Goal: Task Accomplishment & Management: Manage account settings

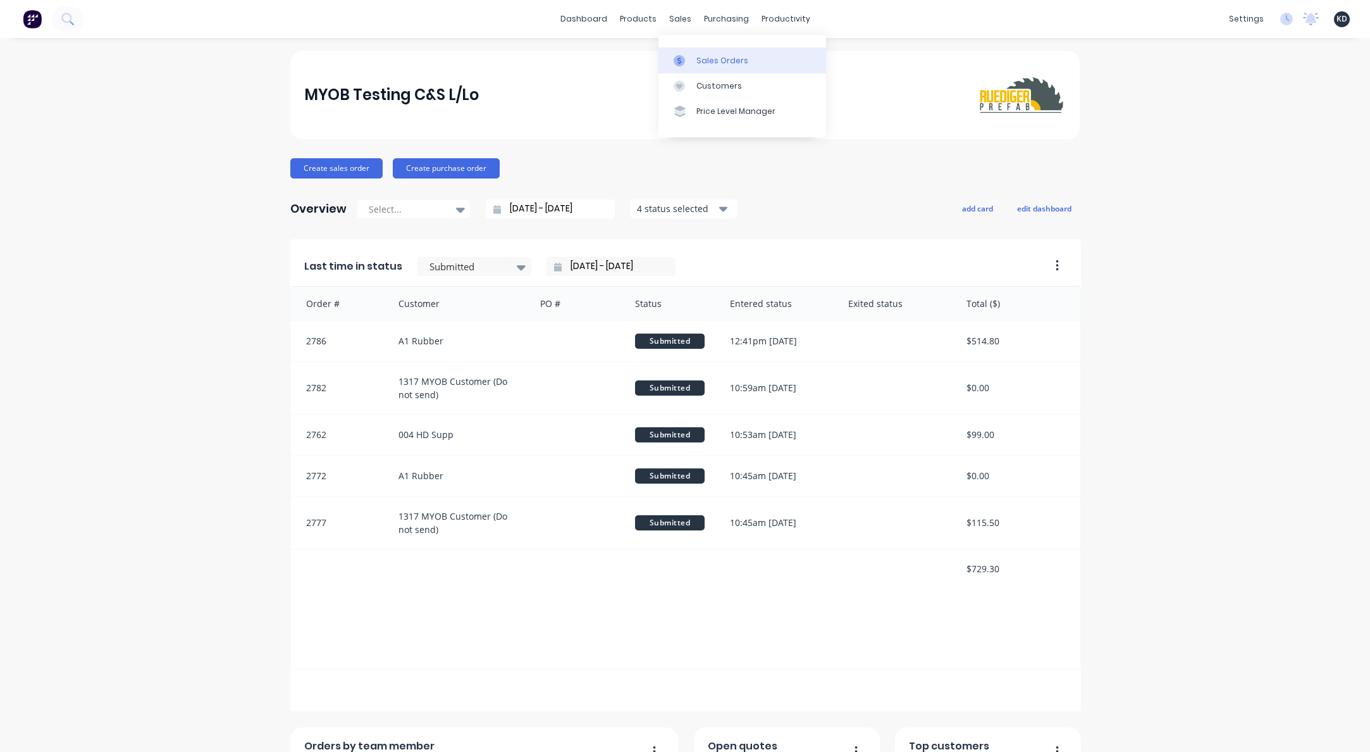
click at [700, 68] on link "Sales Orders" at bounding box center [743, 59] width 168 height 25
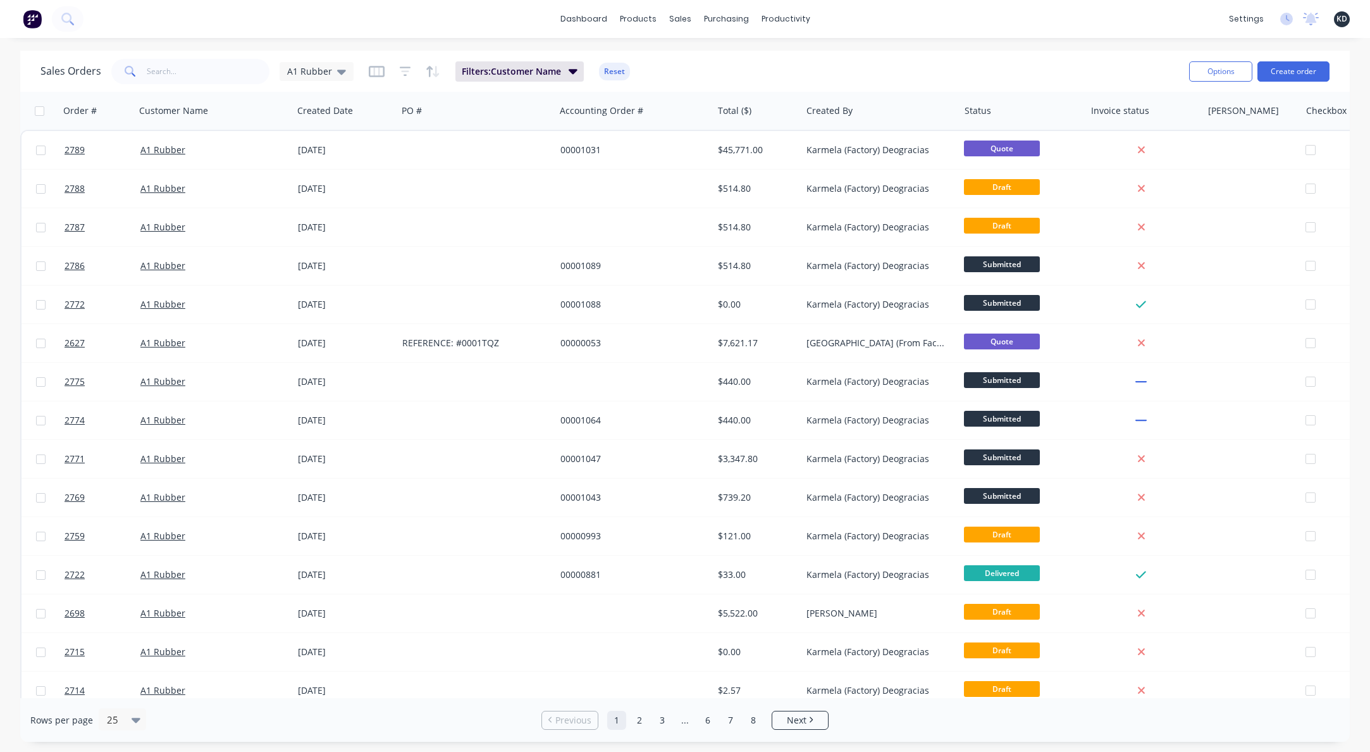
scroll to position [0, 115]
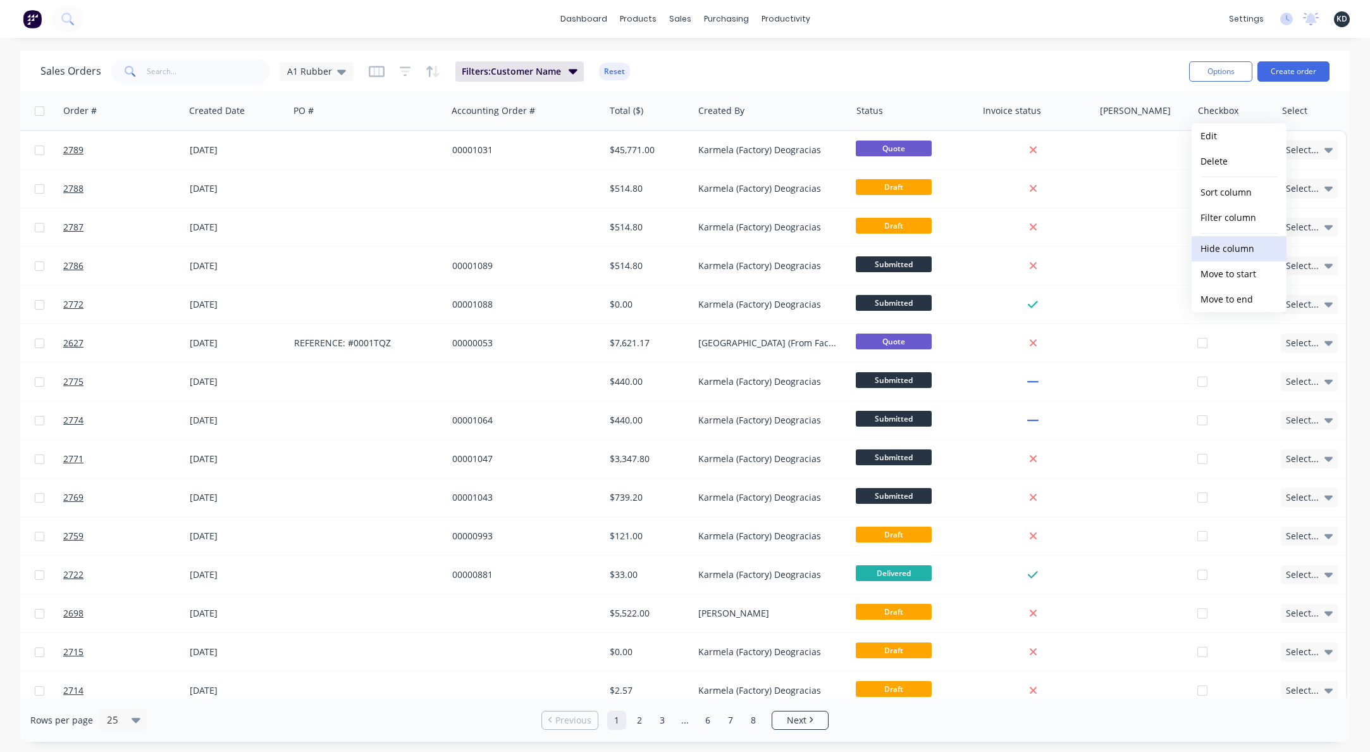
click at [1218, 242] on button "Hide column" at bounding box center [1239, 248] width 95 height 25
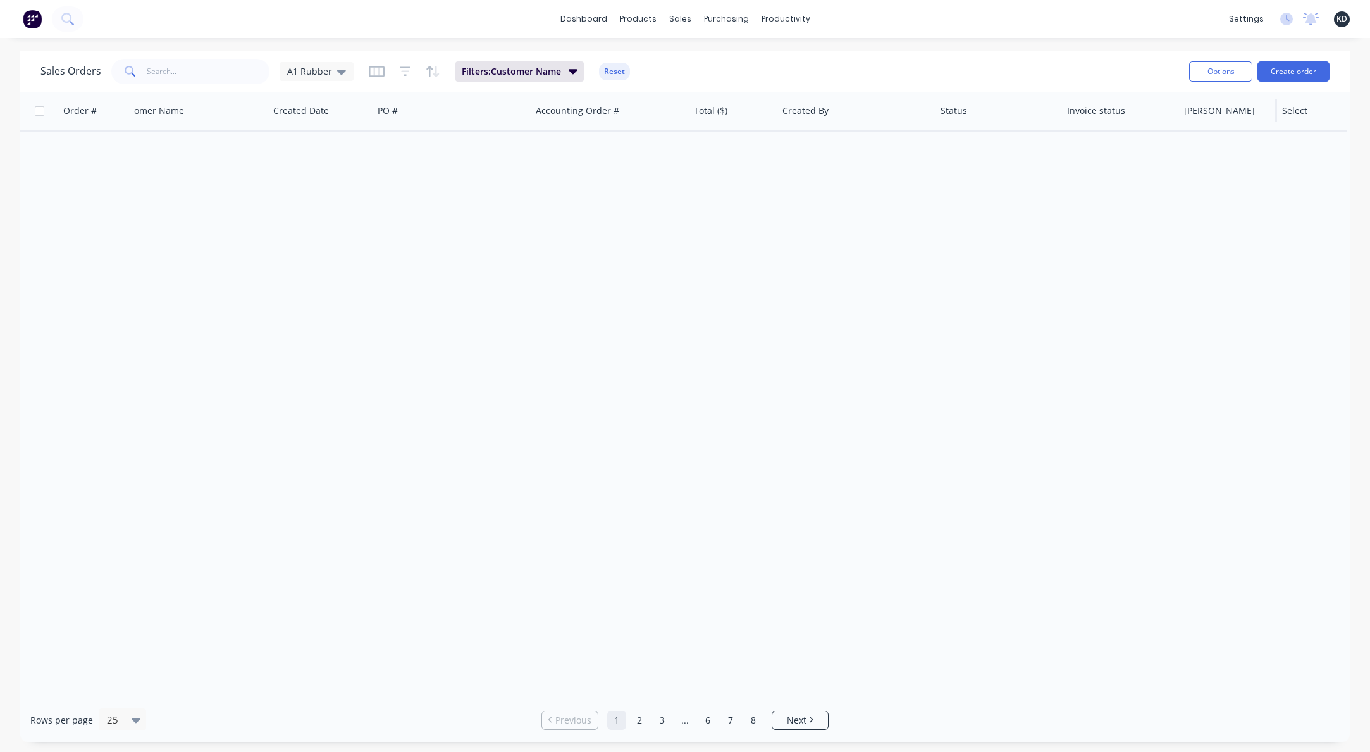
scroll to position [0, 24]
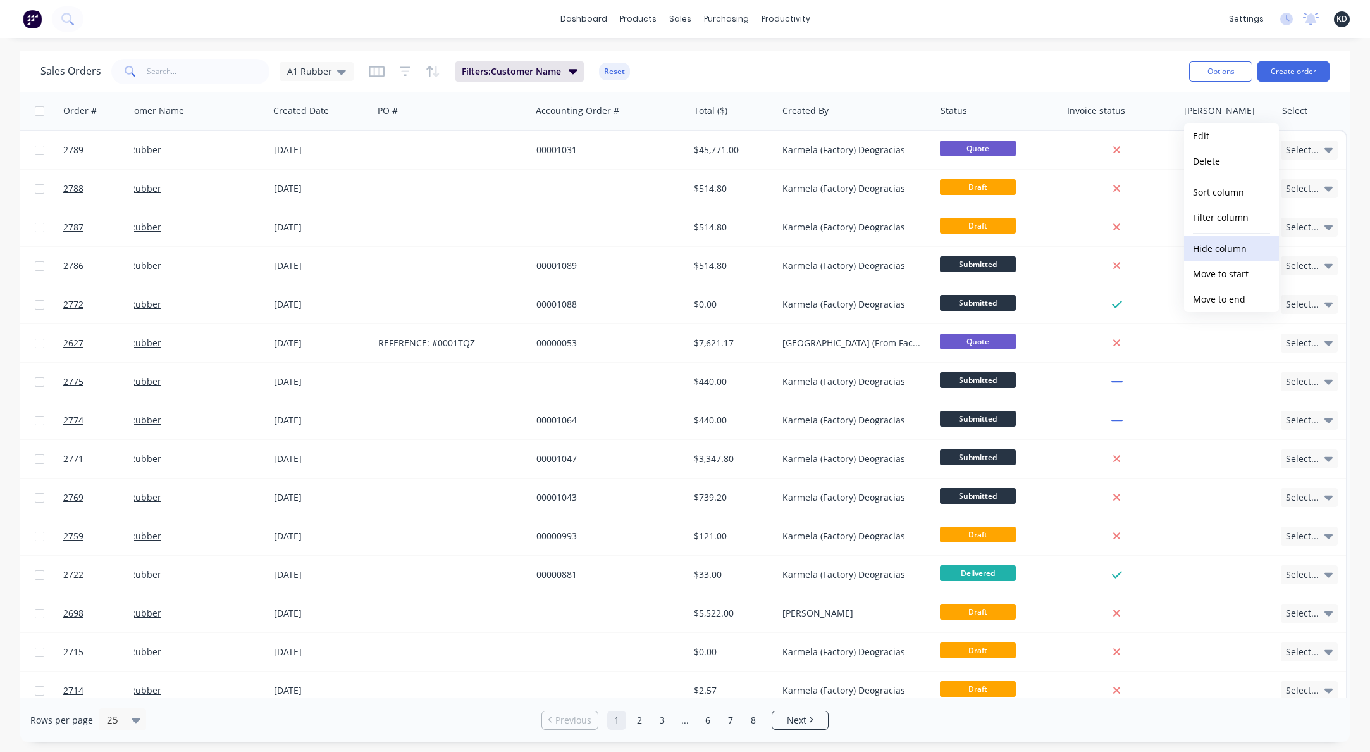
click at [1223, 239] on button "Hide column" at bounding box center [1231, 248] width 95 height 25
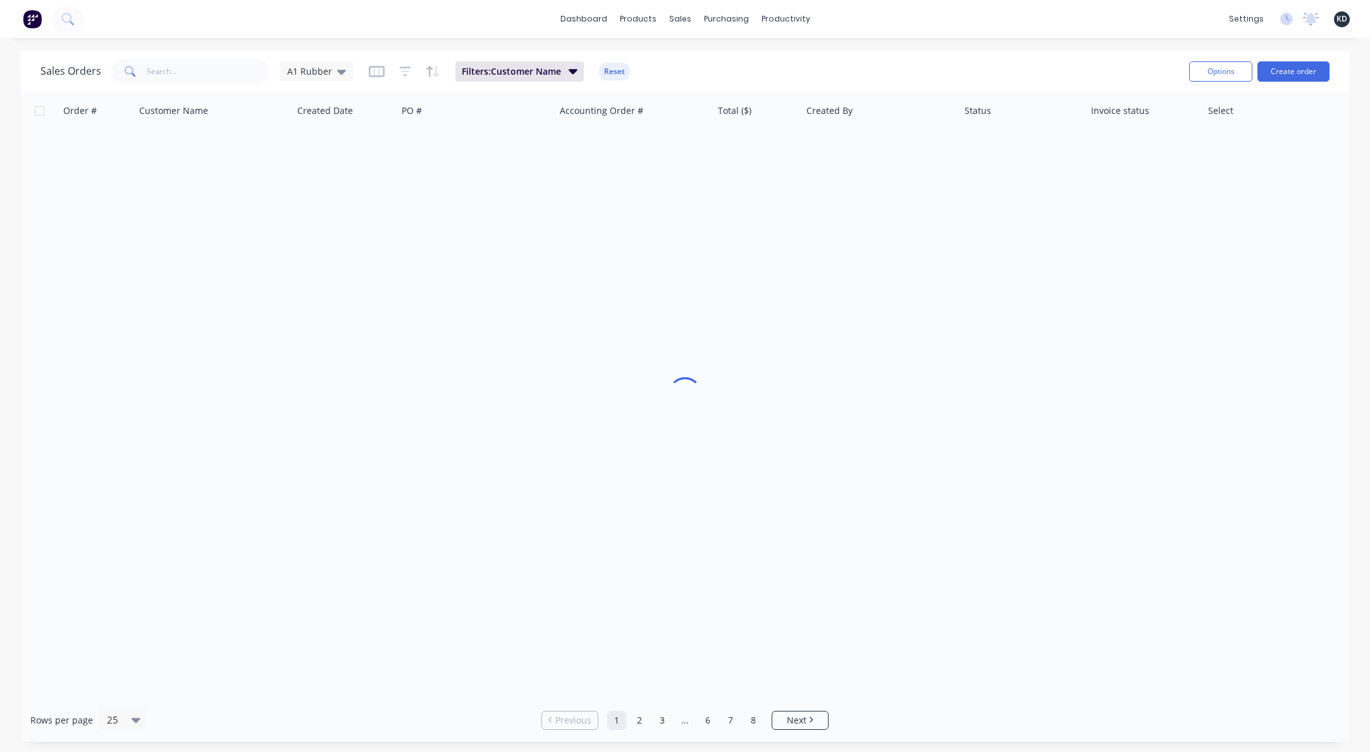
scroll to position [0, 0]
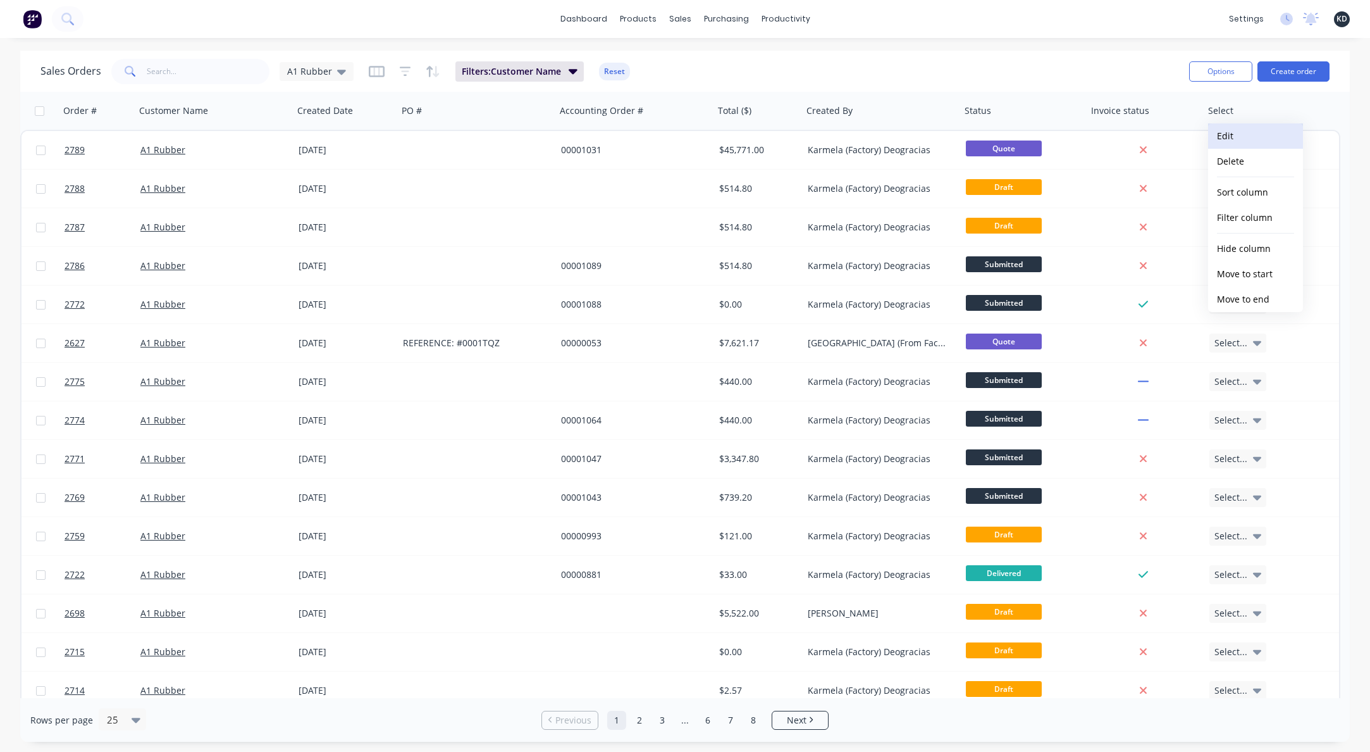
click at [1232, 139] on button "Edit" at bounding box center [1255, 135] width 95 height 25
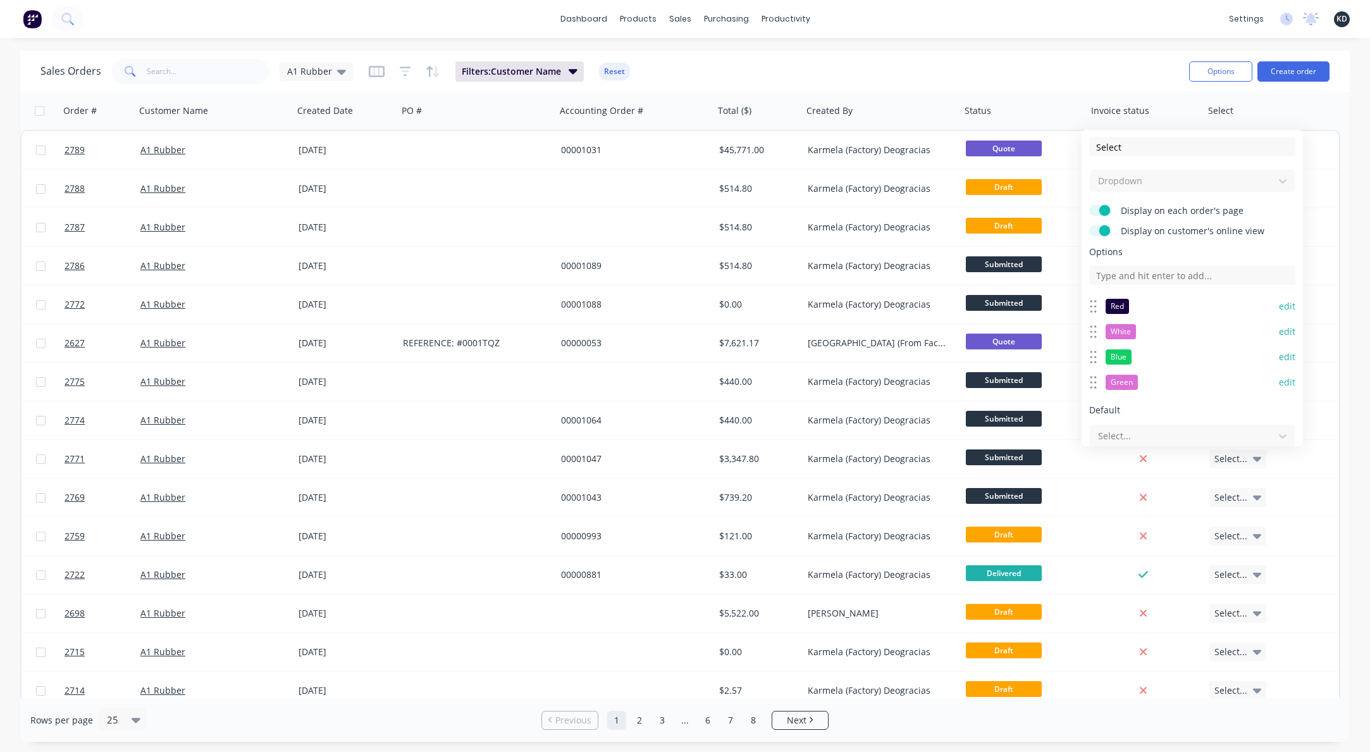
click at [1279, 381] on button "edit" at bounding box center [1287, 382] width 16 height 13
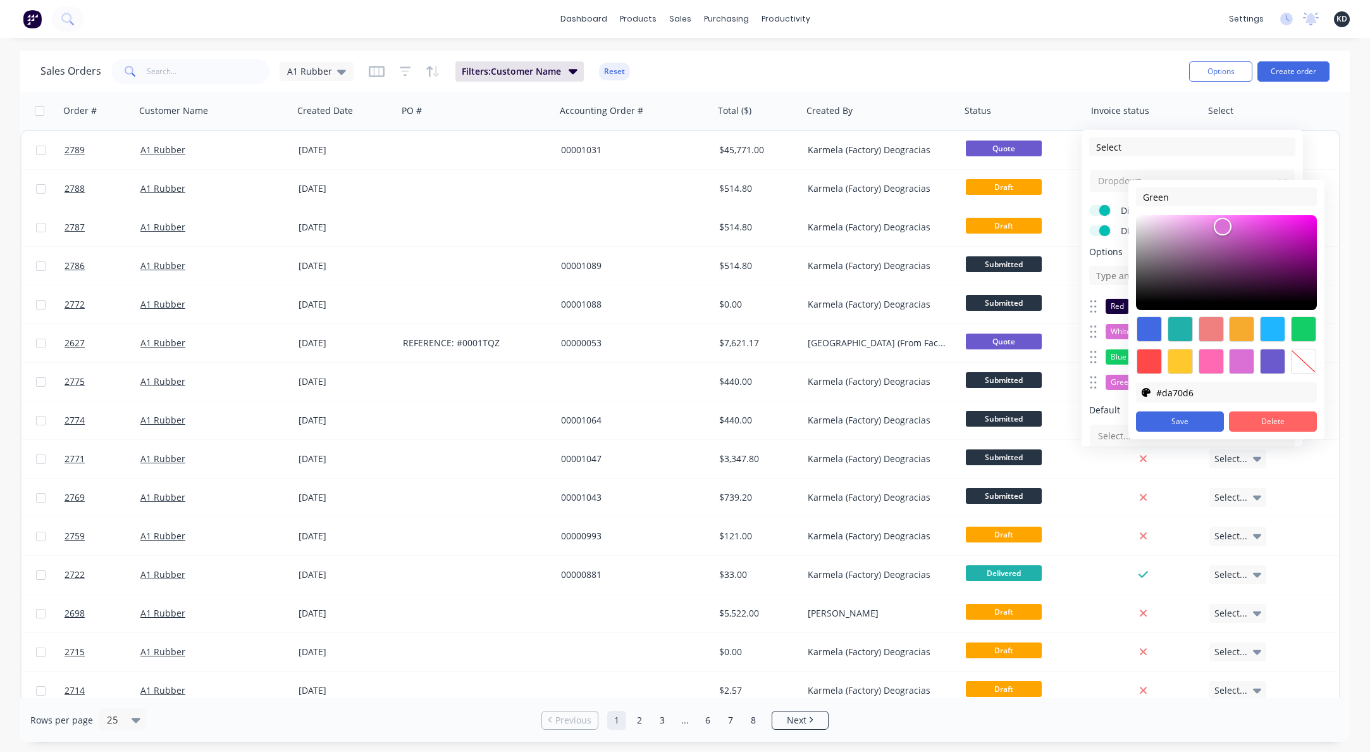
click at [1258, 426] on button "Delete" at bounding box center [1273, 421] width 88 height 20
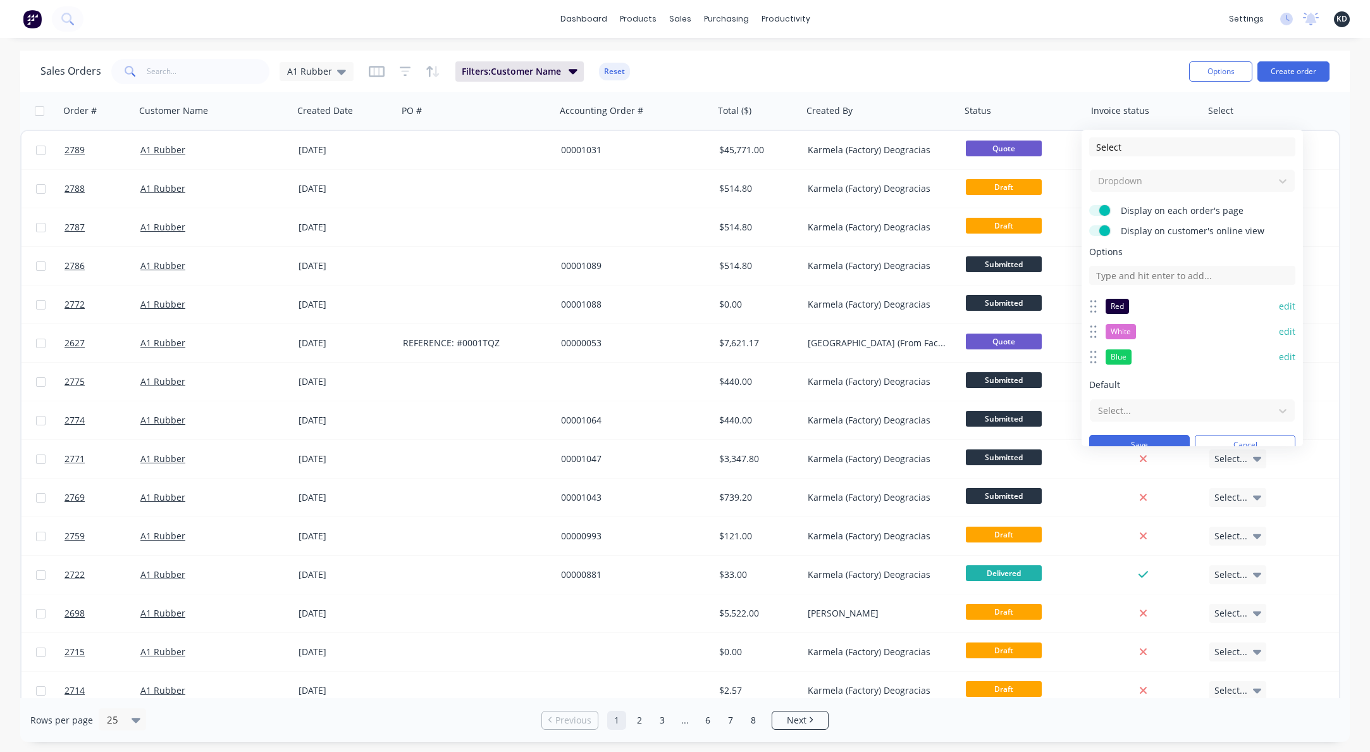
click at [1279, 362] on button "edit" at bounding box center [1287, 356] width 16 height 13
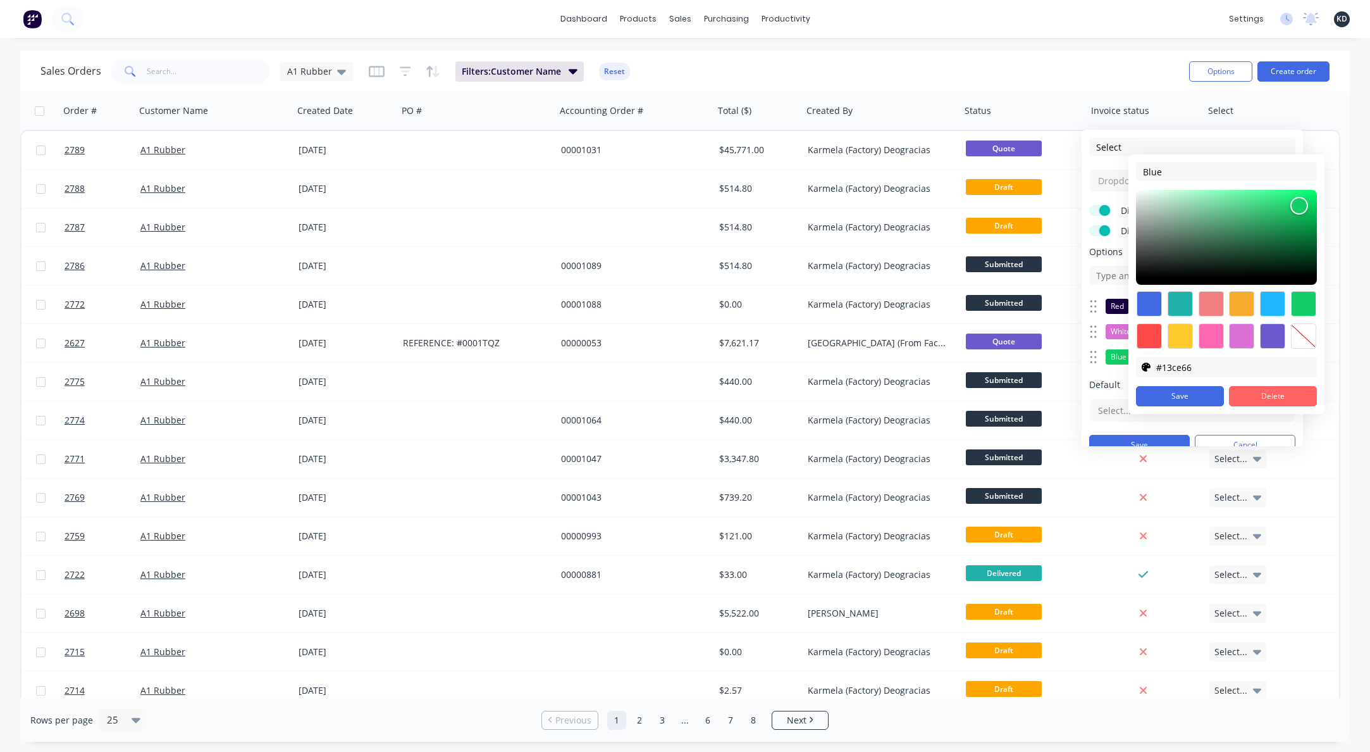
click at [1270, 393] on button "Delete" at bounding box center [1273, 396] width 88 height 20
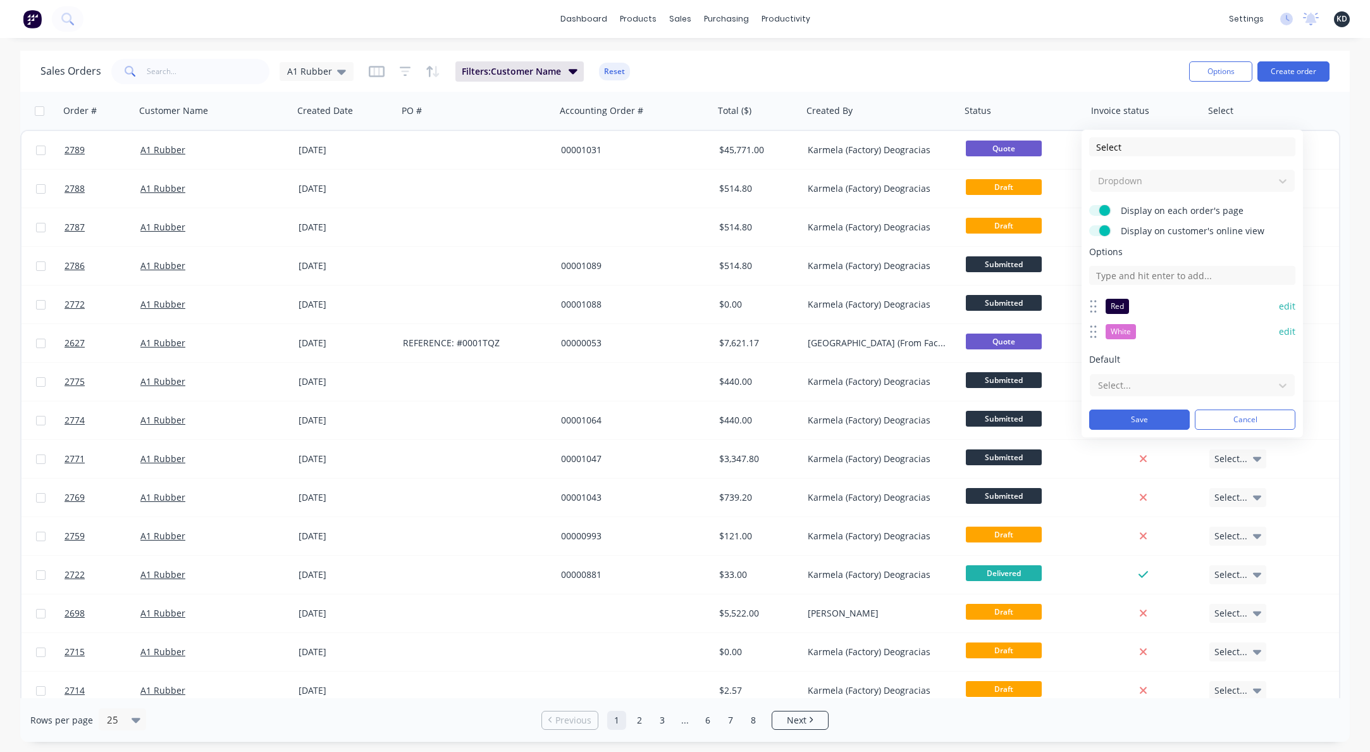
click at [1286, 330] on button "edit" at bounding box center [1287, 331] width 16 height 13
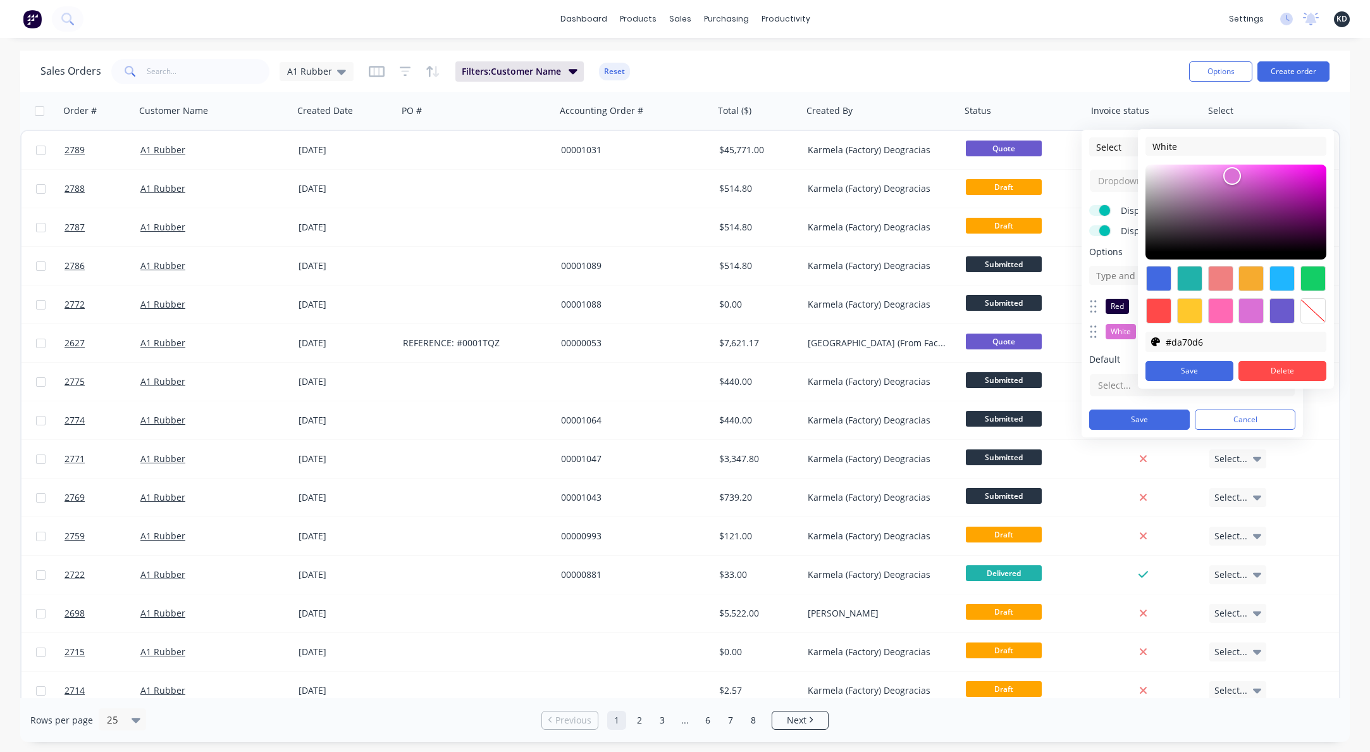
type input "#f0e2ef"
click at [1156, 170] on div at bounding box center [1236, 211] width 181 height 95
click at [1218, 369] on button "Save" at bounding box center [1190, 371] width 88 height 20
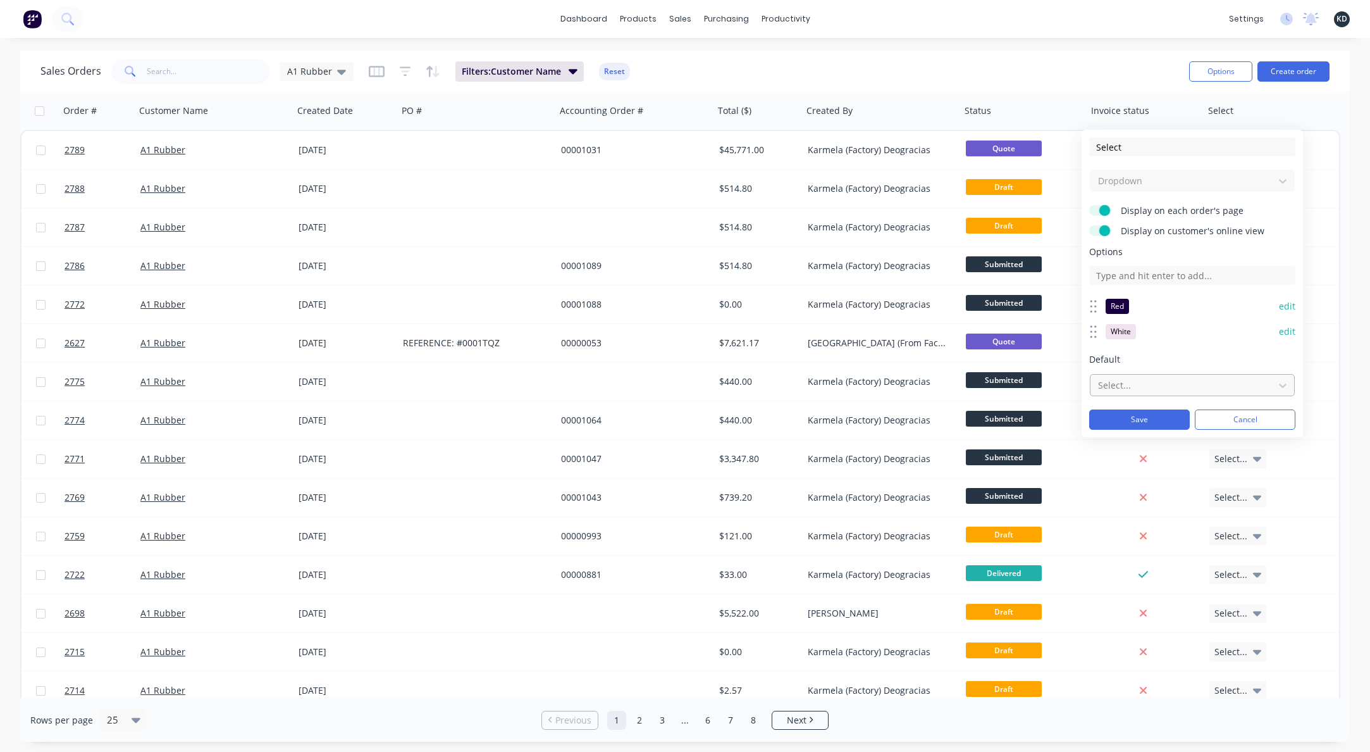
click at [1184, 390] on div at bounding box center [1182, 385] width 171 height 16
click at [1167, 413] on div "Red" at bounding box center [1192, 416] width 205 height 25
click at [1284, 311] on button "edit" at bounding box center [1287, 306] width 16 height 13
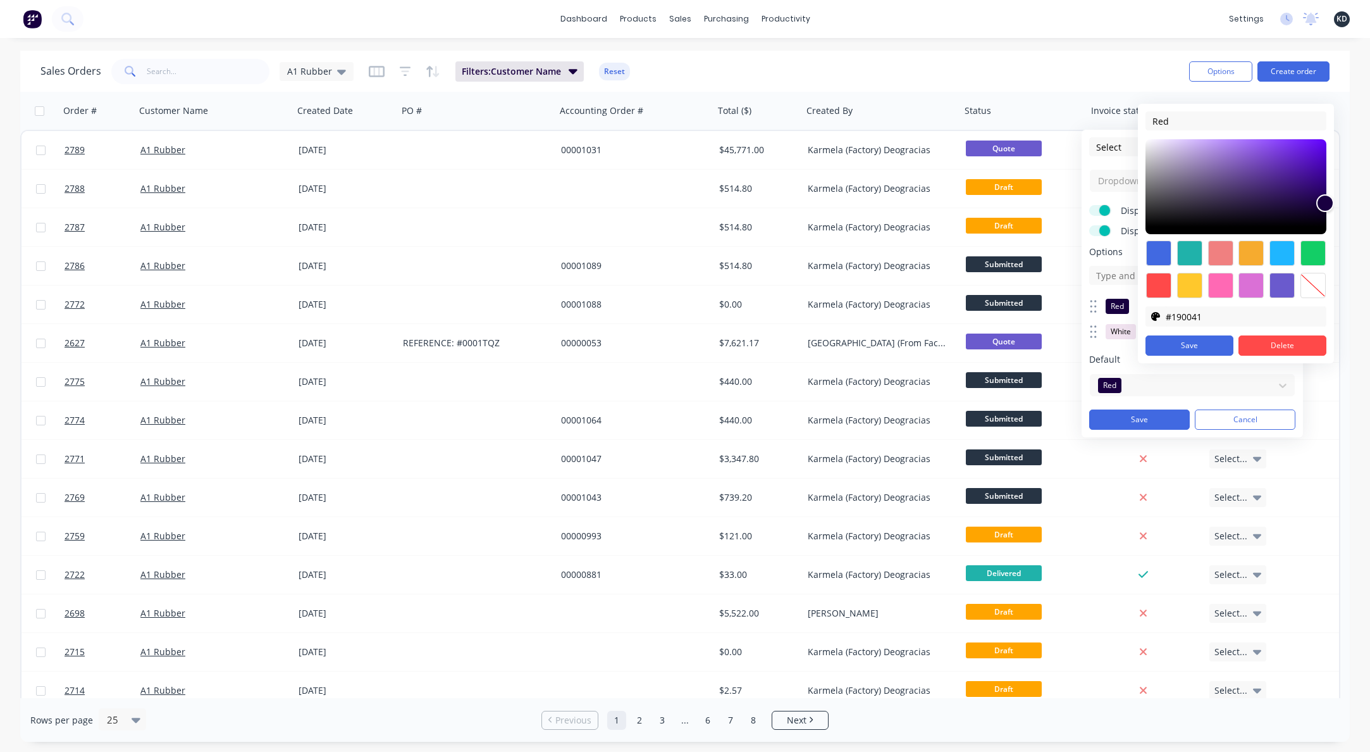
click at [1319, 290] on div at bounding box center [1313, 285] width 25 height 25
type input "transparent"
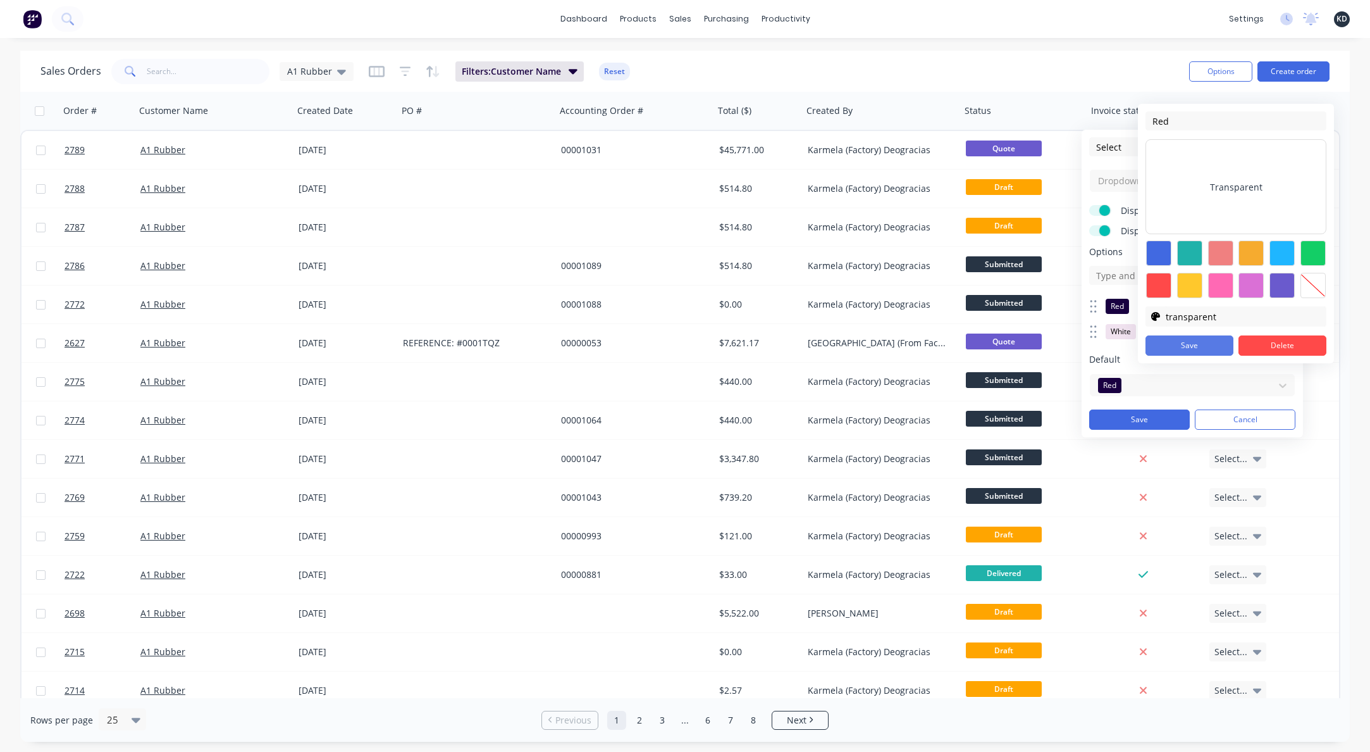
click at [1223, 347] on button "Save" at bounding box center [1190, 345] width 88 height 20
click at [1122, 165] on form "Select Dropdown Display on each order's page Display on customer's online view …" at bounding box center [1192, 283] width 206 height 292
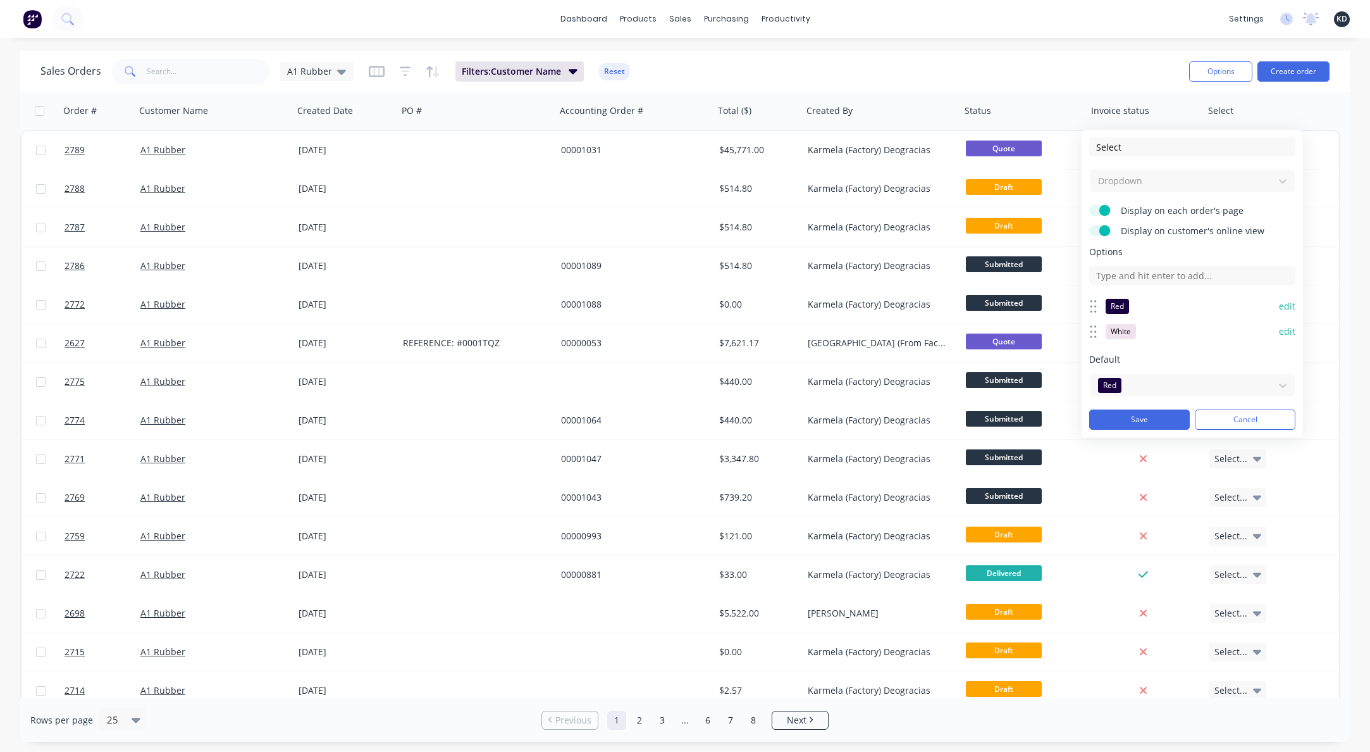
click at [1133, 431] on div "Select Dropdown Display on each order's page Display on customer's online view …" at bounding box center [1192, 283] width 221 height 307
click at [1133, 420] on button "Save" at bounding box center [1139, 419] width 101 height 20
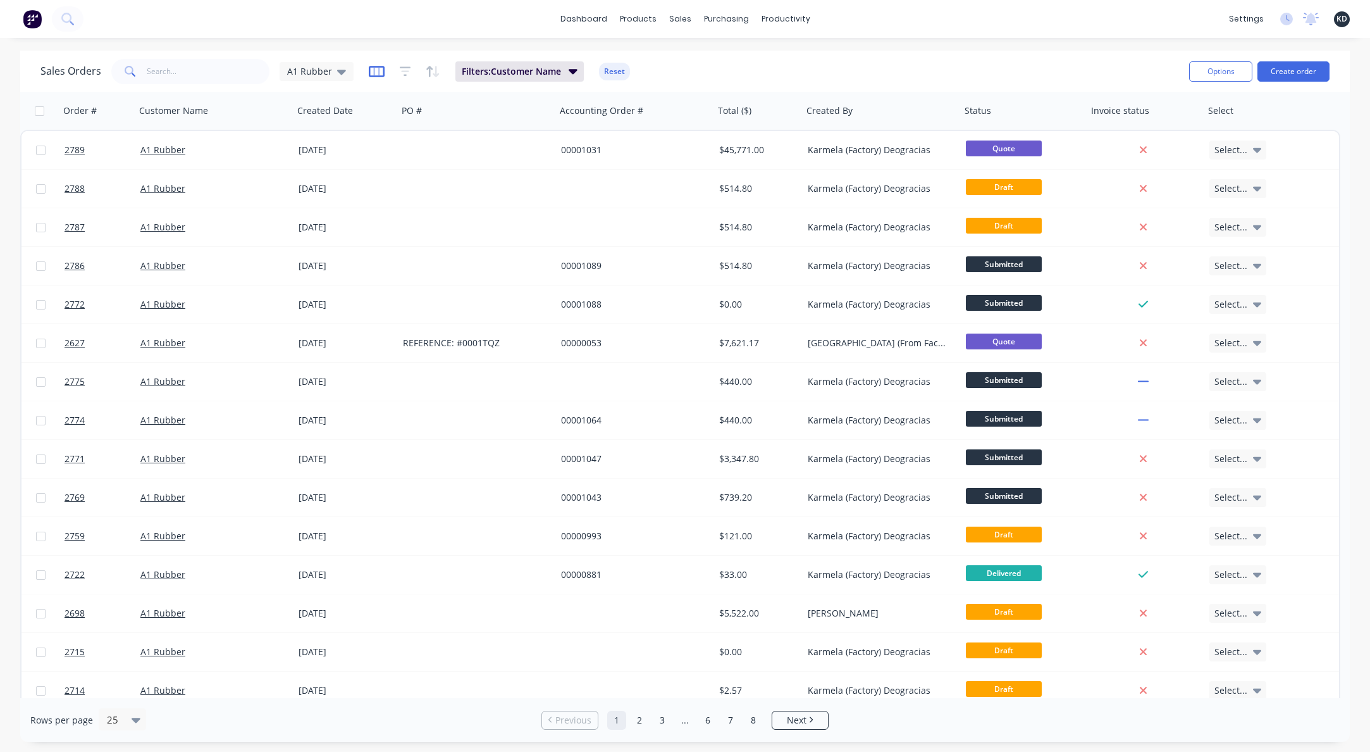
click at [369, 71] on icon "button" at bounding box center [377, 71] width 16 height 11
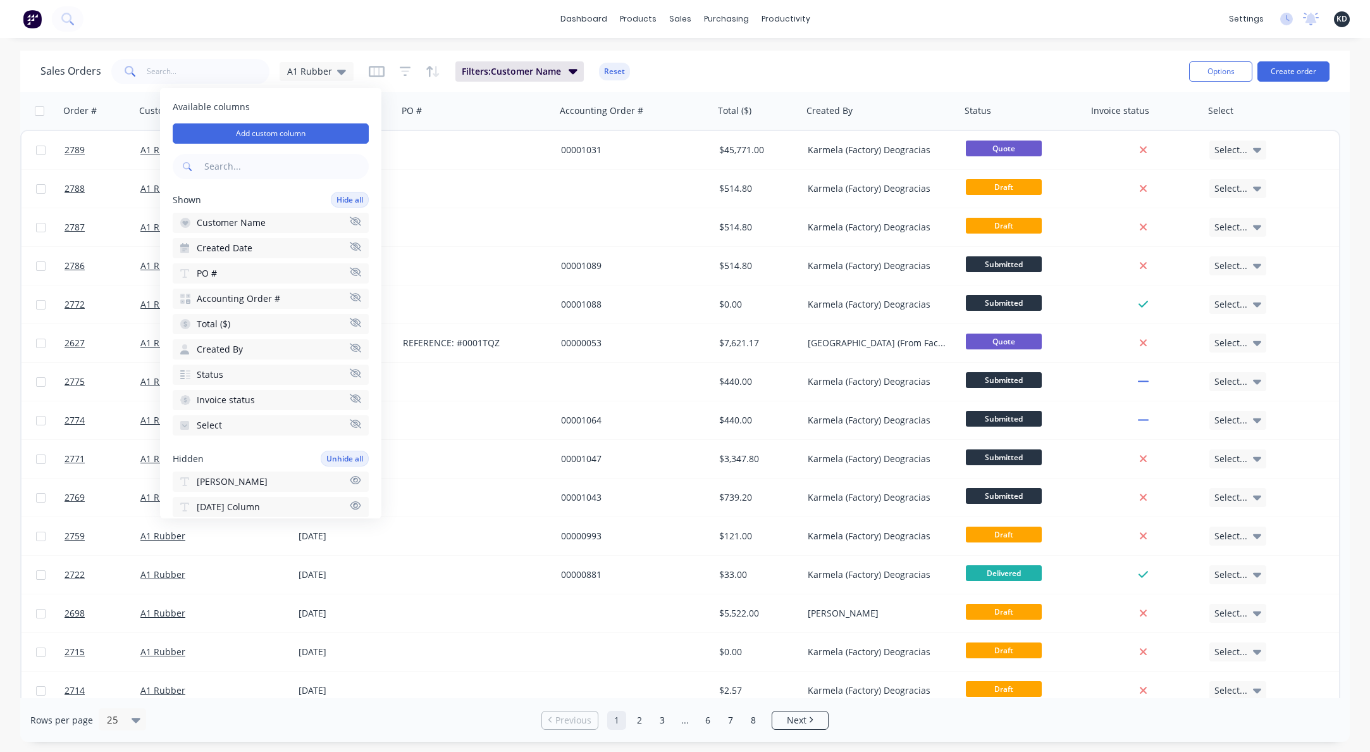
click at [298, 161] on input "text" at bounding box center [285, 166] width 167 height 25
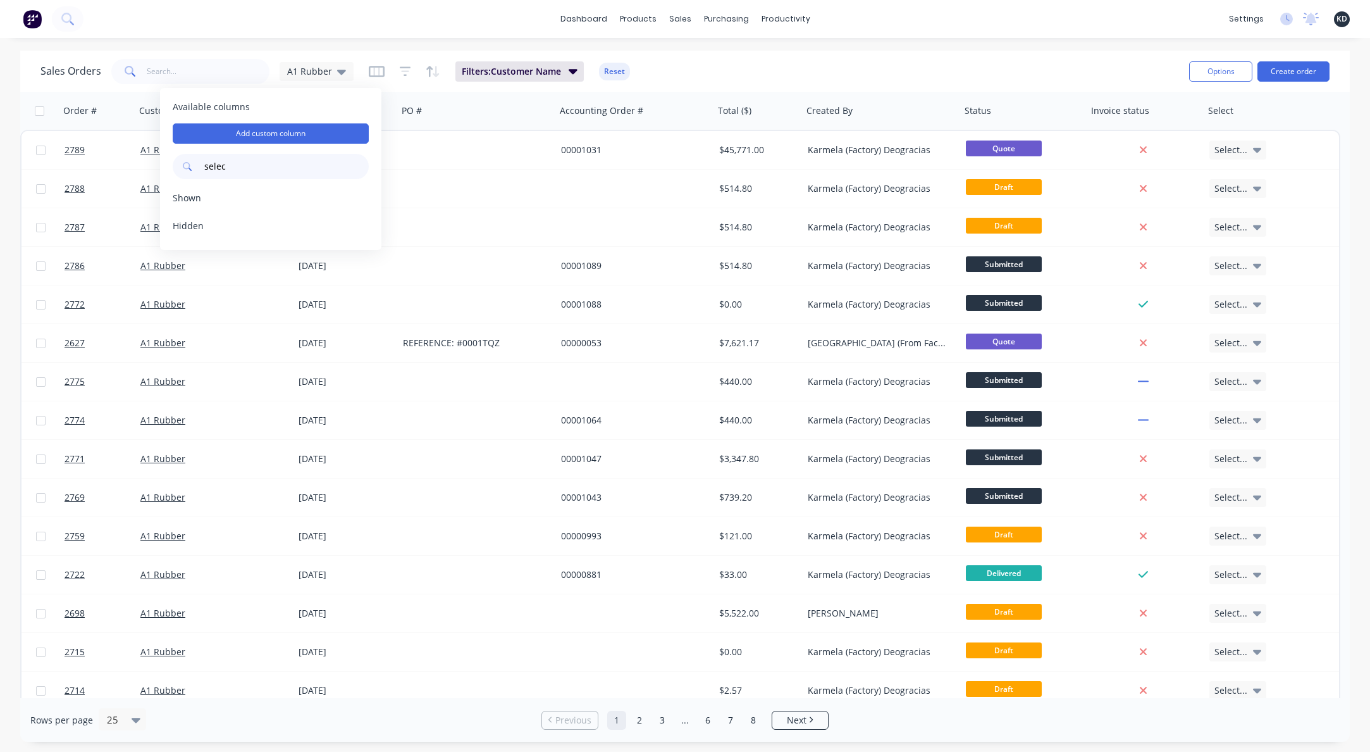
type input "select"
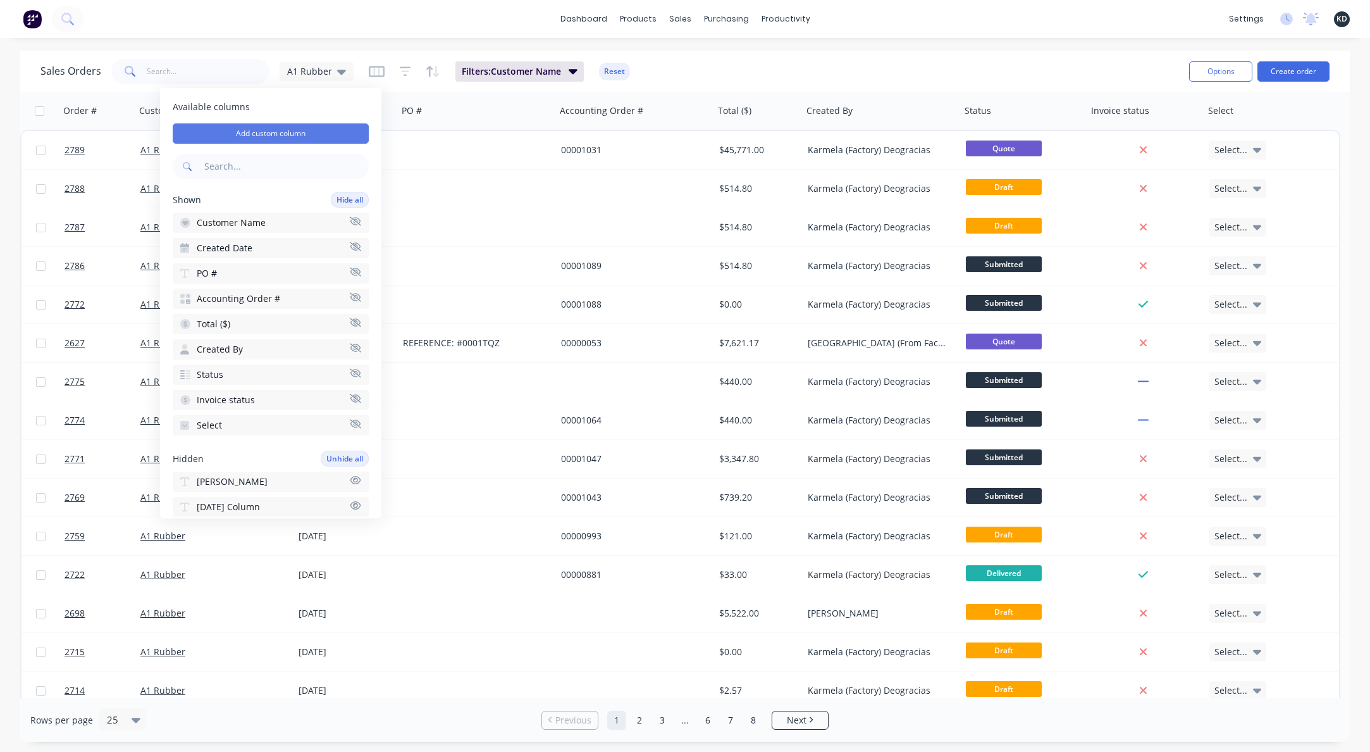
click at [315, 125] on button "Add custom column" at bounding box center [271, 133] width 196 height 20
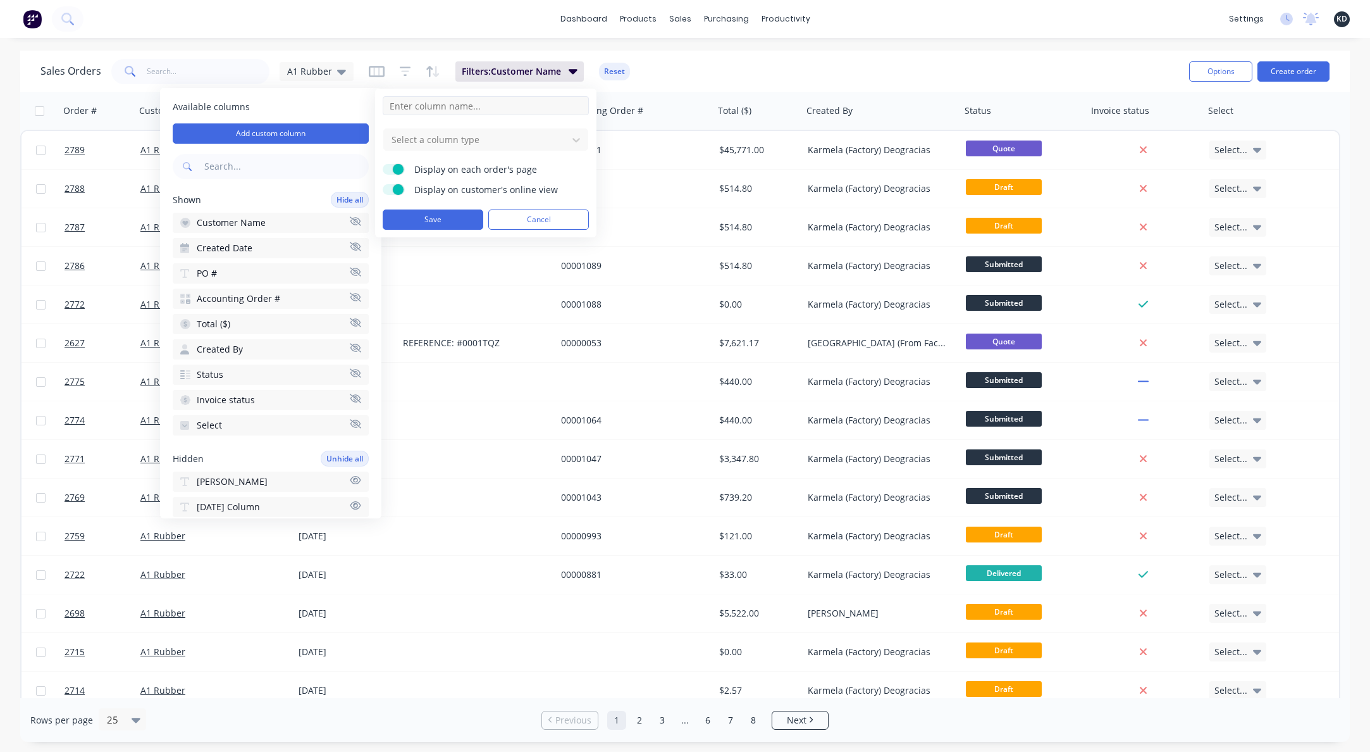
click at [431, 101] on input at bounding box center [486, 105] width 206 height 19
type input "Multi Select"
click at [440, 137] on div at bounding box center [475, 140] width 171 height 16
type input "multi"
click at [440, 164] on div "Multi-Select" at bounding box center [485, 169] width 205 height 23
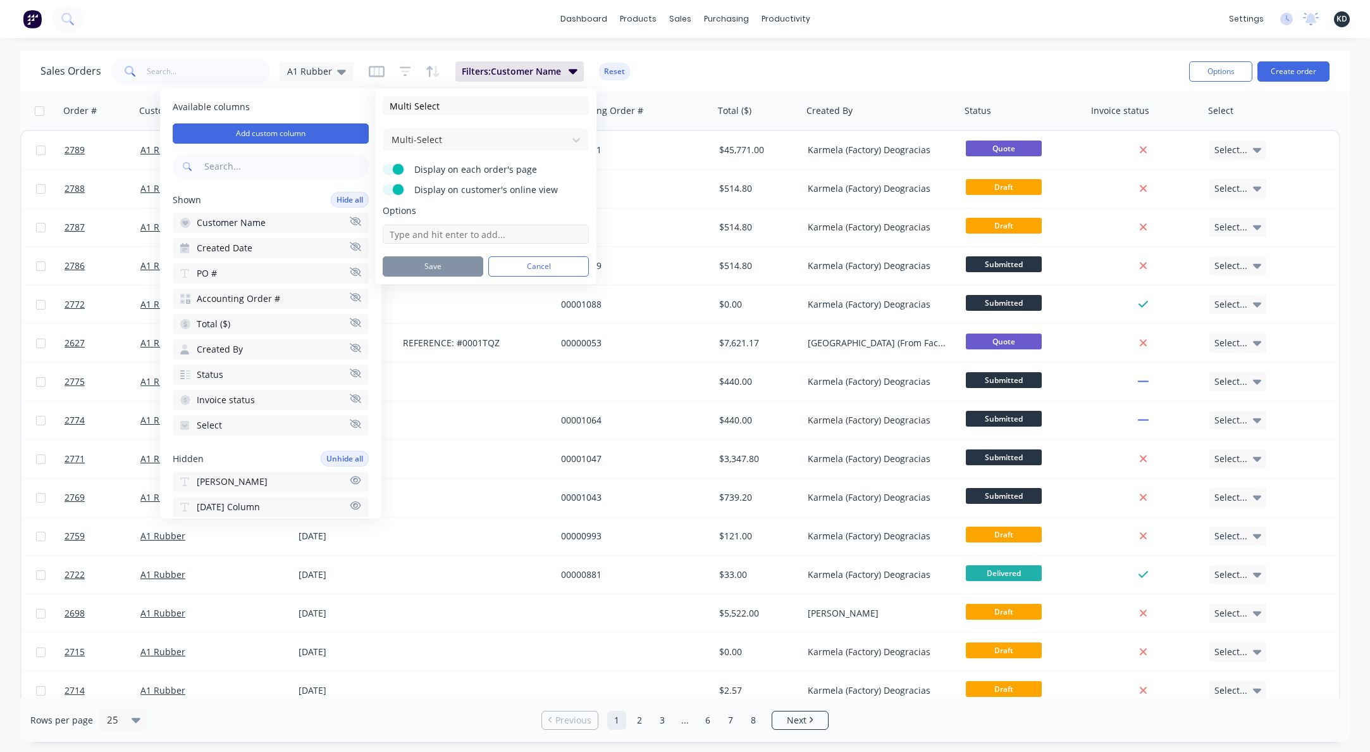
click at [430, 230] on input at bounding box center [486, 234] width 206 height 19
type input "Yes"
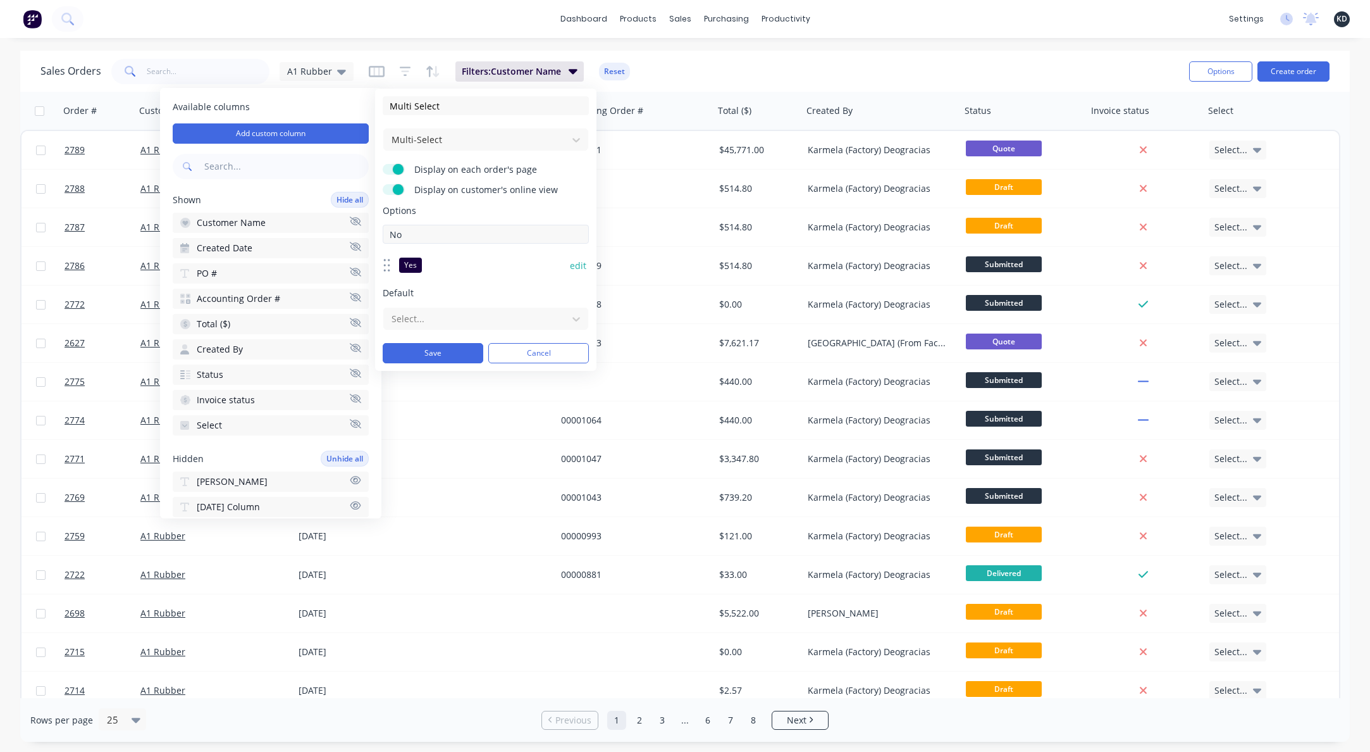
type input "No"
click at [427, 341] on div at bounding box center [475, 344] width 171 height 16
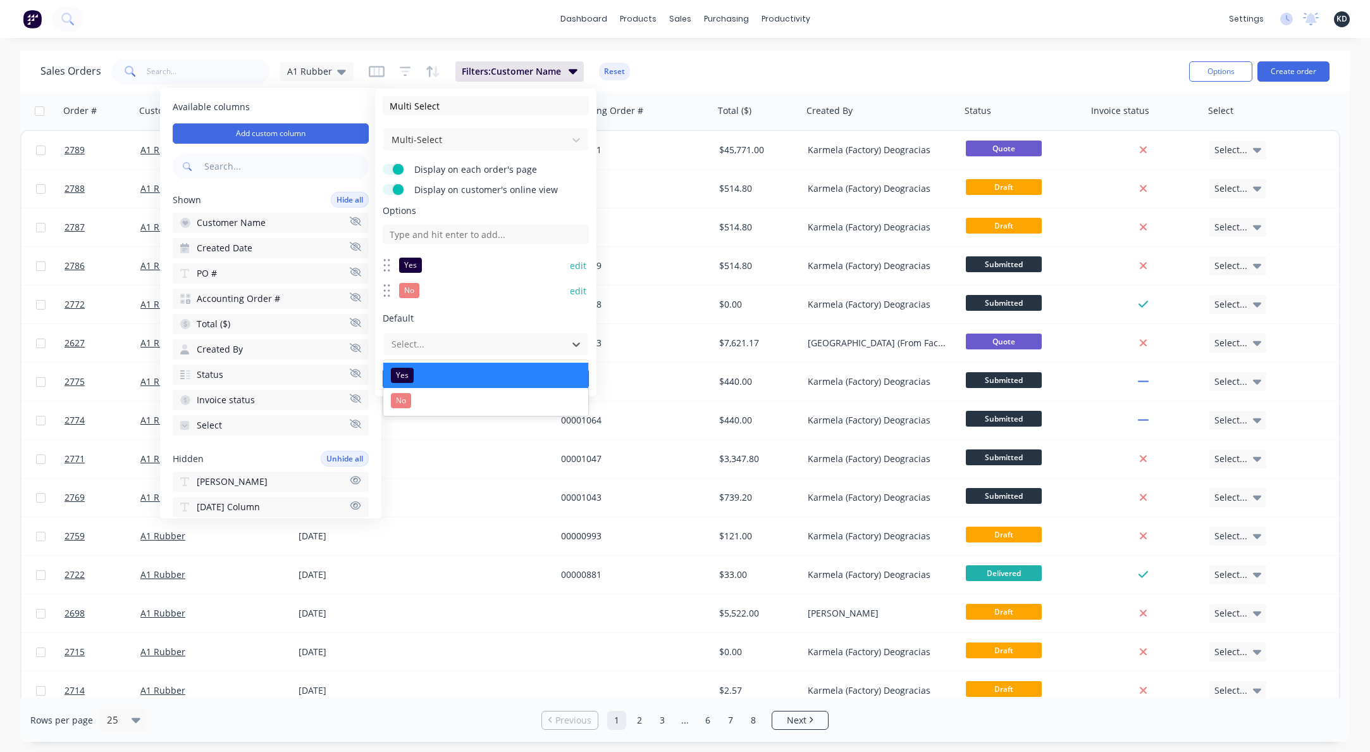
click at [429, 368] on div "Yes" at bounding box center [485, 374] width 205 height 25
click at [435, 376] on button "Save" at bounding box center [433, 378] width 101 height 20
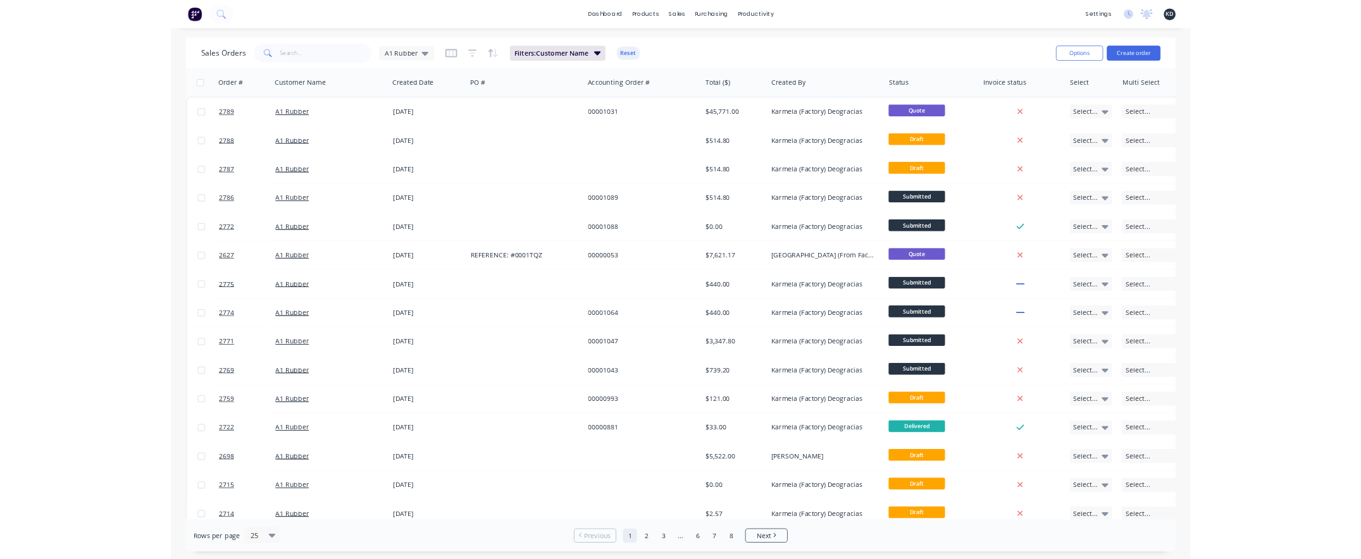
scroll to position [0, 44]
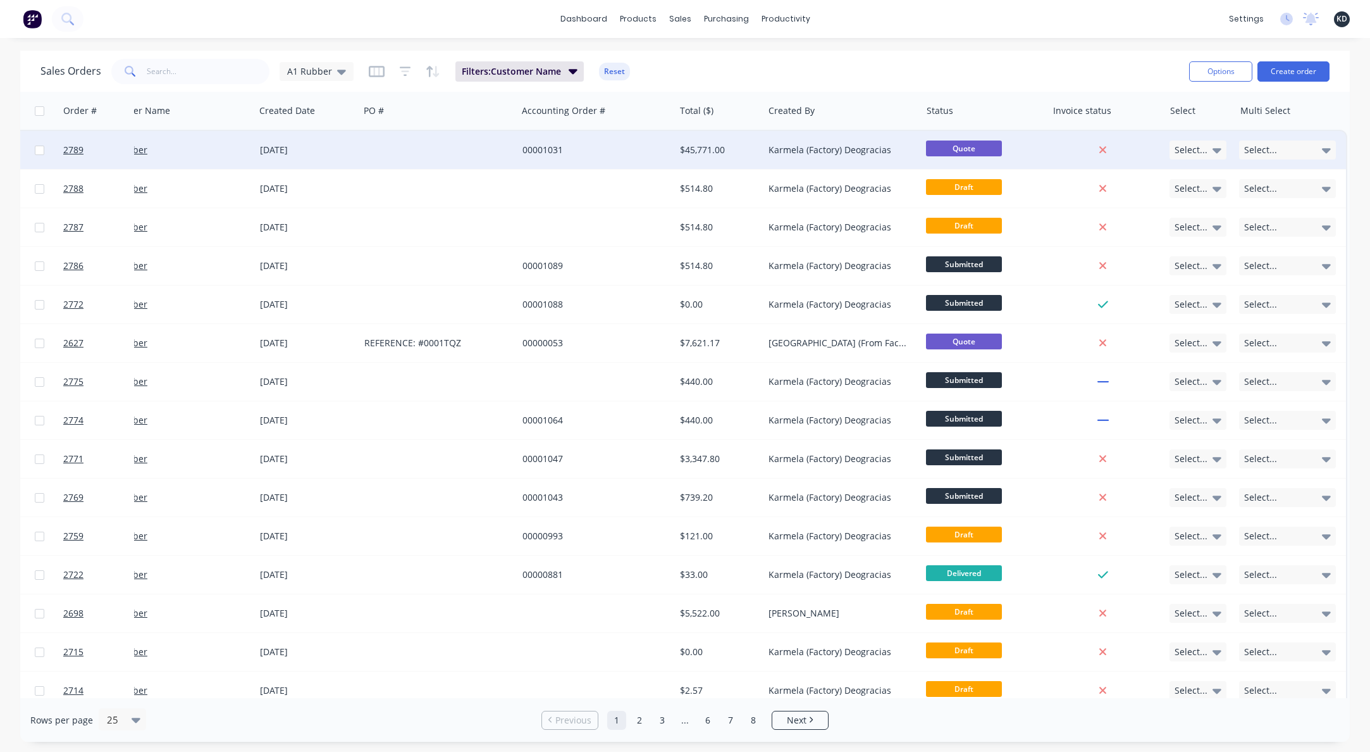
click at [1287, 150] on div "Select..." at bounding box center [1287, 149] width 97 height 19
click at [1281, 187] on button "Yes" at bounding box center [1296, 188] width 127 height 23
click at [1189, 152] on span "Select..." at bounding box center [1191, 150] width 33 height 13
click at [1187, 242] on div "Select..." at bounding box center [1200, 227] width 70 height 38
drag, startPoint x: 1094, startPoint y: 51, endPoint x: 1145, endPoint y: 98, distance: 69.4
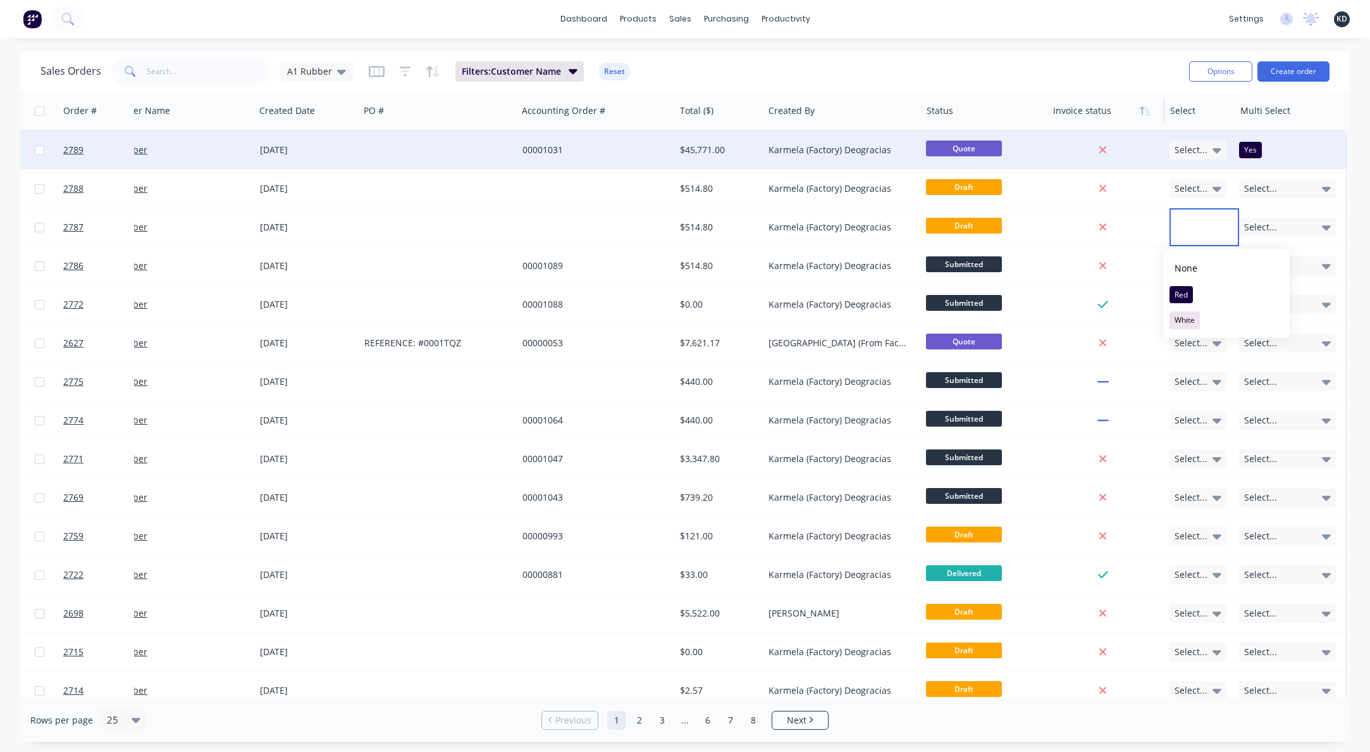
click at [1094, 51] on div "Sales Orders A1 Rubber Filters: Customer Name Reset Options Create order" at bounding box center [685, 71] width 1330 height 41
click at [1198, 152] on span "Select..." at bounding box center [1191, 150] width 33 height 13
click at [1191, 240] on div "White" at bounding box center [1185, 243] width 30 height 18
click at [1191, 135] on button "Edit" at bounding box center [1211, 135] width 95 height 25
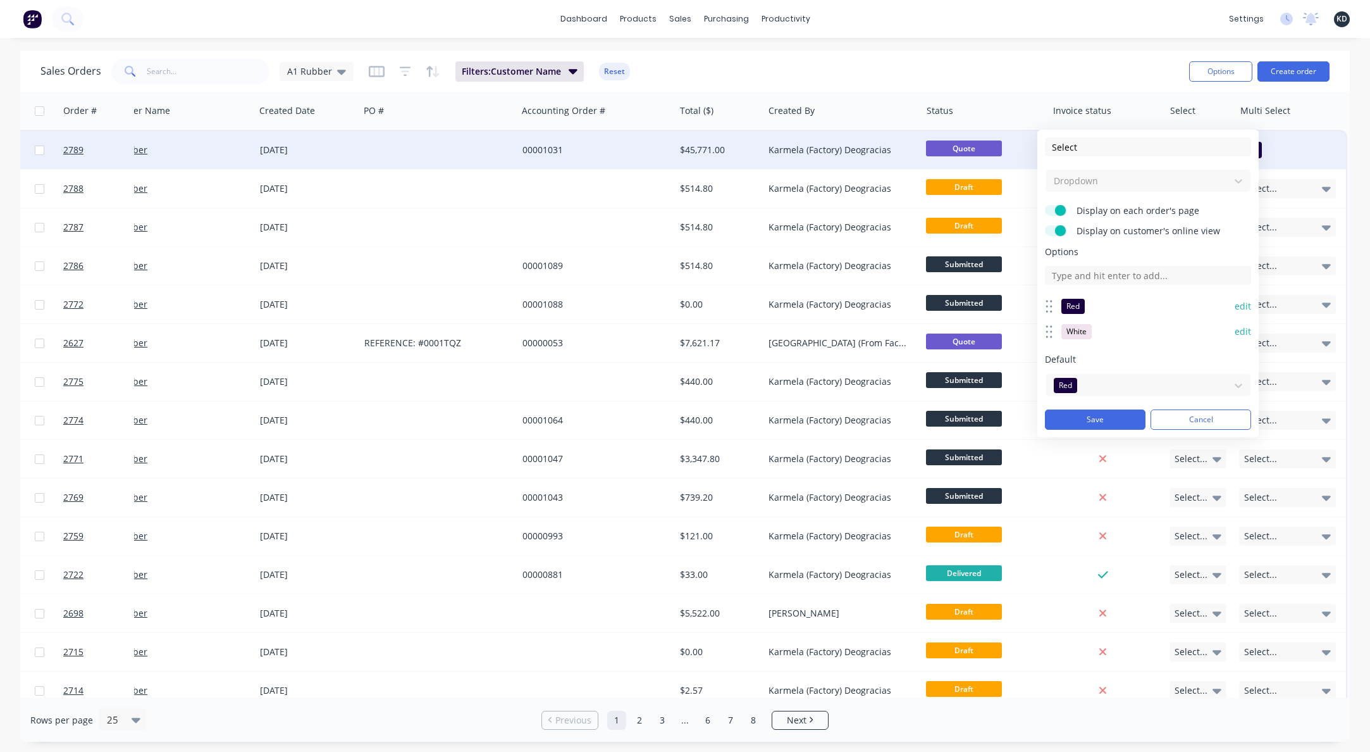
click at [1242, 307] on button "edit" at bounding box center [1243, 306] width 16 height 13
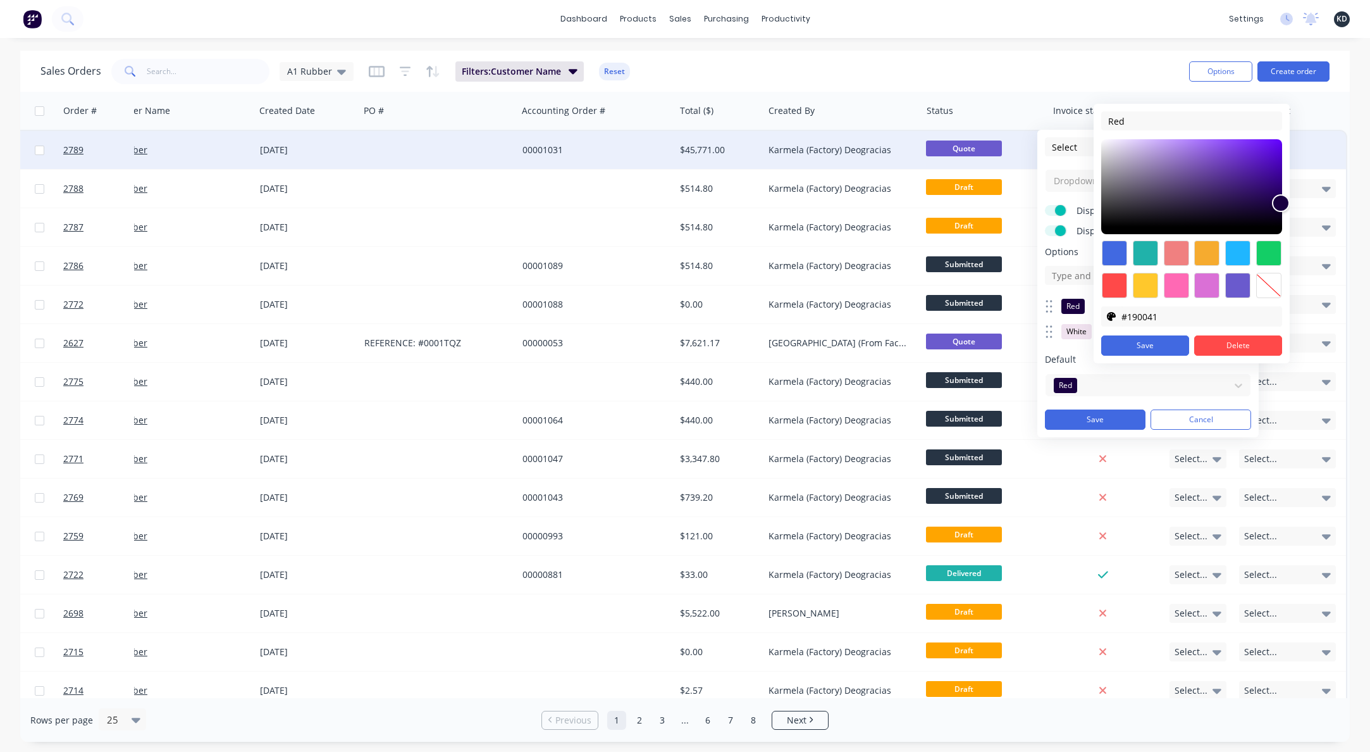
click at [1237, 259] on div at bounding box center [1237, 252] width 25 height 25
type input "#1fb6ff"
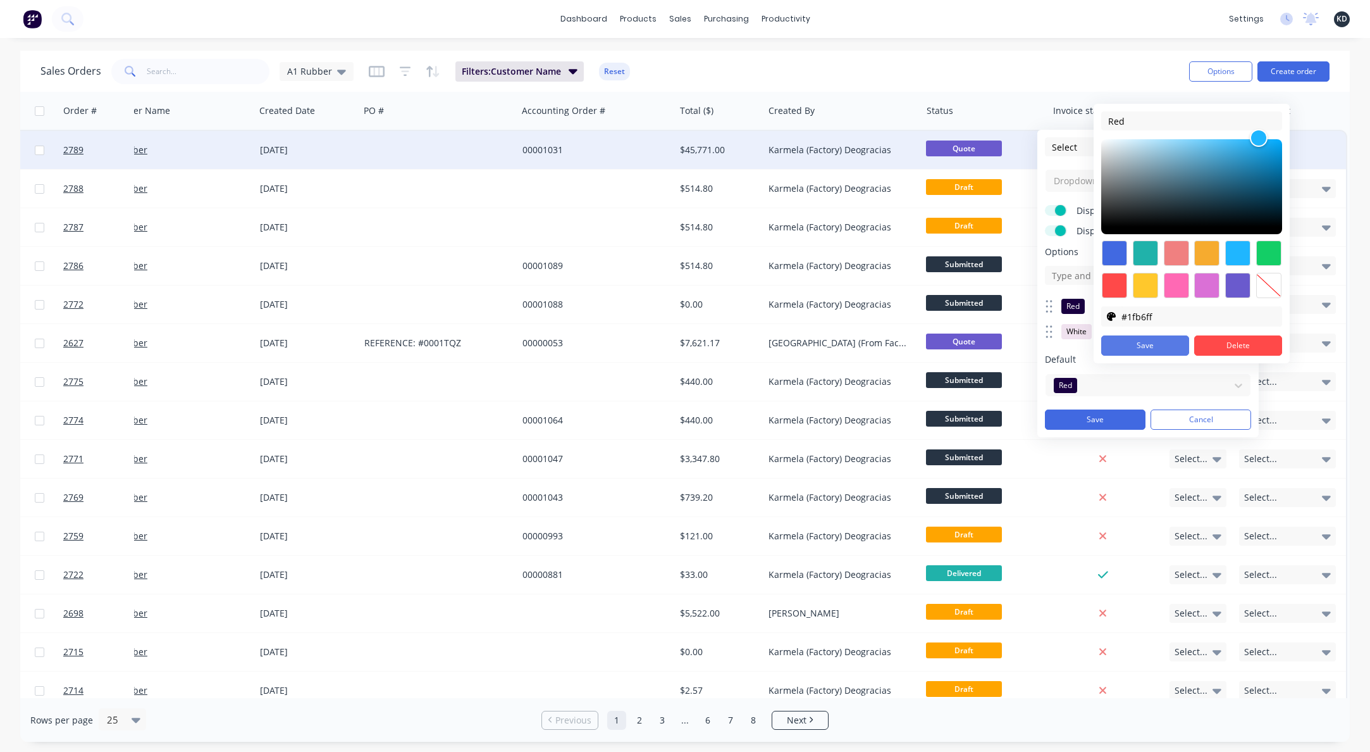
click at [1151, 340] on button "Save" at bounding box center [1145, 345] width 88 height 20
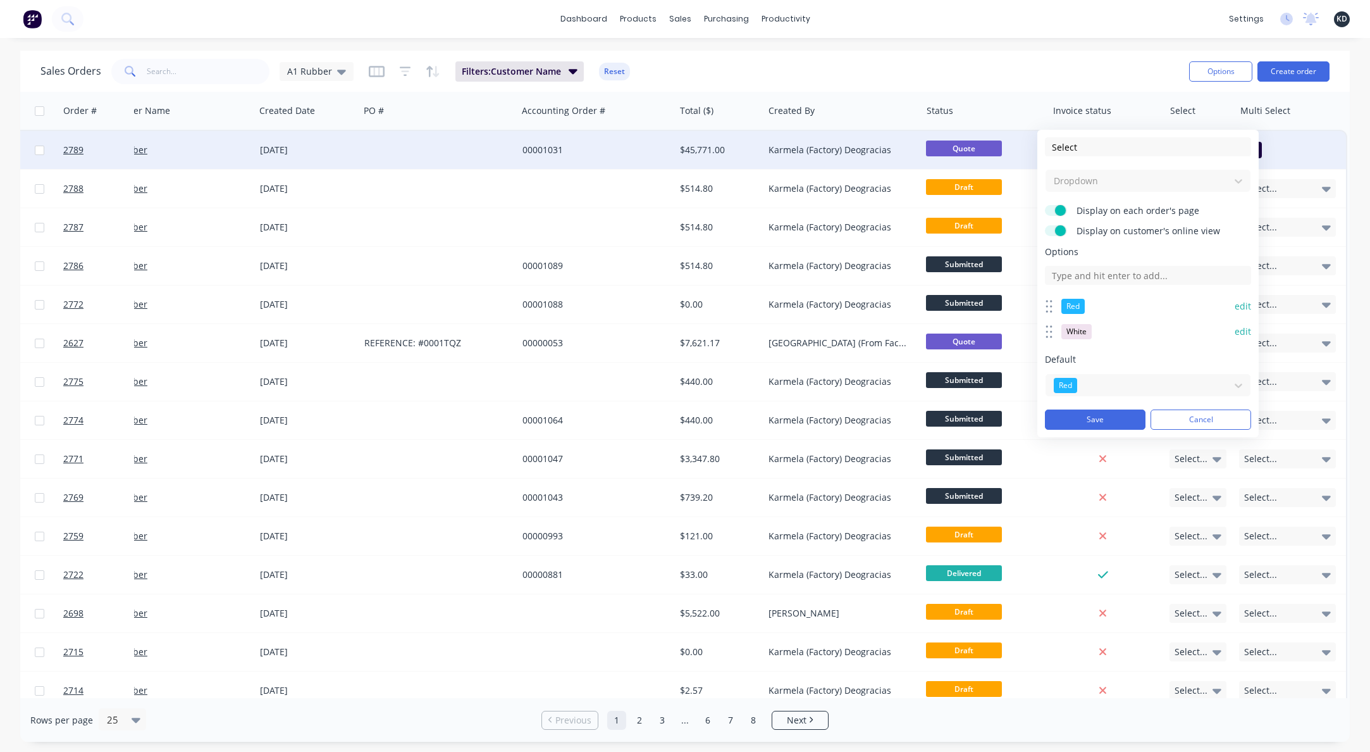
click at [1243, 333] on button "edit" at bounding box center [1243, 331] width 16 height 13
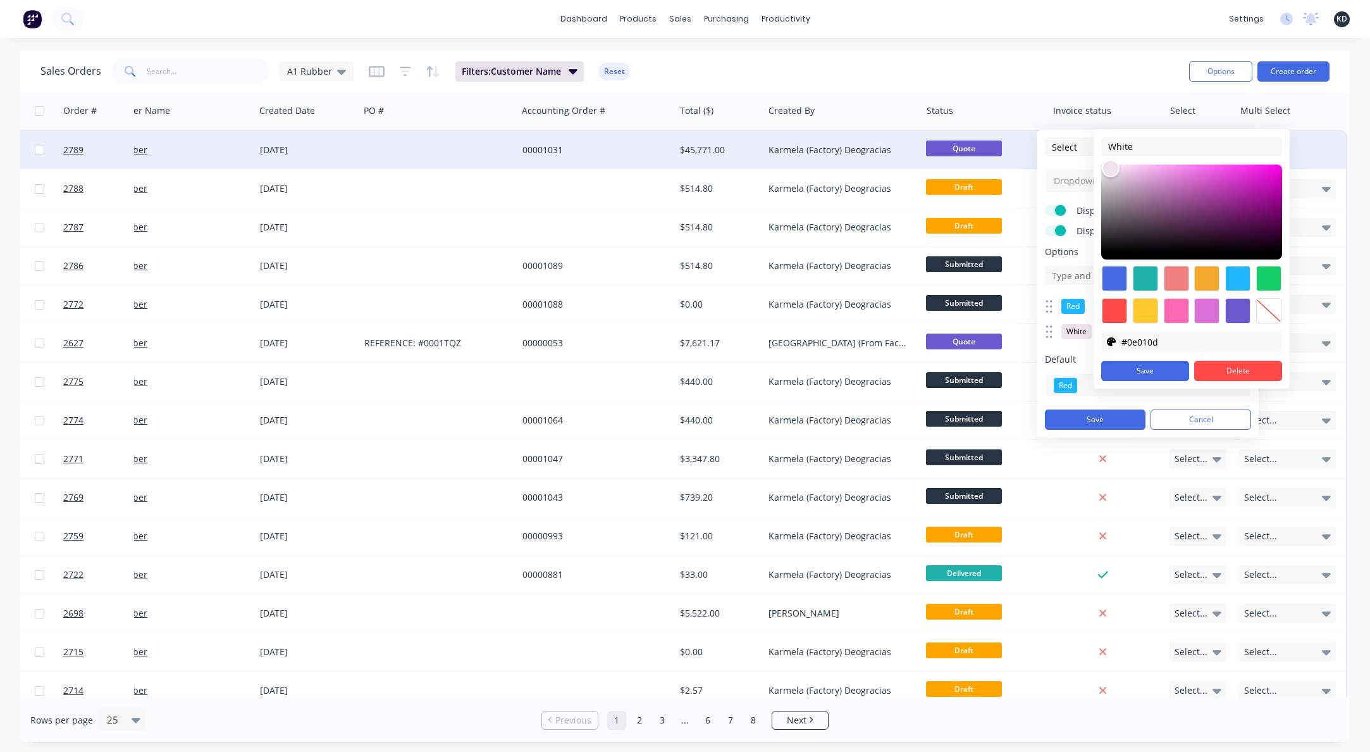
click at [1271, 254] on div at bounding box center [1191, 211] width 181 height 95
click at [1168, 279] on div at bounding box center [1176, 278] width 25 height 25
type input "#fdebeb"
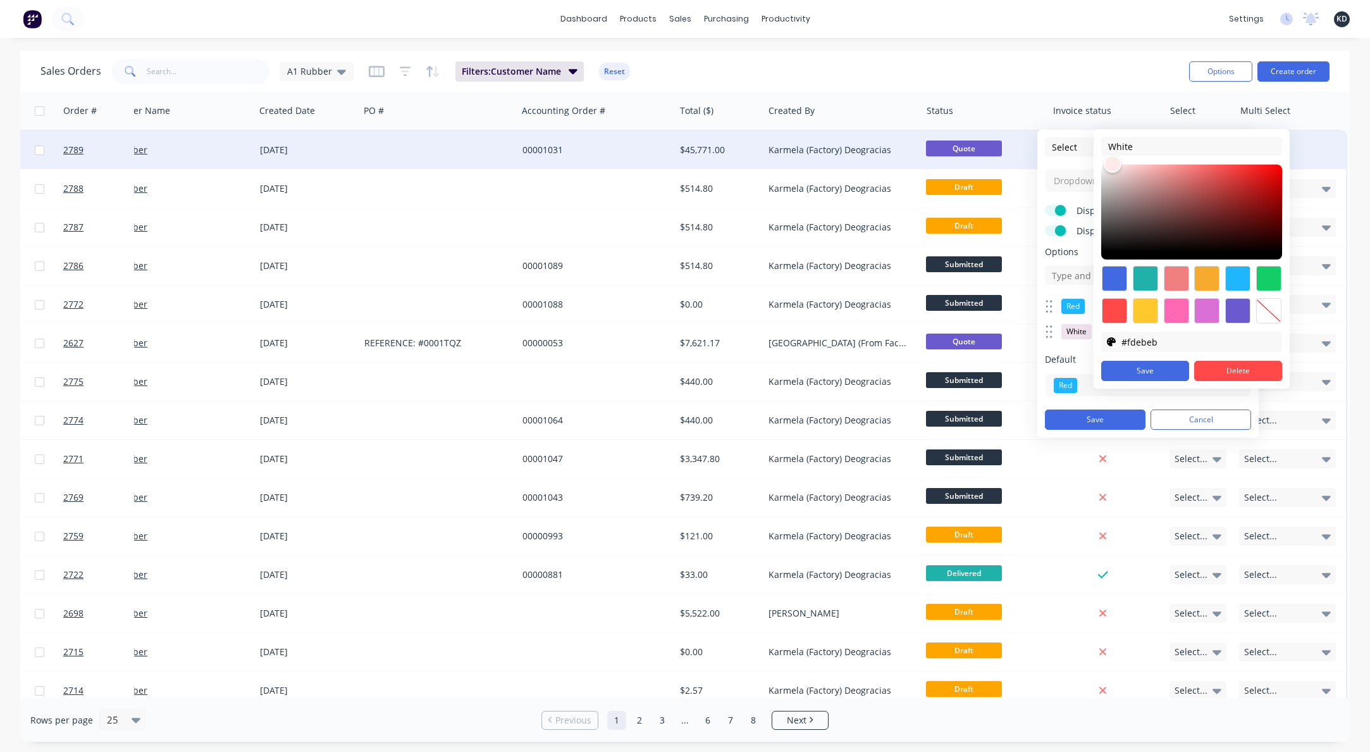
click at [1115, 165] on div at bounding box center [1191, 211] width 181 height 95
click at [1164, 374] on button "Save" at bounding box center [1145, 371] width 88 height 20
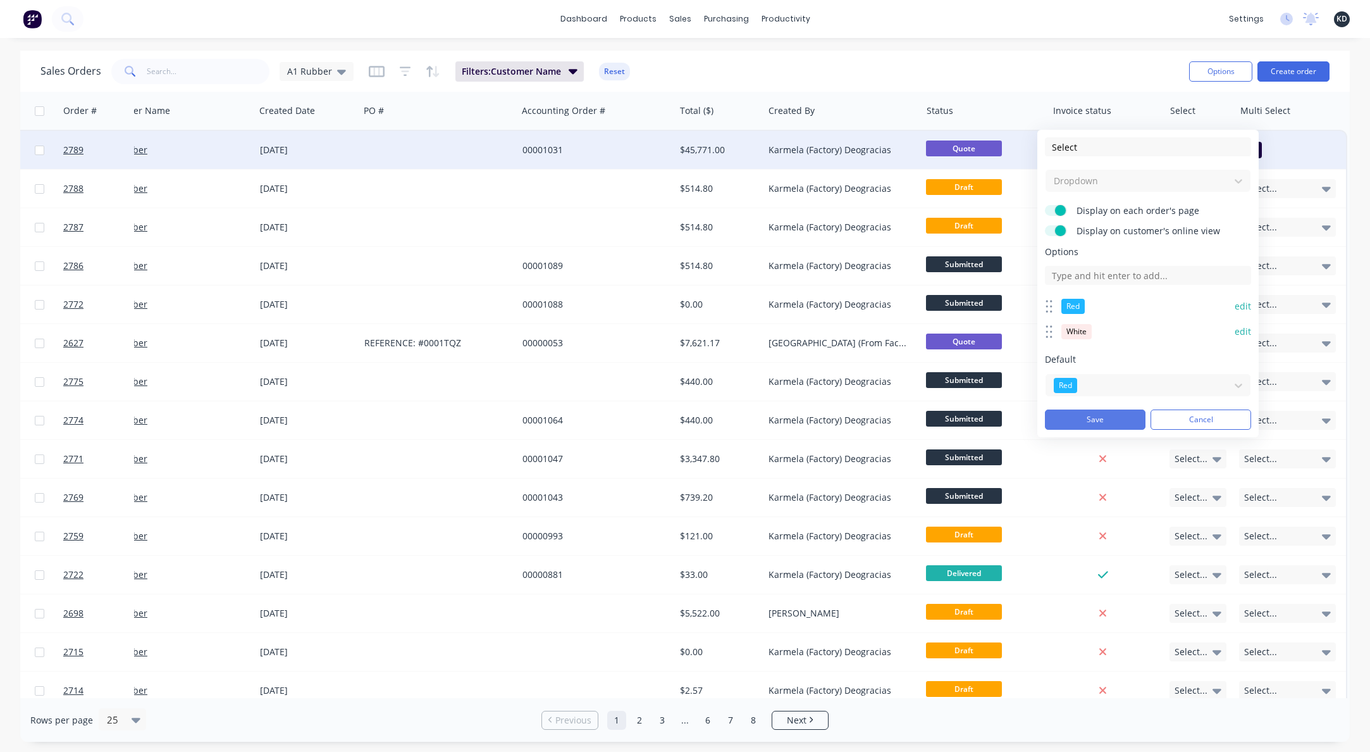
click at [1120, 413] on button "Save" at bounding box center [1095, 419] width 101 height 20
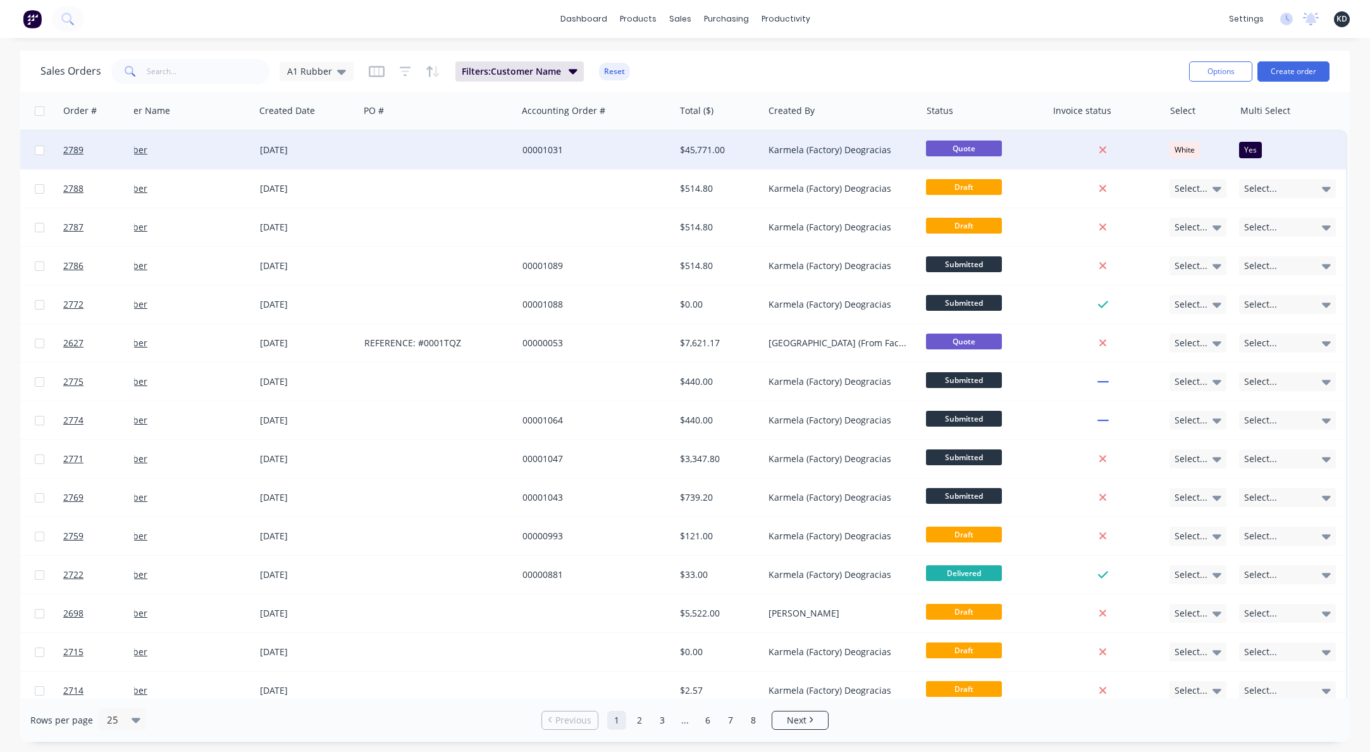
click at [456, 726] on div "Rows per page 25" at bounding box center [248, 719] width 436 height 23
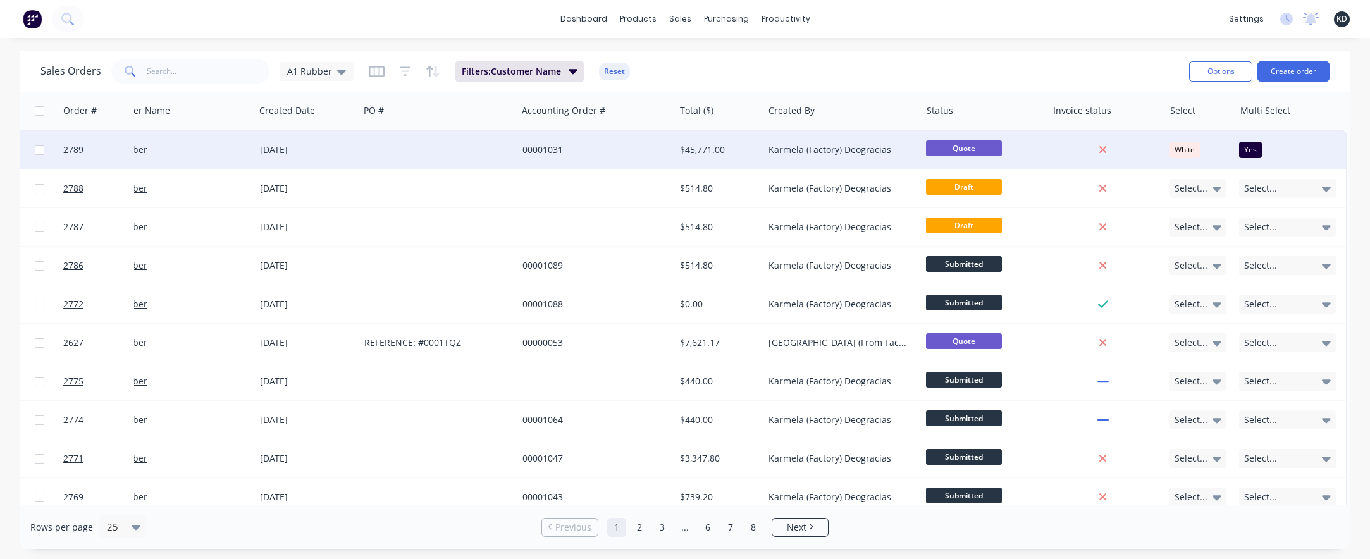
click at [702, 151] on div "$45,771.00" at bounding box center [717, 150] width 75 height 13
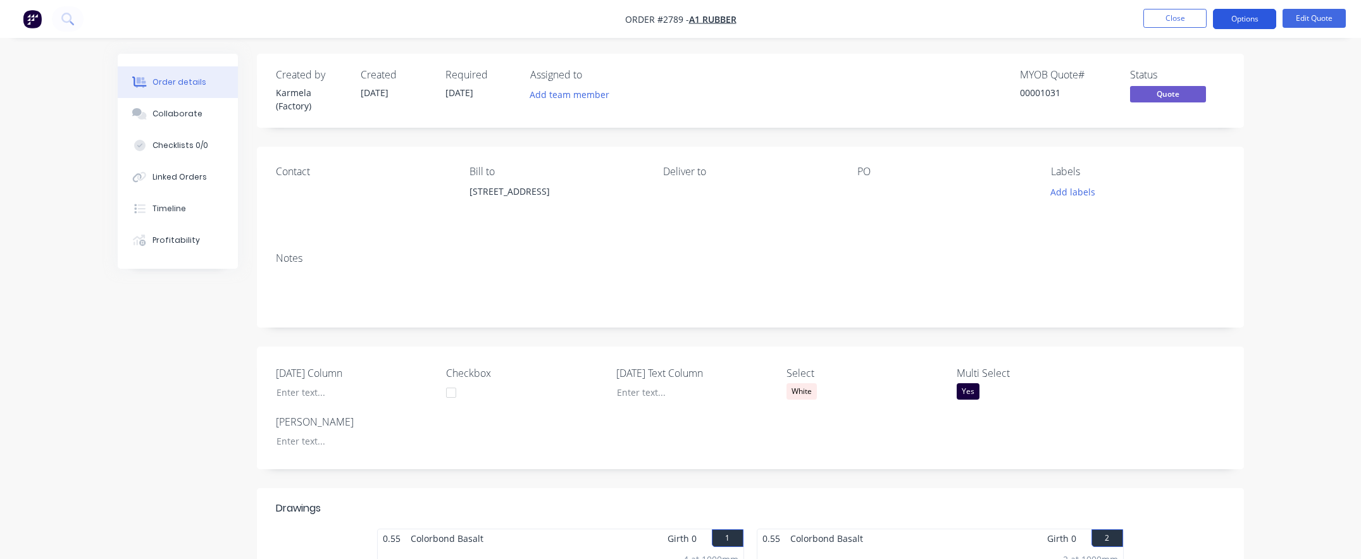
click at [1240, 20] on button "Options" at bounding box center [1244, 19] width 63 height 20
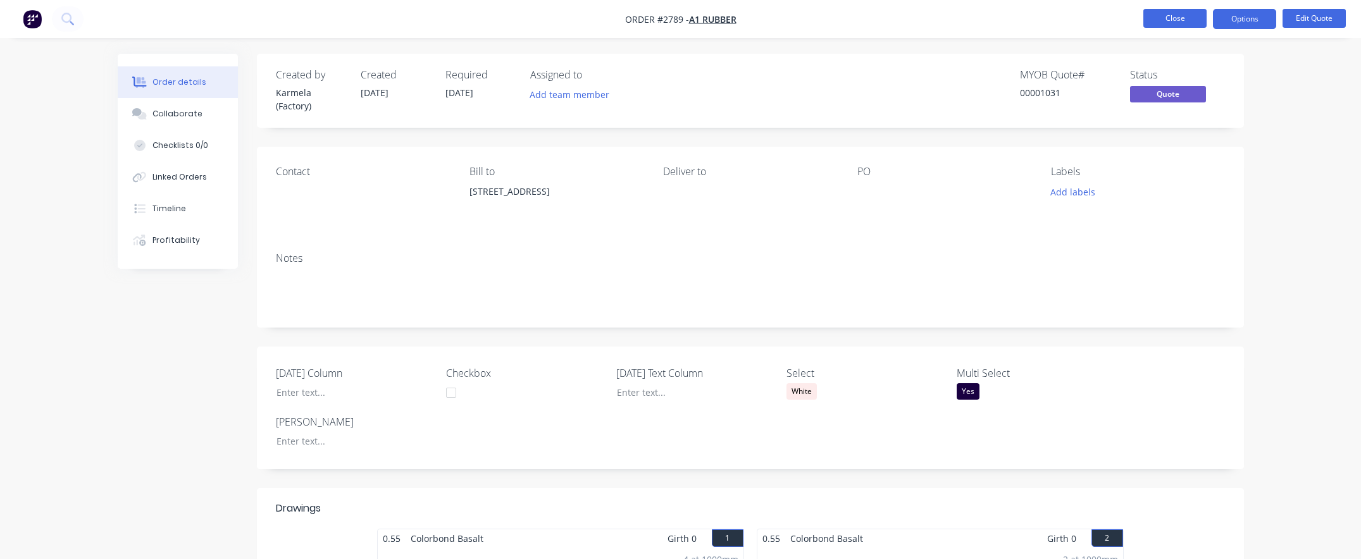
click at [1190, 19] on button "Close" at bounding box center [1174, 18] width 63 height 19
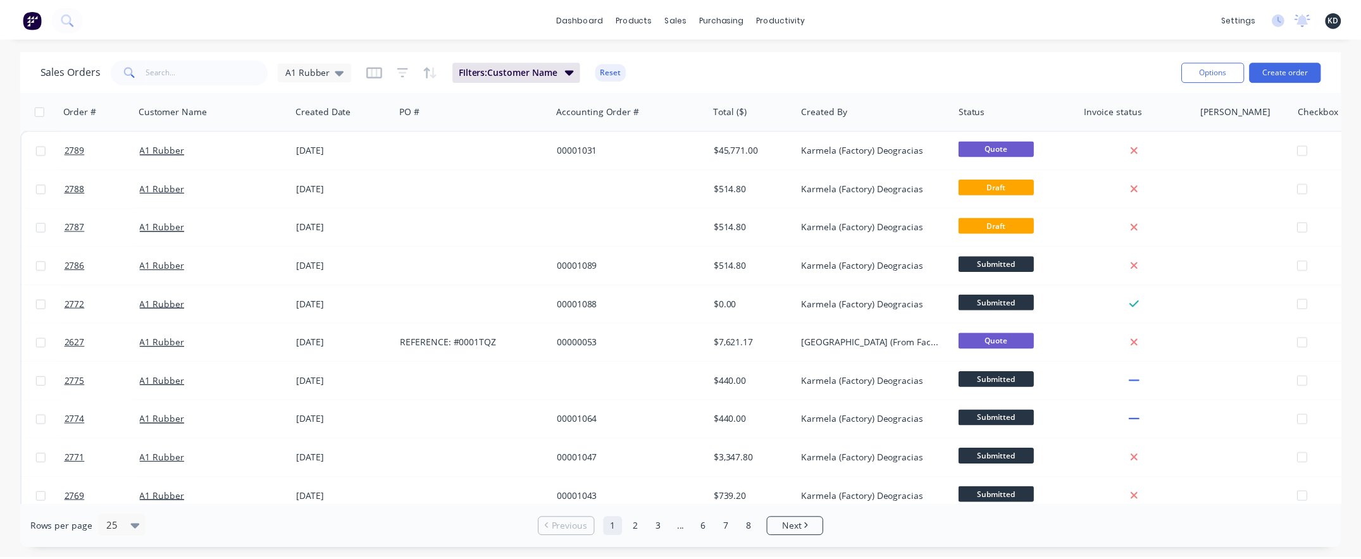
scroll to position [0, 226]
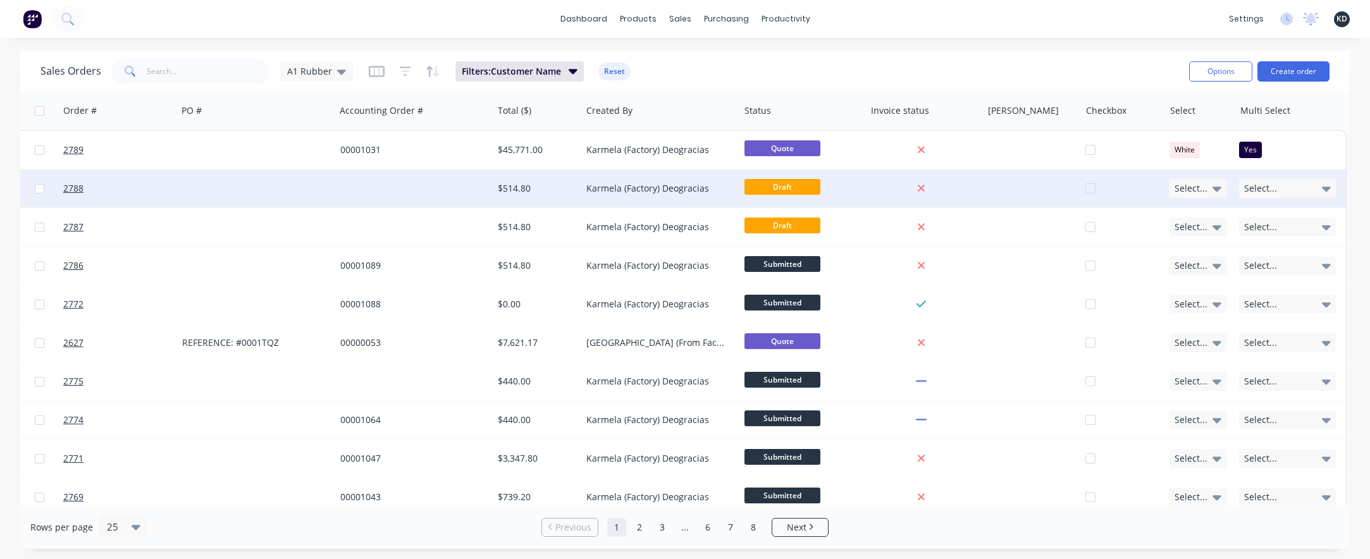
click at [1179, 193] on span "Select..." at bounding box center [1191, 188] width 33 height 13
click at [1099, 51] on div "Sales Orders A1 Rubber Filters: Customer Name Reset Options Create order" at bounding box center [685, 71] width 1330 height 41
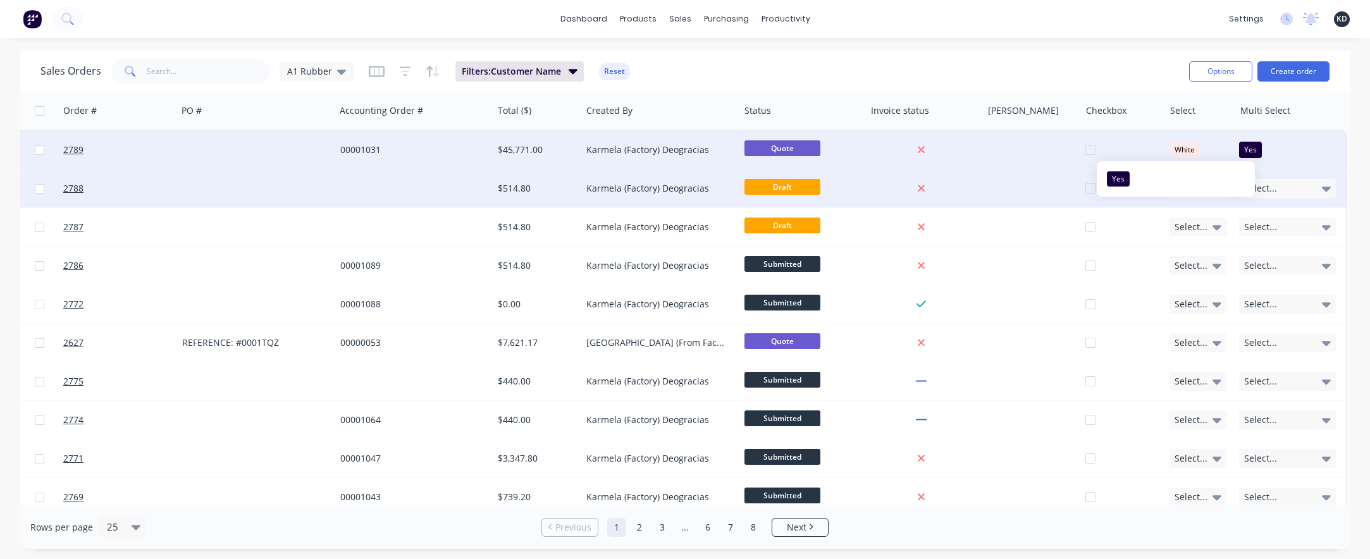
click at [1248, 148] on span "Yes" at bounding box center [1250, 150] width 13 height 13
click at [1051, 17] on div "dashboard products sales purchasing productivity dashboard products Product Cat…" at bounding box center [685, 19] width 1370 height 38
click at [1182, 149] on div "White" at bounding box center [1185, 150] width 30 height 16
click at [1034, 46] on div "dashboard products sales purchasing productivity dashboard products Product Cat…" at bounding box center [685, 279] width 1370 height 559
click at [1239, 150] on div "Yes" at bounding box center [1250, 150] width 23 height 16
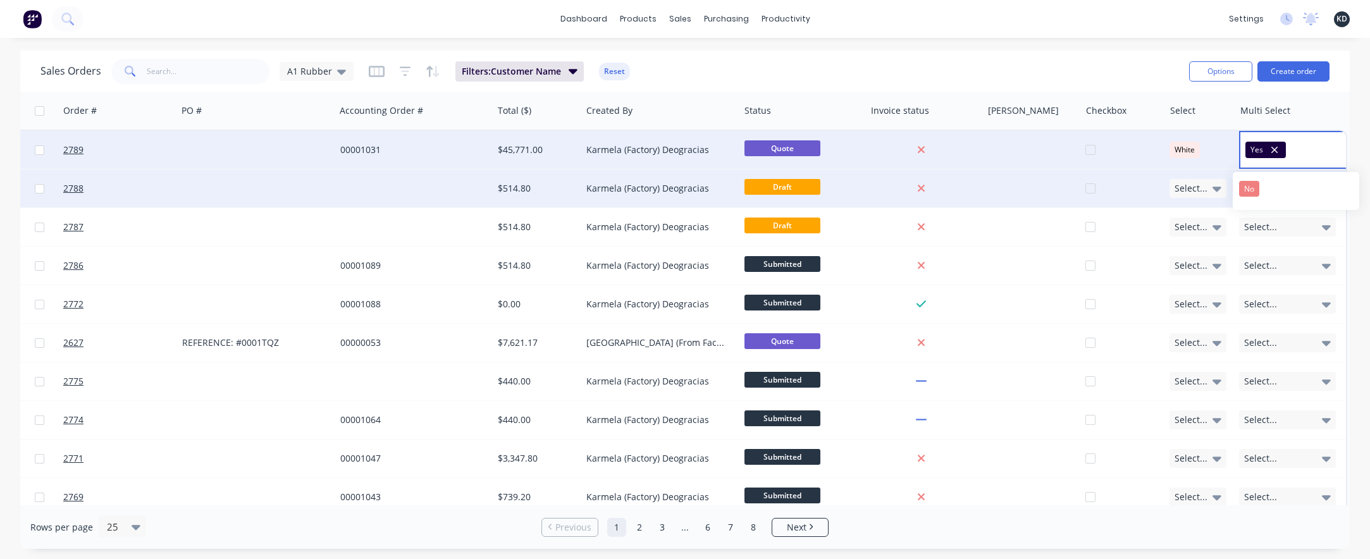
click at [1179, 149] on div "White" at bounding box center [1185, 150] width 30 height 16
click at [1183, 190] on span "Select..." at bounding box center [1191, 188] width 33 height 13
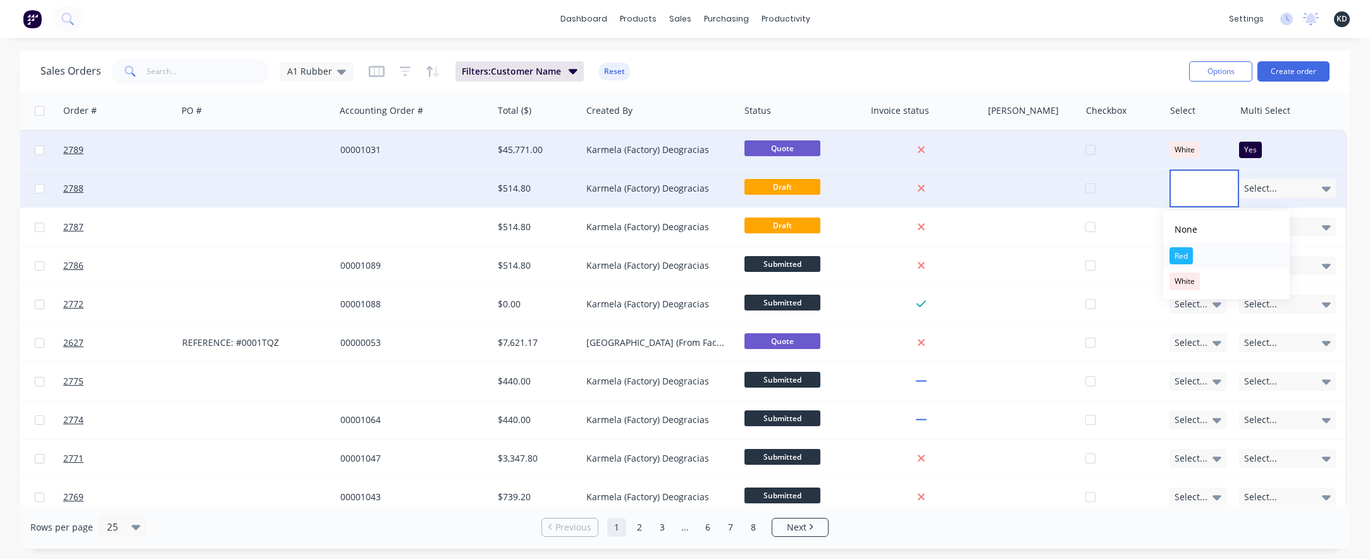
click at [1179, 254] on div "Red" at bounding box center [1181, 256] width 23 height 18
click at [1256, 189] on span "Select..." at bounding box center [1260, 188] width 33 height 13
click at [1258, 249] on div "No" at bounding box center [1249, 251] width 20 height 15
click at [1053, 56] on div "Sales Orders A1 Rubber Filters: Customer Name Reset" at bounding box center [609, 71] width 1139 height 31
click at [1047, 183] on div at bounding box center [1031, 189] width 98 height 38
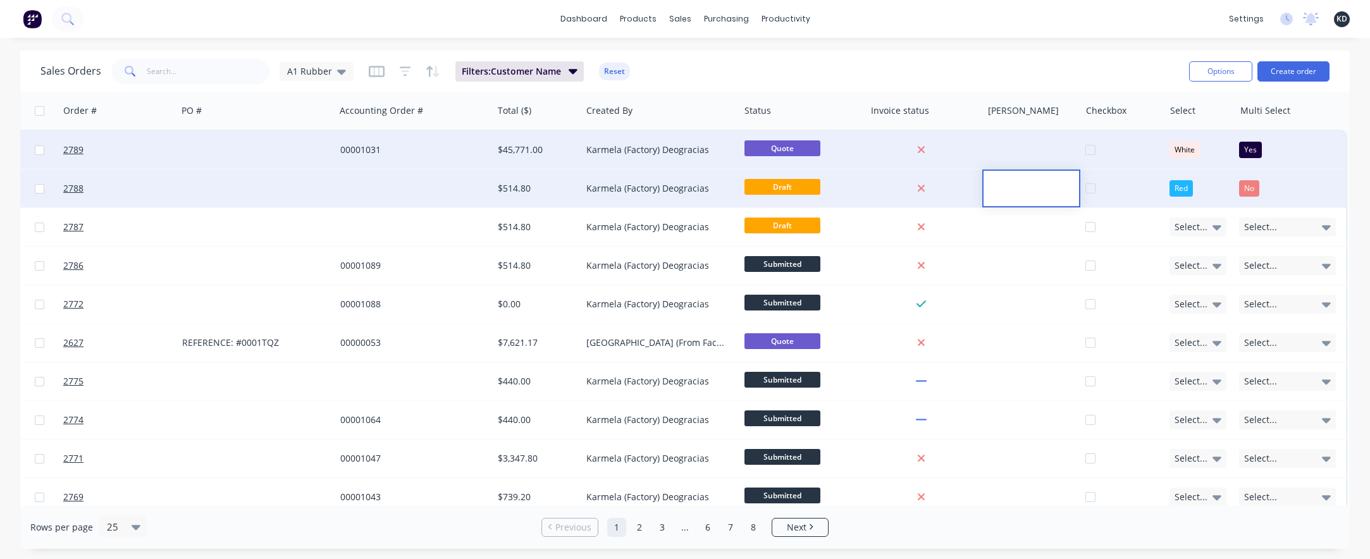
click at [607, 195] on div "Karmela (Factory) Deogracias" at bounding box center [660, 189] width 158 height 38
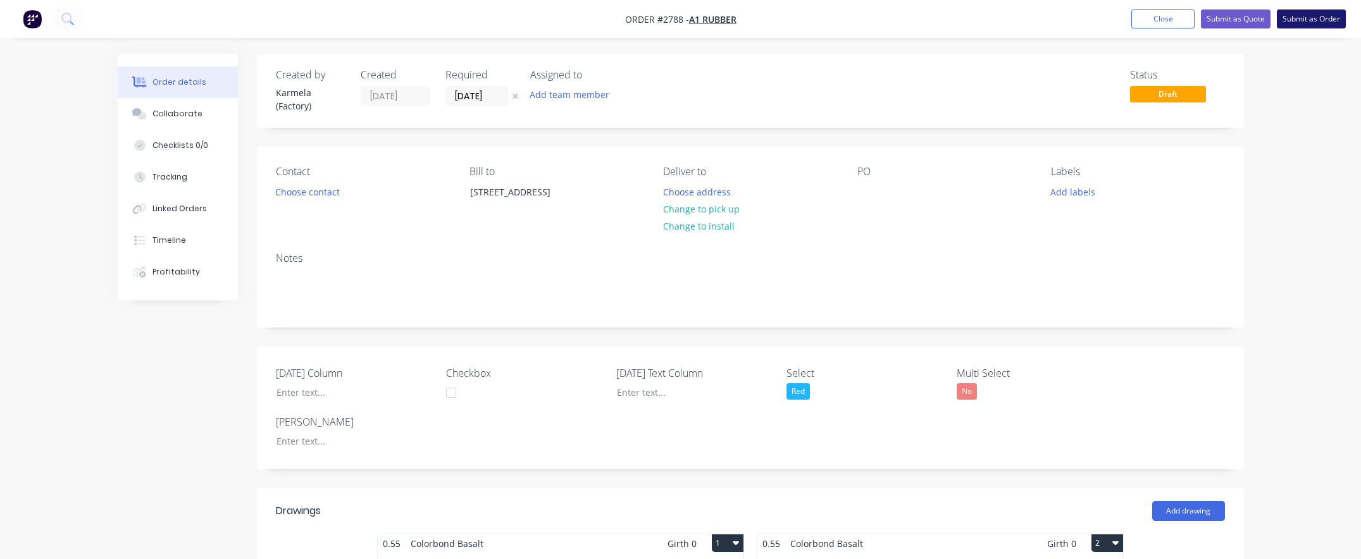
click at [1329, 20] on button "Submit as Order" at bounding box center [1311, 18] width 69 height 19
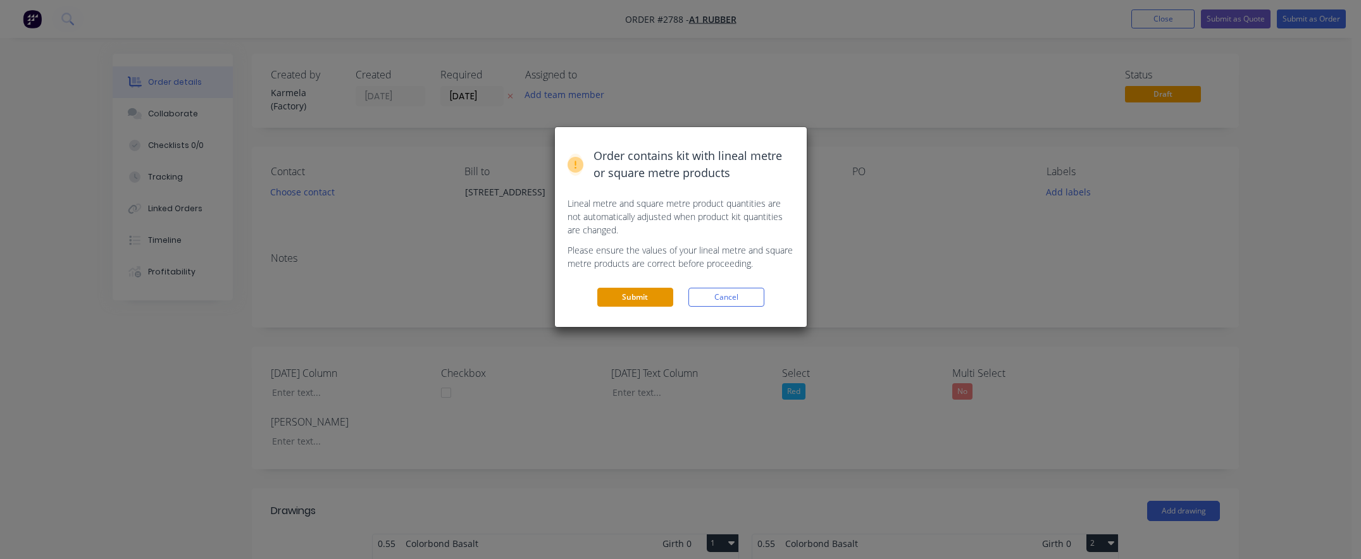
click at [634, 302] on button "Submit" at bounding box center [635, 297] width 76 height 19
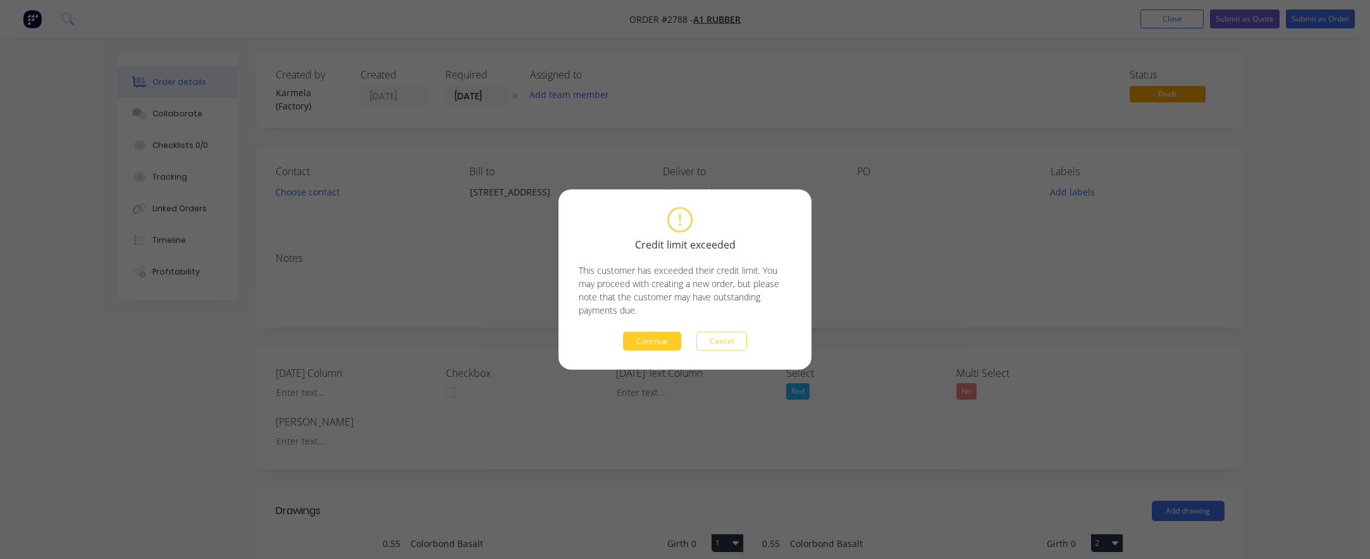
click at [665, 345] on button "Continue" at bounding box center [652, 341] width 58 height 19
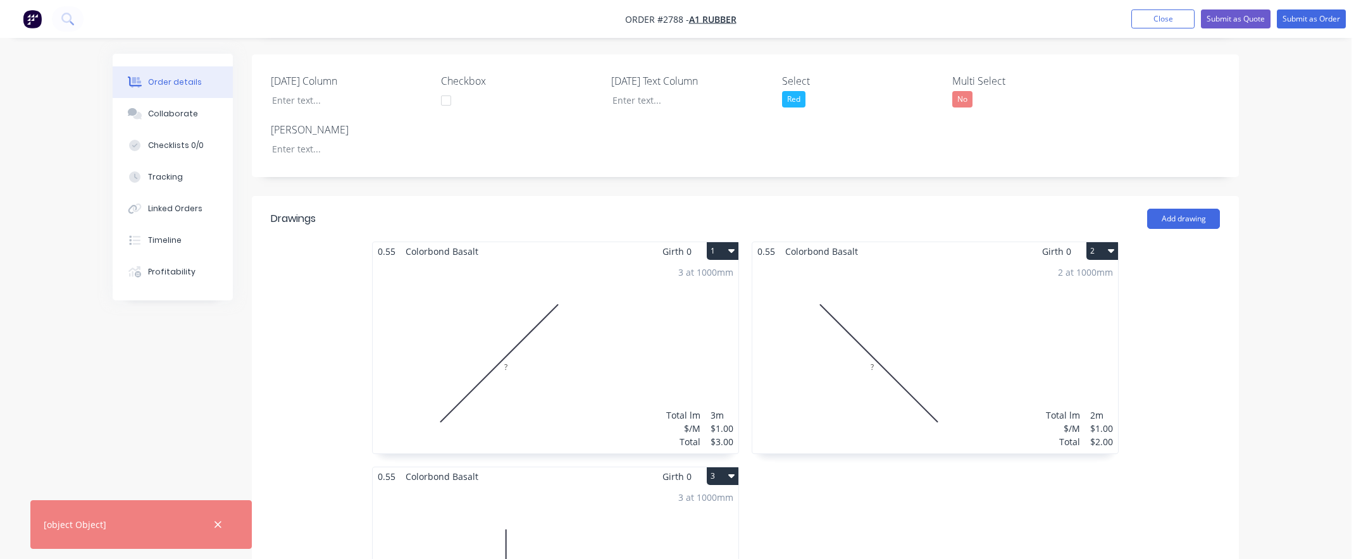
scroll to position [455, 0]
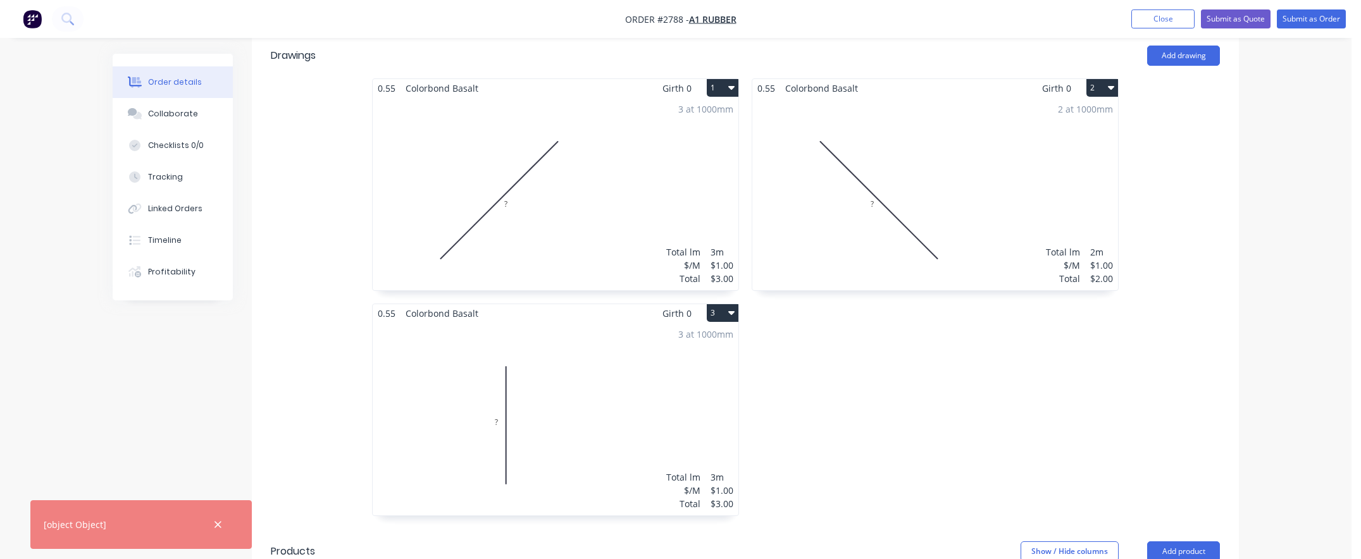
click at [731, 85] on icon "button" at bounding box center [731, 87] width 6 height 10
click at [709, 172] on div "Delete" at bounding box center [677, 169] width 97 height 18
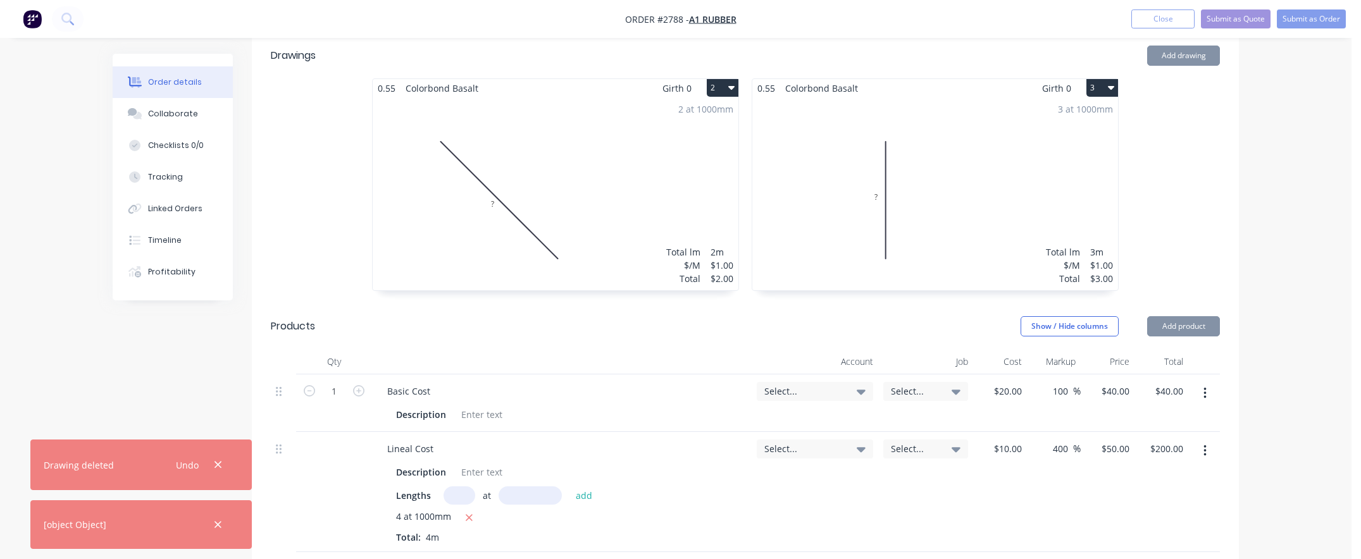
click at [720, 91] on button "2" at bounding box center [723, 88] width 32 height 18
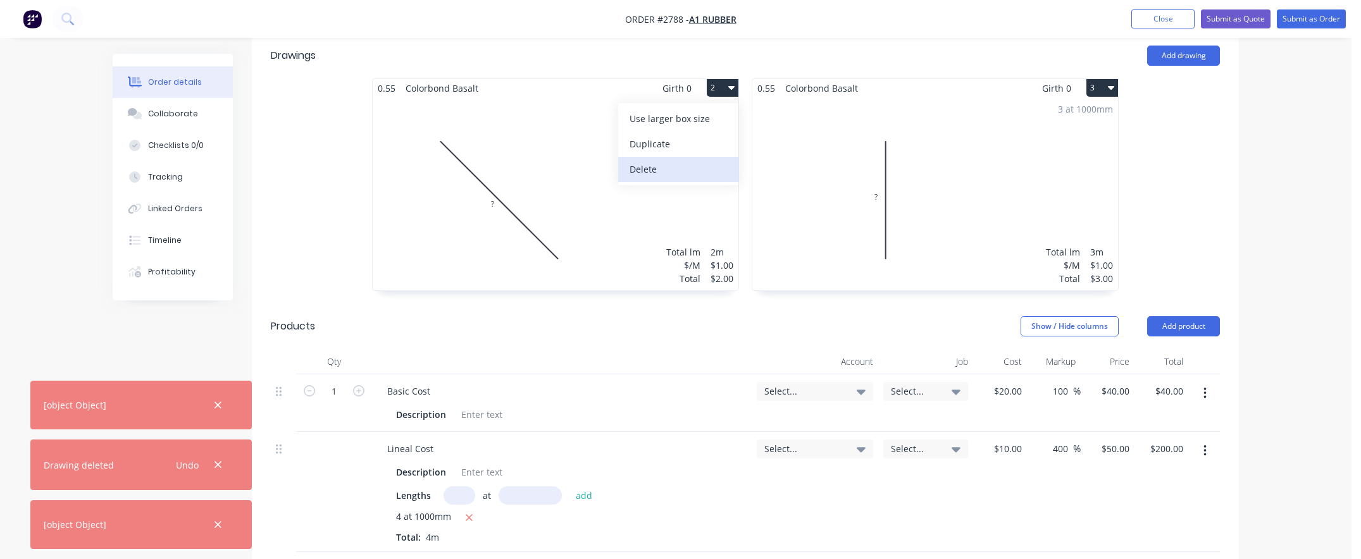
click at [714, 171] on div "Delete" at bounding box center [677, 169] width 97 height 18
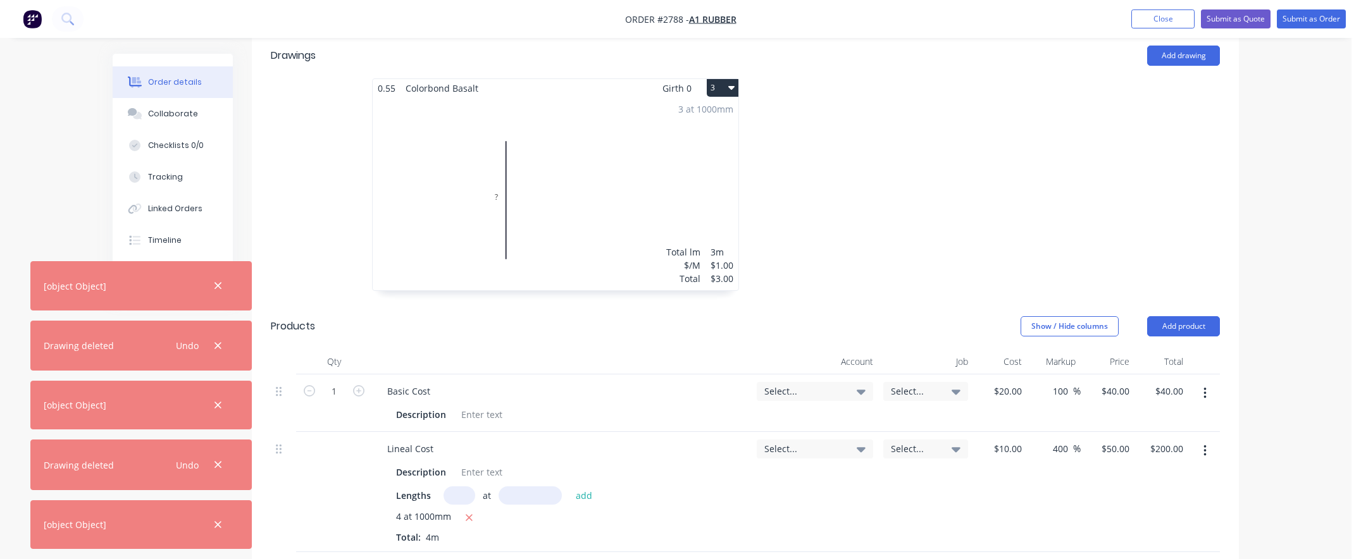
drag, startPoint x: 729, startPoint y: 86, endPoint x: 725, endPoint y: 99, distance: 14.0
click at [729, 86] on icon "button" at bounding box center [731, 88] width 6 height 4
click at [695, 174] on div "Delete" at bounding box center [677, 169] width 97 height 18
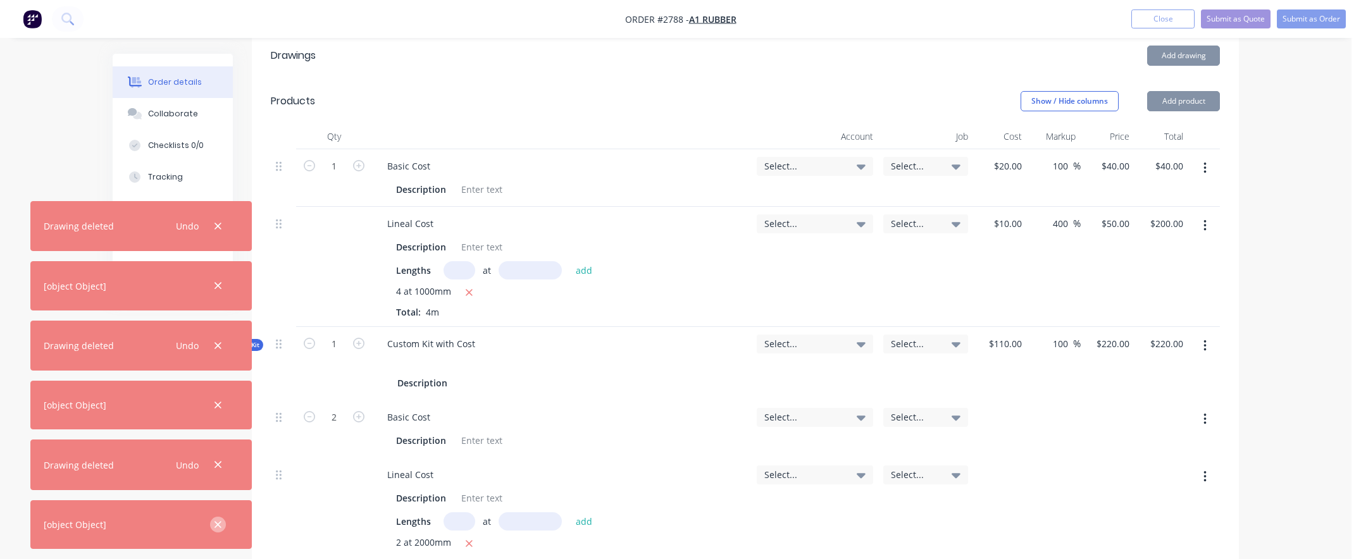
click at [219, 523] on icon "button" at bounding box center [217, 524] width 7 height 7
click at [219, 467] on icon "button" at bounding box center [217, 464] width 7 height 7
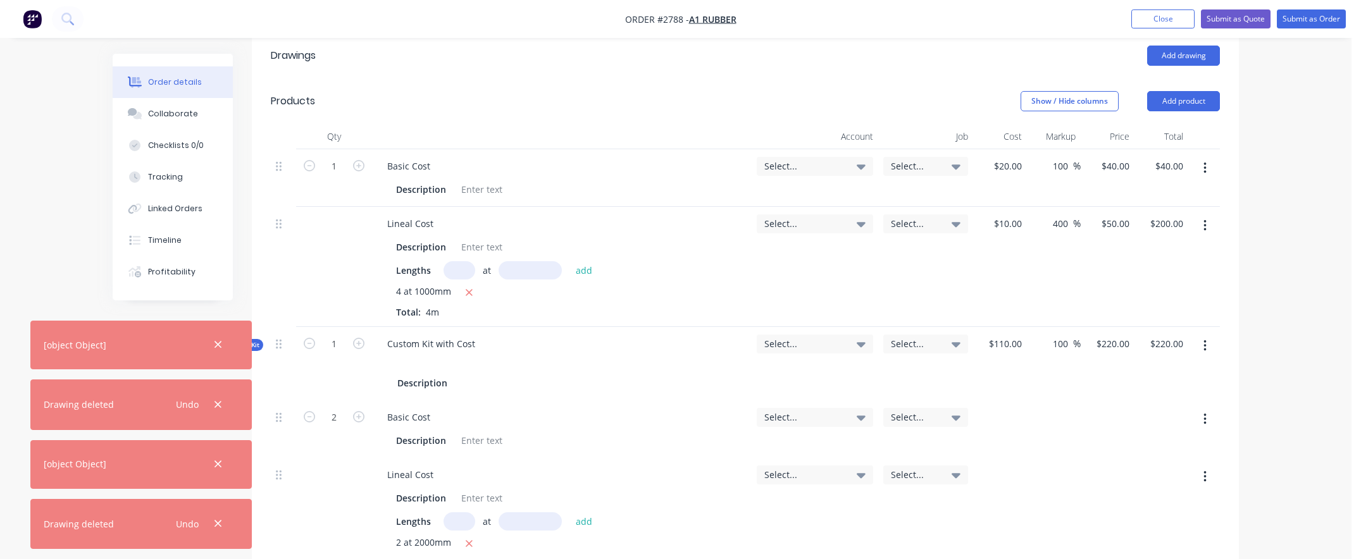
click at [219, 523] on icon "button" at bounding box center [217, 524] width 7 height 7
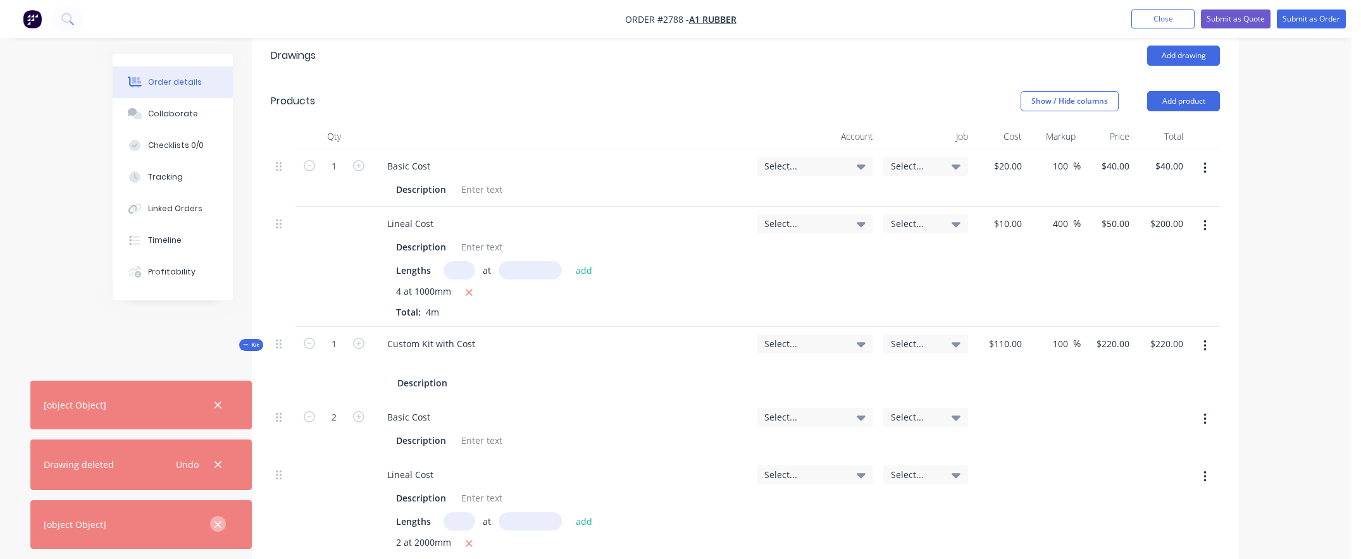
click at [218, 523] on icon "button" at bounding box center [218, 524] width 8 height 11
click at [218, 469] on icon "button" at bounding box center [217, 465] width 7 height 7
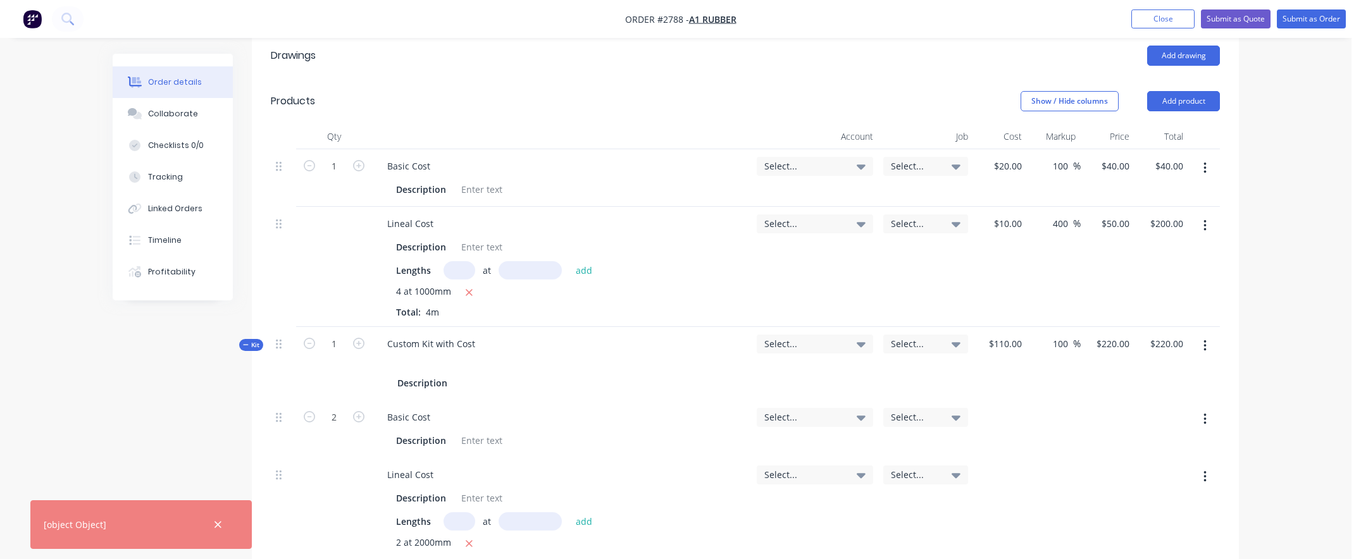
click at [218, 523] on icon "button" at bounding box center [218, 524] width 8 height 11
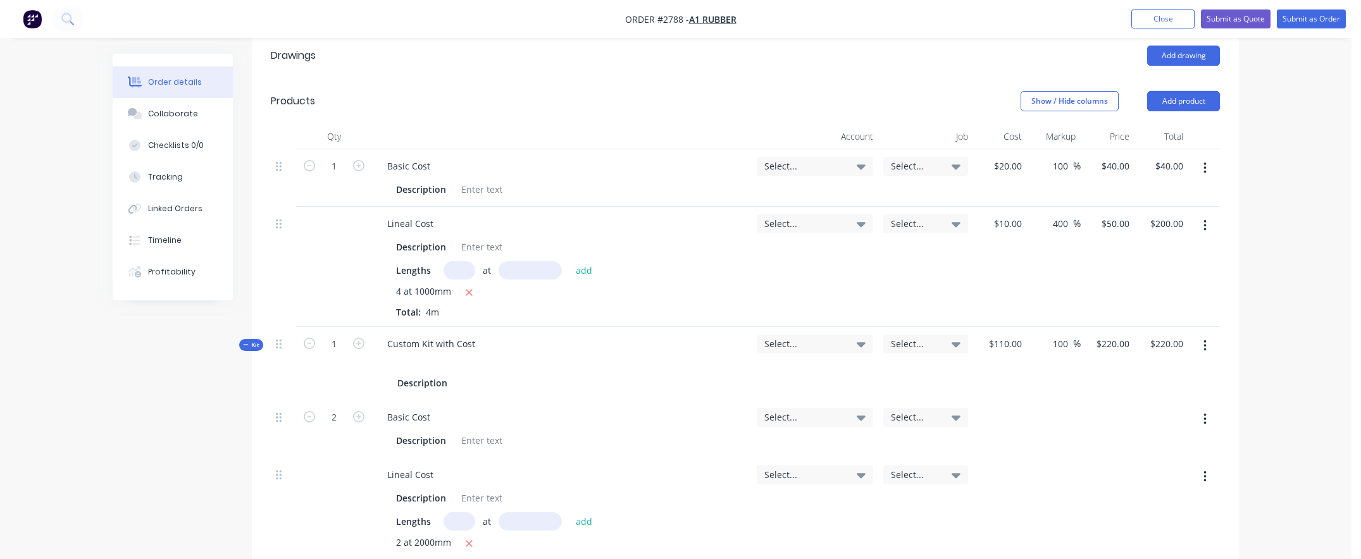
click at [1290, 232] on div "Order details Collaborate Checklists 0/0 Tracking Linked Orders Timeline Profit…" at bounding box center [675, 267] width 1351 height 1444
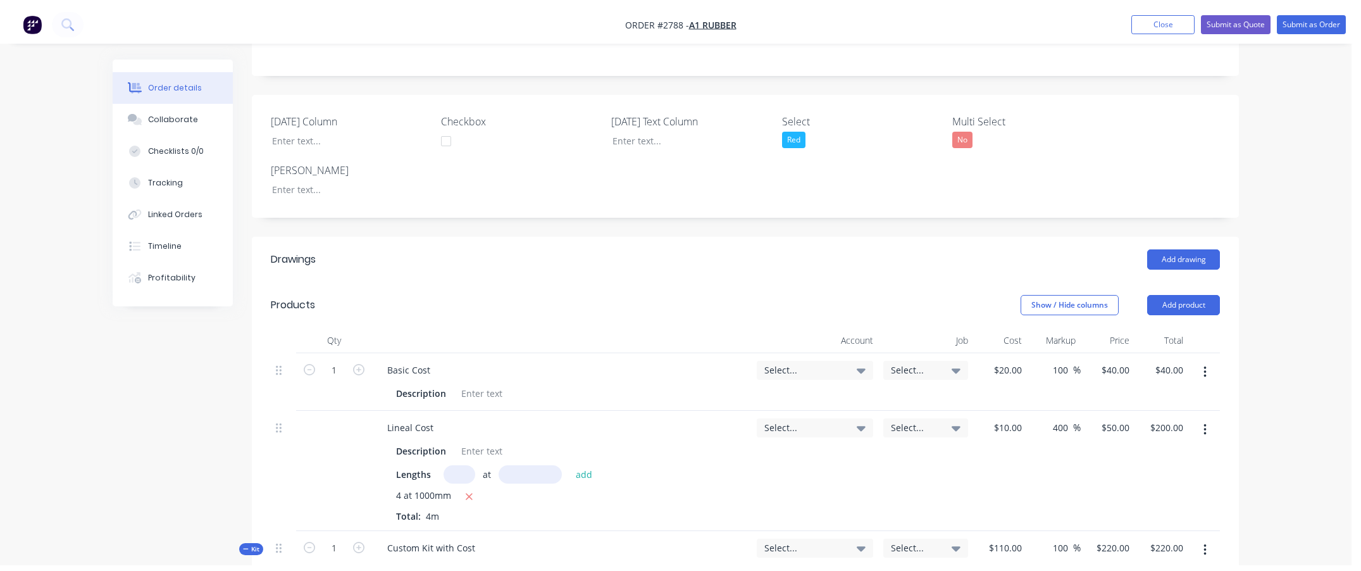
scroll to position [0, 0]
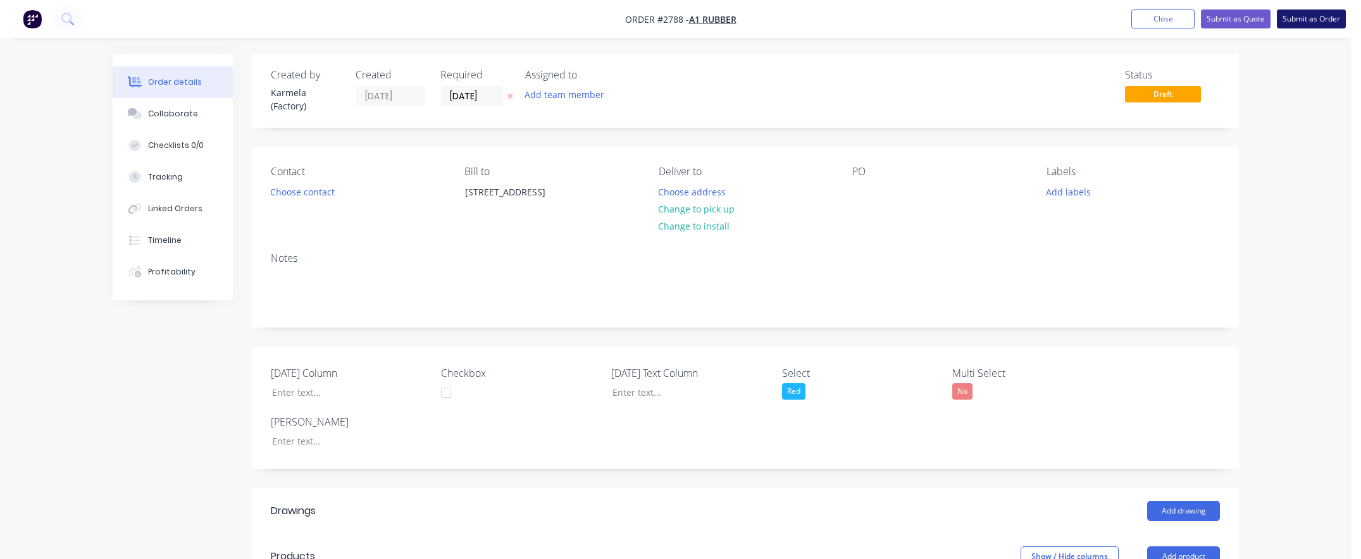
click at [1298, 13] on button "Submit as Order" at bounding box center [1311, 18] width 69 height 19
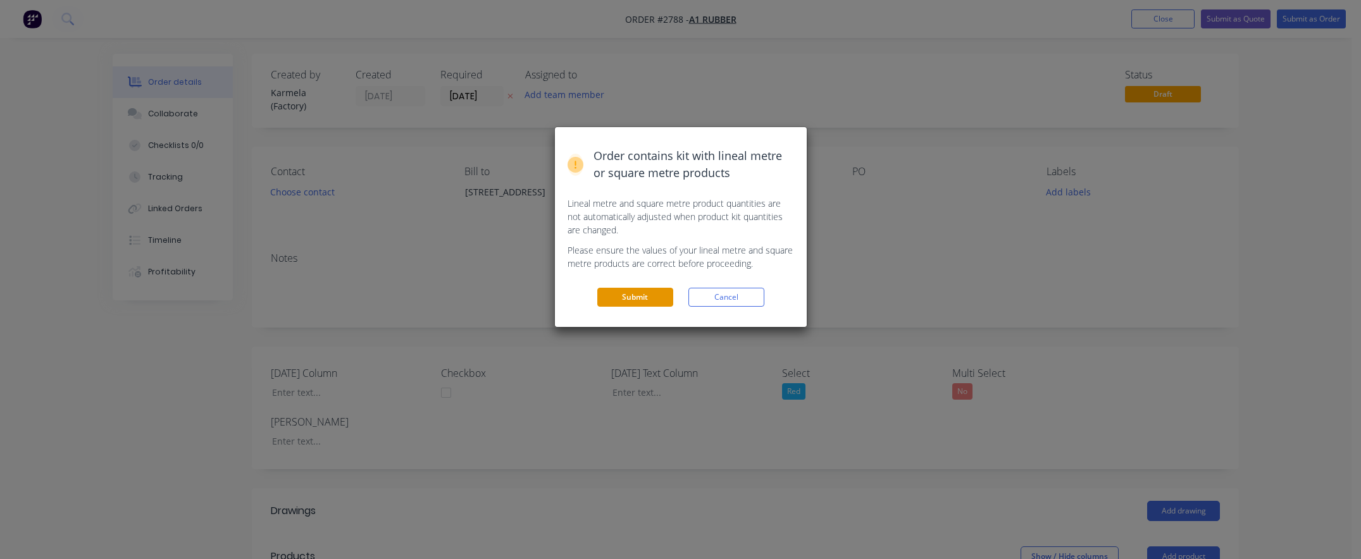
click at [647, 304] on button "Submit" at bounding box center [635, 297] width 76 height 19
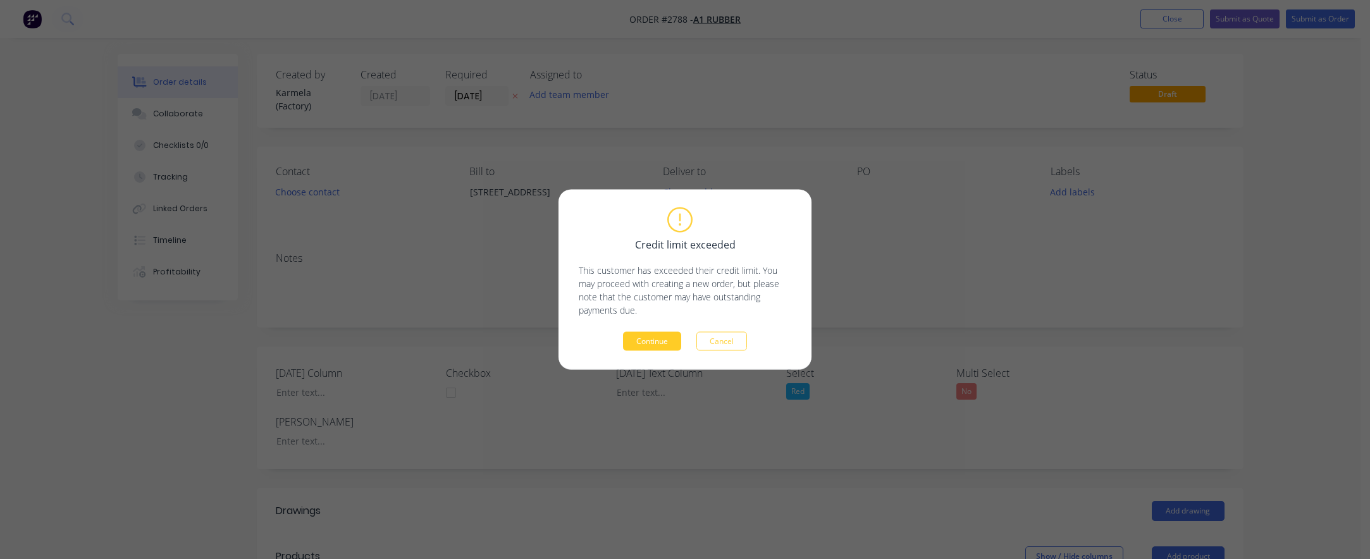
click at [641, 338] on button "Continue" at bounding box center [652, 341] width 58 height 19
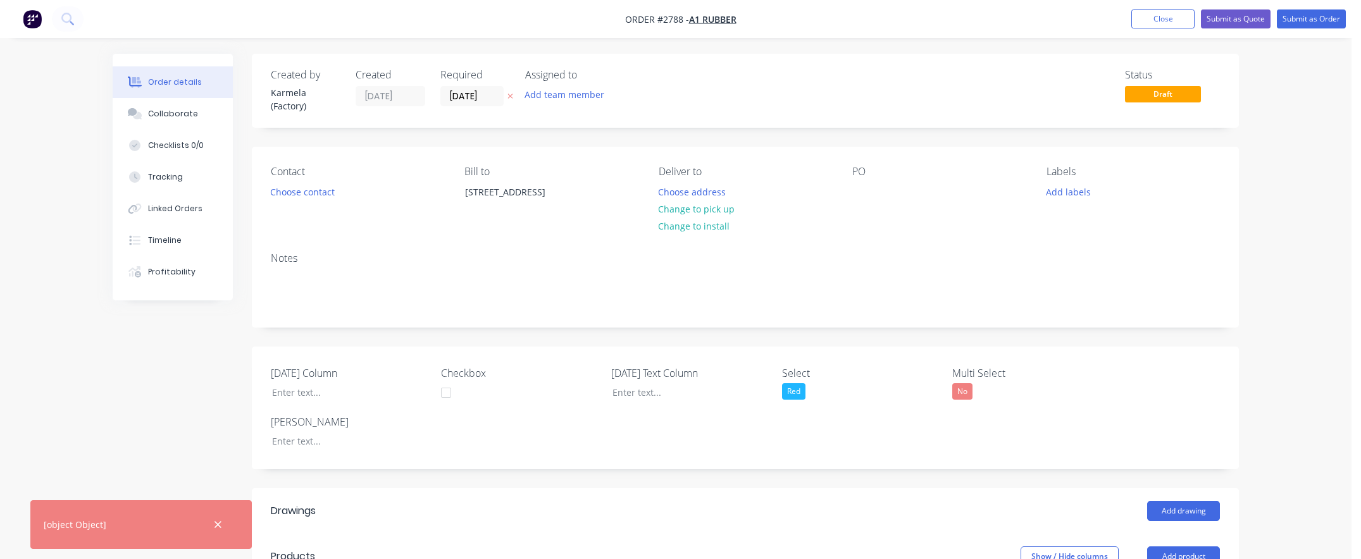
click at [1160, 28] on nav "Order #2788 - A1 Rubber Add product Close Submit as Quote Submit as Order" at bounding box center [680, 19] width 1361 height 38
click at [1156, 13] on button "Close" at bounding box center [1162, 18] width 63 height 19
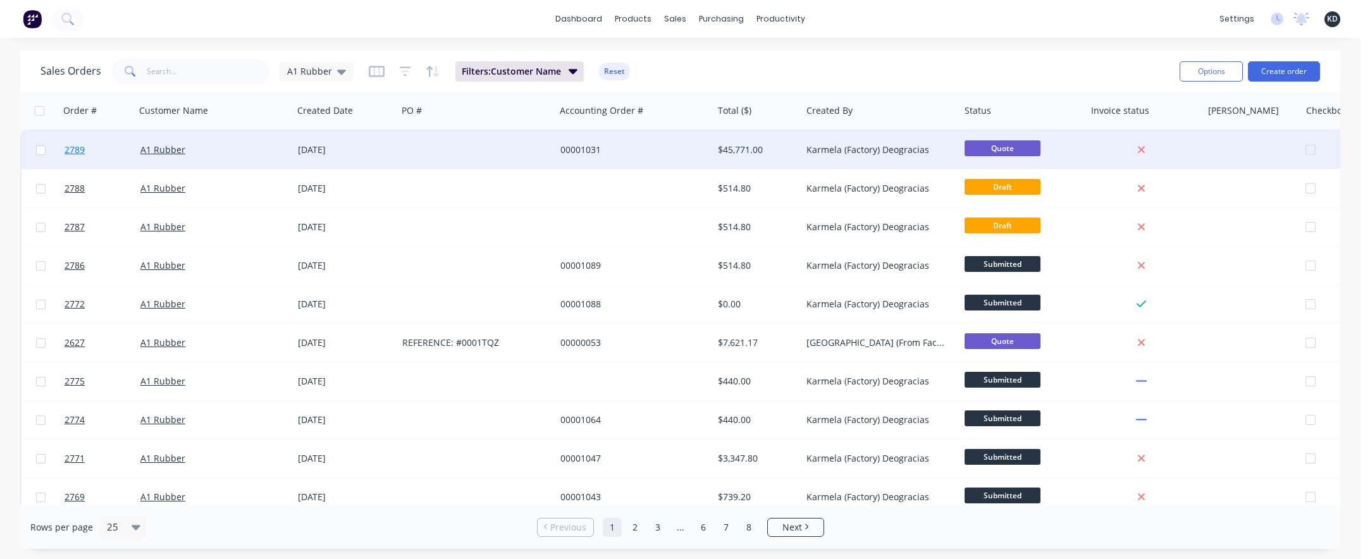
click at [78, 147] on span "2789" at bounding box center [75, 150] width 20 height 13
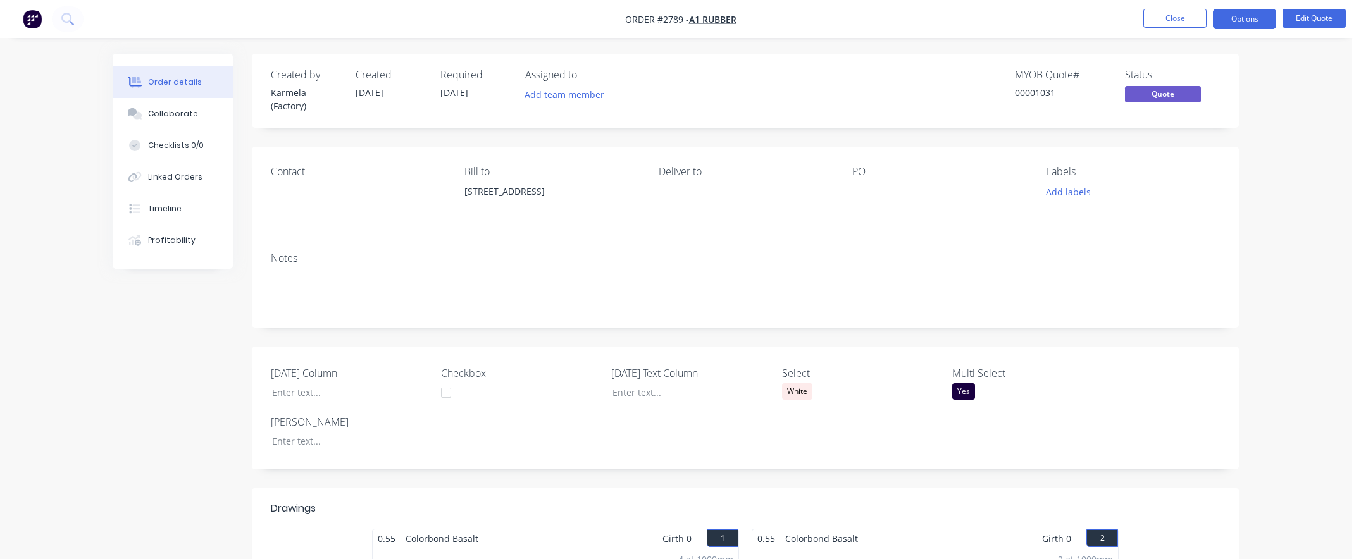
click at [1177, 29] on nav "Order #2789 - A1 Rubber Close Options Edit Quote" at bounding box center [680, 19] width 1361 height 38
click at [1172, 16] on button "Close" at bounding box center [1174, 18] width 63 height 19
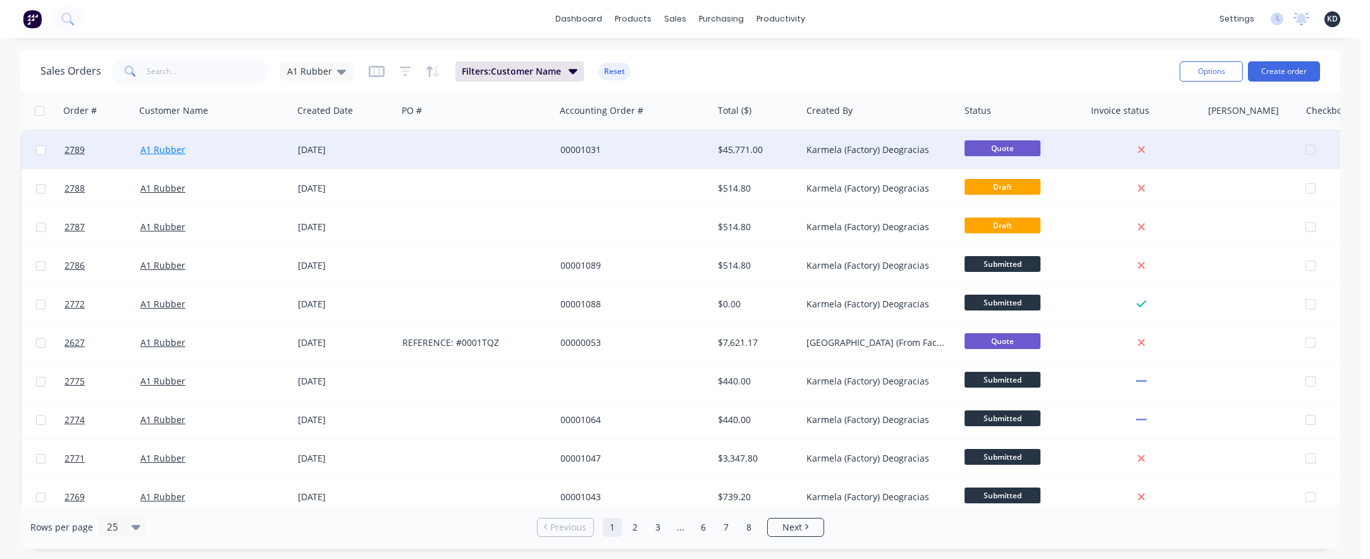
click at [173, 151] on link "A1 Rubber" at bounding box center [162, 150] width 45 height 12
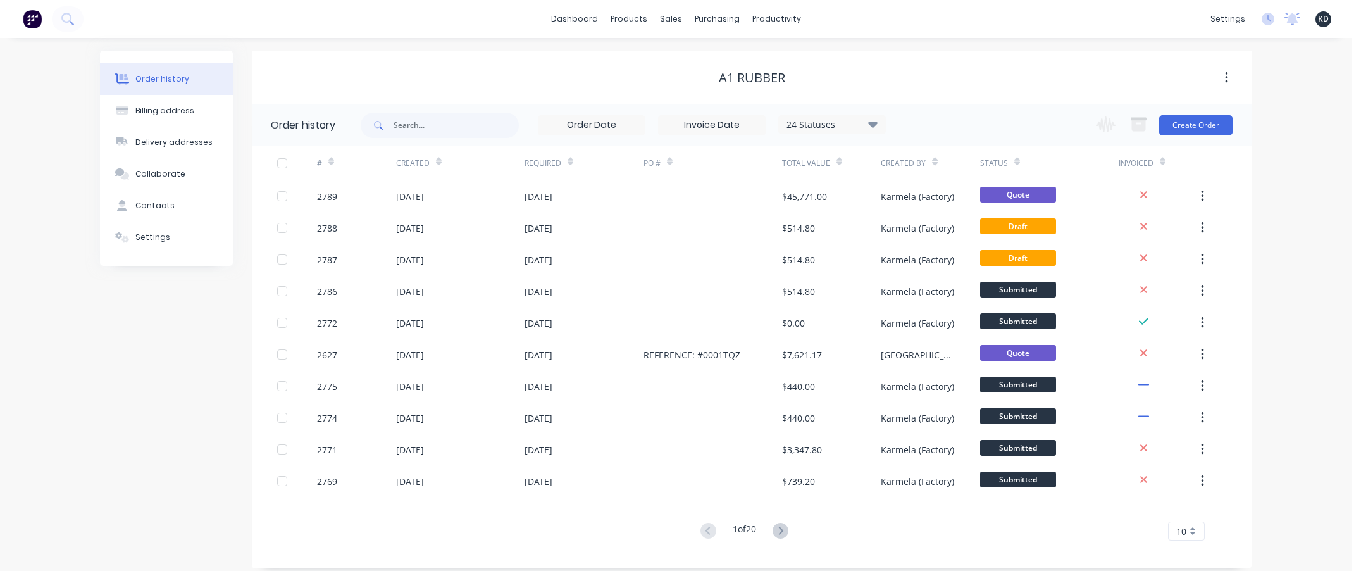
click at [1273, 395] on div "Order history Billing address Delivery addresses Collaborate Contacts Settings …" at bounding box center [675, 309] width 1351 height 543
click at [1199, 126] on button "Create Order" at bounding box center [1195, 125] width 73 height 20
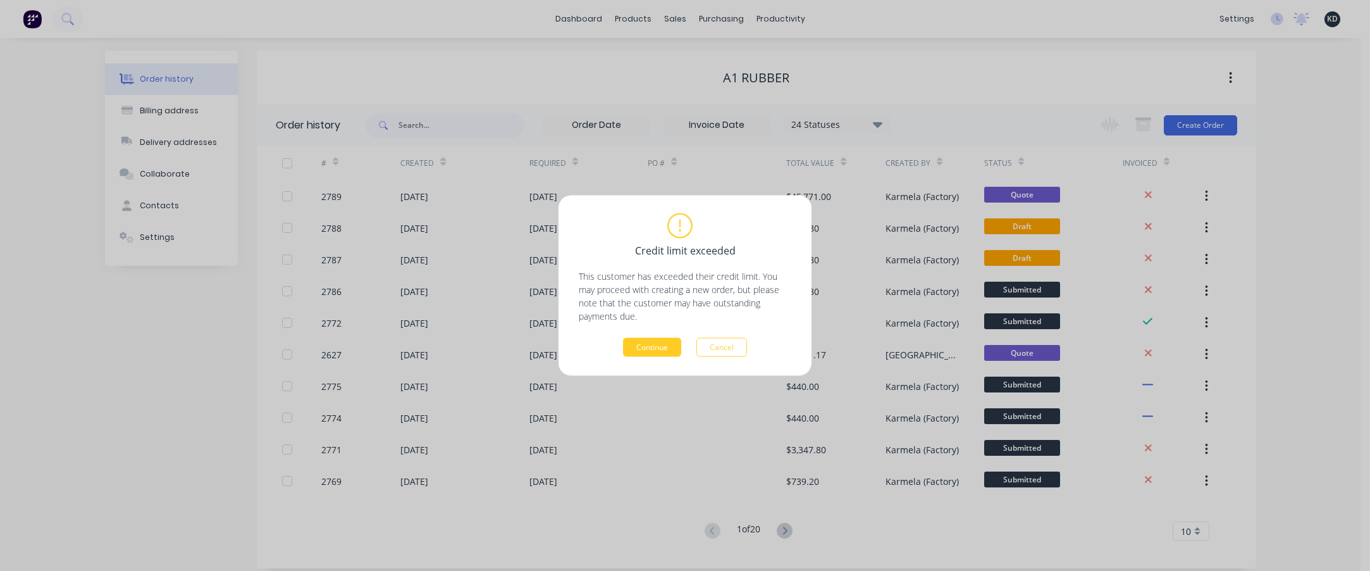
click at [664, 345] on button "Continue" at bounding box center [652, 347] width 58 height 19
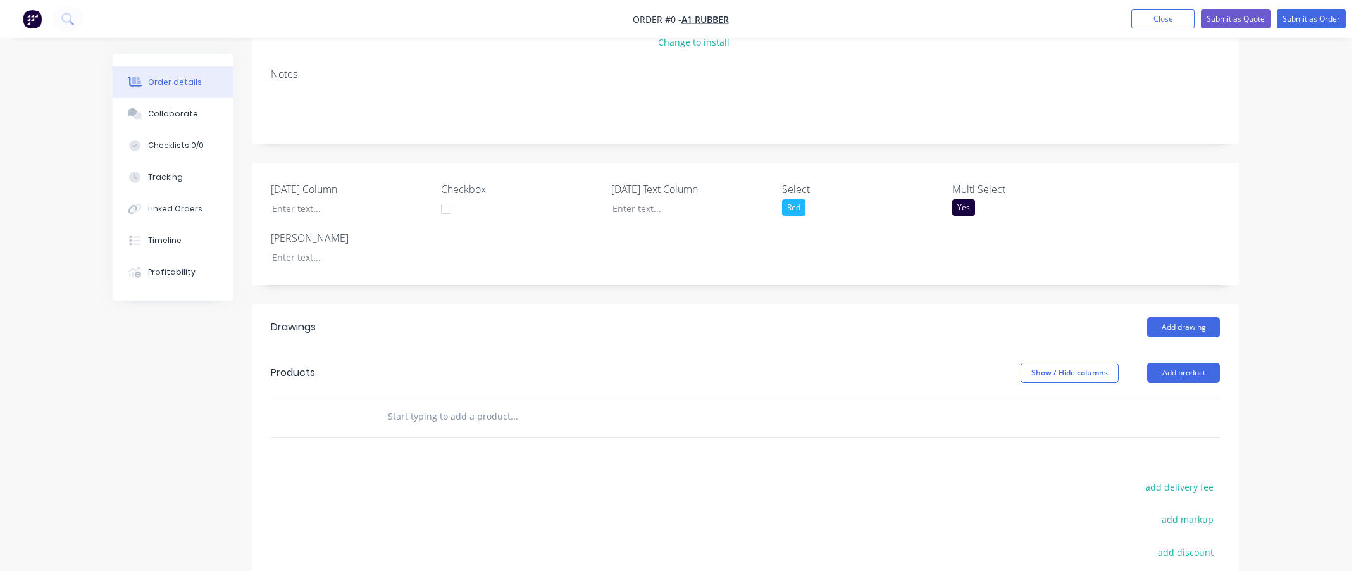
scroll to position [342, 0]
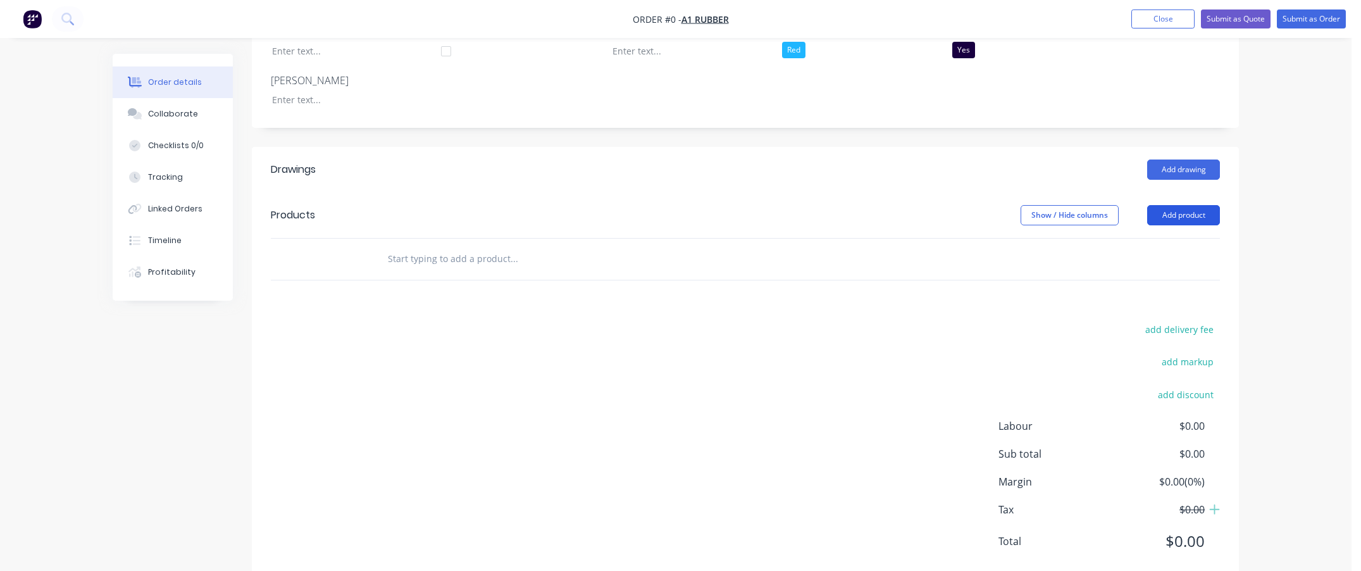
click at [1167, 213] on button "Add product" at bounding box center [1183, 215] width 73 height 20
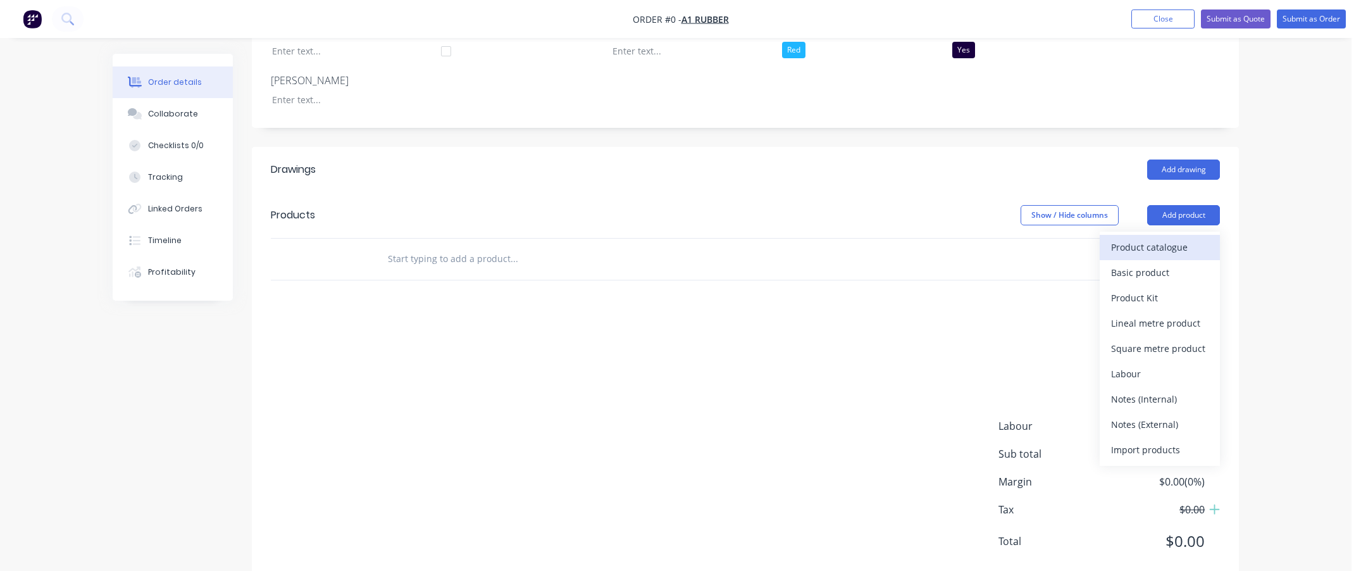
click at [1152, 242] on div "Product catalogue" at bounding box center [1159, 247] width 97 height 18
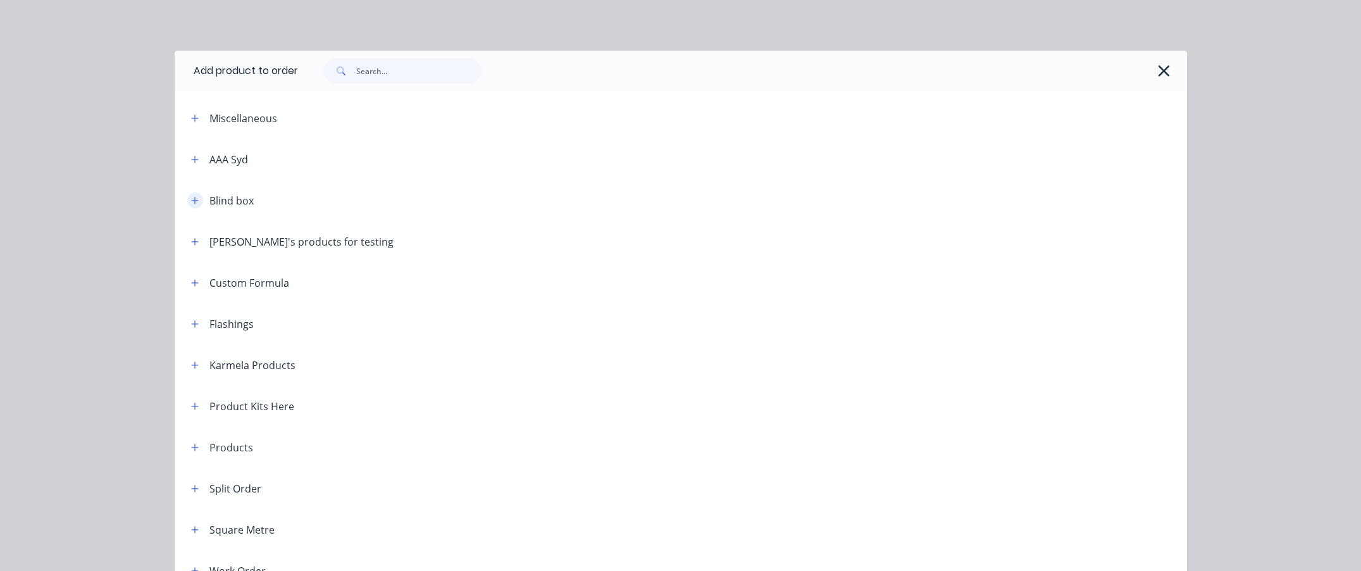
click at [190, 193] on button "button" at bounding box center [195, 200] width 16 height 16
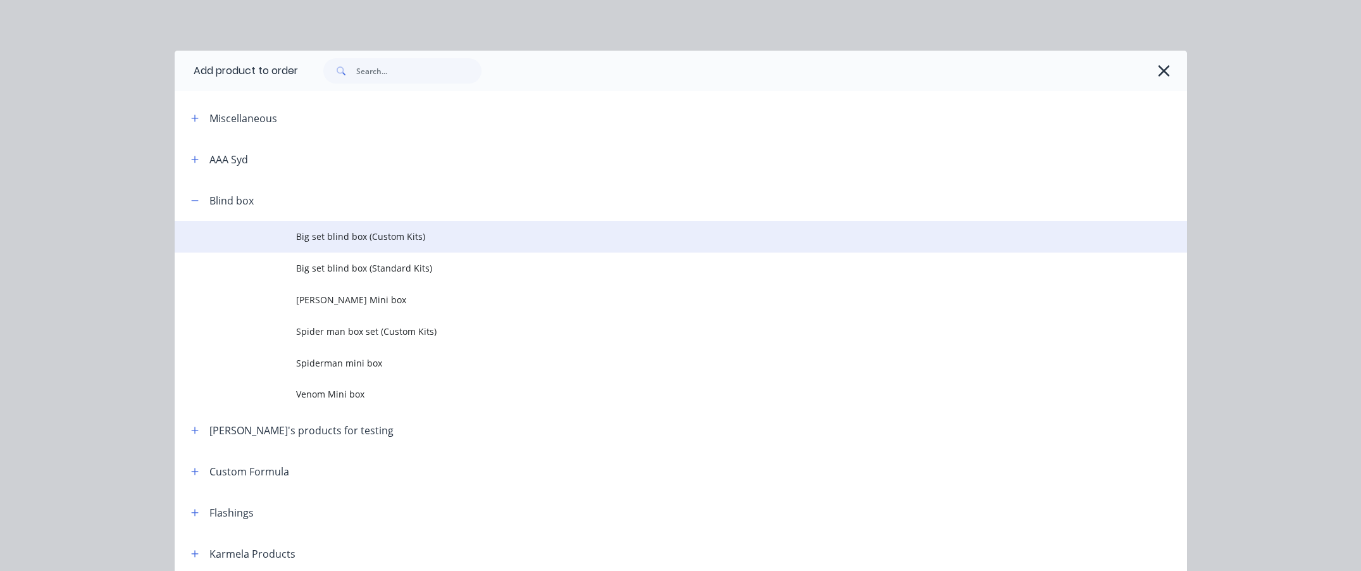
click at [364, 230] on span "Big set blind box (Custom Kits)" at bounding box center [652, 236] width 712 height 13
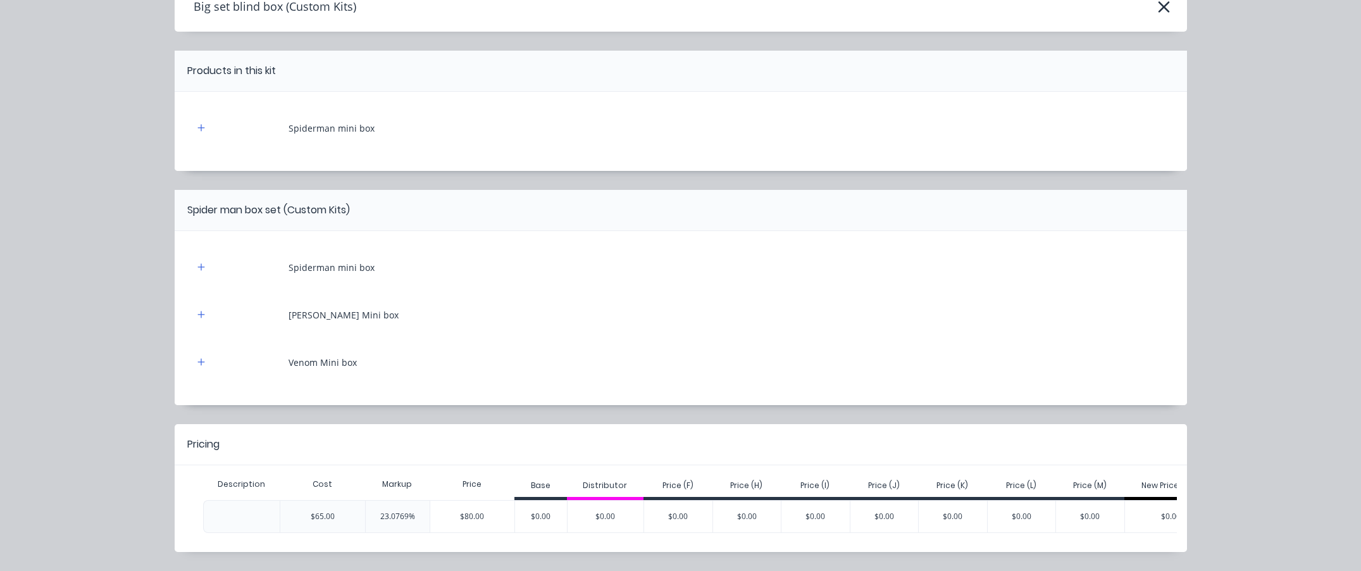
scroll to position [115, 0]
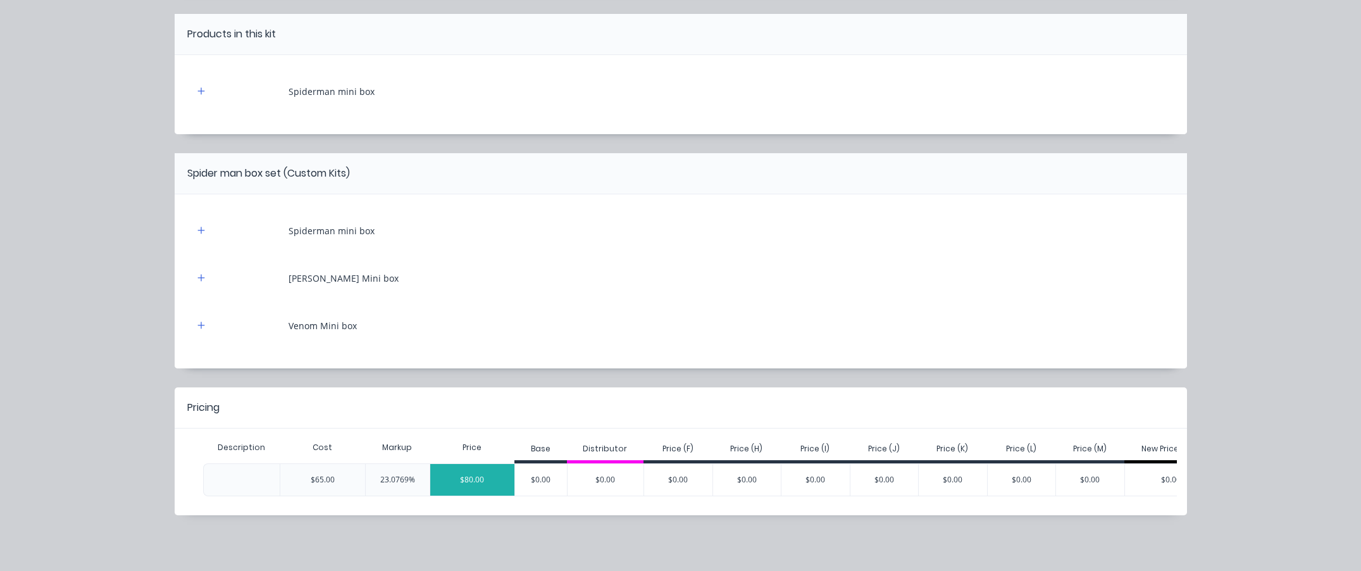
click at [488, 471] on div "$80.00" at bounding box center [472, 480] width 85 height 32
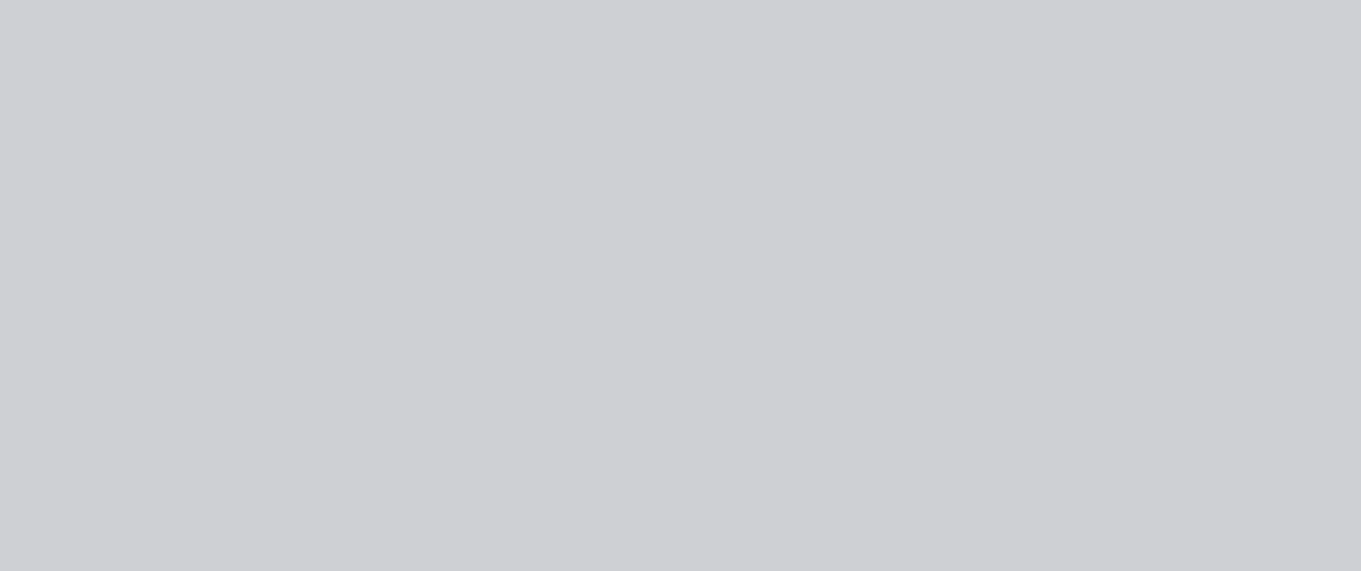
scroll to position [0, 0]
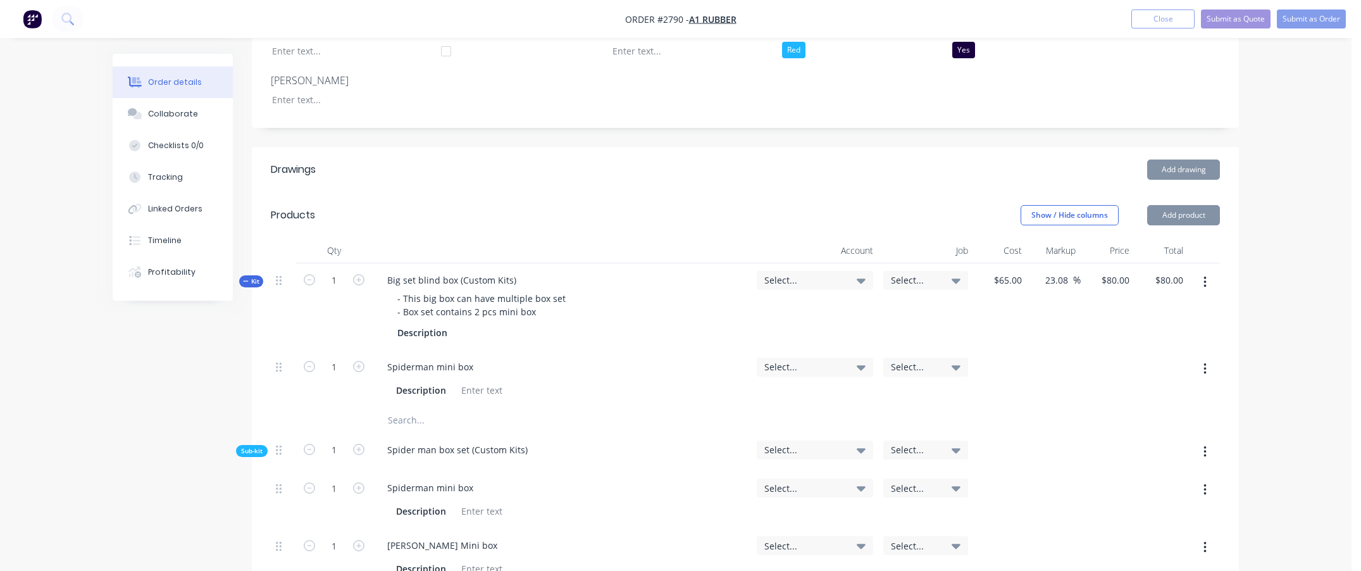
click at [812, 285] on span "Select..." at bounding box center [804, 279] width 80 height 13
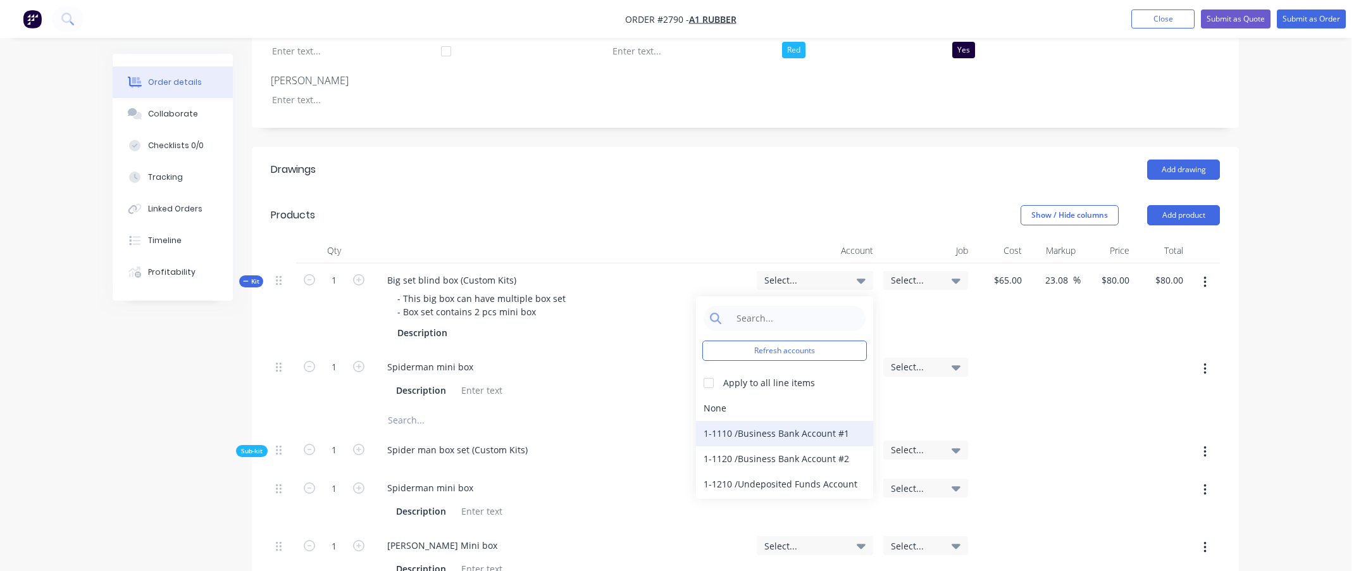
click at [783, 425] on div "1-1110 / Business Bank Account #1" at bounding box center [784, 433] width 177 height 25
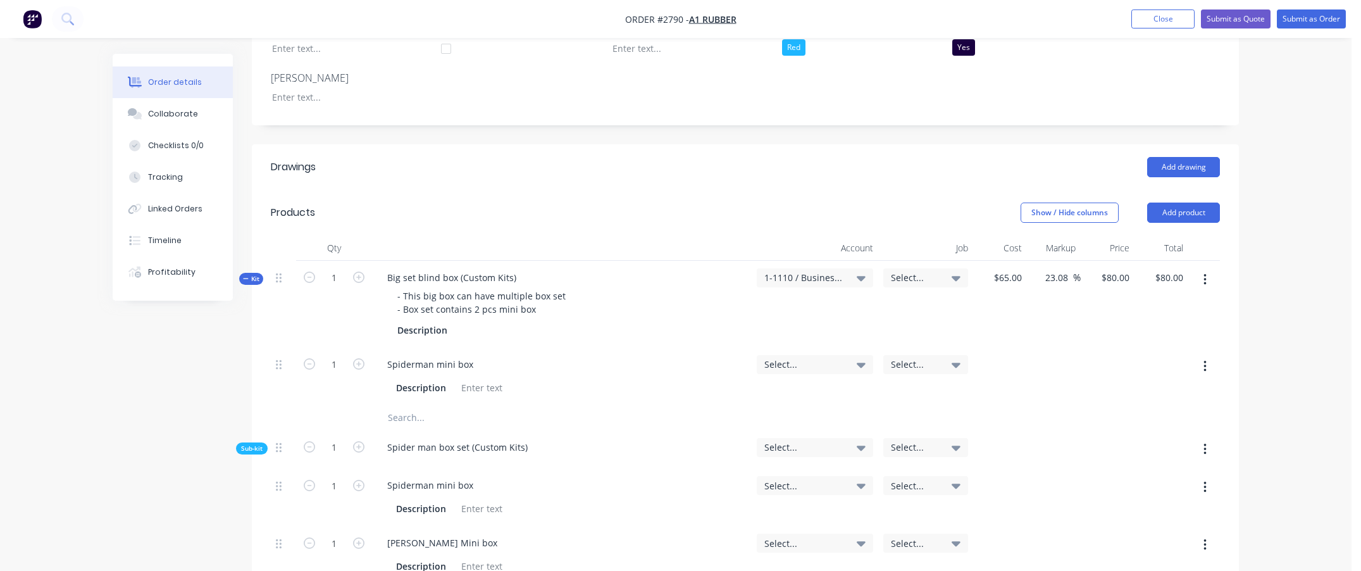
scroll to position [342, 0]
click at [825, 276] on span "1-1110 / Business Bank Account #1" at bounding box center [804, 279] width 80 height 13
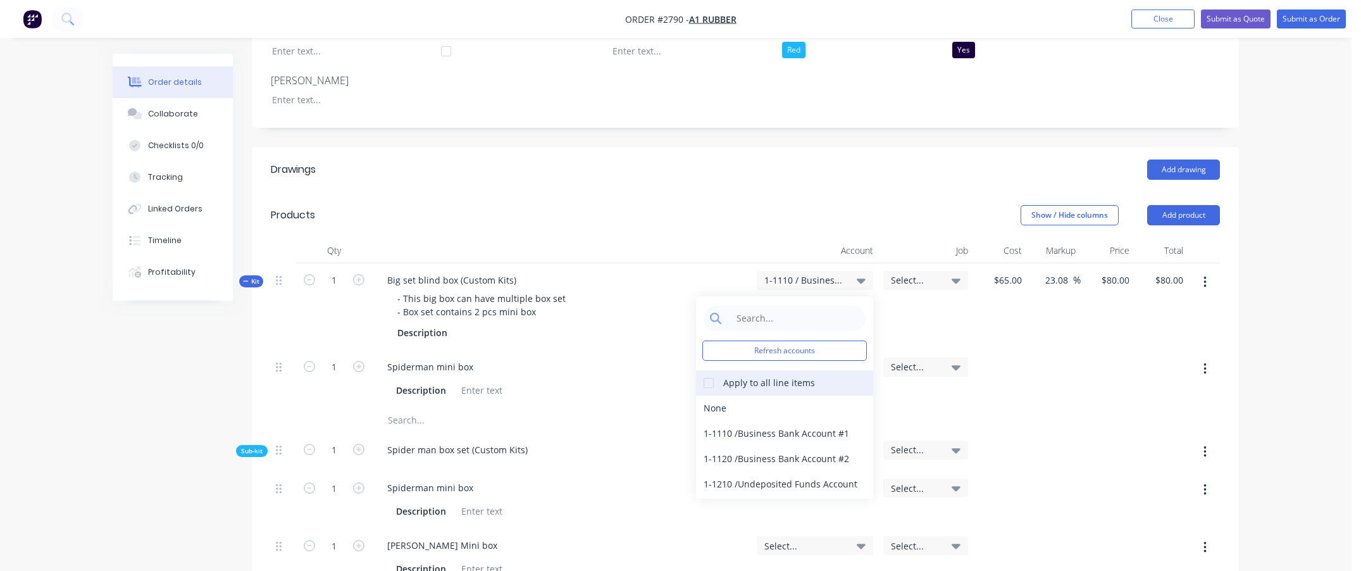
click at [791, 377] on div "Apply to all line items" at bounding box center [769, 382] width 92 height 13
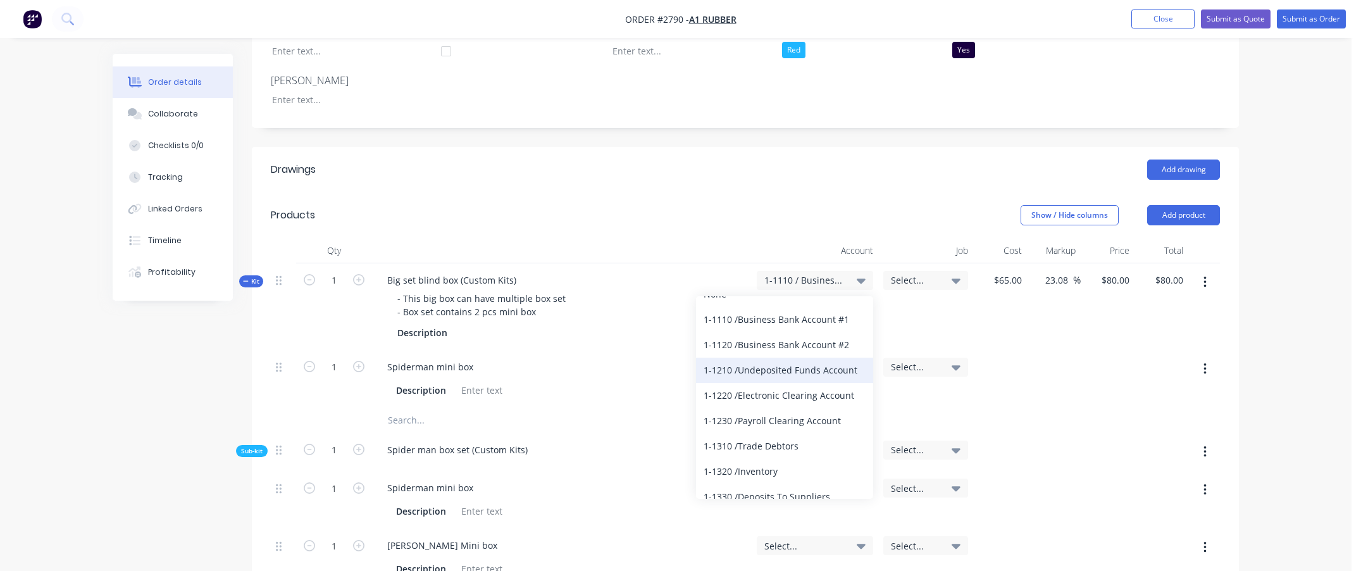
scroll to position [0, 0]
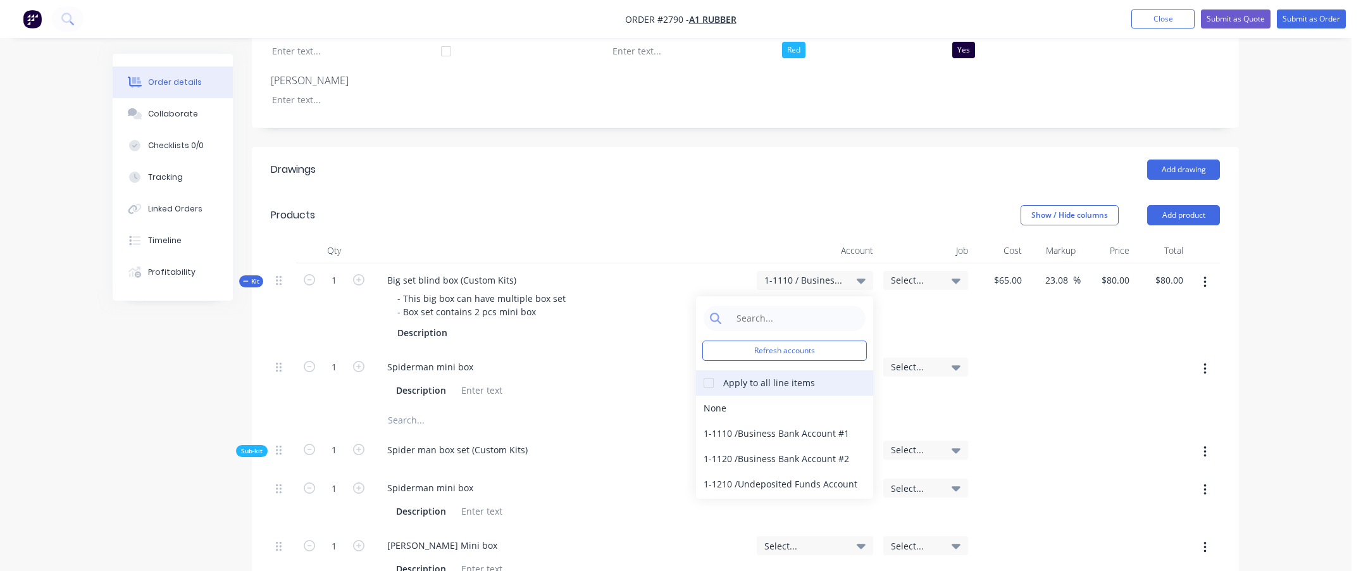
click at [707, 386] on div at bounding box center [708, 382] width 25 height 25
click at [767, 475] on div "1-1210 / Undeposited Funds Account" at bounding box center [784, 483] width 177 height 25
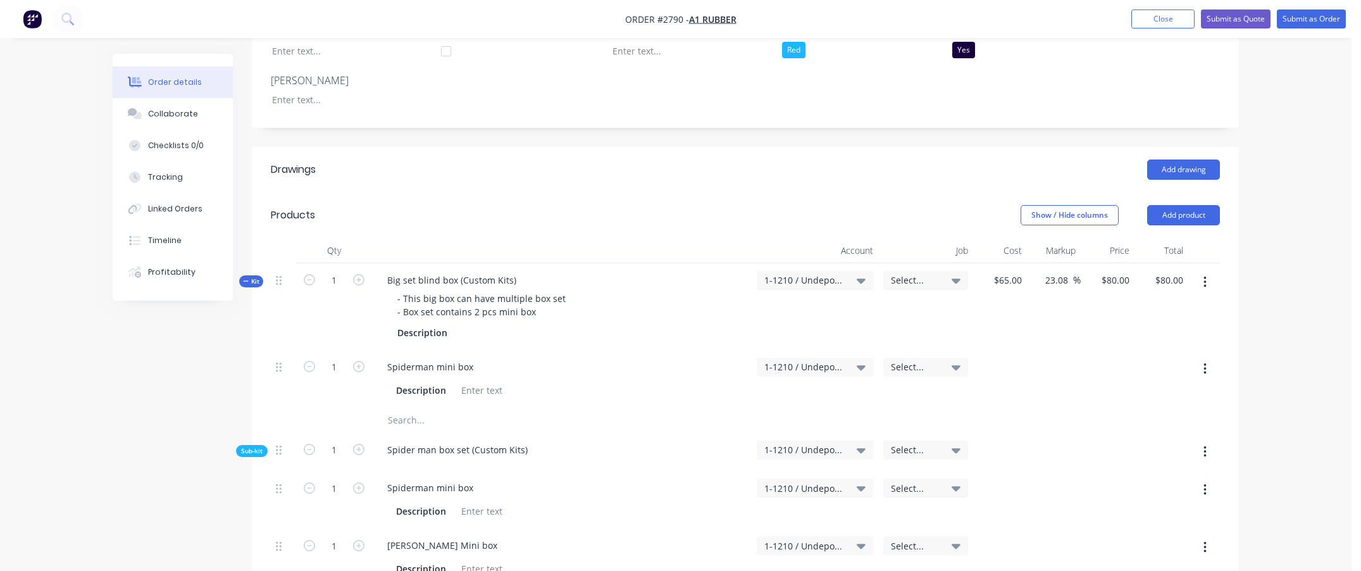
click at [1311, 362] on div "Order details Collaborate Checklists 0/0 Tracking Linked Orders Timeline Profit…" at bounding box center [675, 345] width 1351 height 1375
click at [1320, 19] on button "Submit as Order" at bounding box center [1311, 18] width 69 height 19
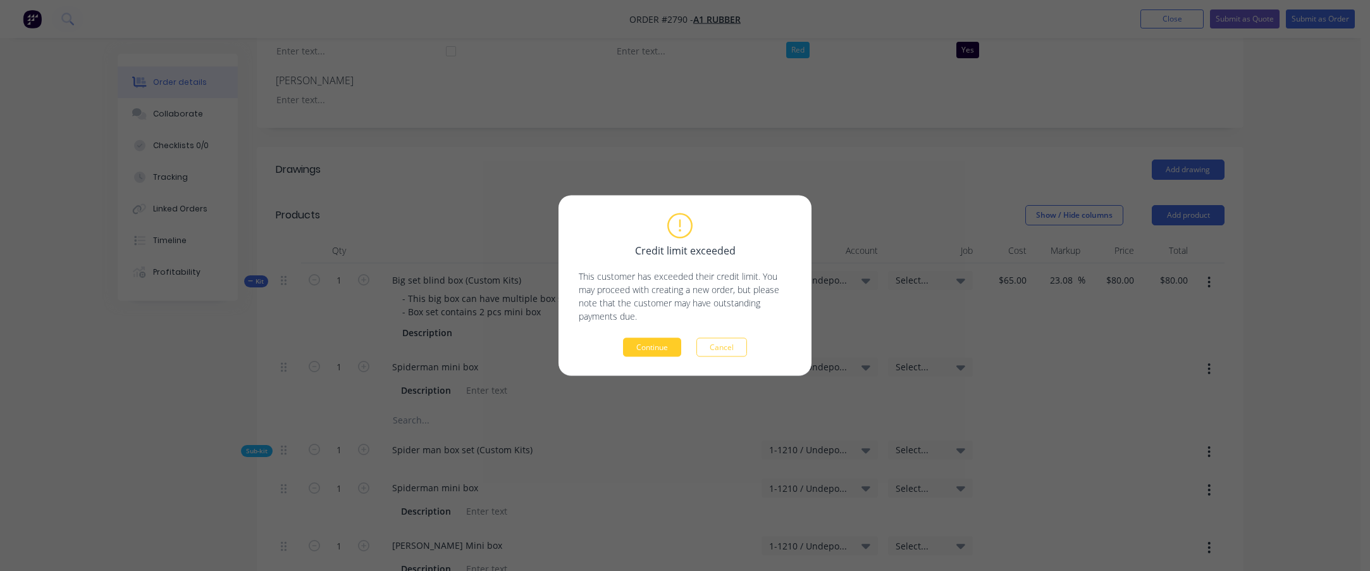
click at [659, 349] on button "Continue" at bounding box center [652, 347] width 58 height 19
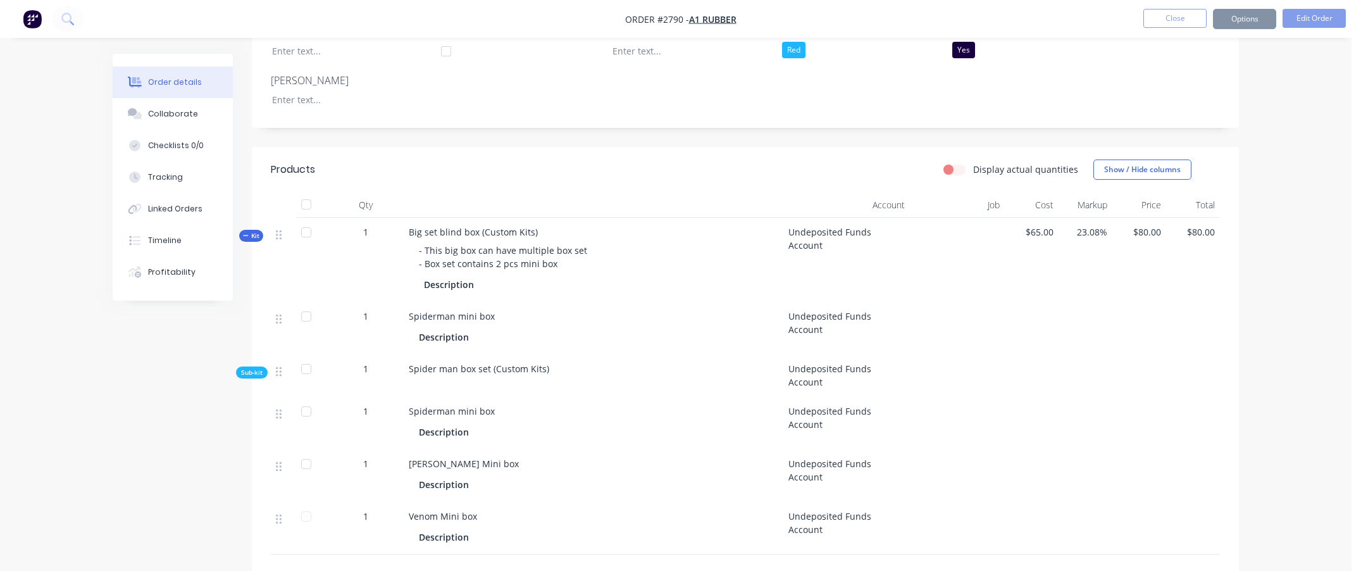
click at [1308, 182] on div "Order details Collaborate Checklists 0/0 Tracking Linked Orders Timeline Profit…" at bounding box center [675, 218] width 1351 height 1121
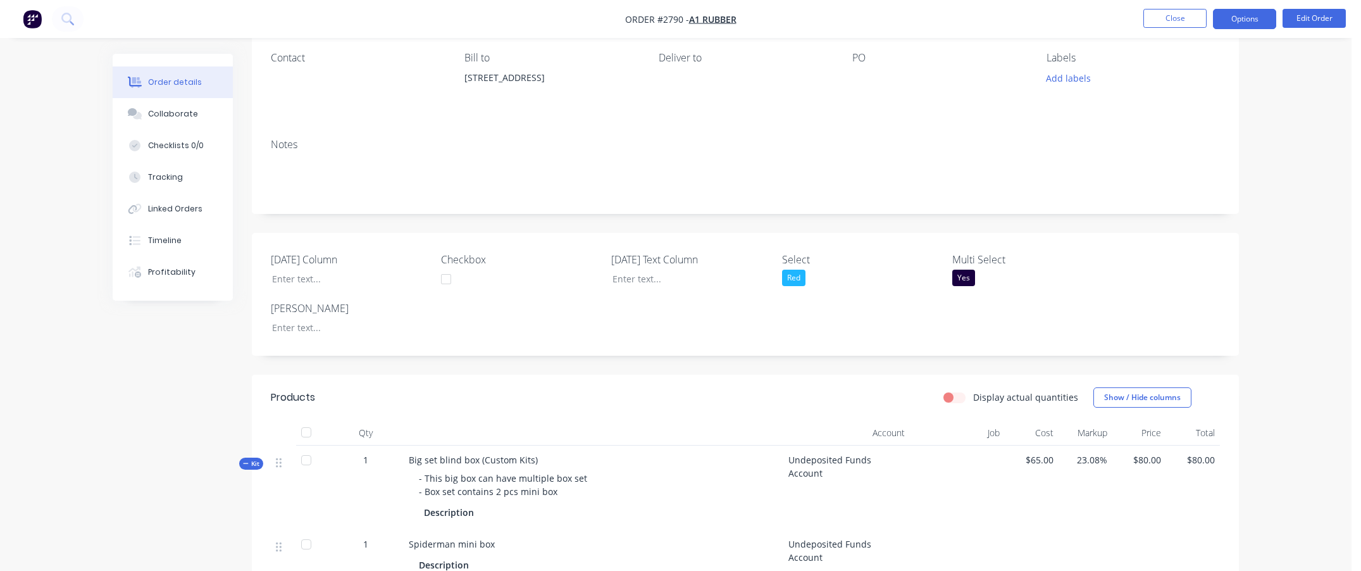
click at [1240, 18] on button "Options" at bounding box center [1244, 19] width 63 height 20
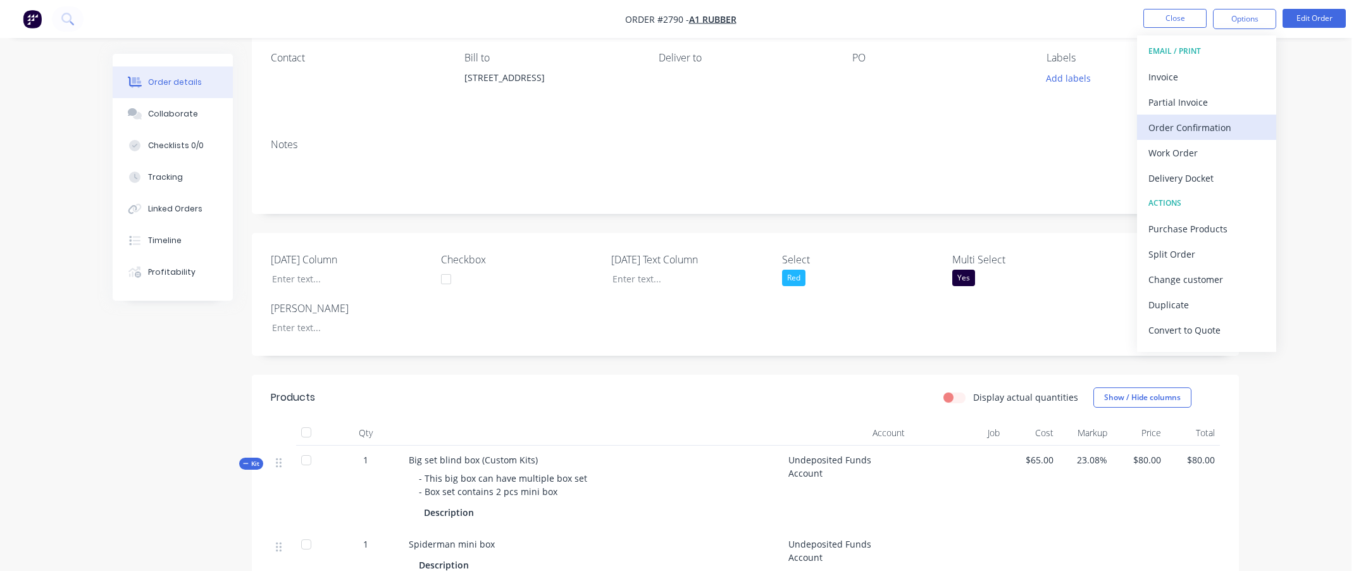
click at [1184, 131] on div "Order Confirmation" at bounding box center [1206, 127] width 116 height 18
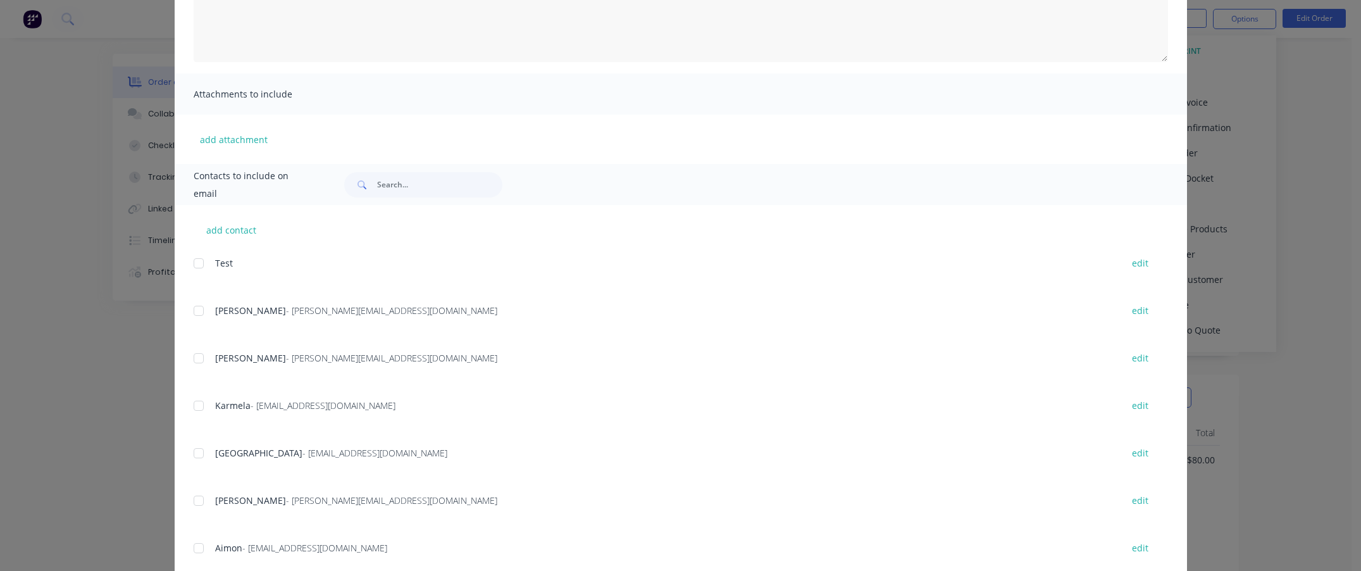
scroll to position [342, 0]
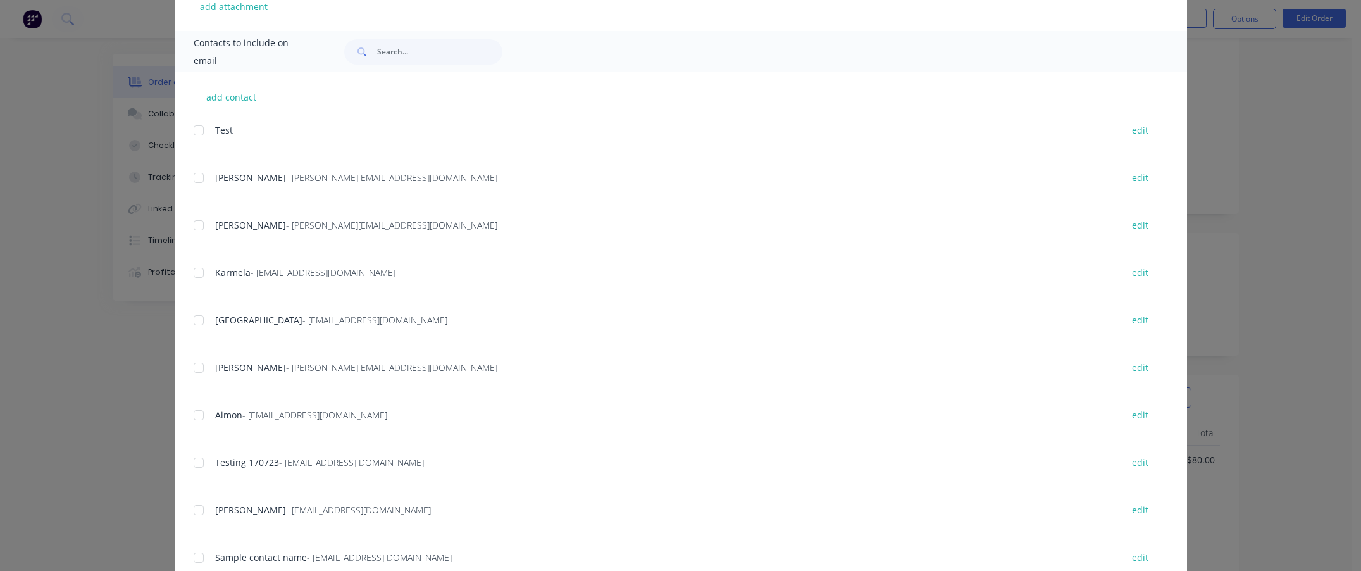
click at [194, 274] on div at bounding box center [198, 272] width 25 height 25
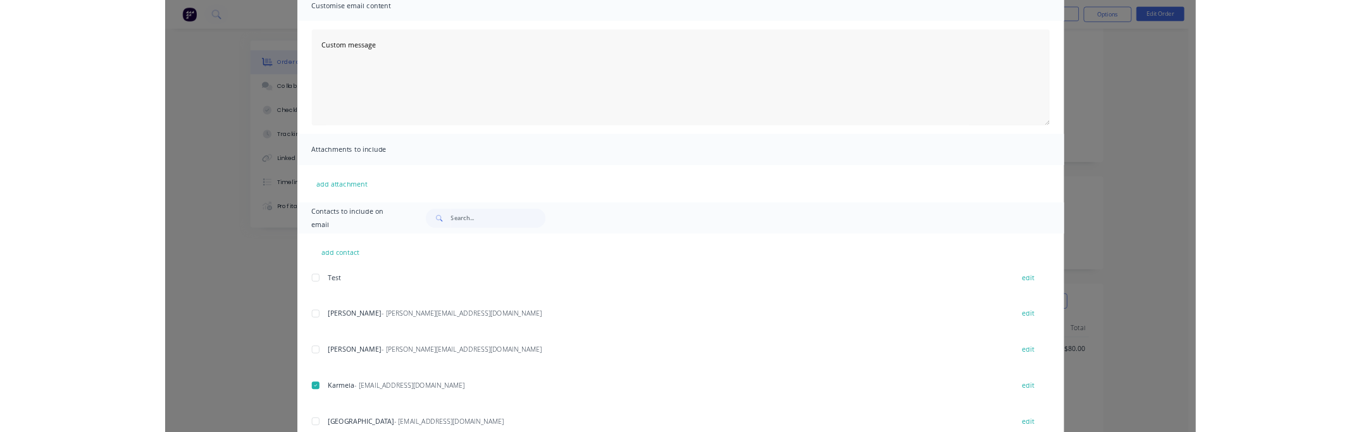
scroll to position [0, 0]
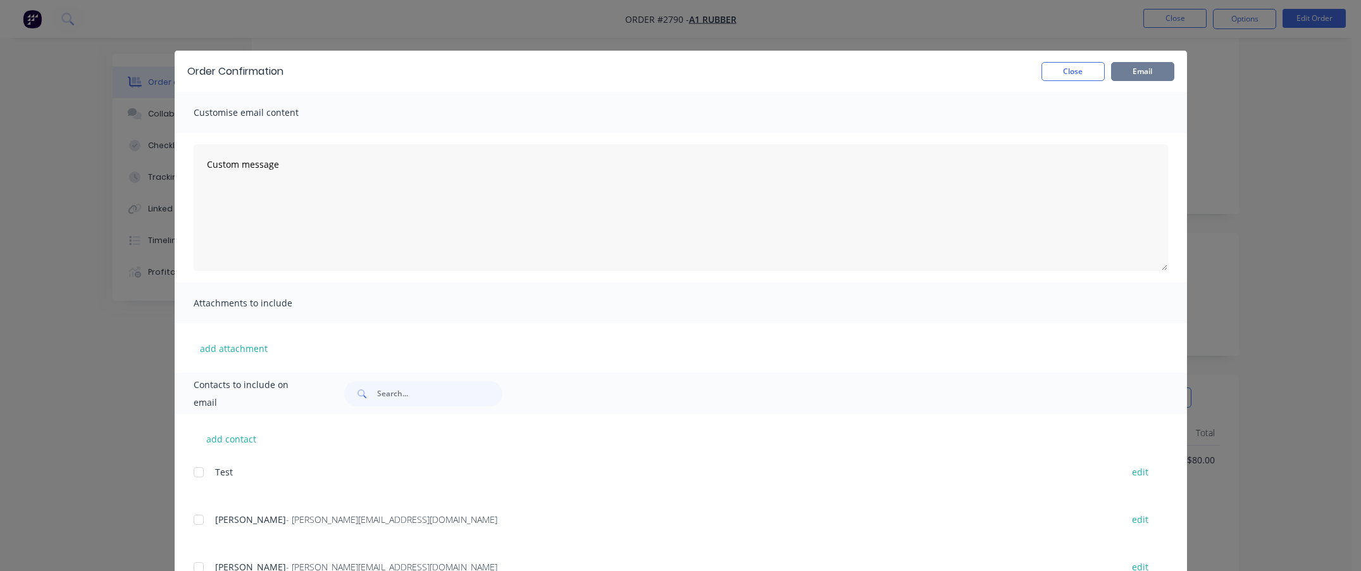
click at [1146, 67] on button "Email" at bounding box center [1142, 71] width 63 height 19
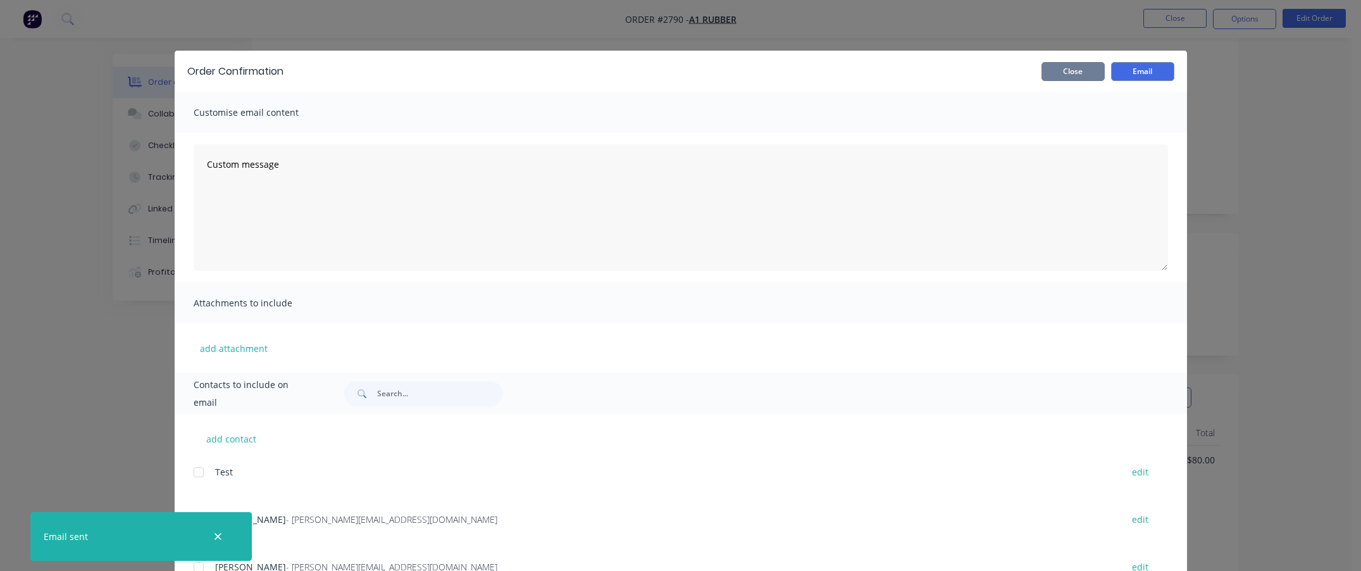
click at [1073, 70] on button "Close" at bounding box center [1072, 71] width 63 height 19
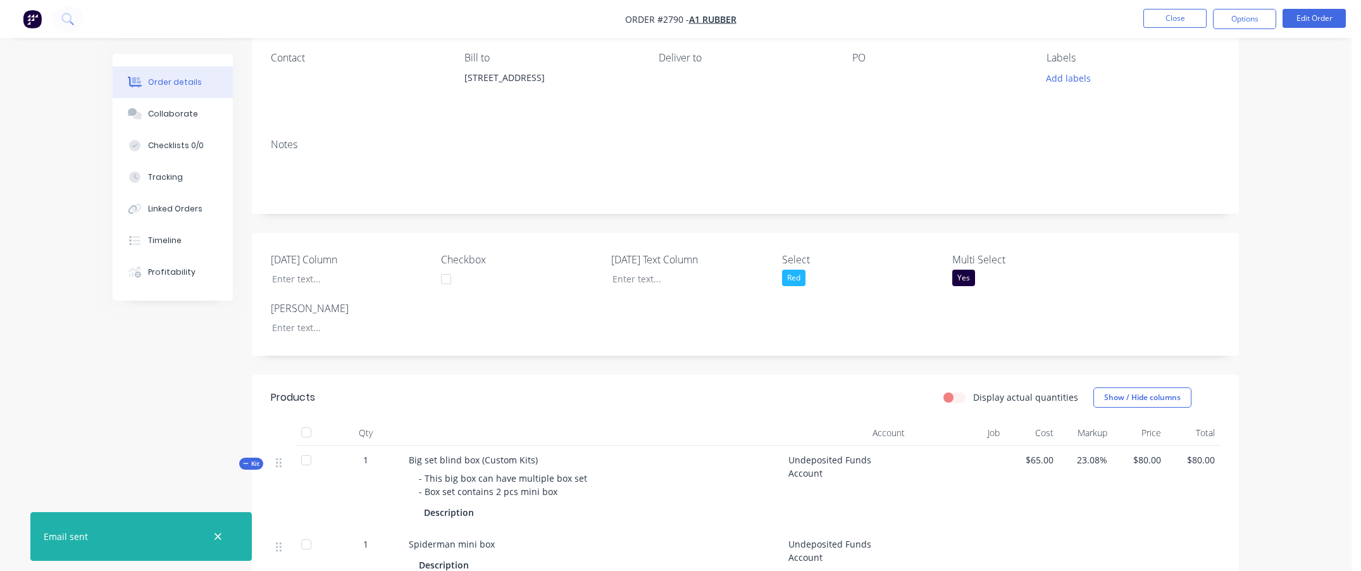
click at [802, 275] on div "Red" at bounding box center [793, 277] width 23 height 16
click at [800, 354] on div "White" at bounding box center [806, 353] width 30 height 16
click at [1246, 319] on div "Order details Collaborate Checklists 0/0 Tracking Linked Orders Timeline Profit…" at bounding box center [675, 473] width 1151 height 1067
click at [965, 275] on div "Yes" at bounding box center [963, 277] width 23 height 16
click at [964, 331] on div "button" at bounding box center [966, 331] width 25 height 25
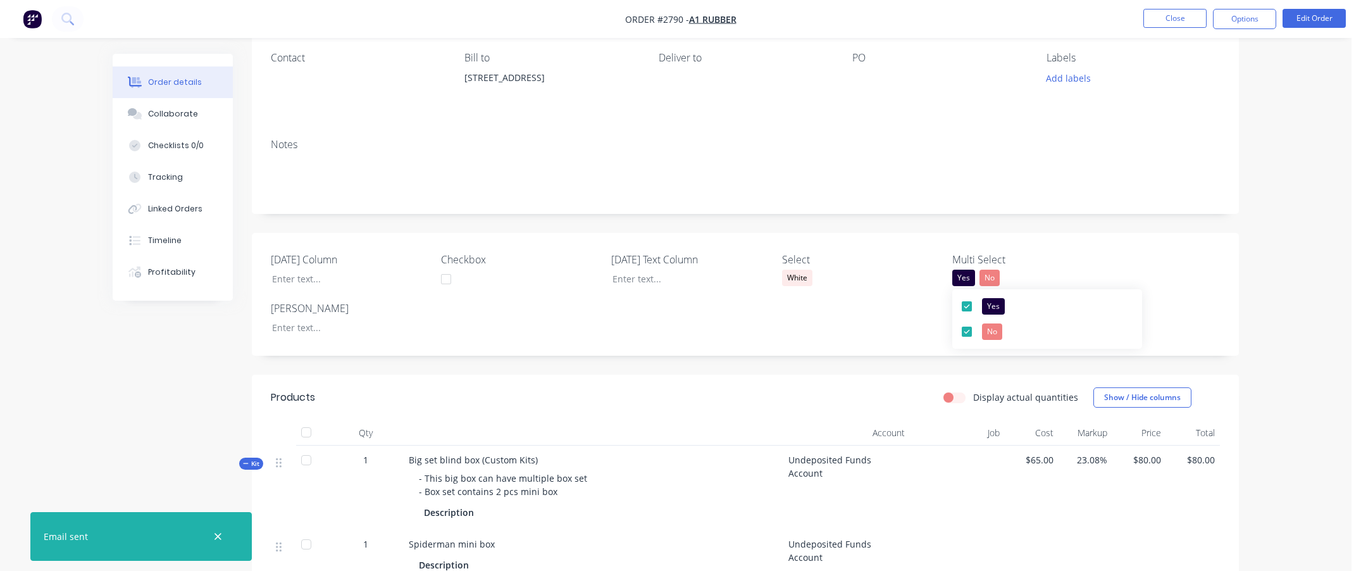
click at [1285, 307] on div "Order details Collaborate Checklists 0/0 Tracking Linked Orders Timeline Profit…" at bounding box center [675, 446] width 1351 height 1121
click at [1230, 20] on button "Options" at bounding box center [1244, 19] width 63 height 20
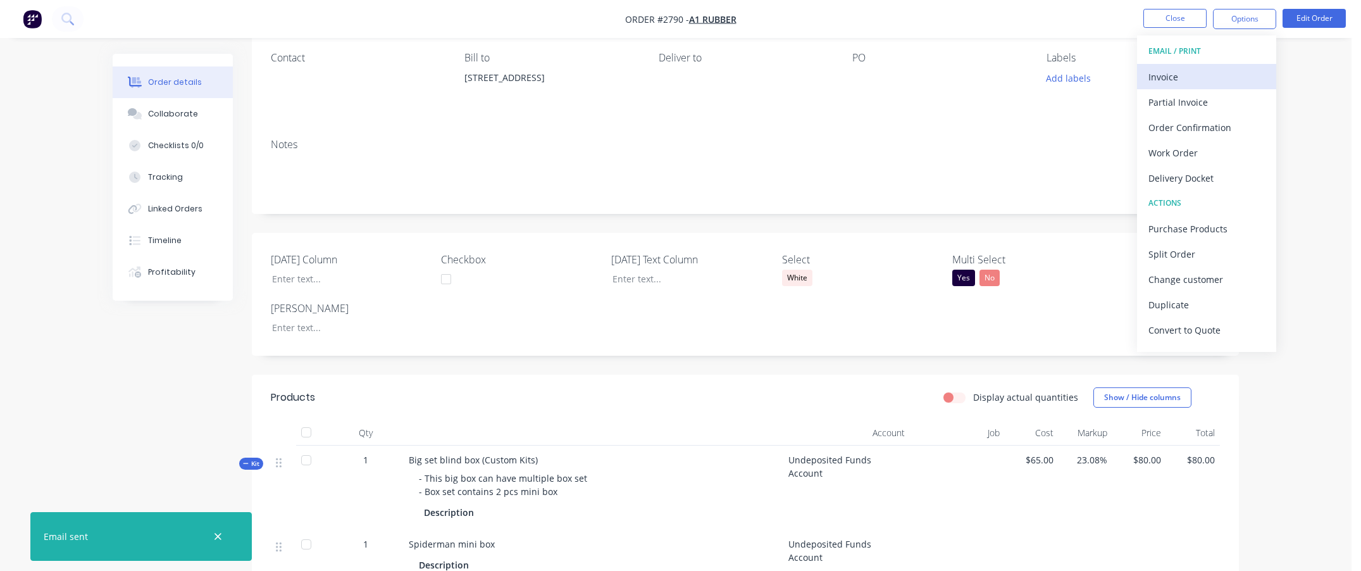
click at [1210, 77] on div "Invoice" at bounding box center [1206, 77] width 116 height 18
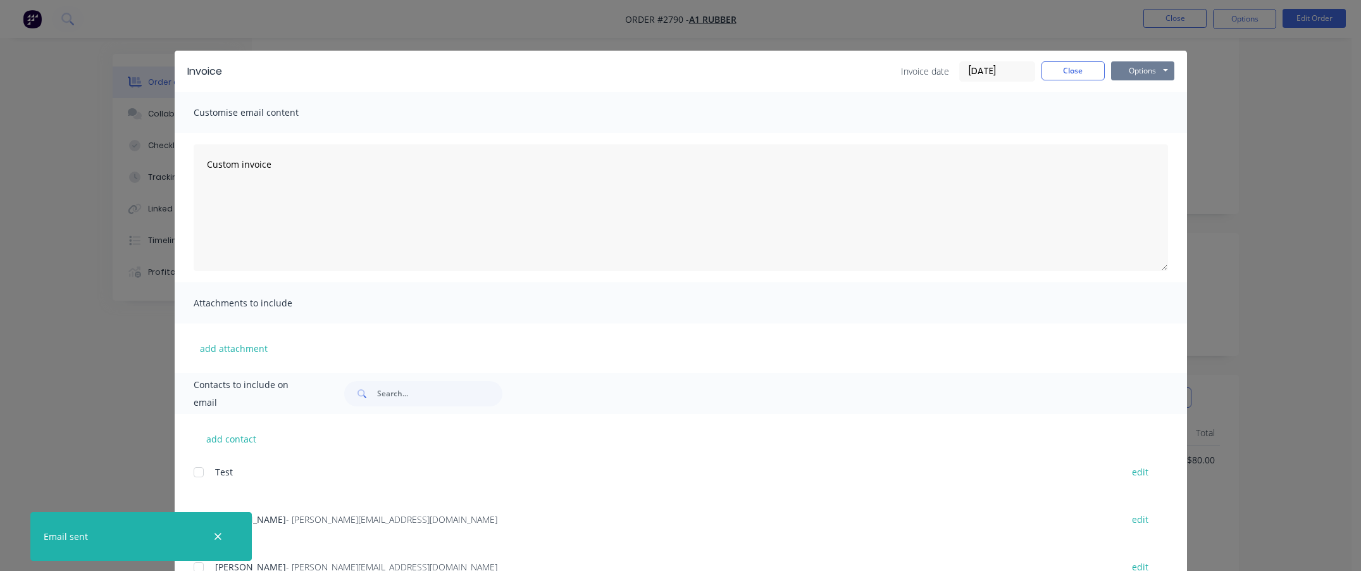
click at [1151, 73] on button "Options" at bounding box center [1142, 70] width 63 height 19
click at [1154, 108] on button "Print" at bounding box center [1151, 114] width 81 height 21
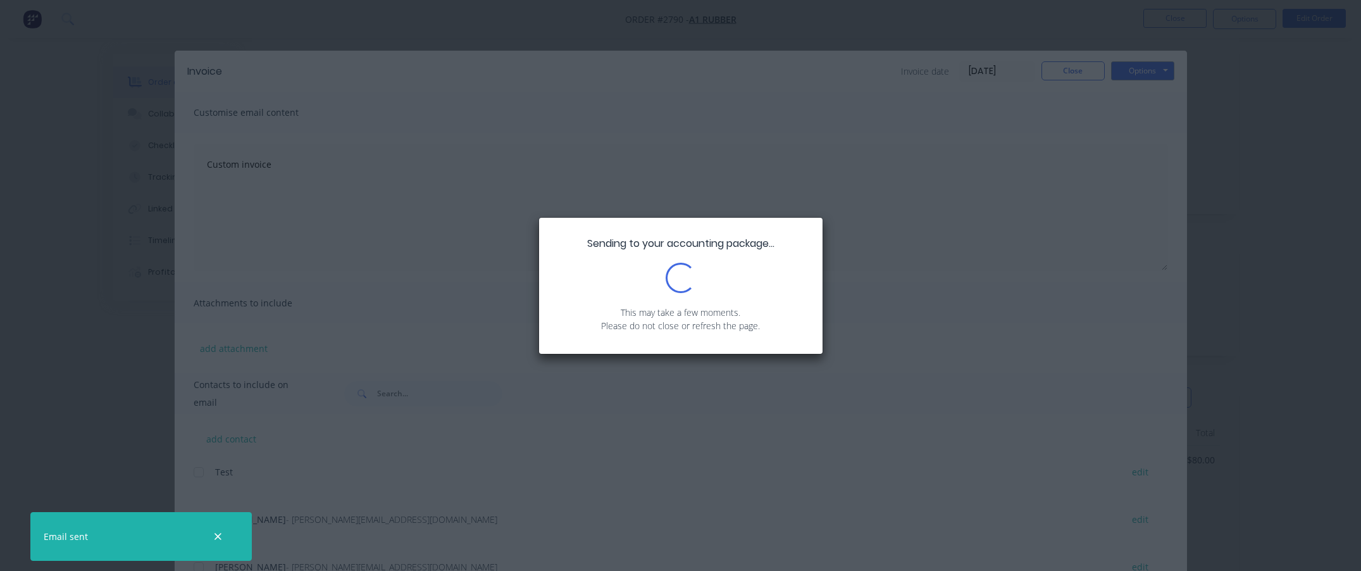
click at [208, 541] on div at bounding box center [217, 536] width 41 height 30
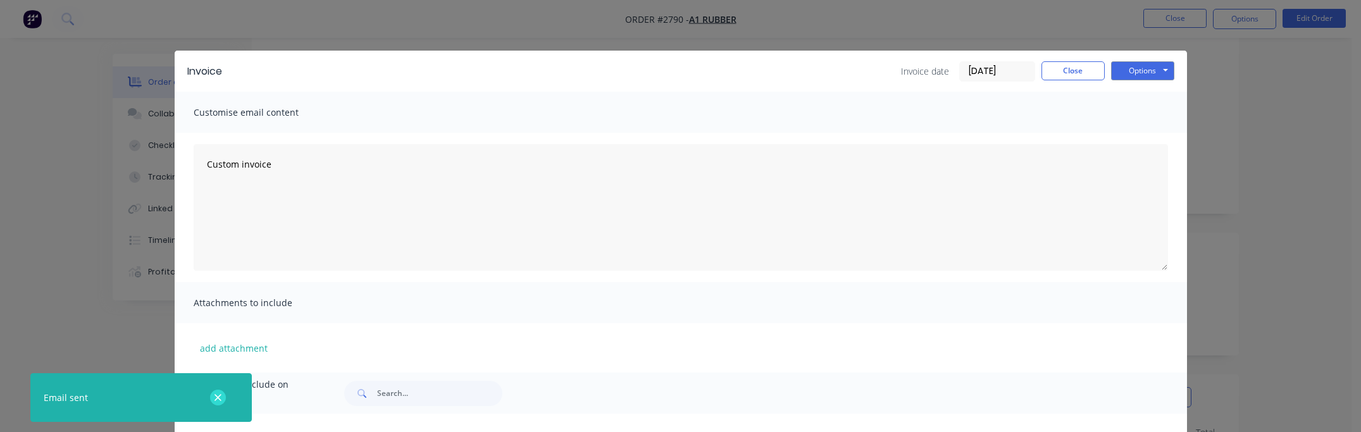
click at [221, 401] on icon "button" at bounding box center [218, 397] width 8 height 11
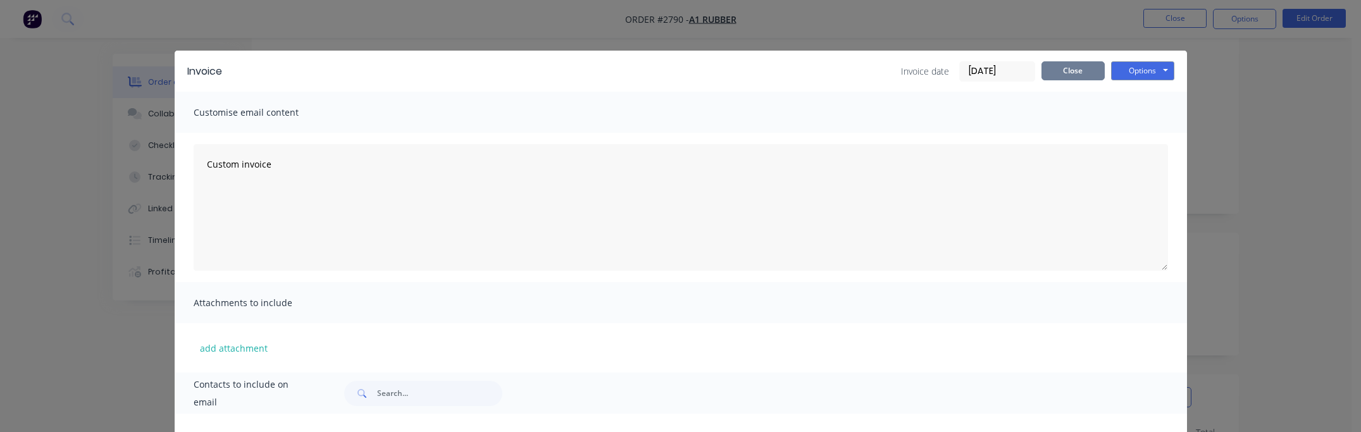
click at [1083, 66] on button "Close" at bounding box center [1072, 70] width 63 height 19
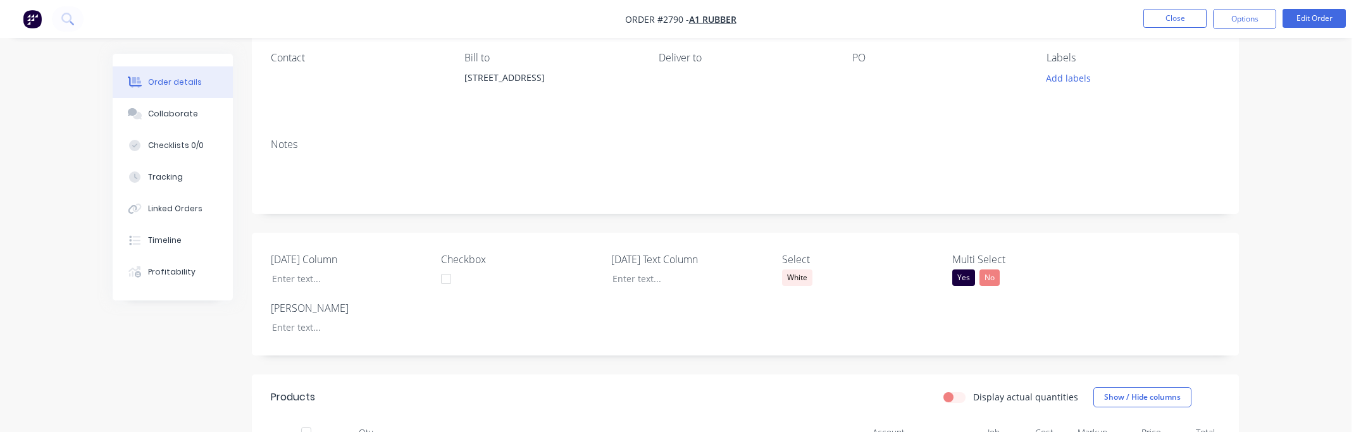
click at [1245, 24] on button "Options" at bounding box center [1244, 19] width 63 height 20
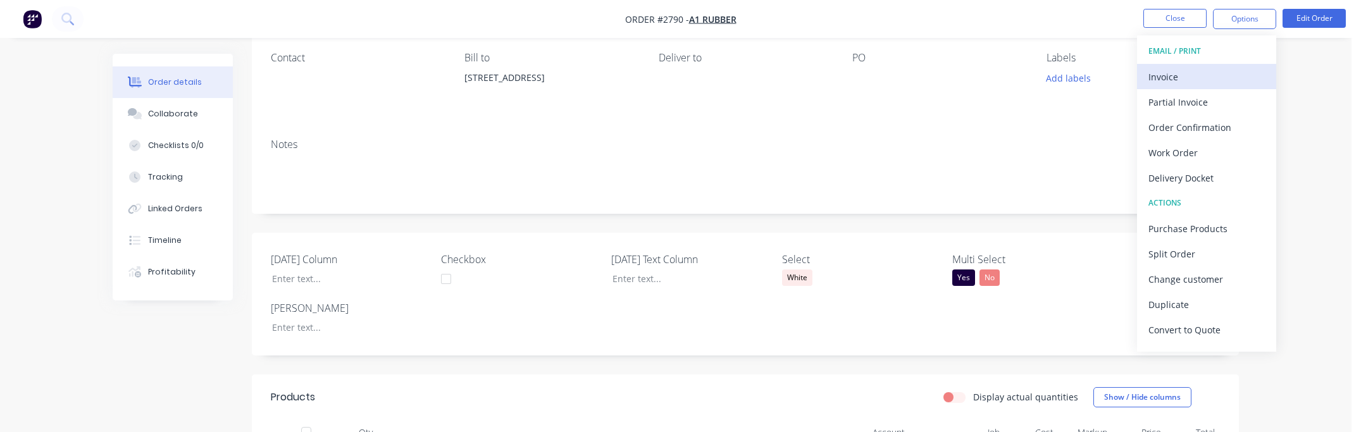
click at [1207, 75] on div "Invoice" at bounding box center [1206, 77] width 116 height 18
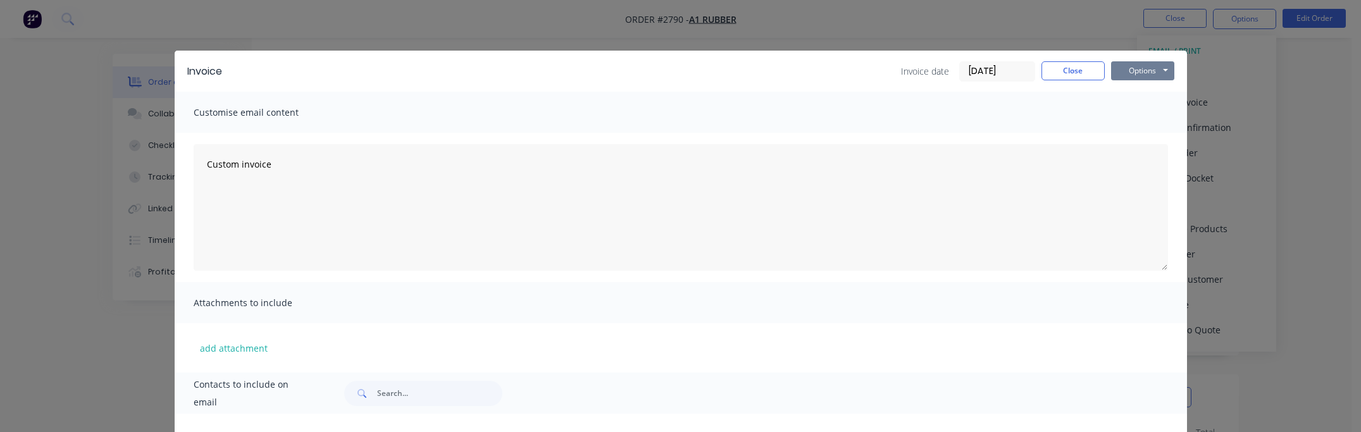
click at [1135, 70] on button "Options" at bounding box center [1142, 70] width 63 height 19
click at [1137, 109] on button "Print" at bounding box center [1151, 114] width 81 height 21
click at [788, 74] on div "Invoice date 26/08/25 Close Options Preview Print Email" at bounding box center [704, 71] width 939 height 20
click at [1061, 75] on button "Close" at bounding box center [1072, 70] width 63 height 19
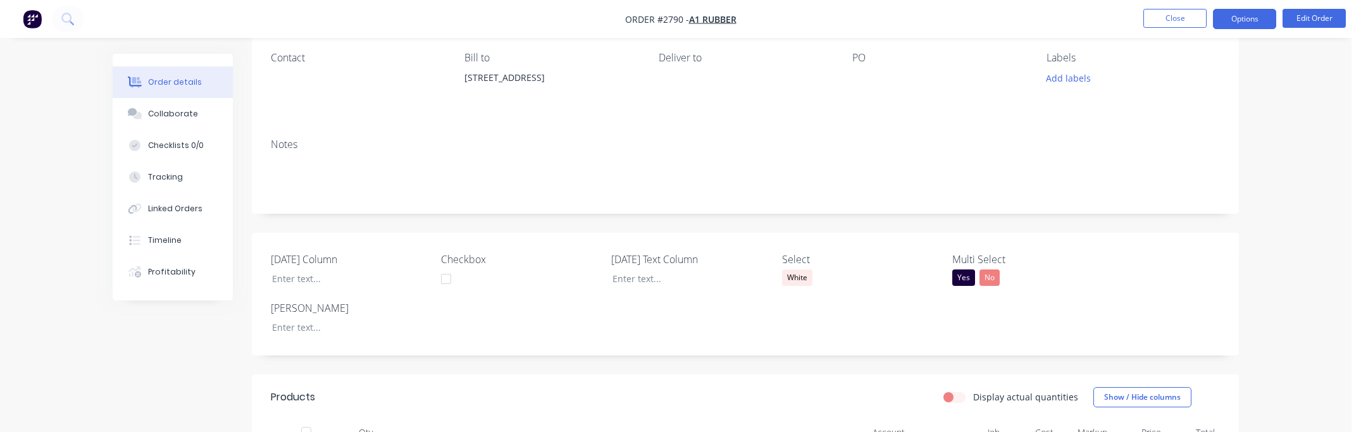
click at [1217, 19] on button "Options" at bounding box center [1244, 19] width 63 height 20
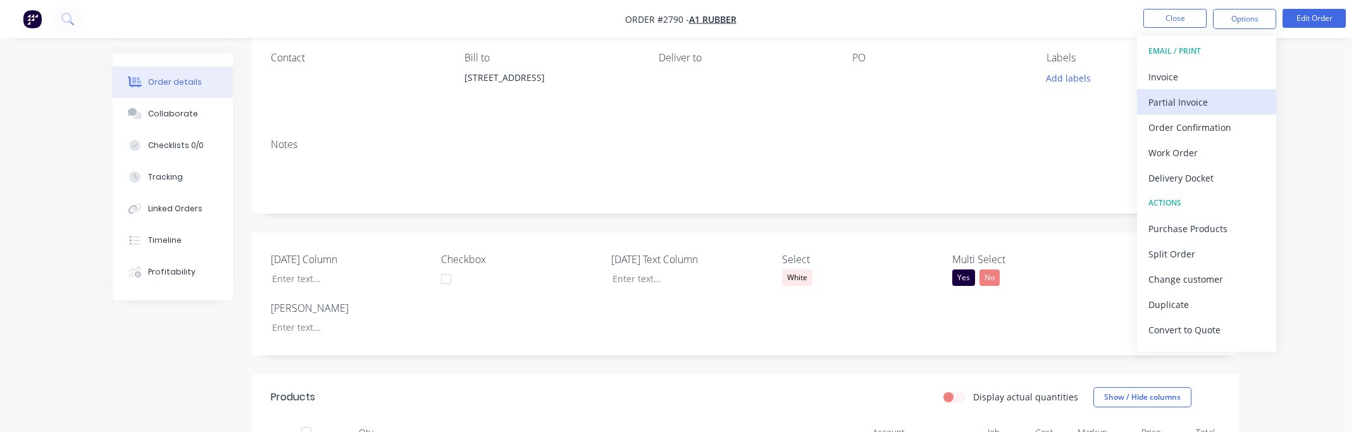
click at [1205, 100] on div "Partial Invoice" at bounding box center [1206, 102] width 116 height 18
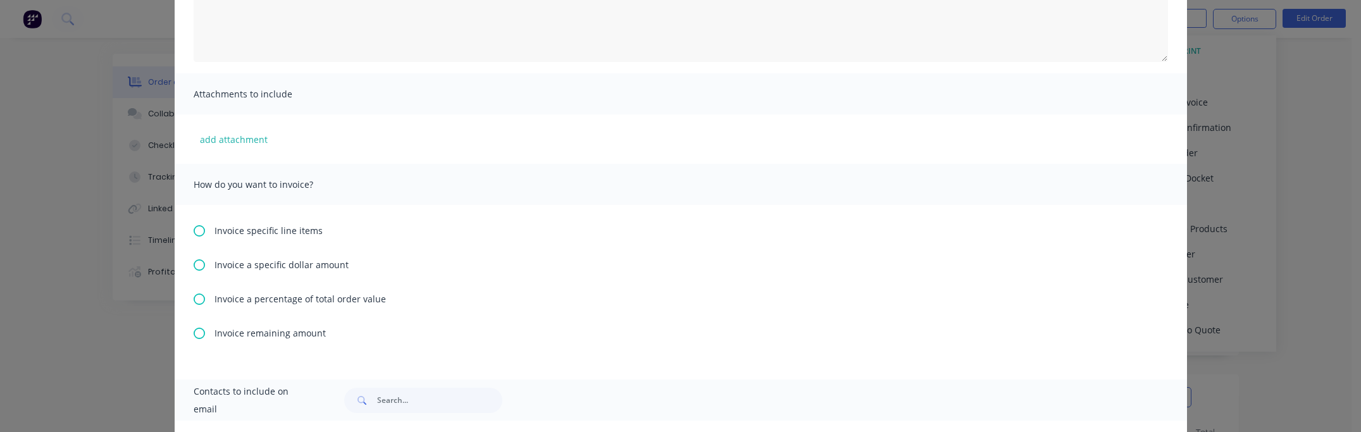
scroll to position [455, 0]
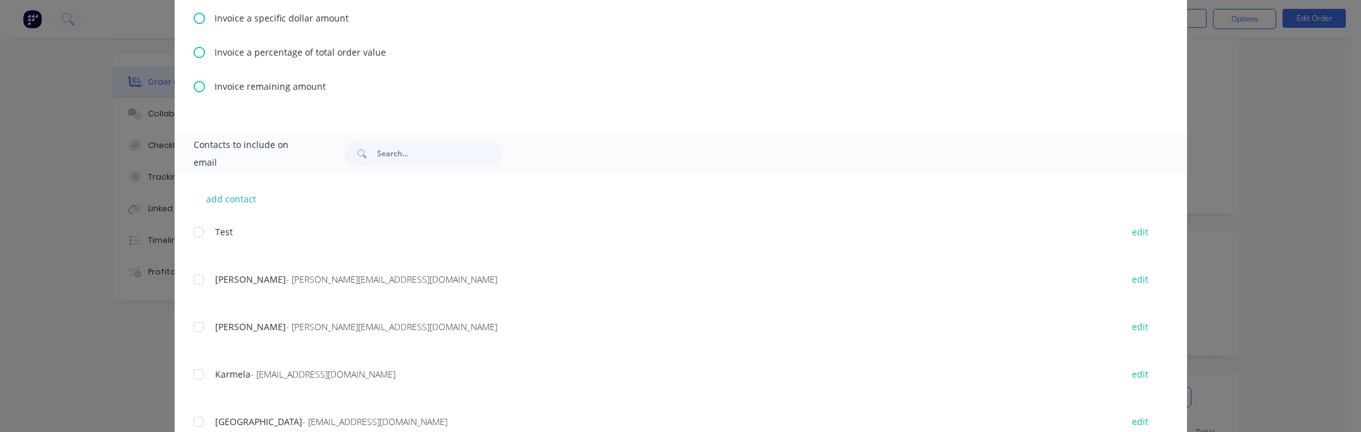
click at [239, 49] on span "Invoice a percentage of total order value" at bounding box center [299, 52] width 171 height 13
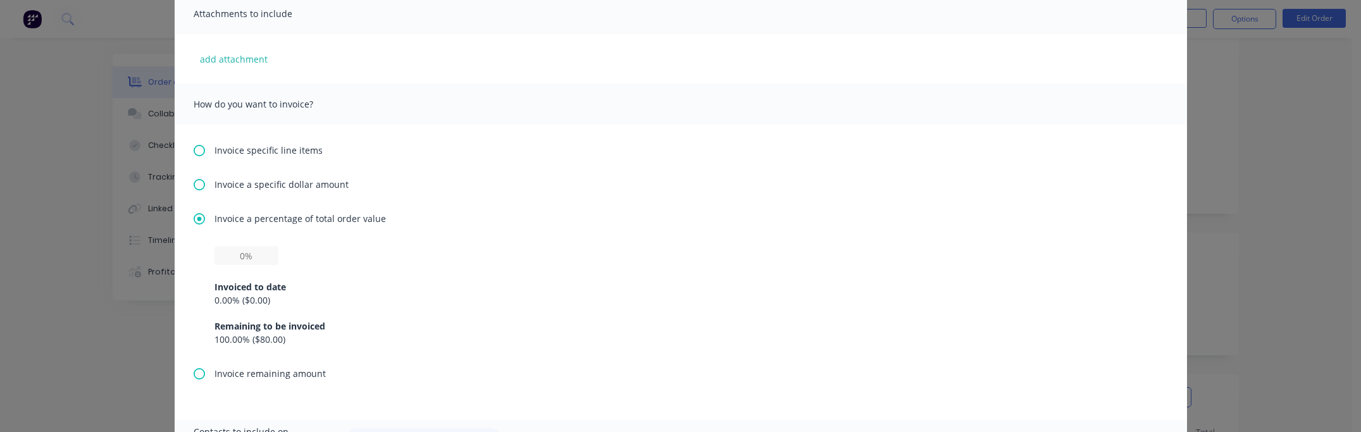
scroll to position [228, 0]
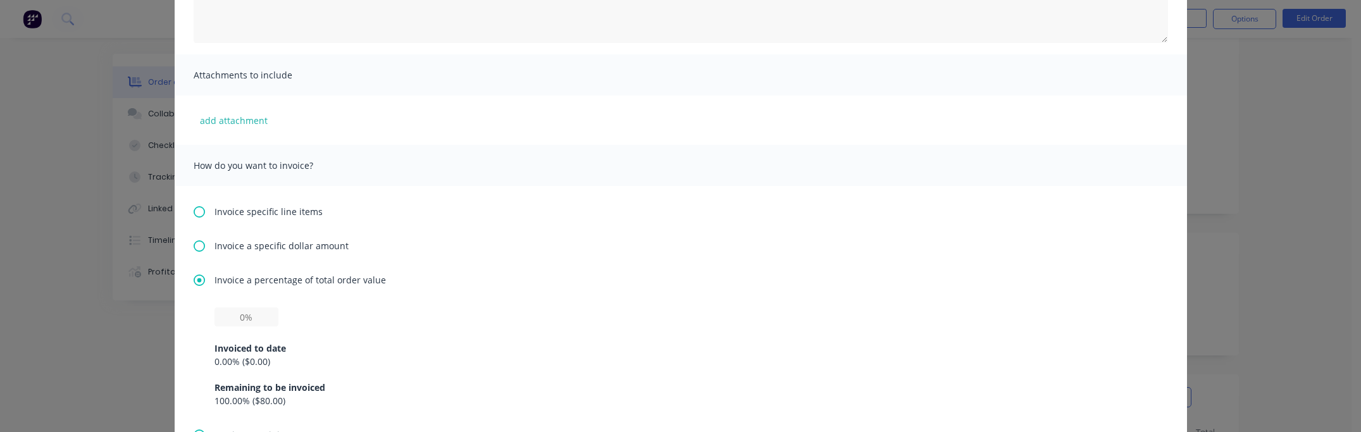
click at [263, 240] on span "Invoice a specific dollar amount" at bounding box center [281, 245] width 134 height 13
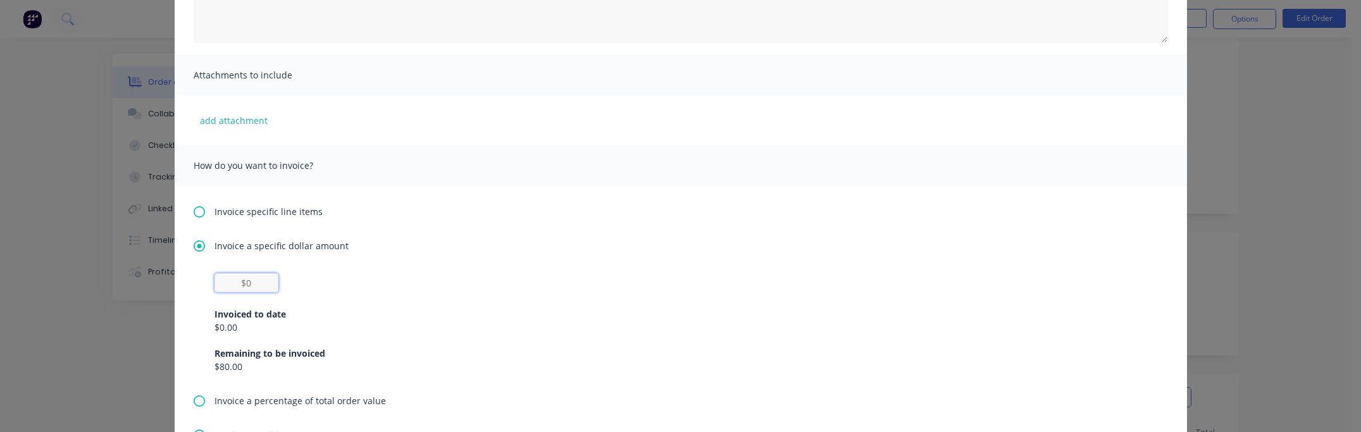
drag, startPoint x: 220, startPoint y: 273, endPoint x: 285, endPoint y: 276, distance: 65.2
click at [285, 276] on div "Invoiced to date $0.00 Remaining to be invoiced $80.00" at bounding box center [680, 323] width 932 height 100
type input "$20"
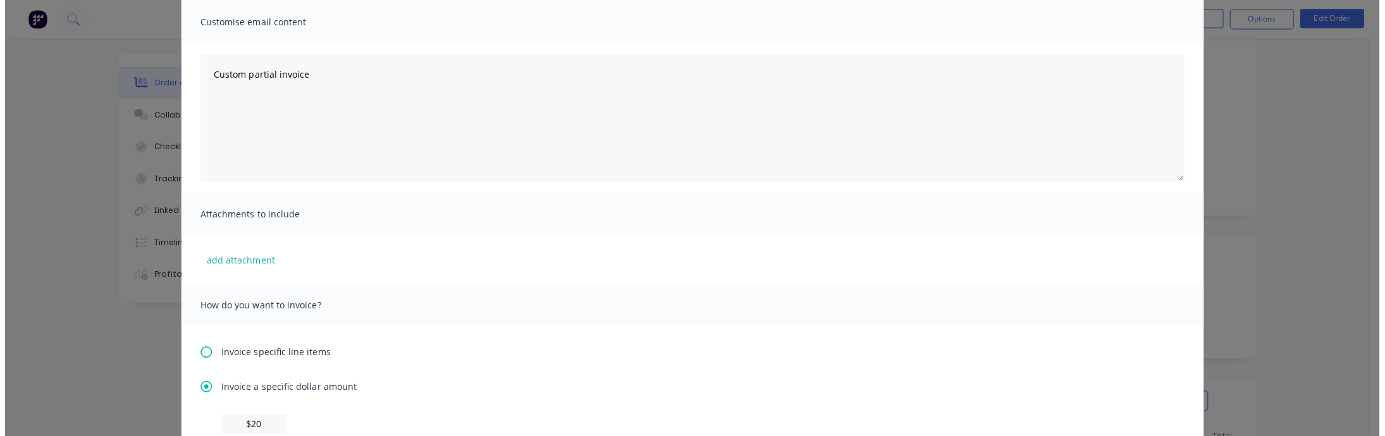
scroll to position [0, 0]
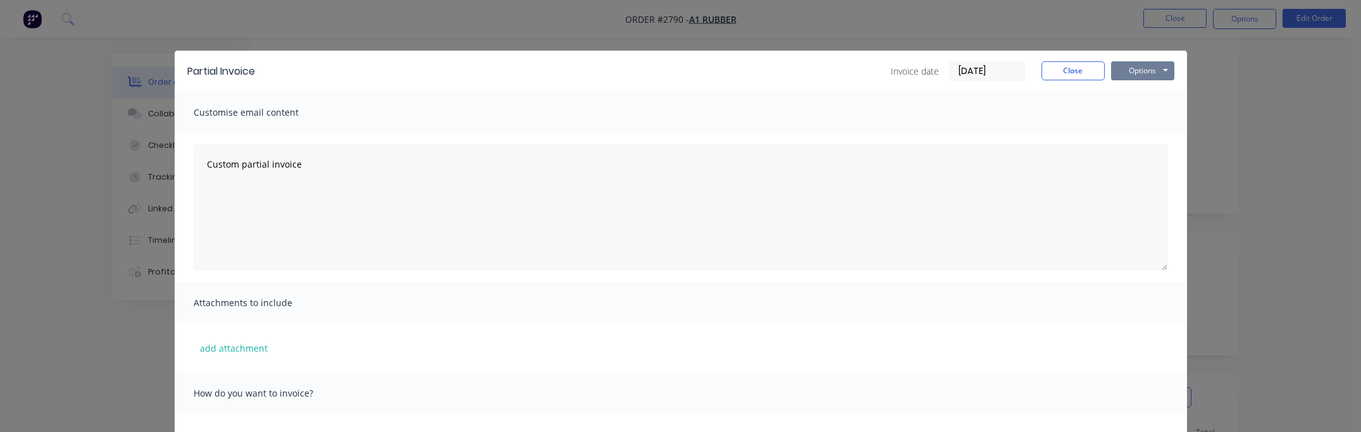
click at [1154, 70] on button "Options" at bounding box center [1142, 70] width 63 height 19
click at [1154, 113] on button "Print" at bounding box center [1151, 114] width 81 height 21
click at [1086, 70] on button "Close" at bounding box center [1072, 70] width 63 height 19
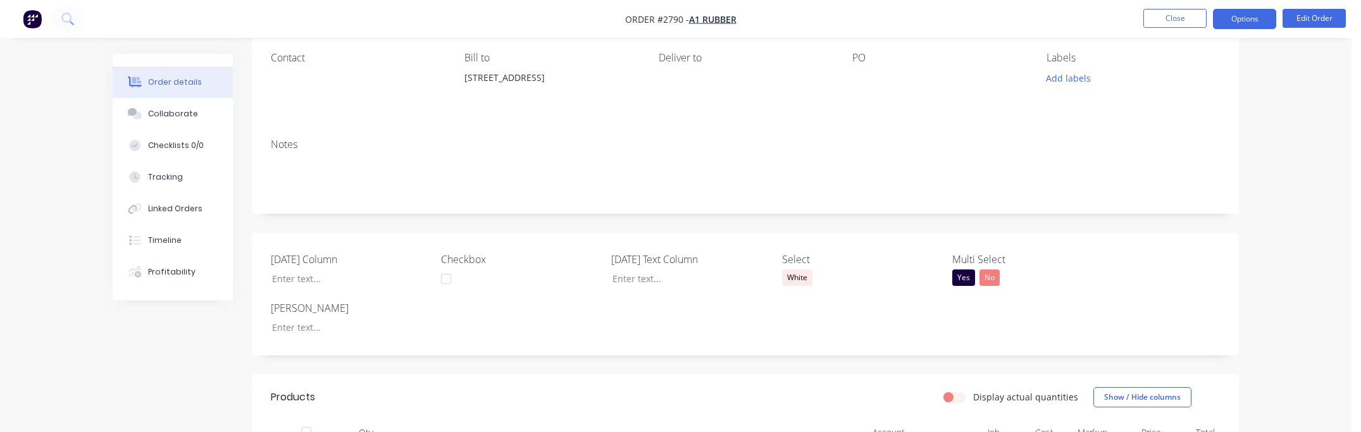
click at [1245, 28] on button "Options" at bounding box center [1244, 19] width 63 height 20
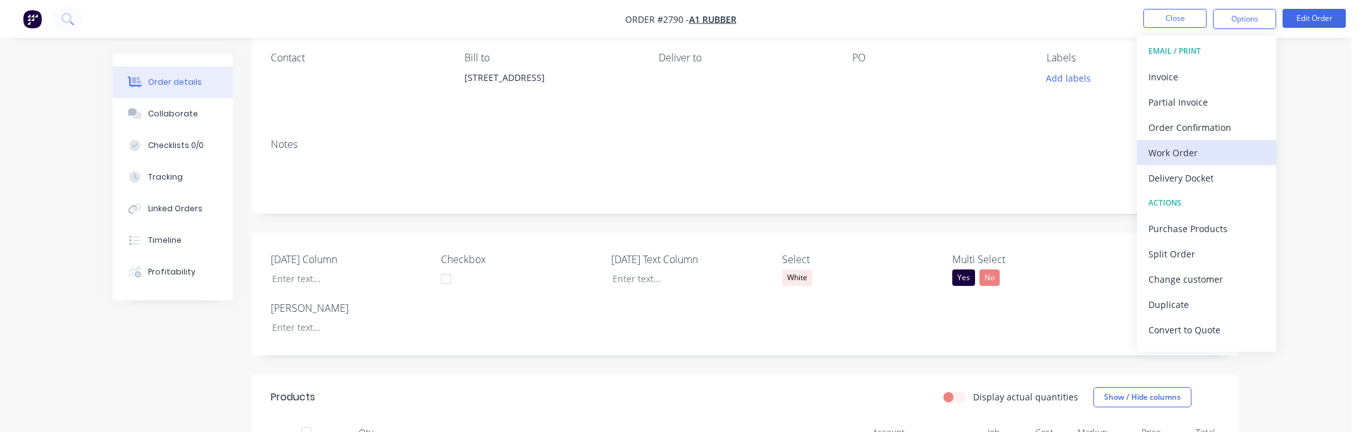
click at [1220, 154] on div "Work Order" at bounding box center [1206, 153] width 116 height 18
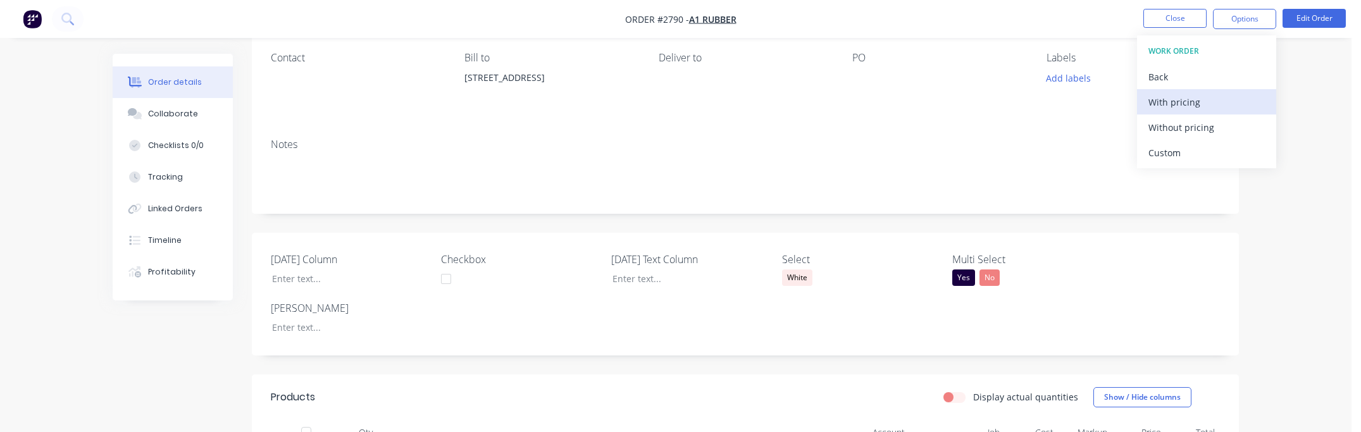
click at [1206, 107] on div "With pricing" at bounding box center [1206, 102] width 116 height 18
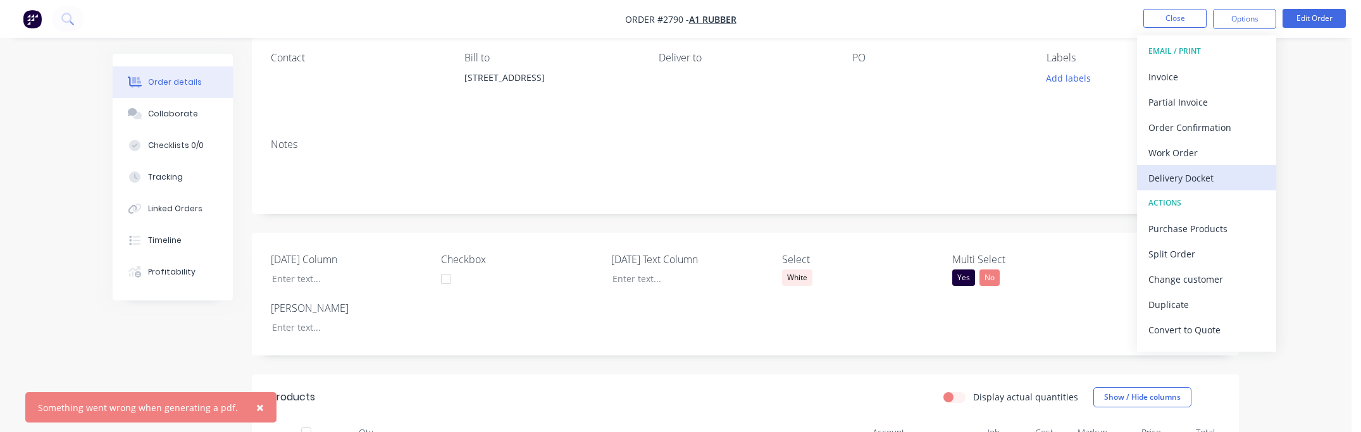
click at [1206, 180] on div "Delivery Docket" at bounding box center [1206, 178] width 116 height 18
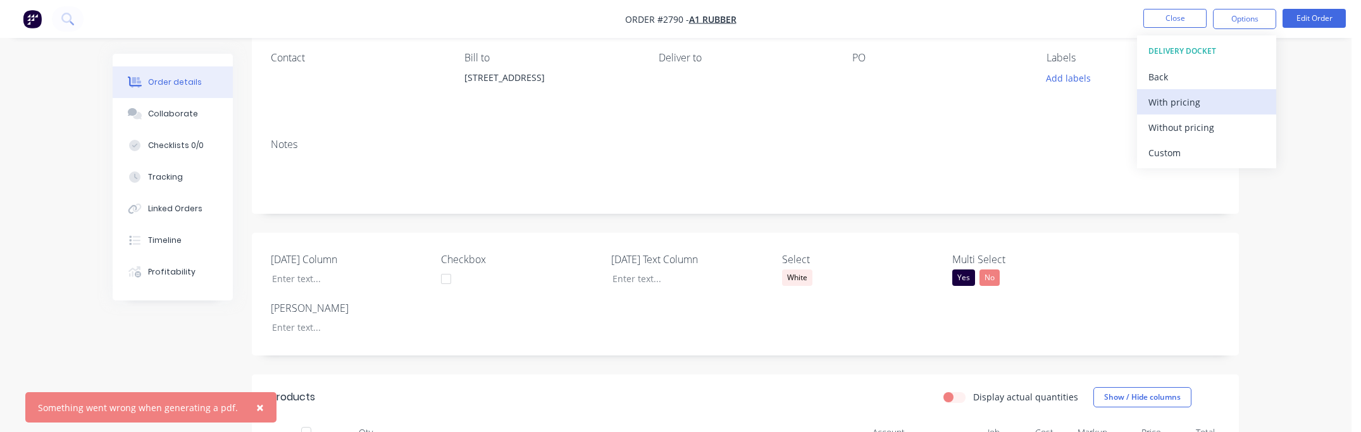
click at [1194, 107] on div "With pricing" at bounding box center [1206, 102] width 116 height 18
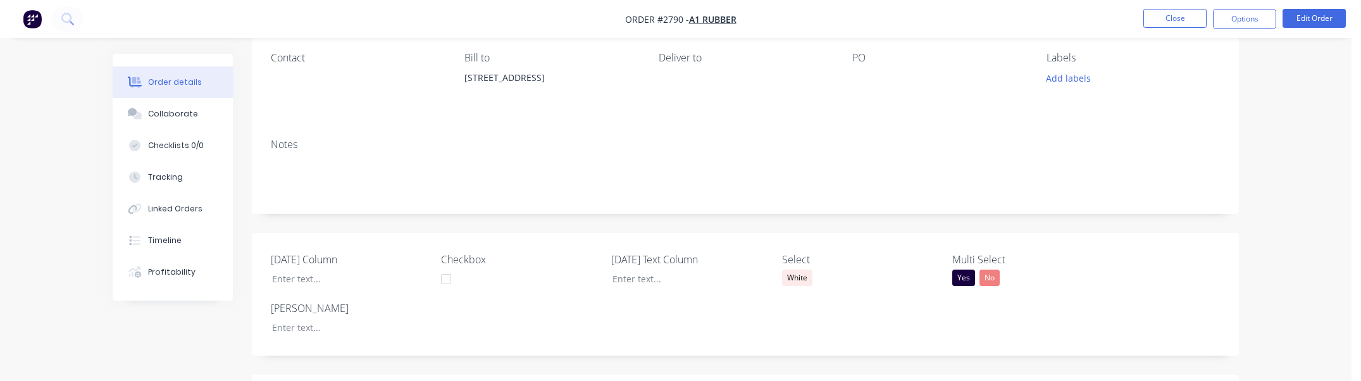
click at [1215, 22] on button "Options" at bounding box center [1244, 19] width 63 height 20
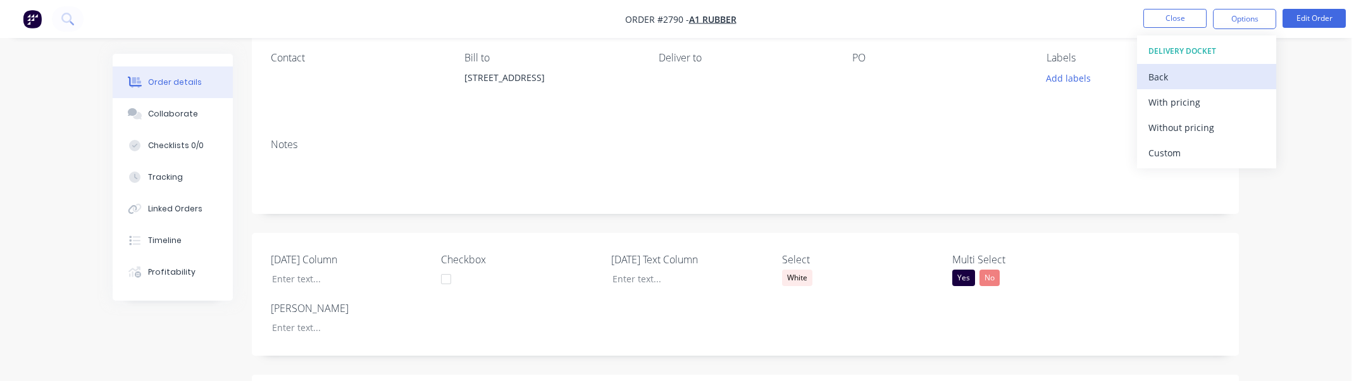
click at [1204, 77] on div "Back" at bounding box center [1206, 77] width 116 height 18
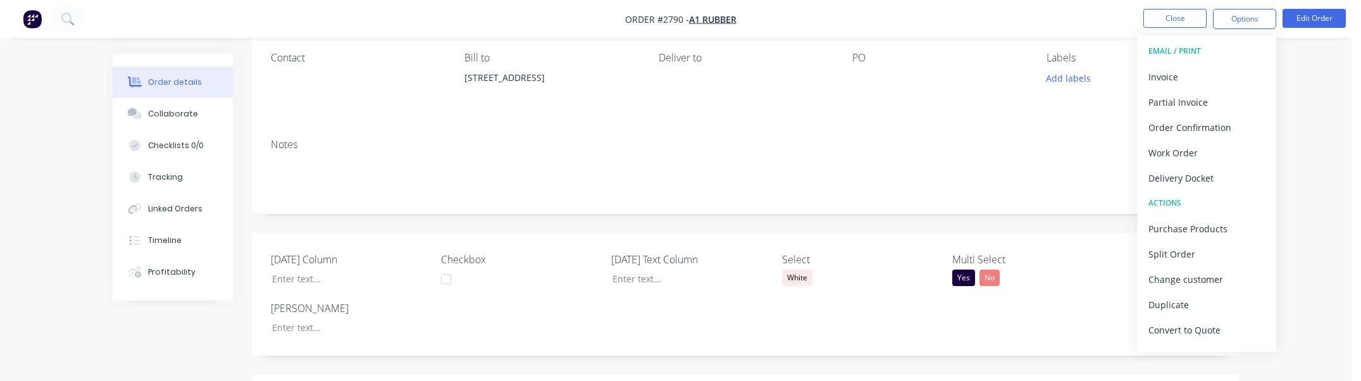
click at [1204, 77] on div "Invoice" at bounding box center [1206, 77] width 116 height 18
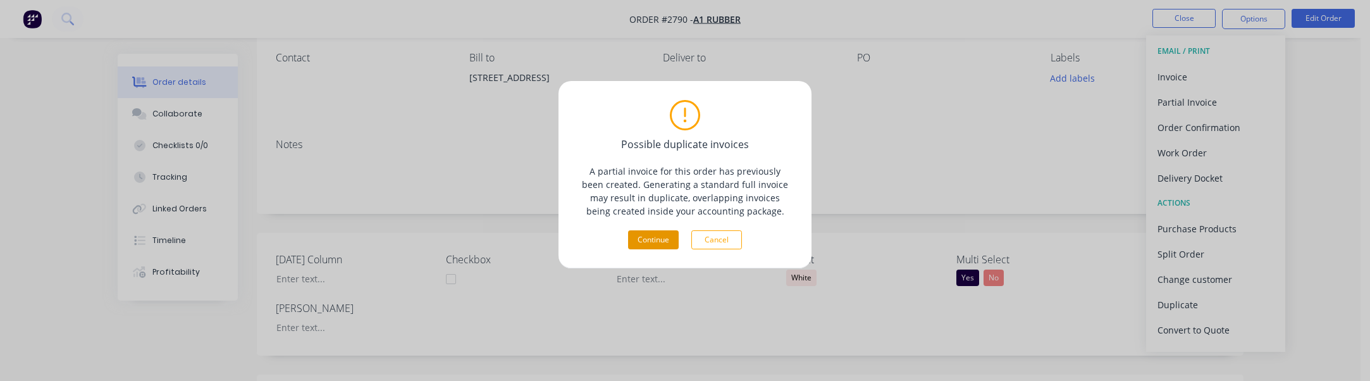
click at [663, 232] on button "Continue" at bounding box center [653, 239] width 51 height 19
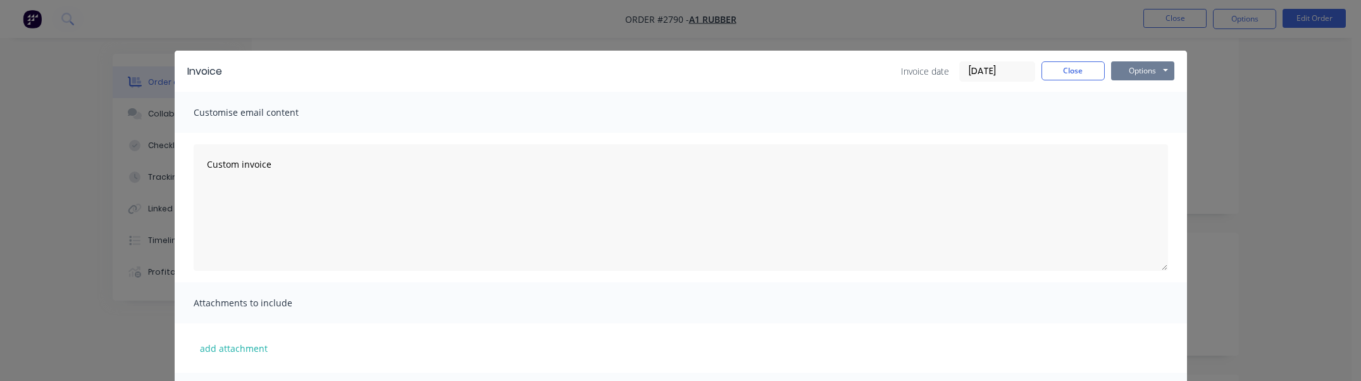
click at [1152, 68] on button "Options" at bounding box center [1142, 70] width 63 height 19
click at [1148, 116] on button "Print" at bounding box center [1151, 114] width 81 height 21
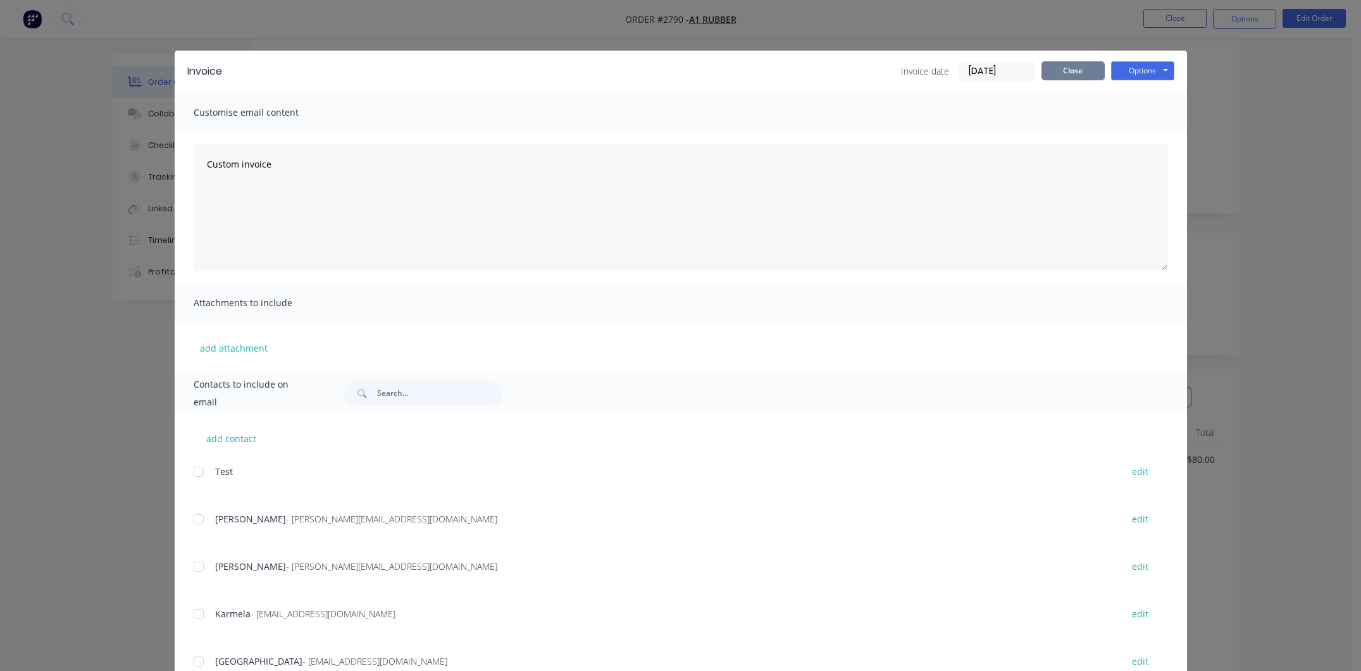
click at [1071, 66] on button "Close" at bounding box center [1072, 70] width 63 height 19
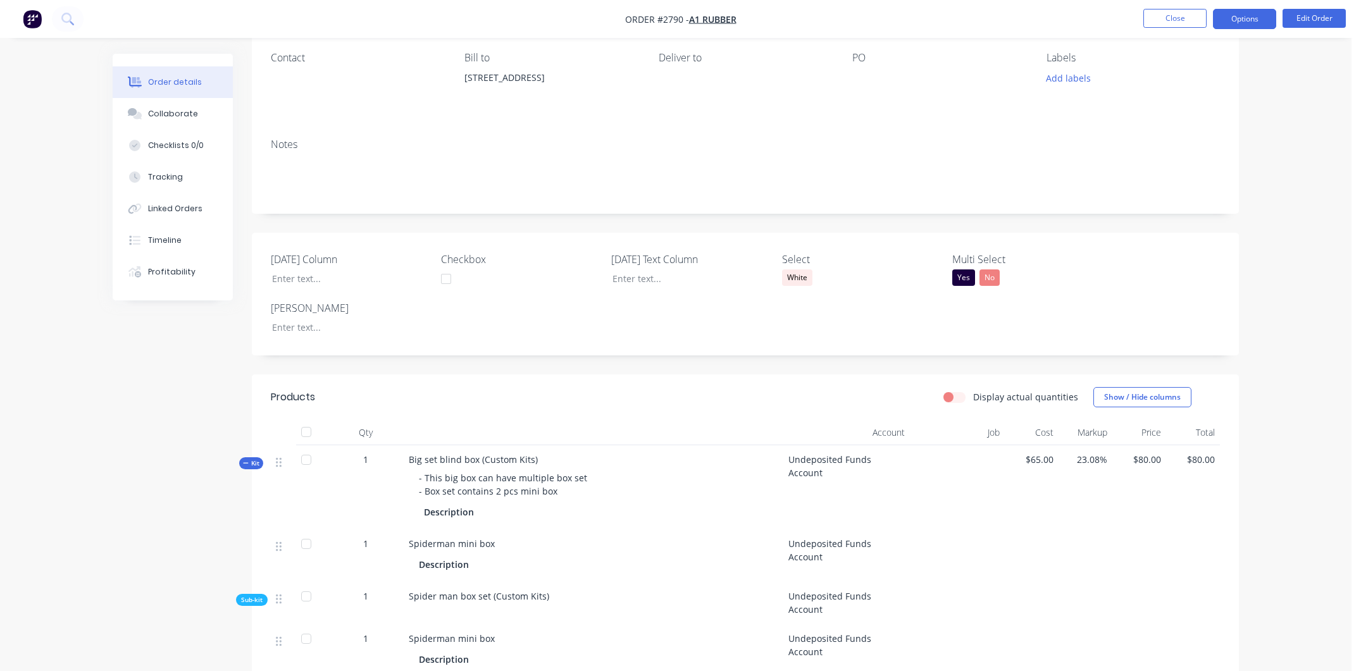
click at [1260, 11] on button "Options" at bounding box center [1244, 19] width 63 height 20
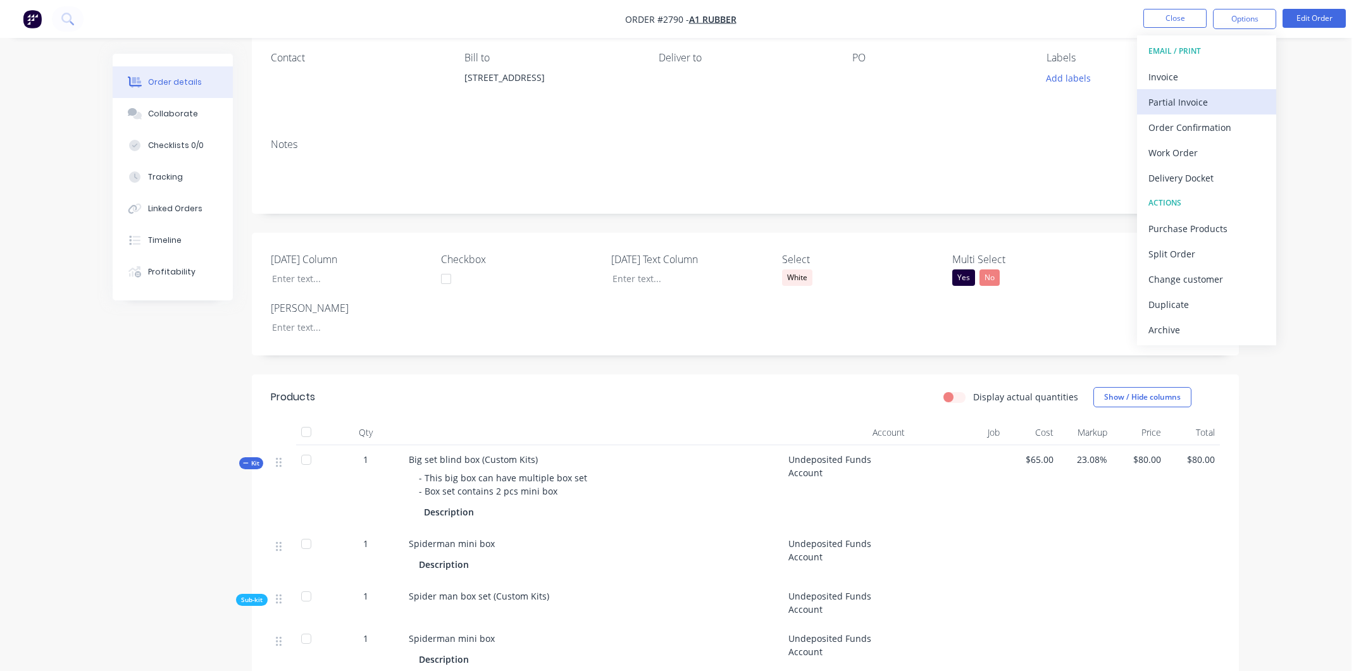
click at [1219, 97] on div "Partial Invoice" at bounding box center [1206, 102] width 116 height 18
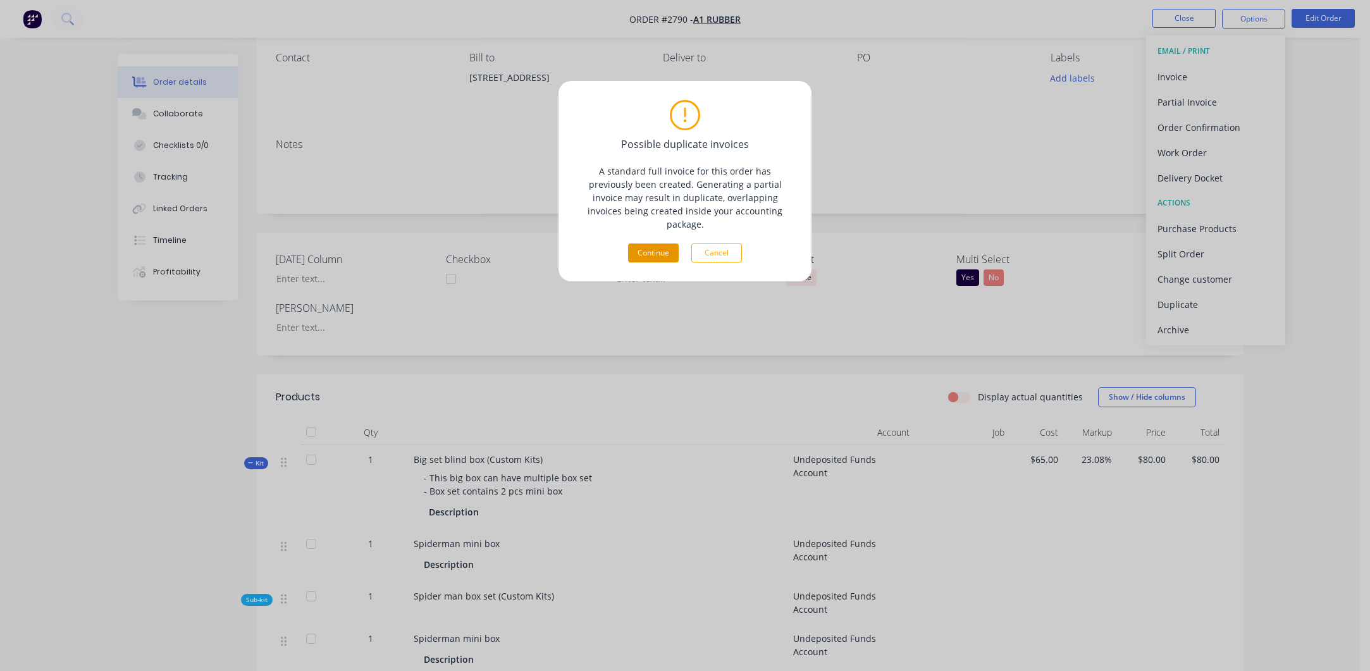
click at [660, 249] on button "Continue" at bounding box center [653, 253] width 51 height 19
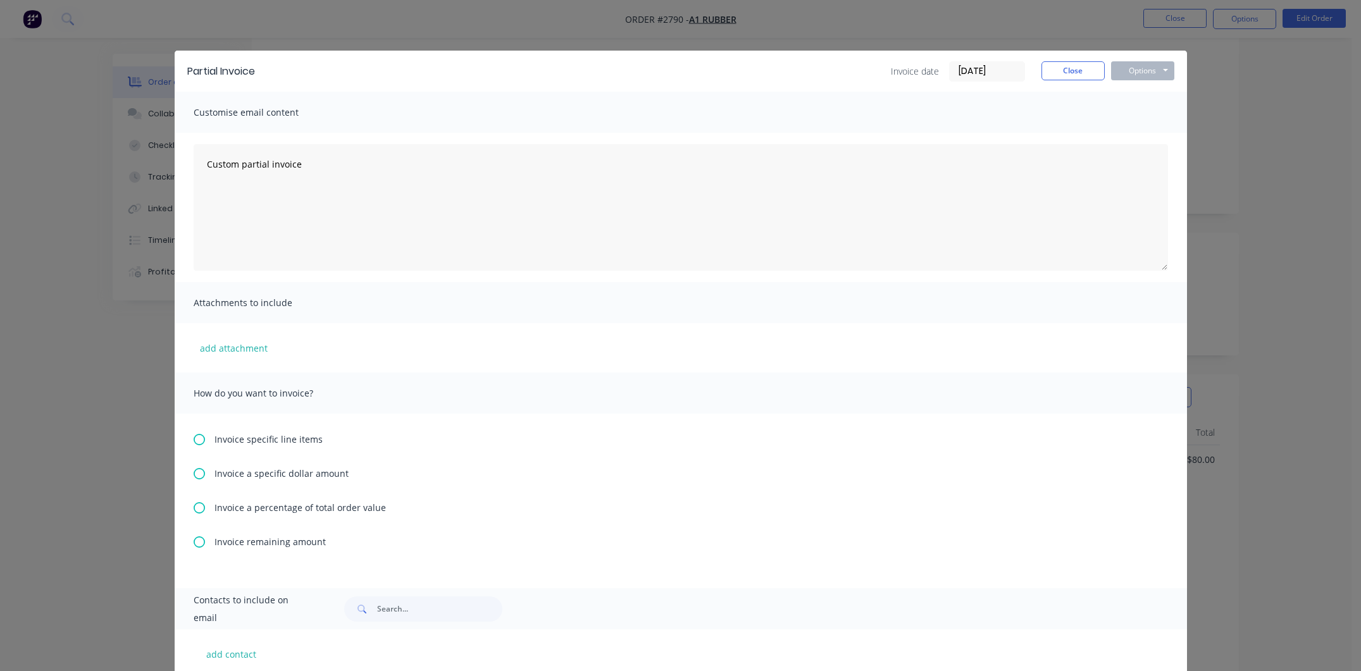
click at [267, 540] on span "Invoice remaining amount" at bounding box center [269, 541] width 111 height 13
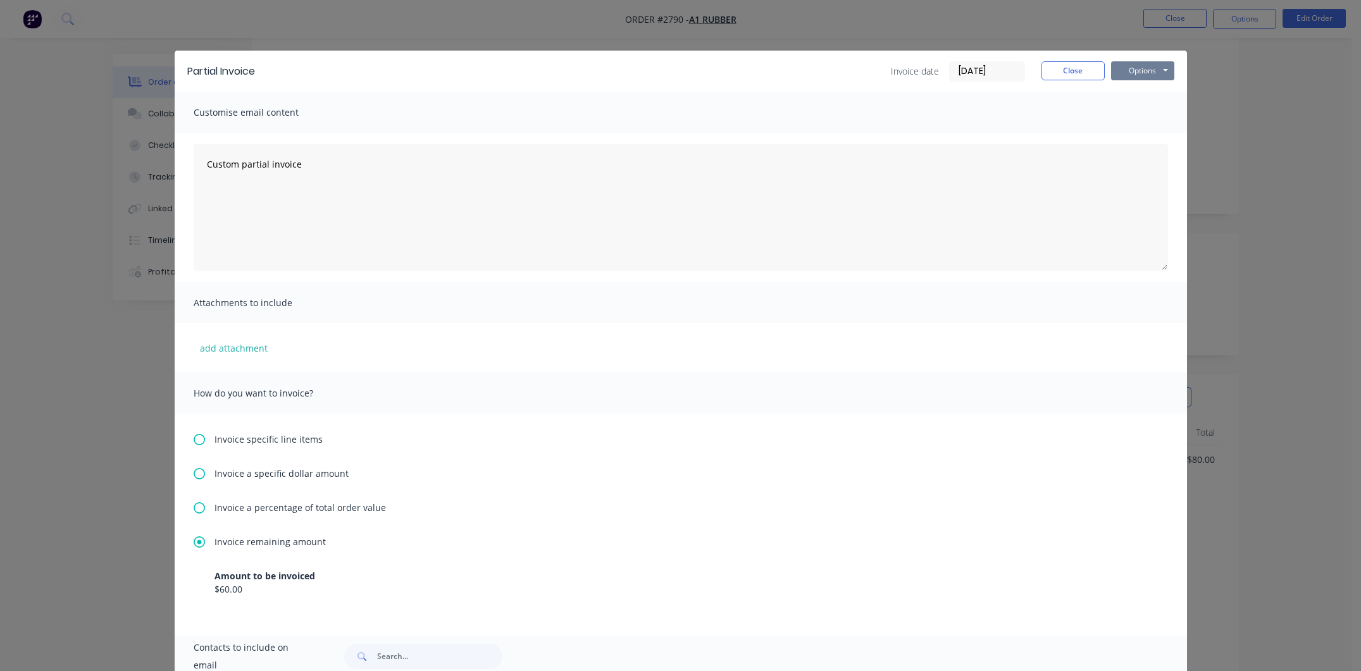
click at [1135, 73] on button "Options" at bounding box center [1142, 70] width 63 height 19
click at [1138, 118] on button "Print" at bounding box center [1151, 114] width 81 height 21
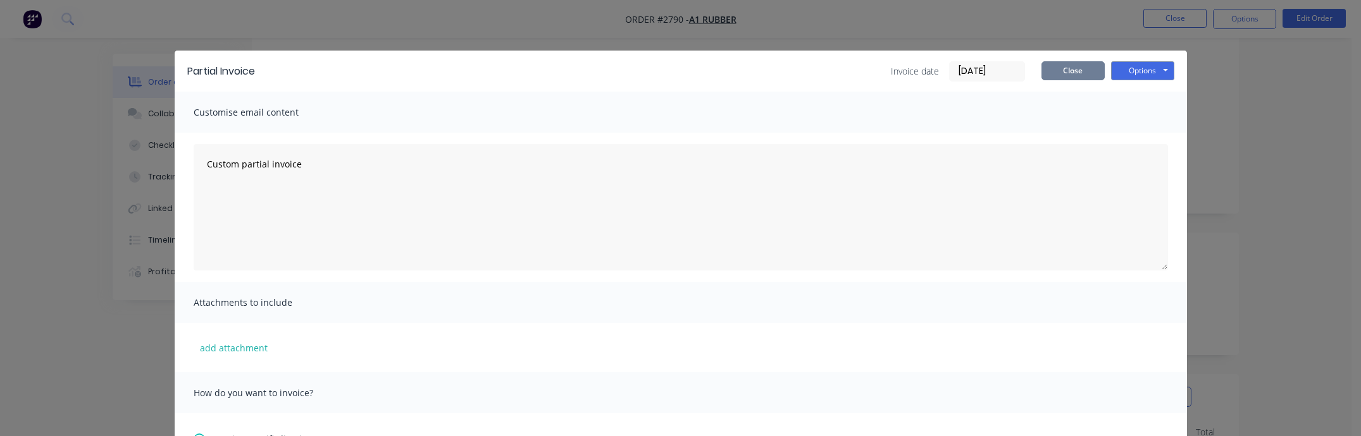
click at [1041, 64] on button "Close" at bounding box center [1072, 70] width 63 height 19
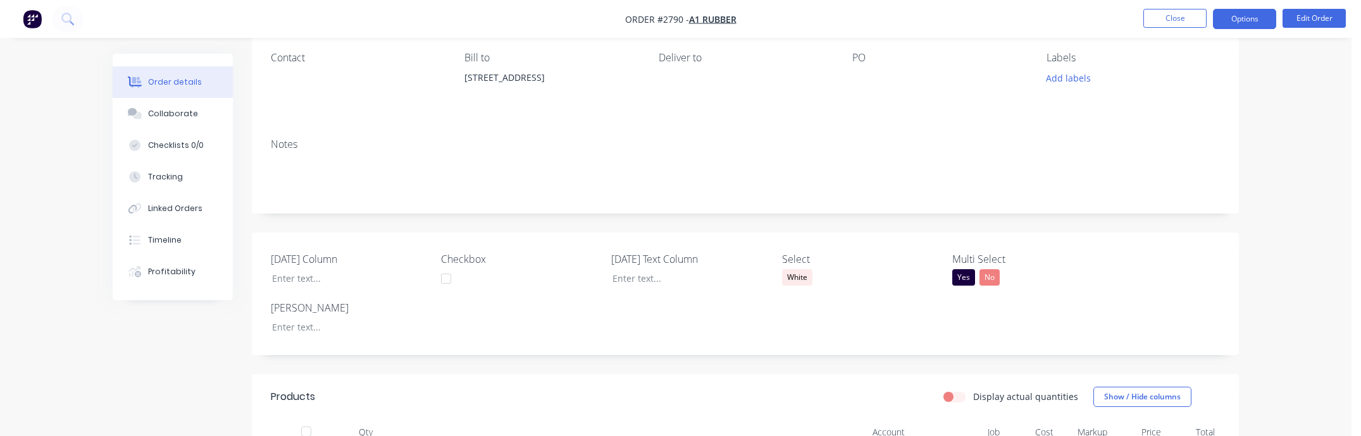
click at [1256, 12] on button "Options" at bounding box center [1244, 19] width 63 height 20
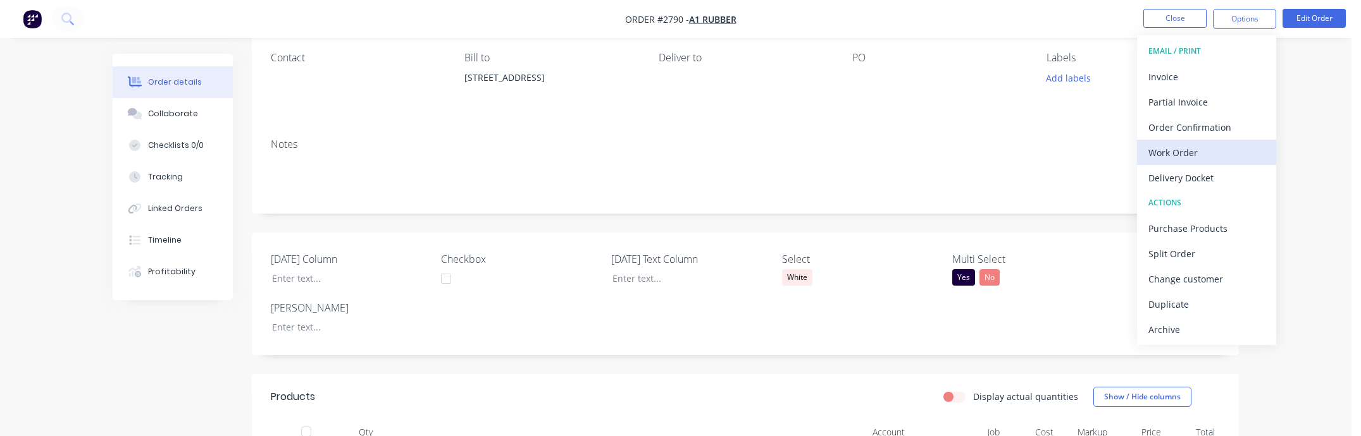
click at [1230, 150] on div "Work Order" at bounding box center [1206, 153] width 116 height 18
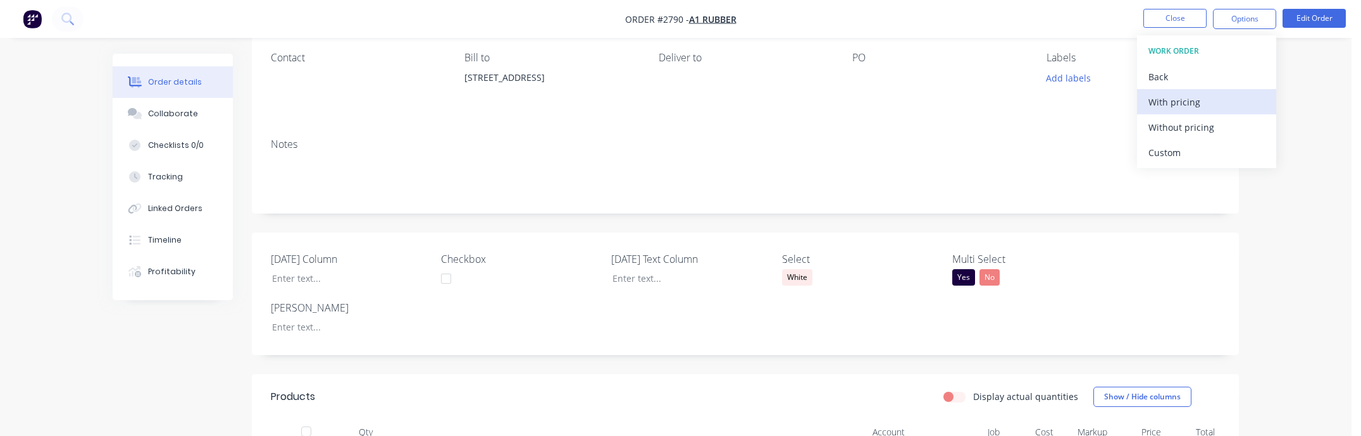
click at [1189, 102] on div "With pricing" at bounding box center [1206, 102] width 116 height 18
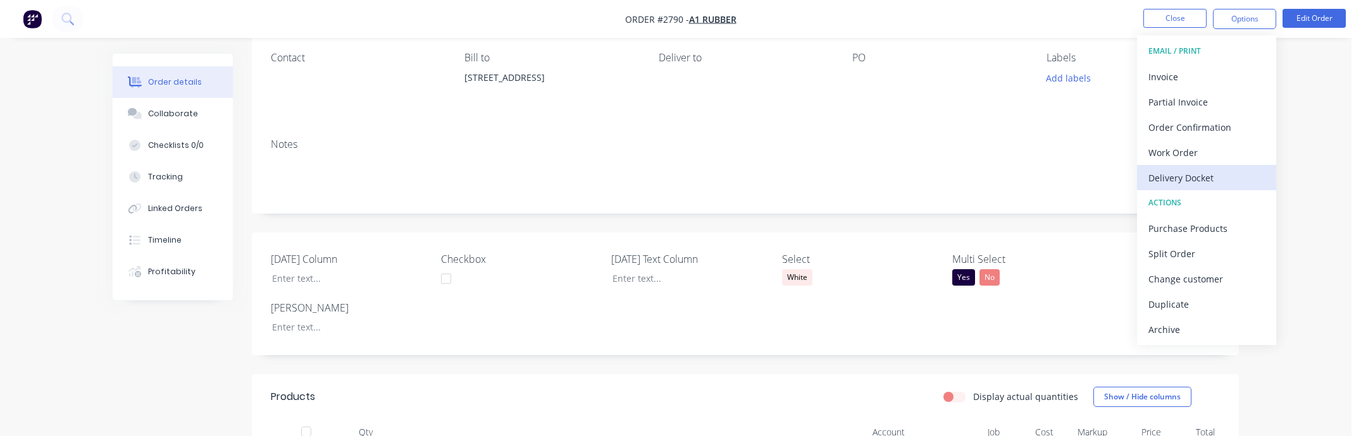
click at [1200, 178] on div "Delivery Docket" at bounding box center [1206, 178] width 116 height 18
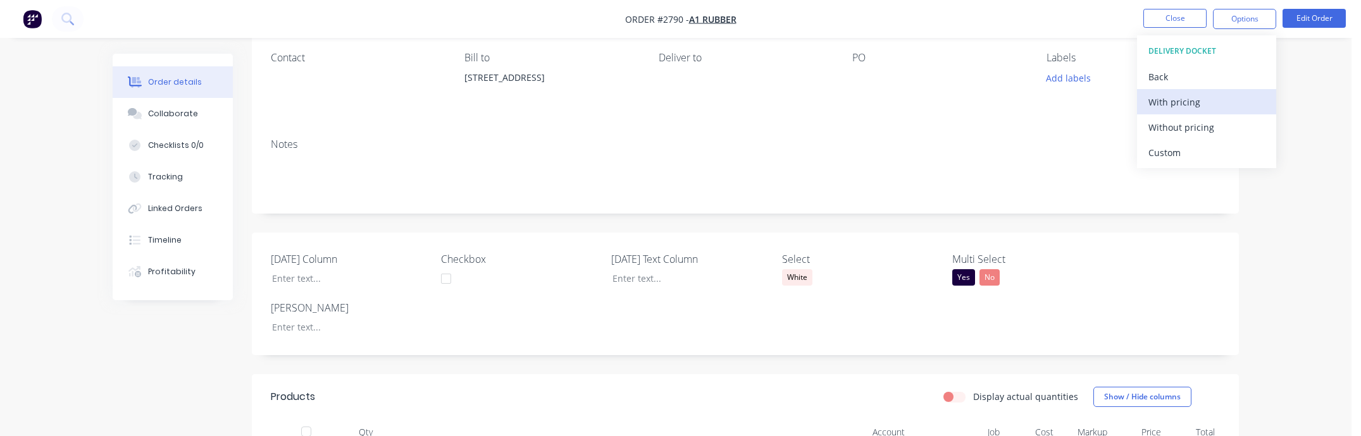
click at [1193, 98] on div "With pricing" at bounding box center [1206, 102] width 116 height 18
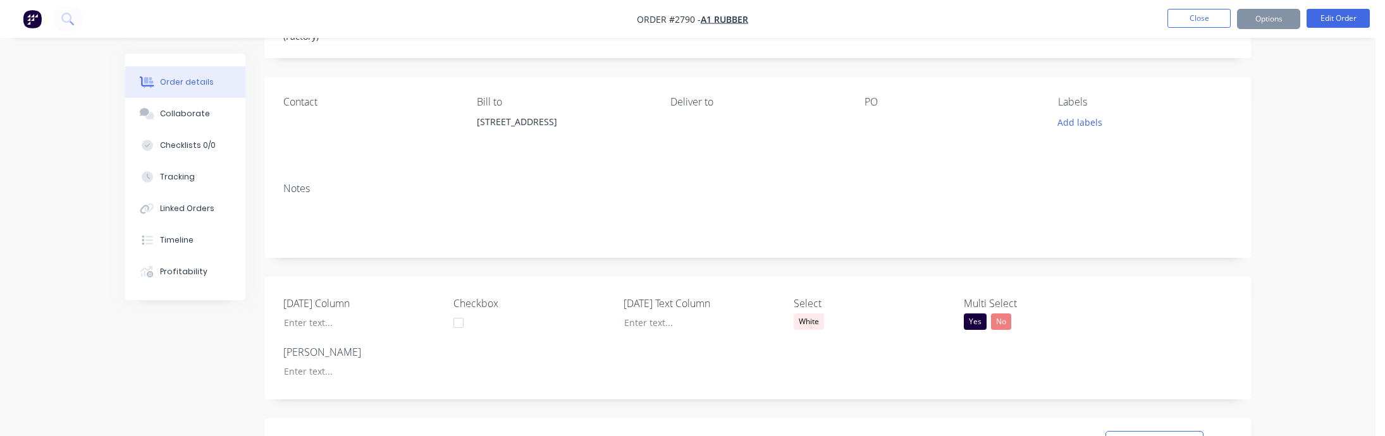
scroll to position [115, 0]
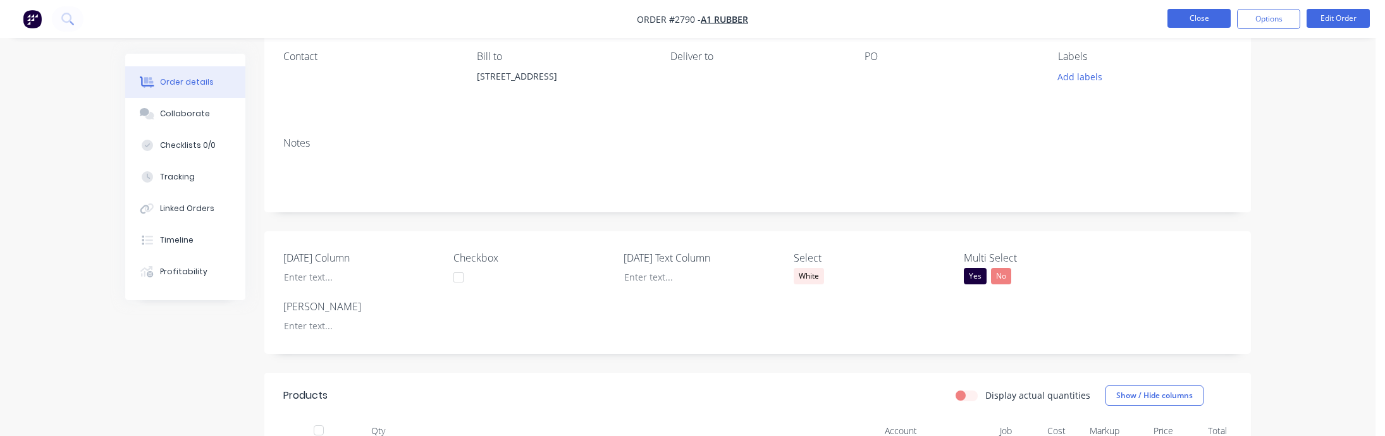
click at [1207, 18] on button "Close" at bounding box center [1199, 18] width 63 height 19
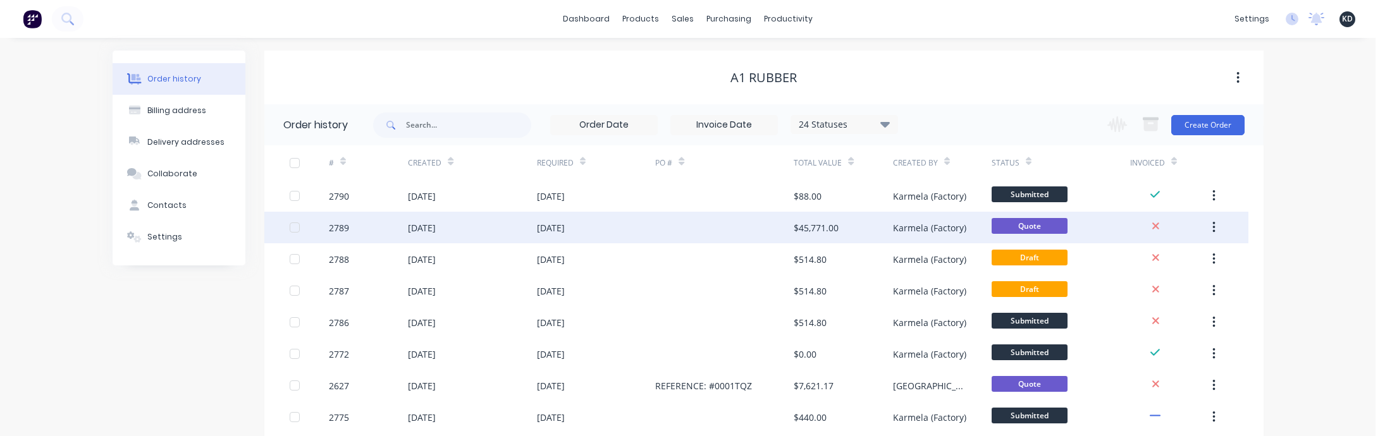
click at [919, 228] on div "Karmela (Factory)" at bounding box center [929, 227] width 73 height 13
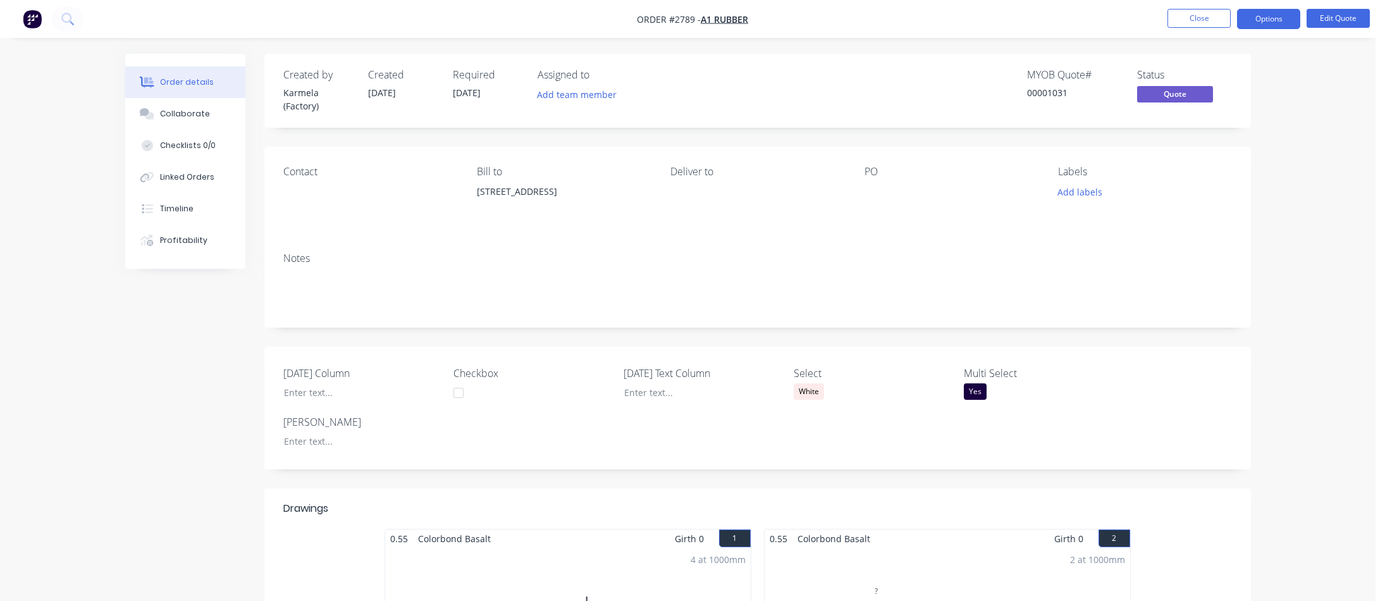
click at [998, 385] on div "Yes" at bounding box center [1043, 391] width 158 height 16
click at [980, 443] on div "button" at bounding box center [978, 445] width 25 height 25
click at [1237, 303] on div "Notes" at bounding box center [757, 284] width 987 height 85
click at [1273, 19] on button "Options" at bounding box center [1268, 19] width 63 height 20
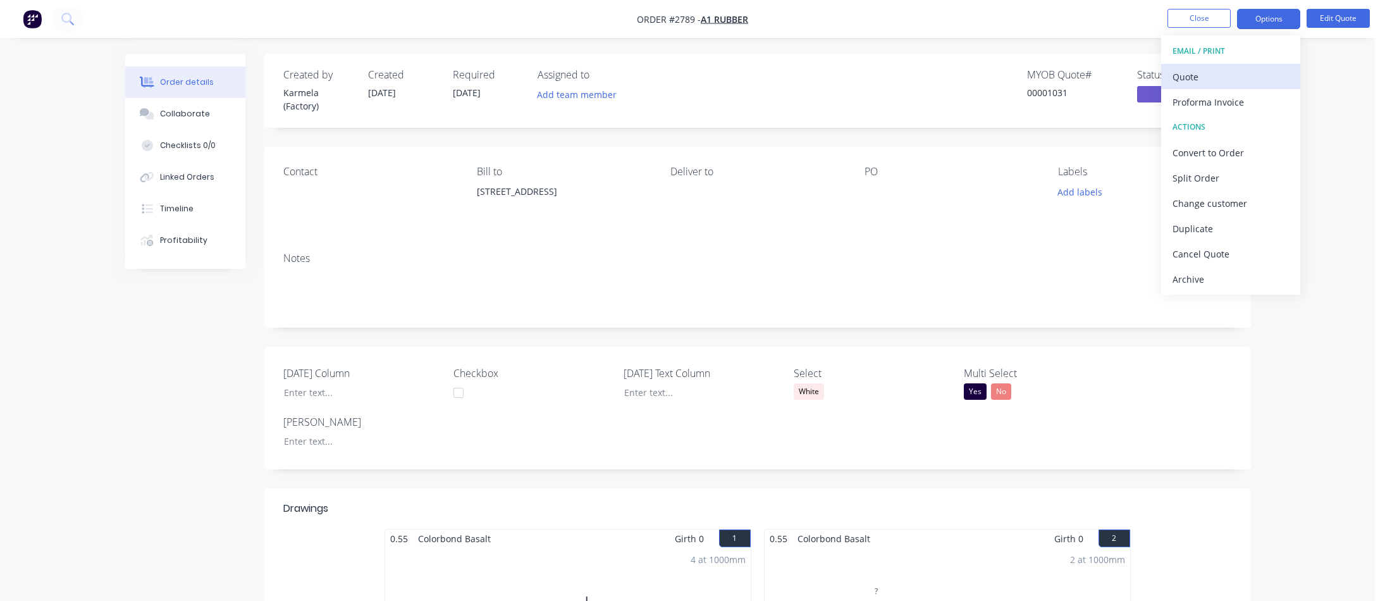
click at [1245, 76] on div "Quote" at bounding box center [1231, 77] width 116 height 18
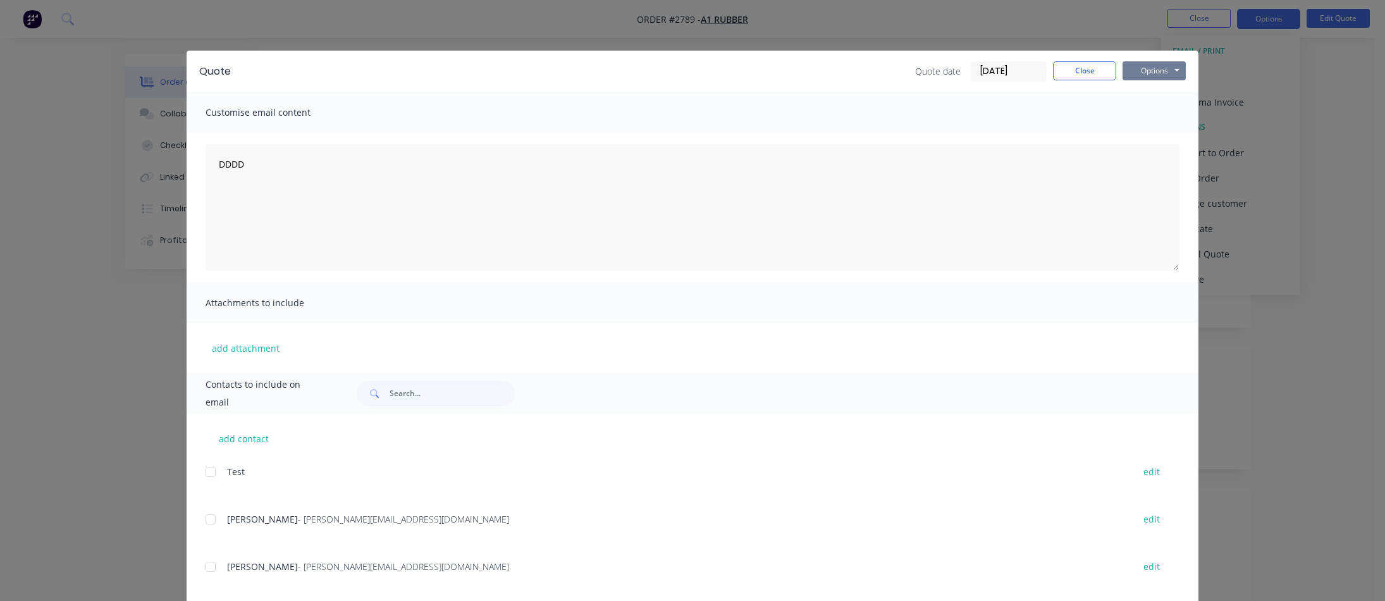
click at [1168, 70] on button "Options" at bounding box center [1154, 70] width 63 height 19
click at [1167, 109] on button "Print" at bounding box center [1163, 114] width 81 height 21
click at [1089, 67] on button "Close" at bounding box center [1084, 70] width 63 height 19
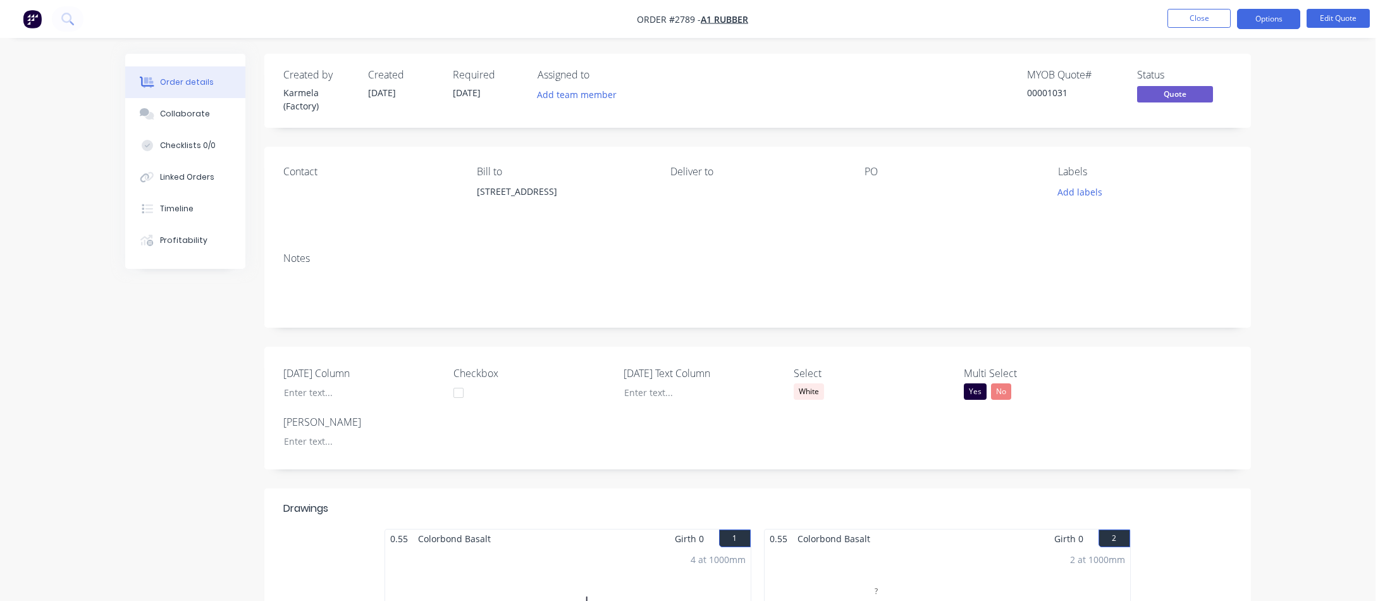
drag, startPoint x: 1253, startPoint y: 20, endPoint x: 1252, endPoint y: 29, distance: 8.9
click at [1253, 20] on button "Options" at bounding box center [1268, 19] width 63 height 20
click at [1226, 98] on div "Proforma Invoice" at bounding box center [1231, 102] width 116 height 18
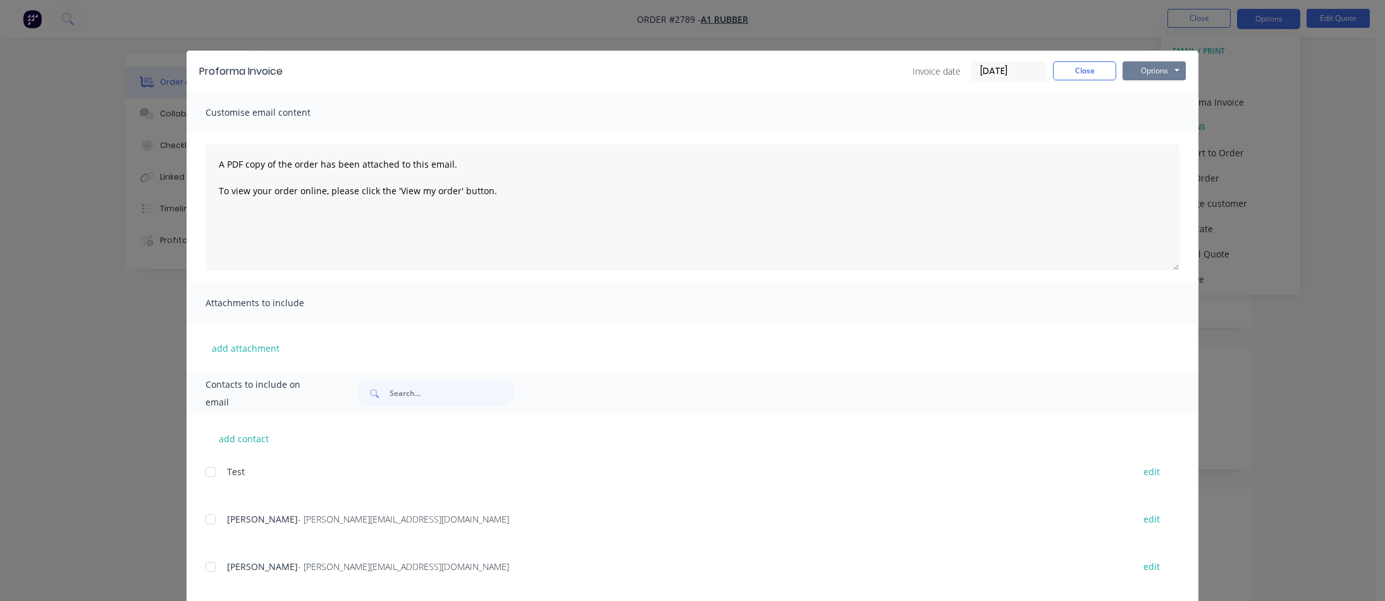
click at [1133, 72] on button "Options" at bounding box center [1154, 70] width 63 height 19
click at [1134, 113] on button "Print" at bounding box center [1163, 114] width 81 height 21
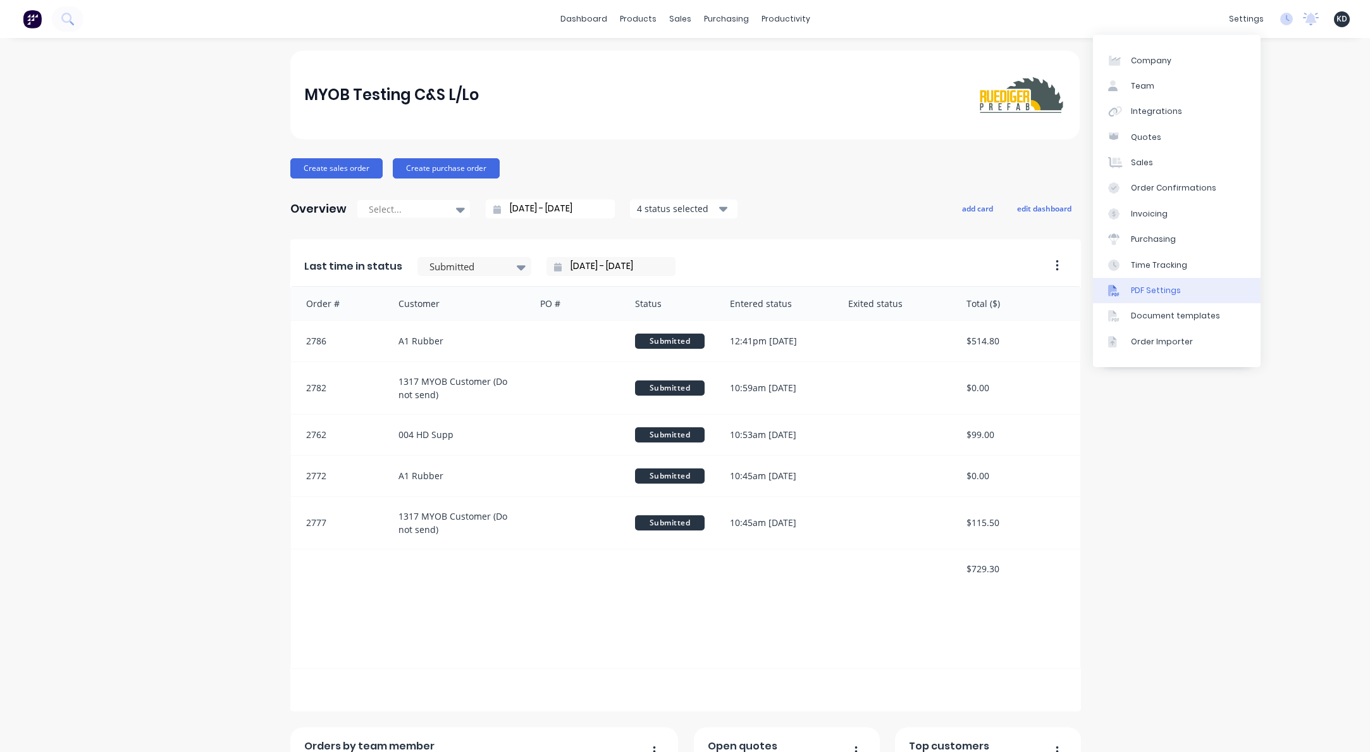
click at [1198, 292] on link "PDF Settings" at bounding box center [1177, 290] width 168 height 25
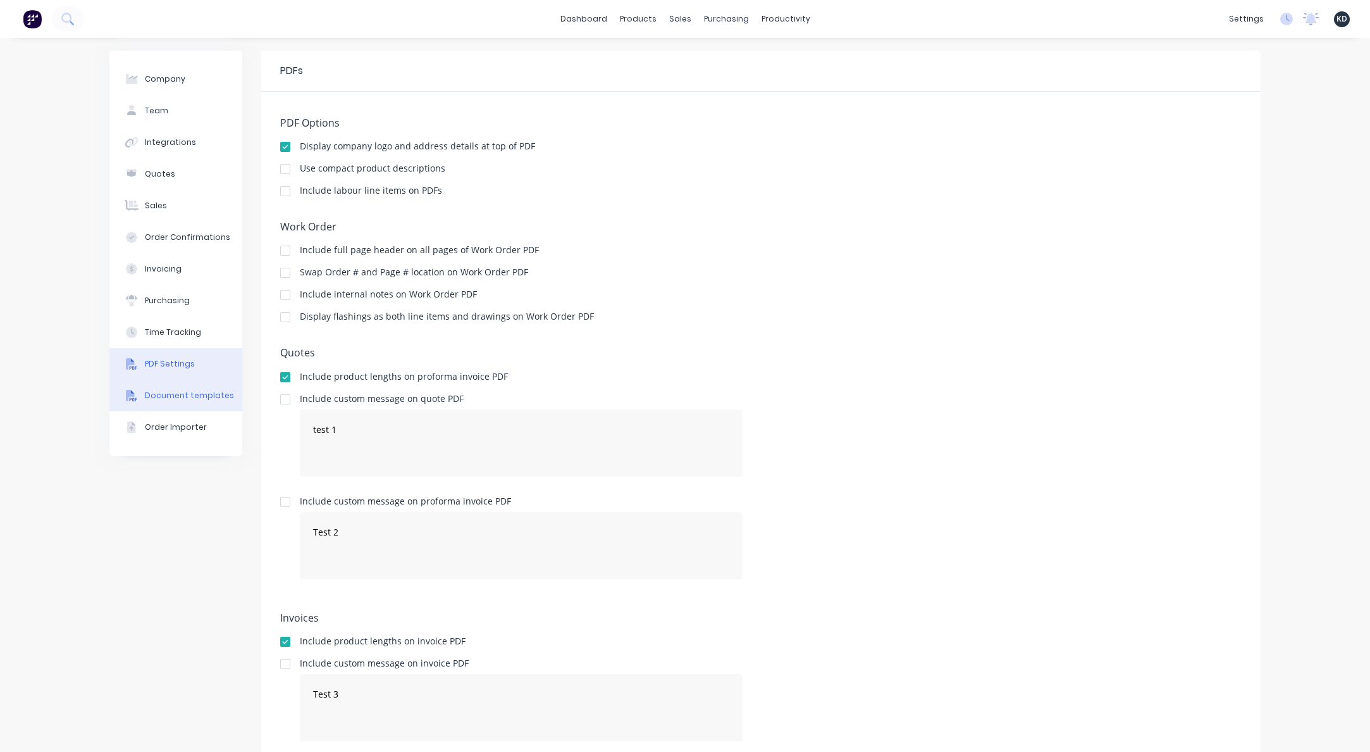
click at [202, 383] on button "Document templates" at bounding box center [175, 396] width 133 height 32
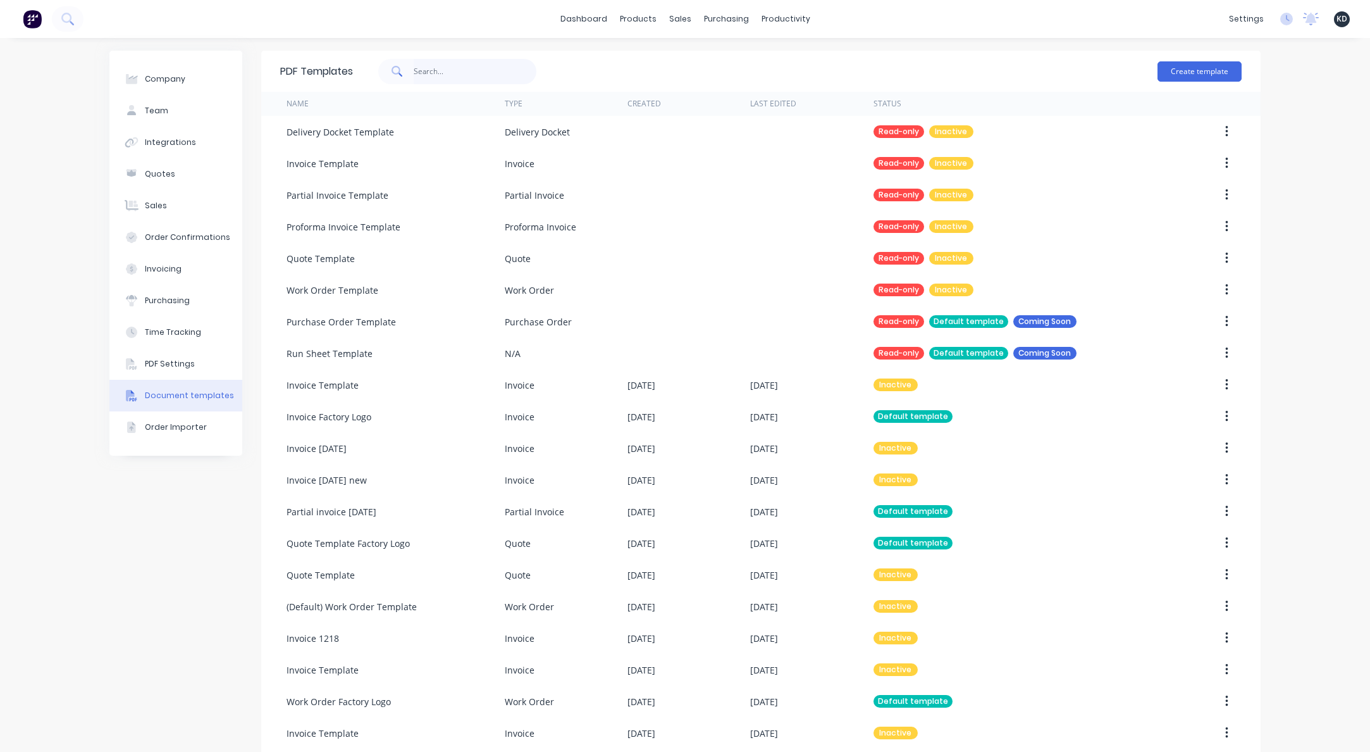
click at [432, 73] on input "text" at bounding box center [475, 71] width 123 height 25
type input "def"
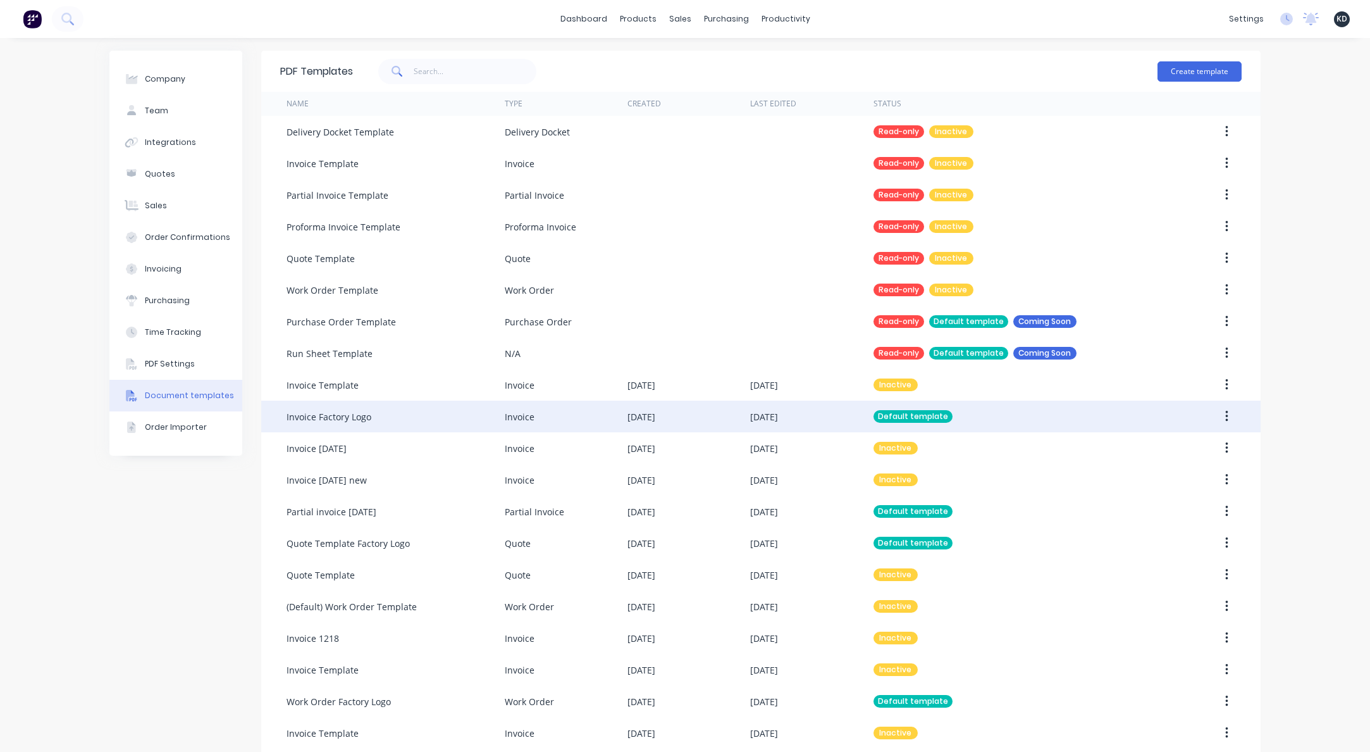
click at [1225, 415] on icon "button" at bounding box center [1226, 416] width 3 height 14
click at [1201, 440] on div "Edit" at bounding box center [1181, 449] width 97 height 18
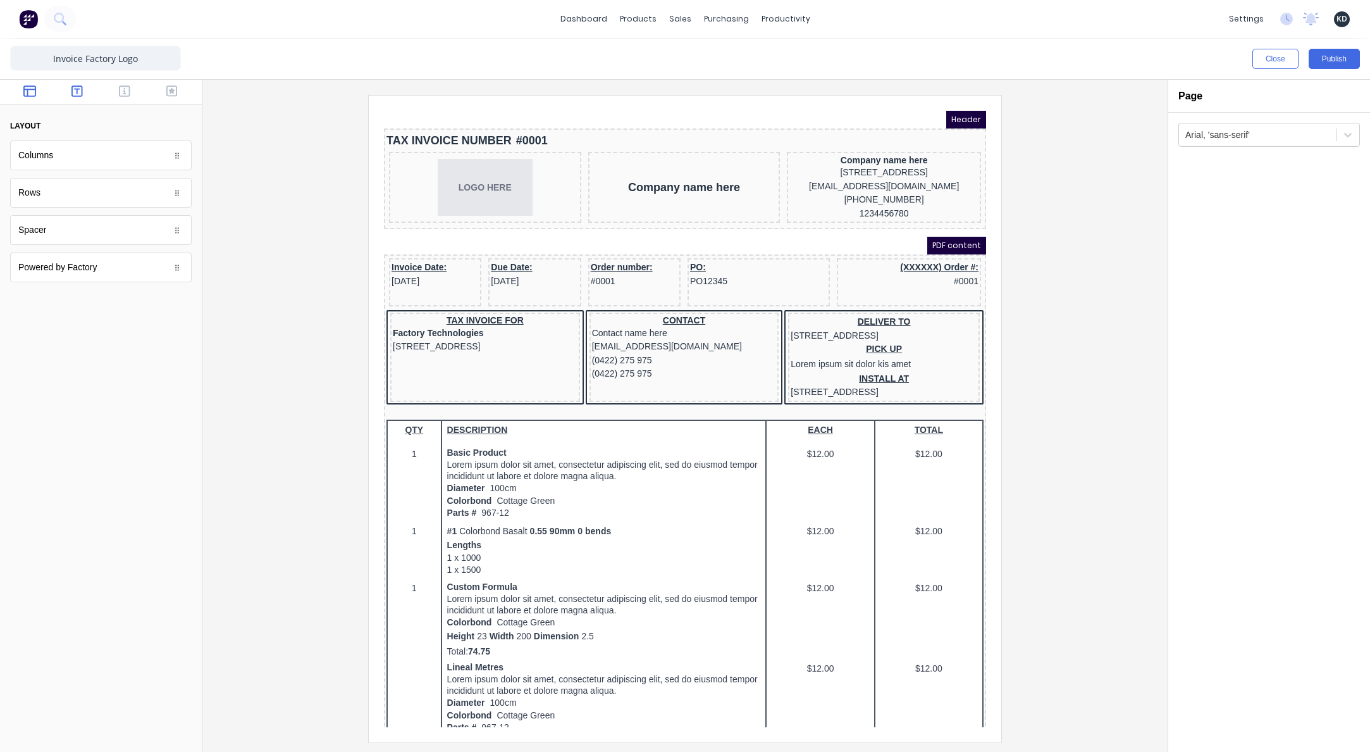
click at [86, 90] on button "button" at bounding box center [78, 92] width 40 height 15
click at [176, 85] on icon "button" at bounding box center [171, 91] width 11 height 13
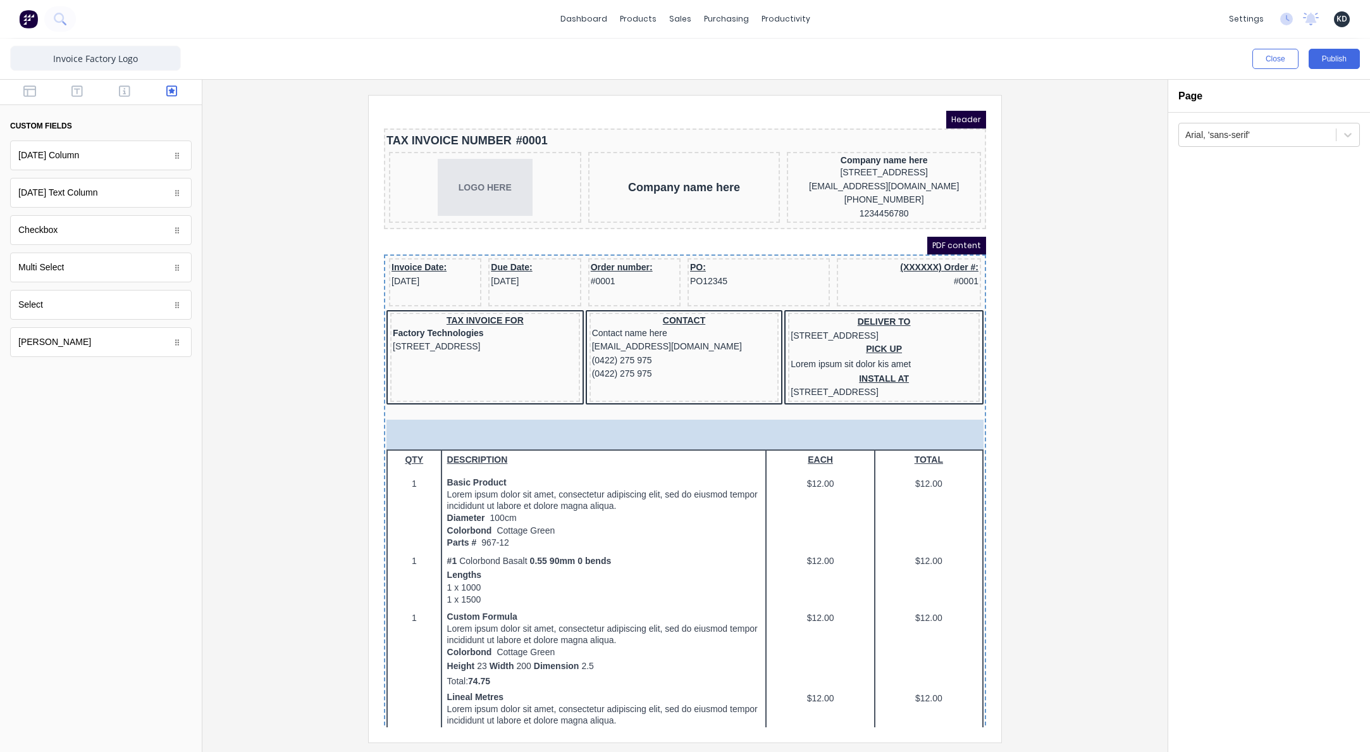
drag, startPoint x: 98, startPoint y: 307, endPoint x: 461, endPoint y: 440, distance: 386.1
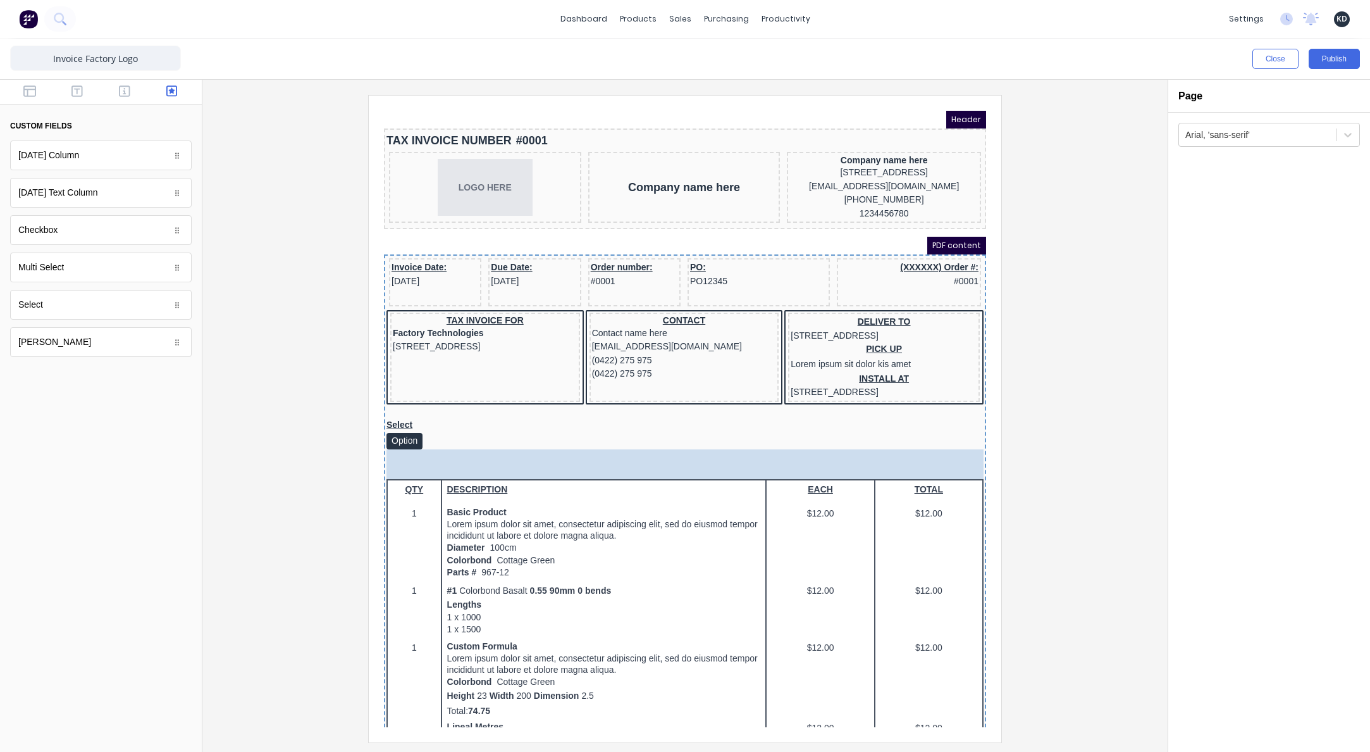
drag, startPoint x: 74, startPoint y: 268, endPoint x: 211, endPoint y: 378, distance: 176.0
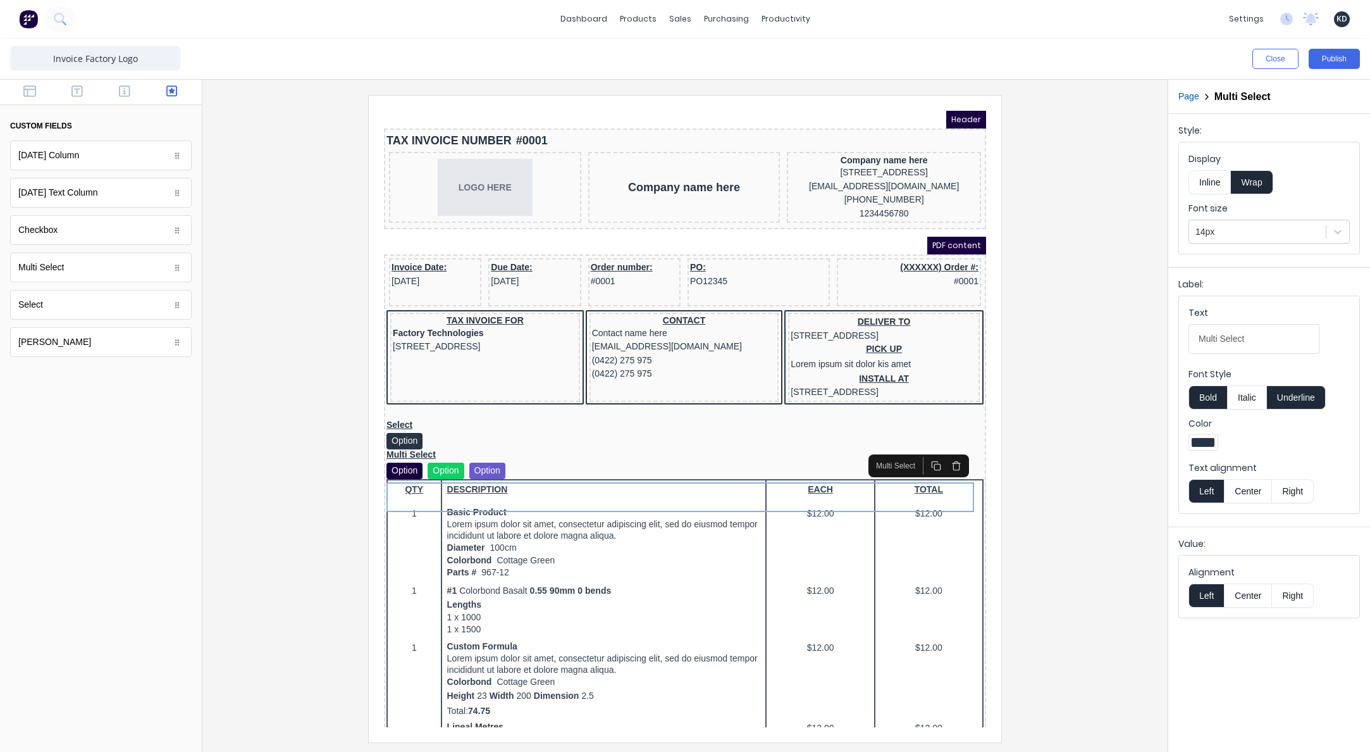
click at [1137, 451] on div at bounding box center [685, 418] width 945 height 647
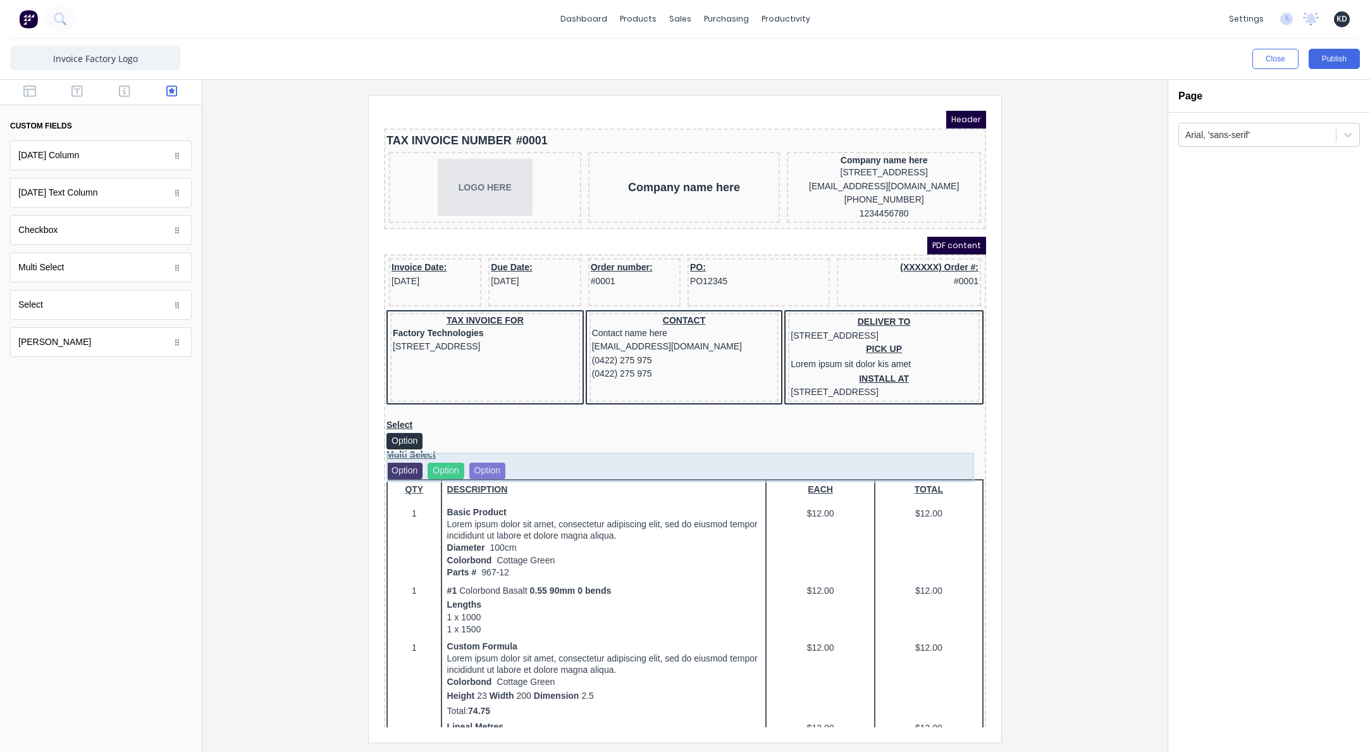
click at [1054, 464] on div at bounding box center [685, 418] width 945 height 647
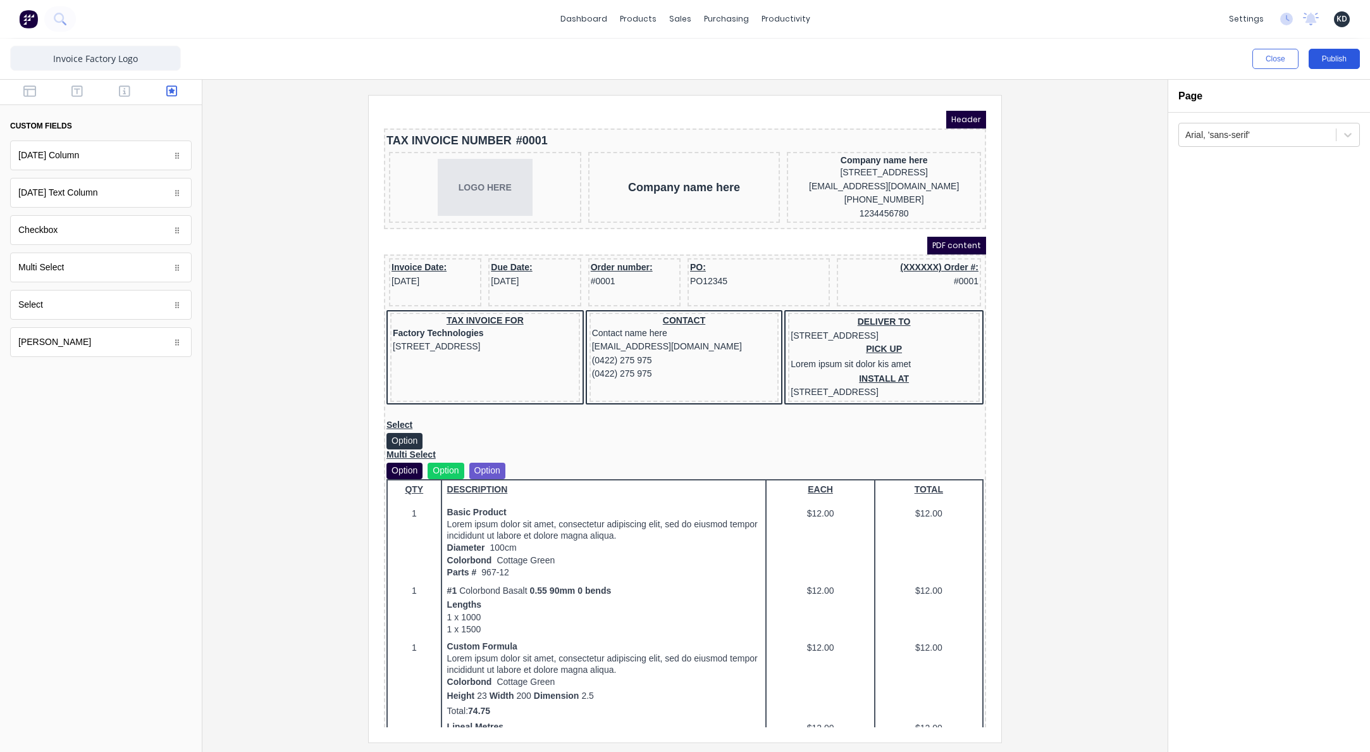
click at [1321, 51] on button "Publish" at bounding box center [1334, 59] width 51 height 20
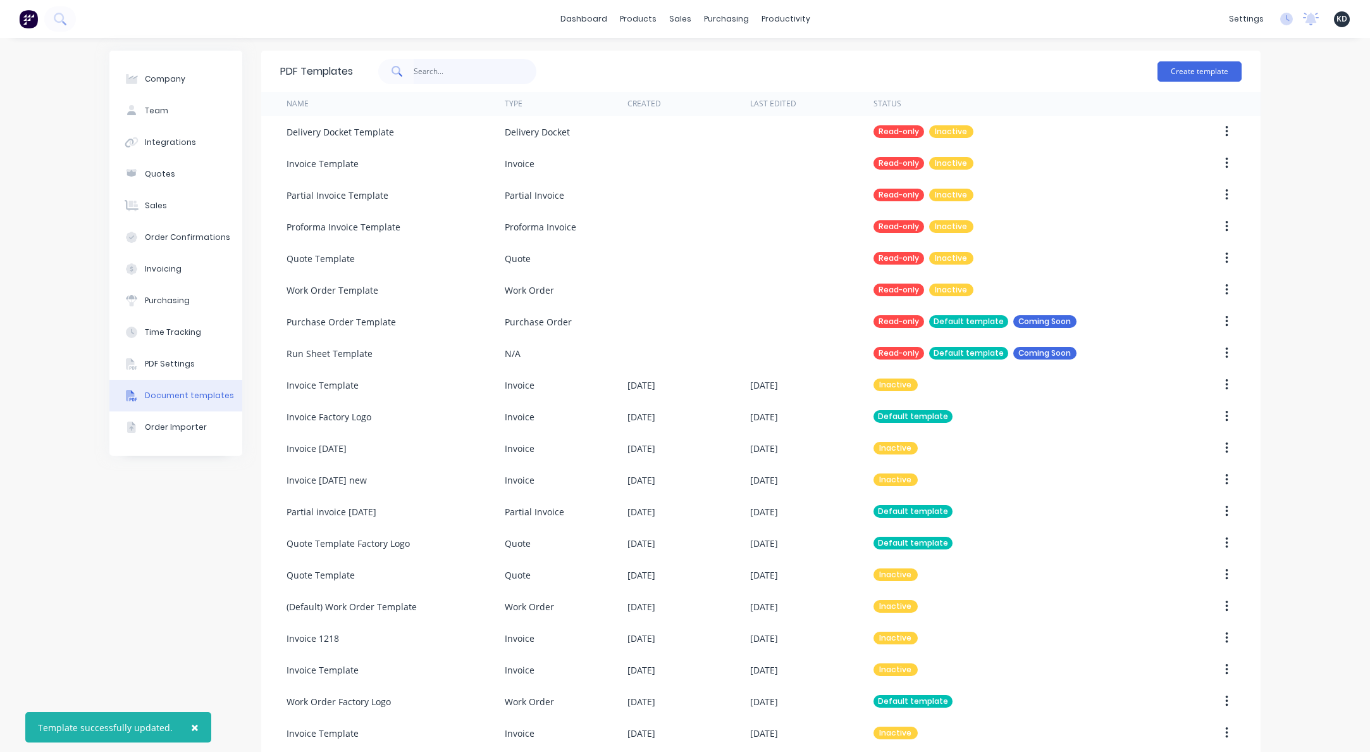
click at [440, 71] on input "text" at bounding box center [475, 71] width 123 height 25
type input "partial"
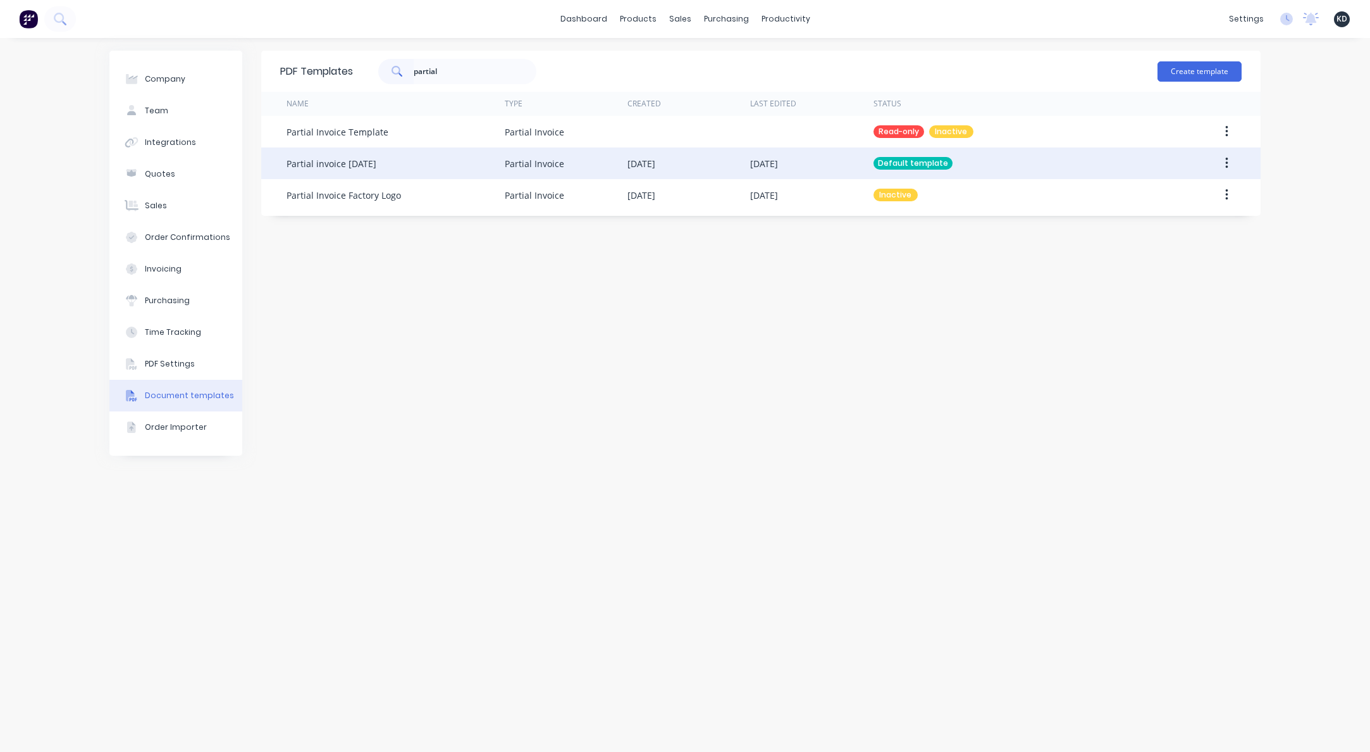
click at [1235, 158] on button "button" at bounding box center [1227, 163] width 30 height 23
click at [1201, 196] on div "Edit" at bounding box center [1181, 196] width 97 height 18
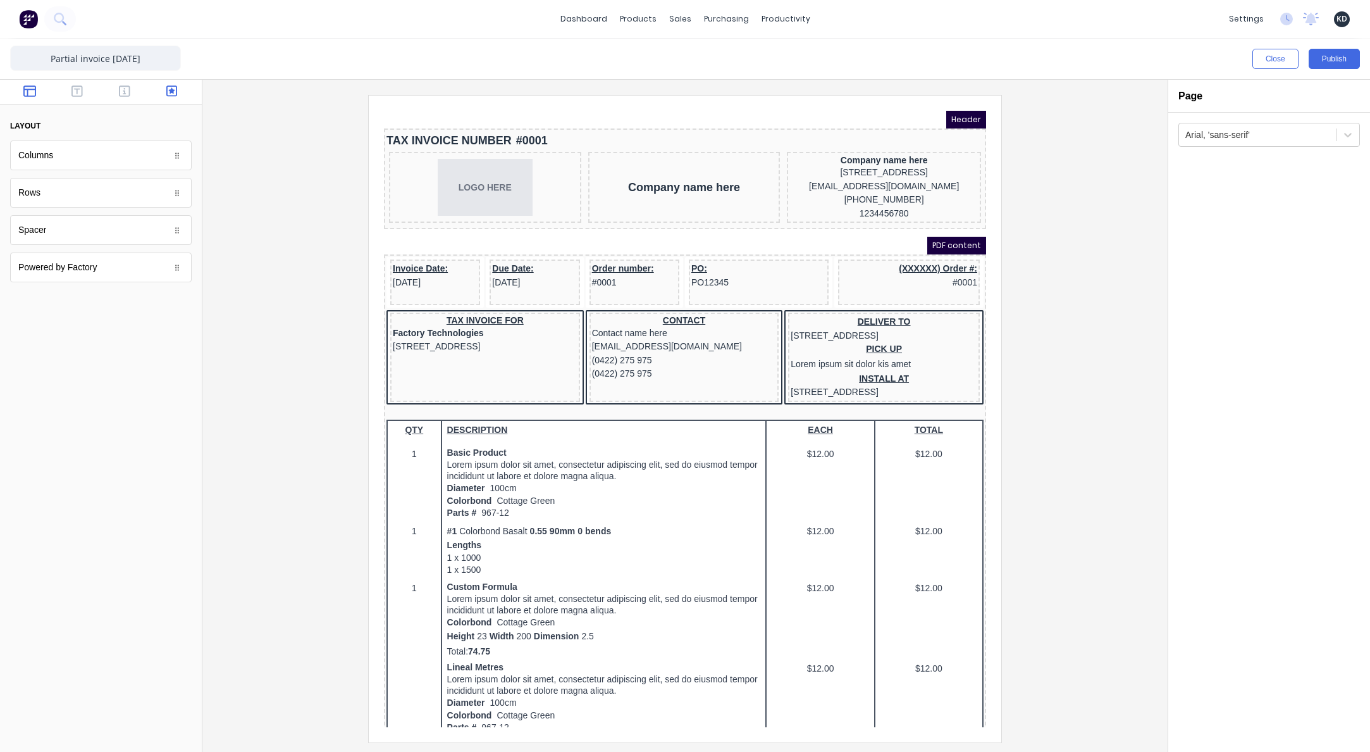
click at [161, 93] on button "button" at bounding box center [172, 92] width 40 height 15
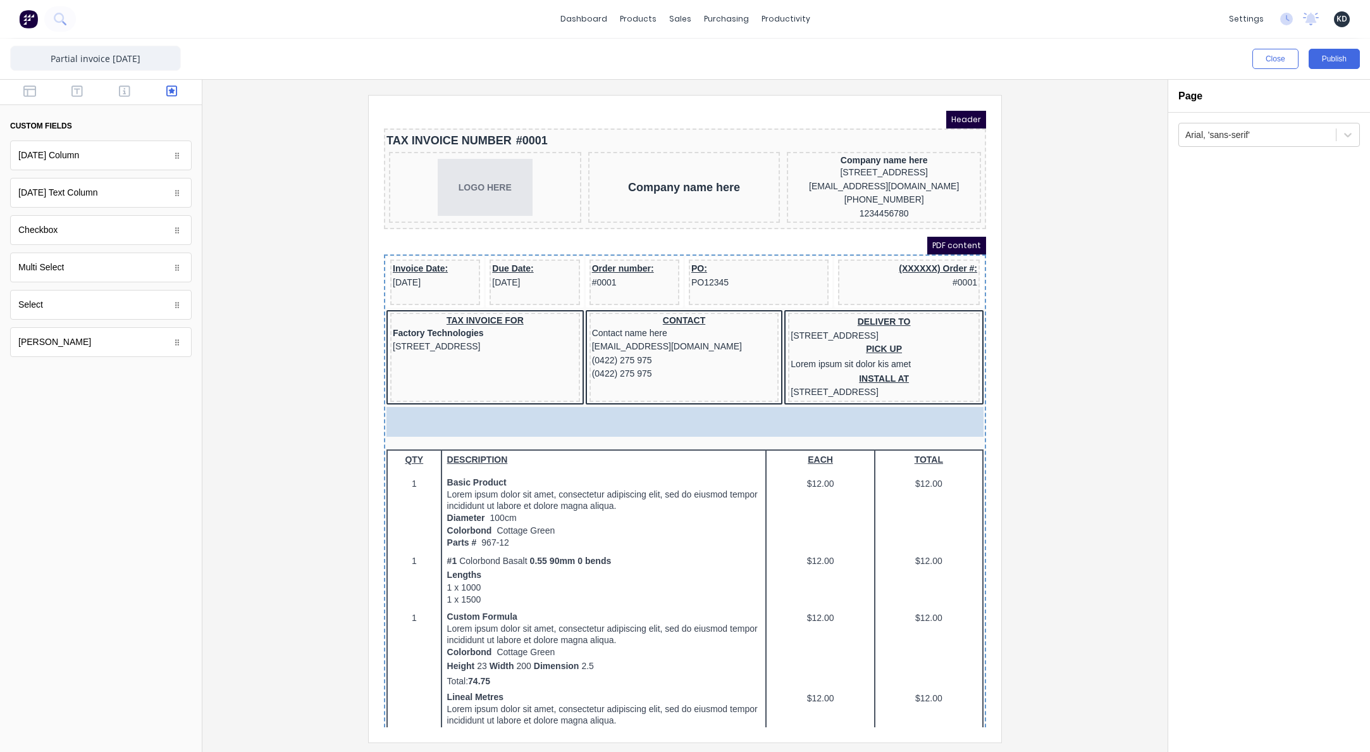
drag, startPoint x: 101, startPoint y: 310, endPoint x: 434, endPoint y: 451, distance: 362.0
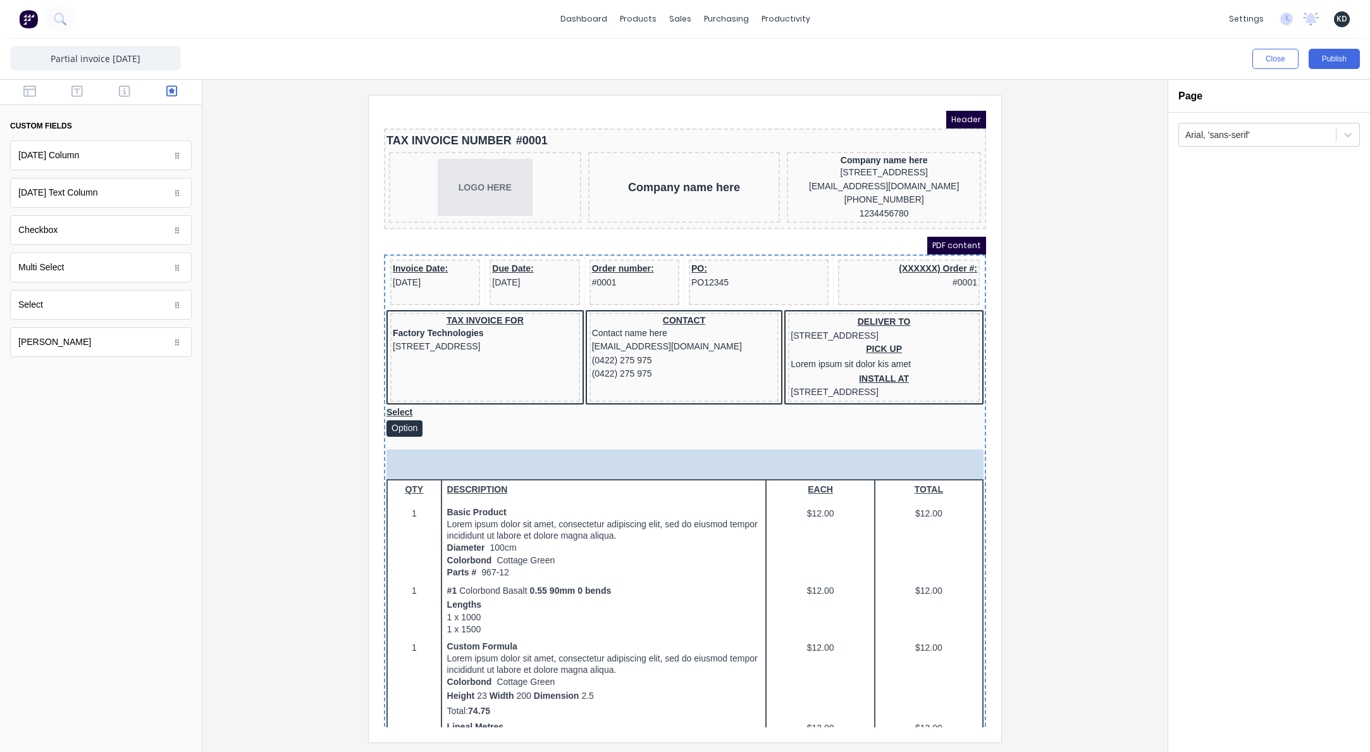
drag, startPoint x: 100, startPoint y: 269, endPoint x: 530, endPoint y: 493, distance: 485.3
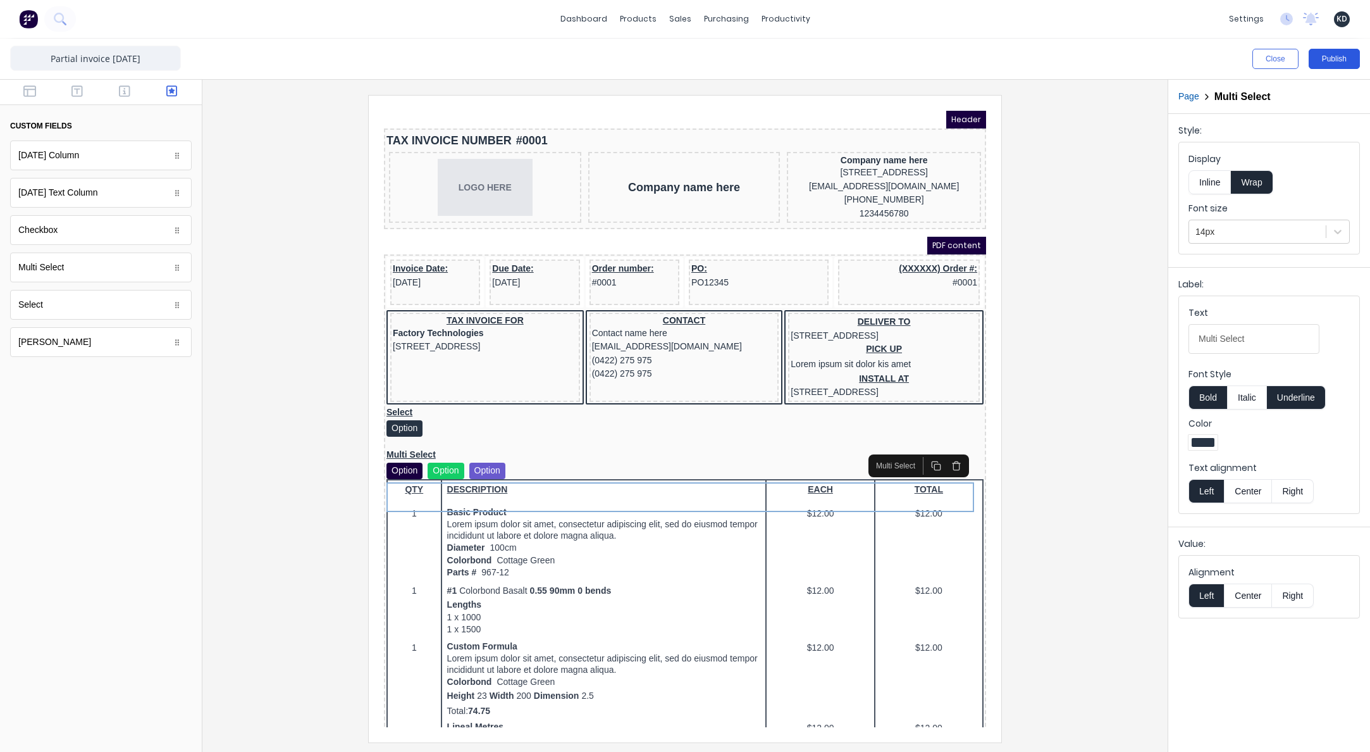
click at [1331, 63] on button "Publish" at bounding box center [1334, 59] width 51 height 20
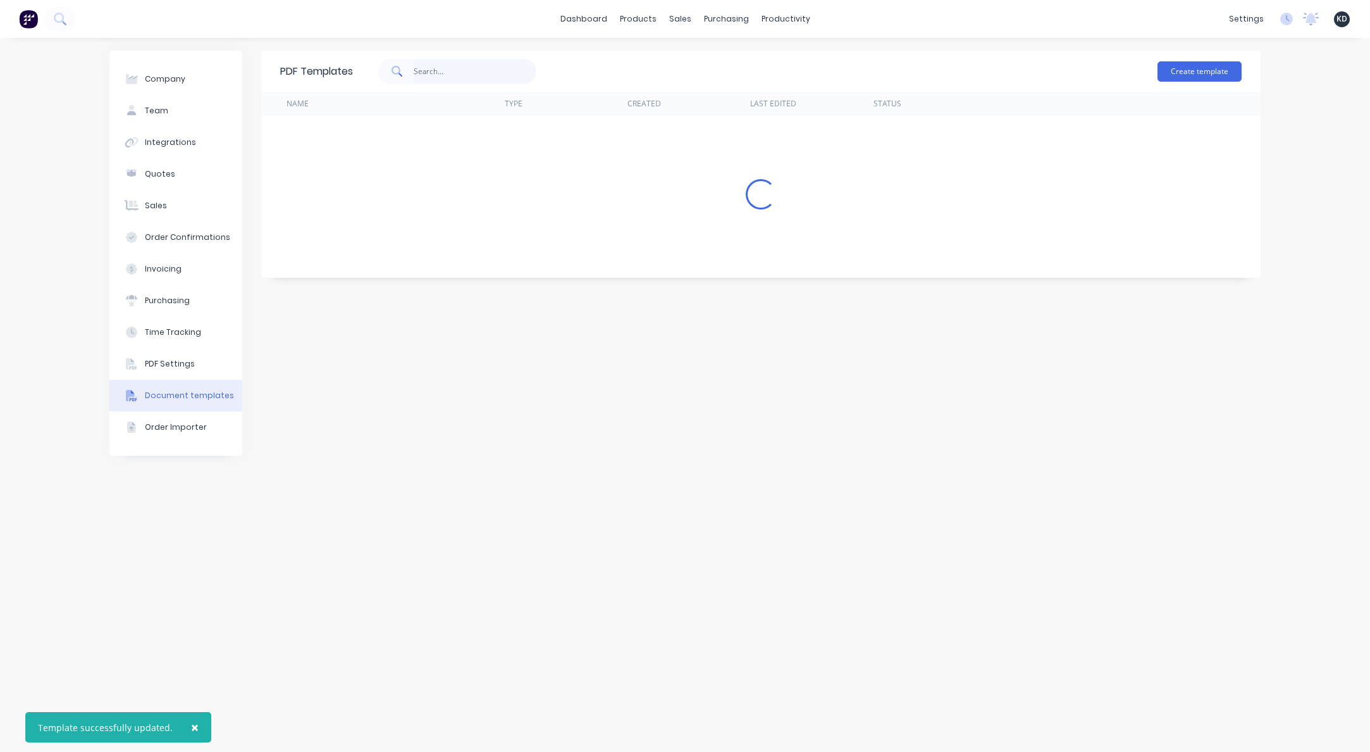
click at [452, 63] on input "text" at bounding box center [475, 71] width 123 height 25
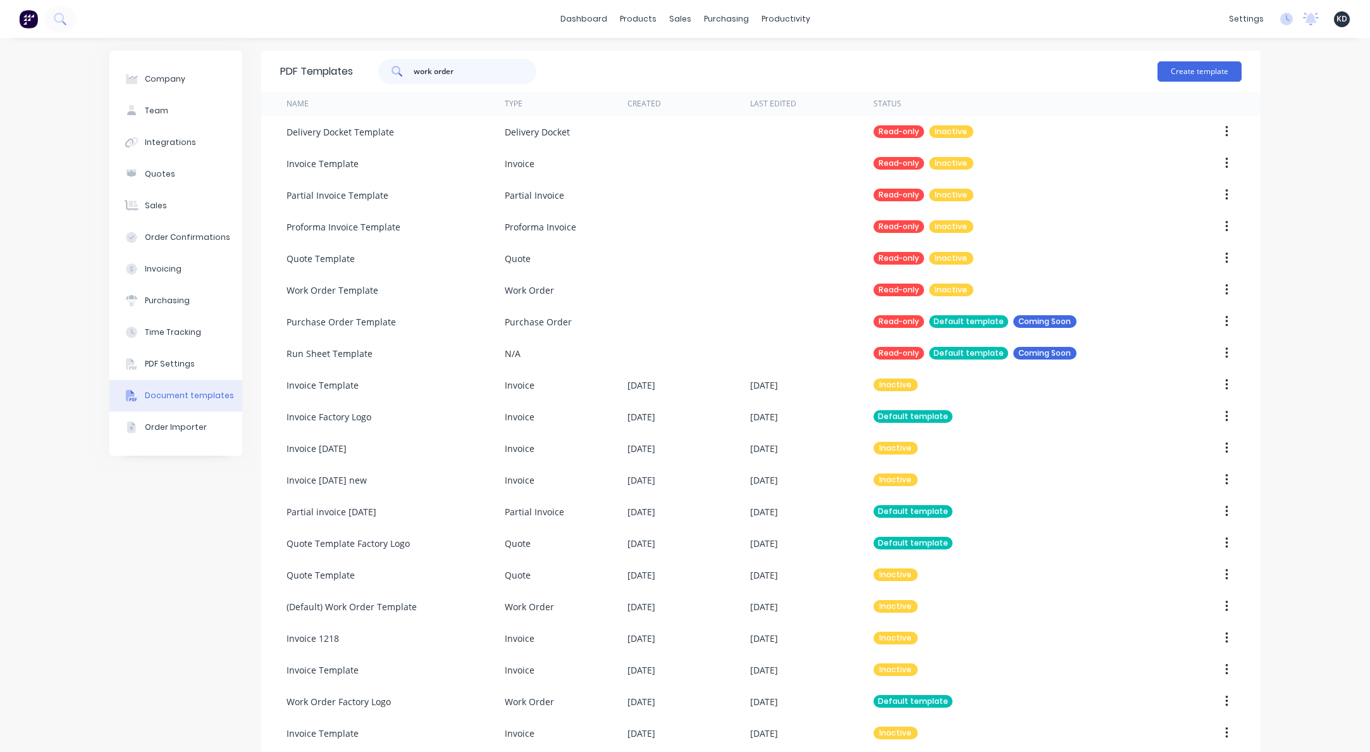
type input "work order"
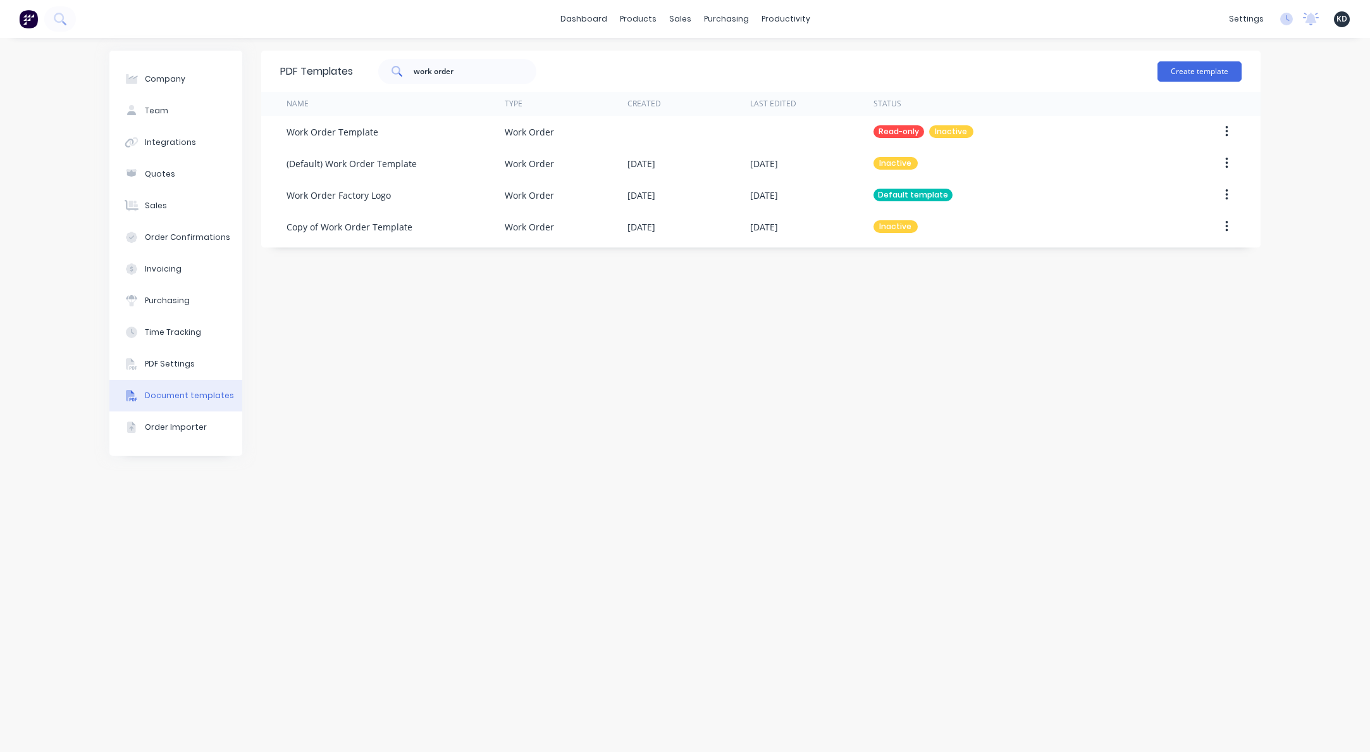
click at [652, 369] on div "PDF Templates work order Create template Name Type Created Last Edited Status W…" at bounding box center [761, 395] width 1000 height 688
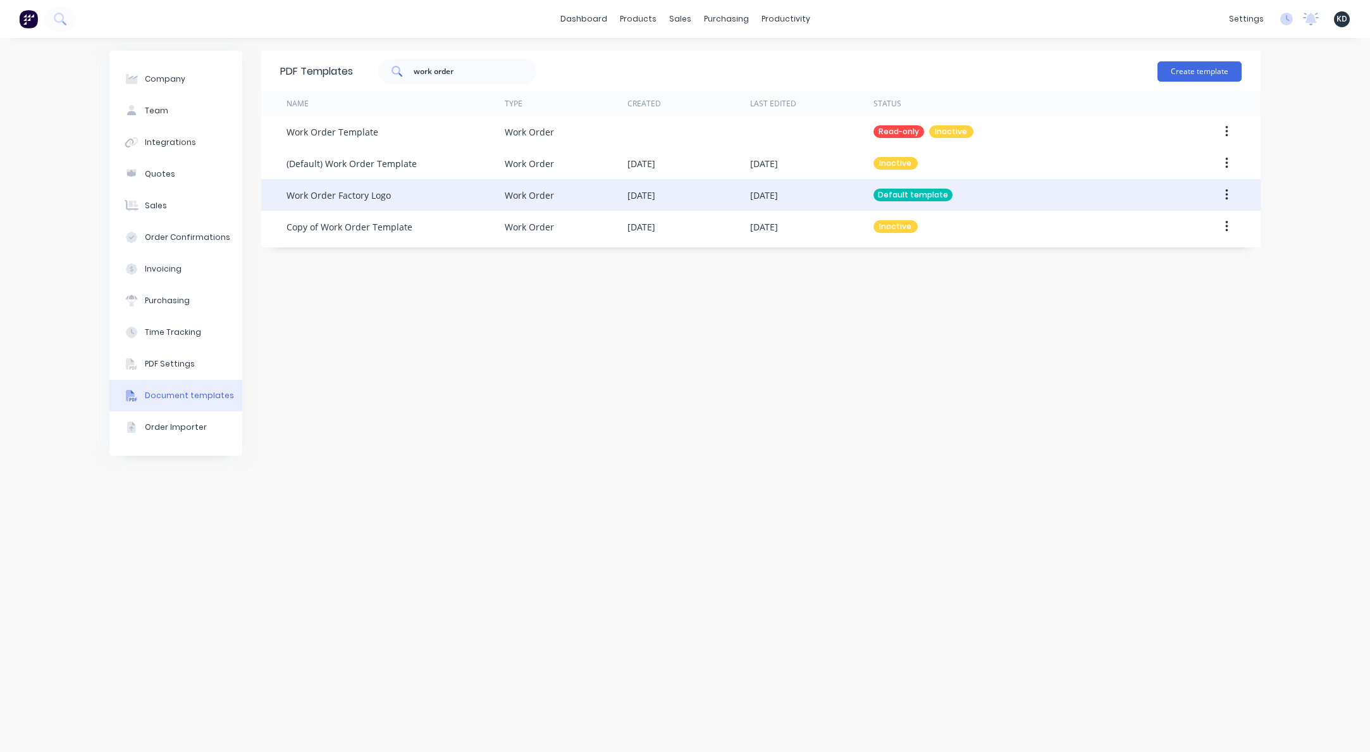
click at [1225, 201] on icon "button" at bounding box center [1226, 195] width 3 height 14
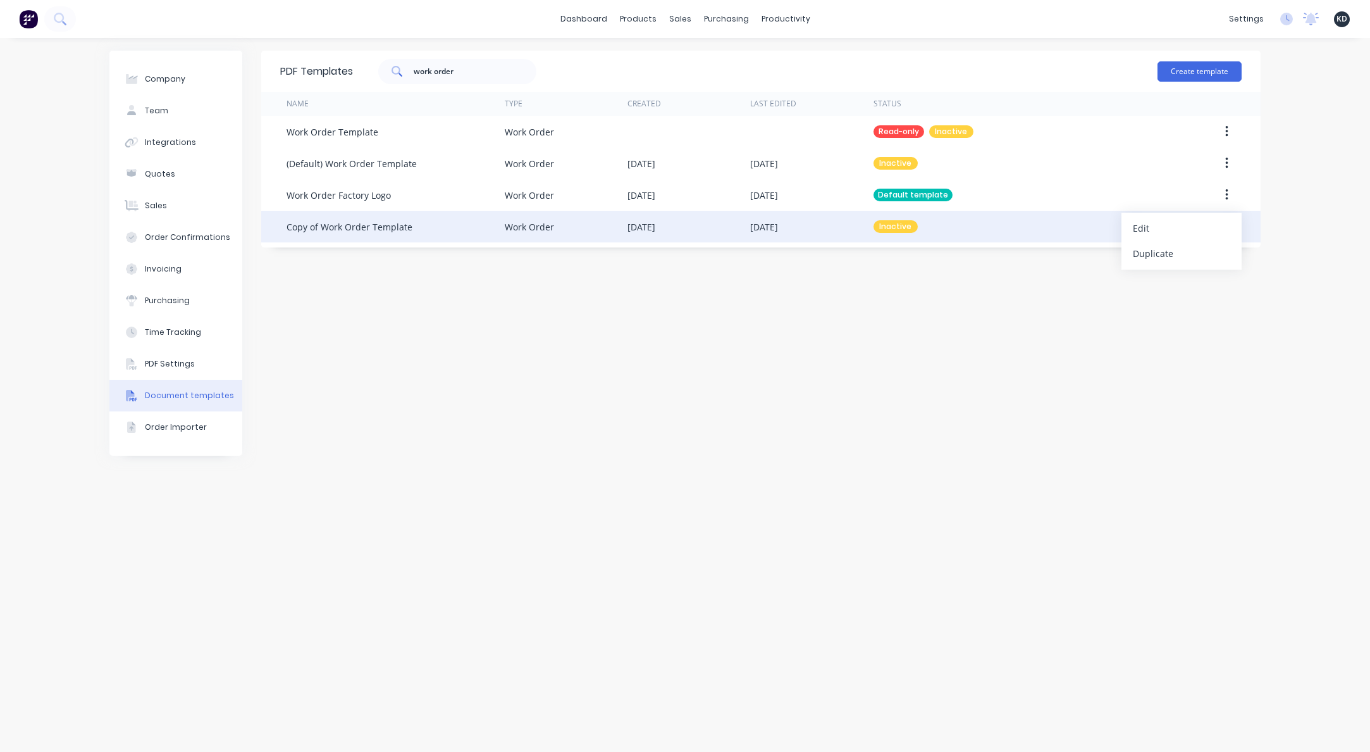
click at [1225, 226] on div "Edit" at bounding box center [1181, 228] width 97 height 18
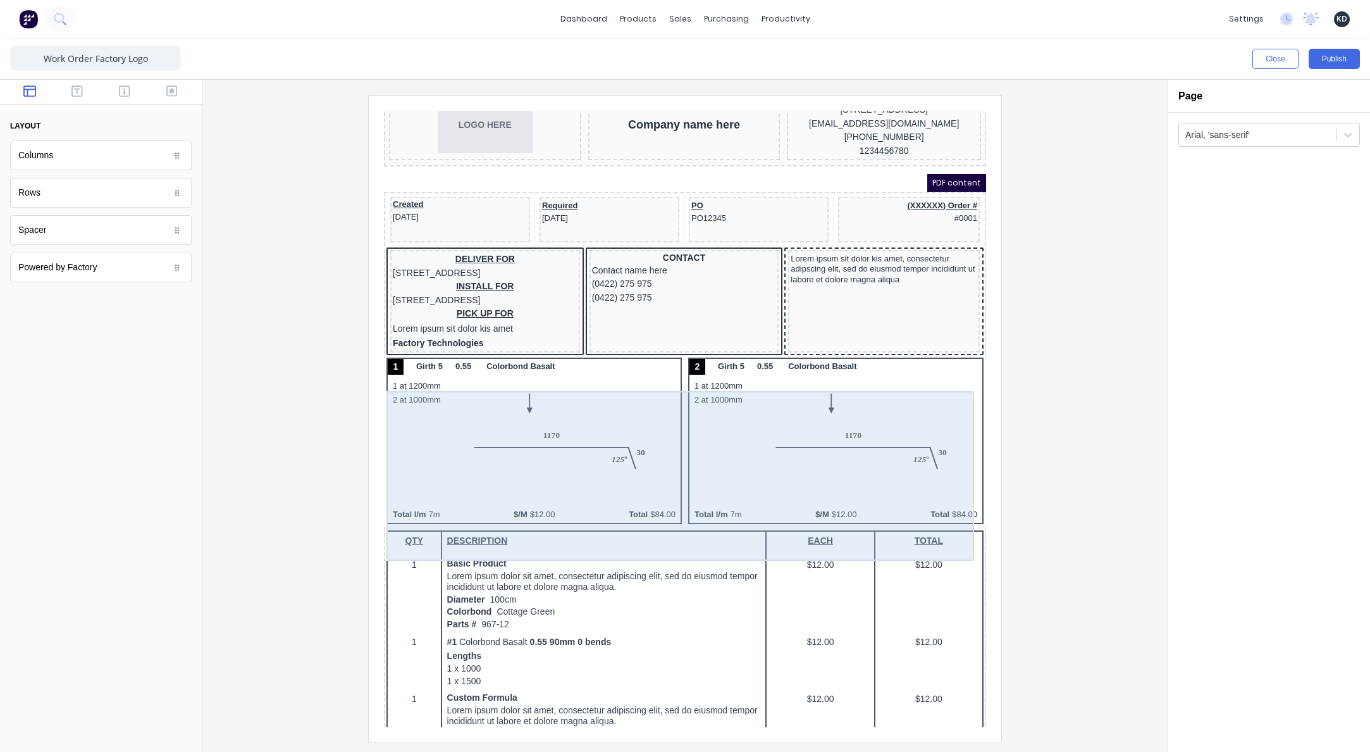
scroll to position [114, 0]
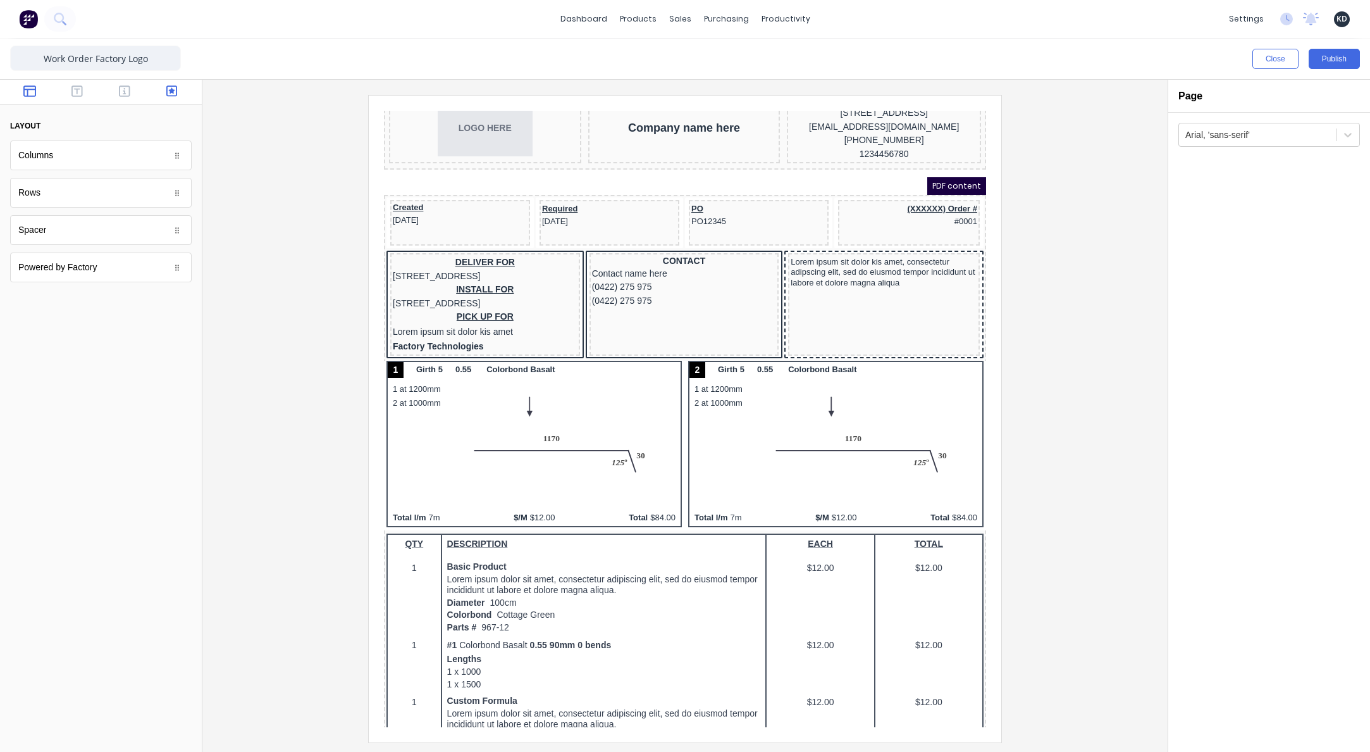
click at [177, 94] on button "button" at bounding box center [172, 92] width 40 height 15
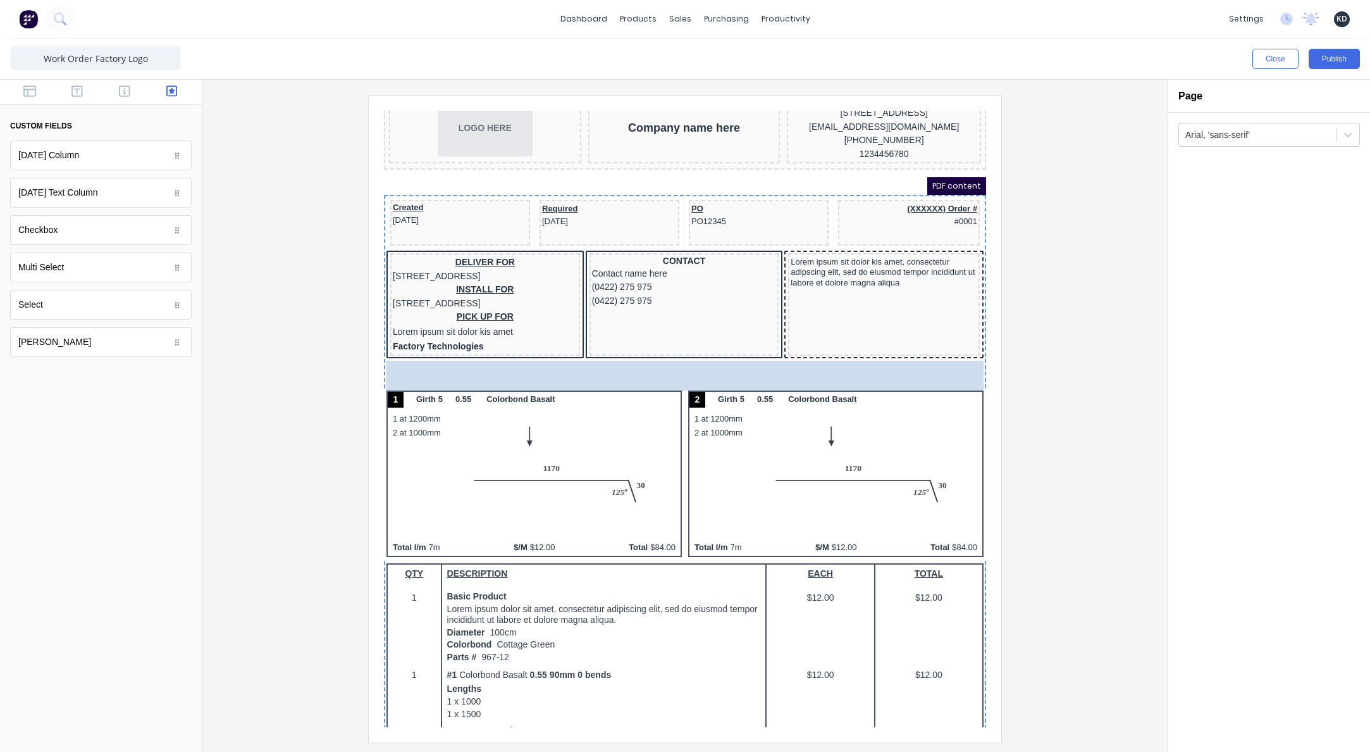
drag, startPoint x: 78, startPoint y: 311, endPoint x: 524, endPoint y: 402, distance: 455.9
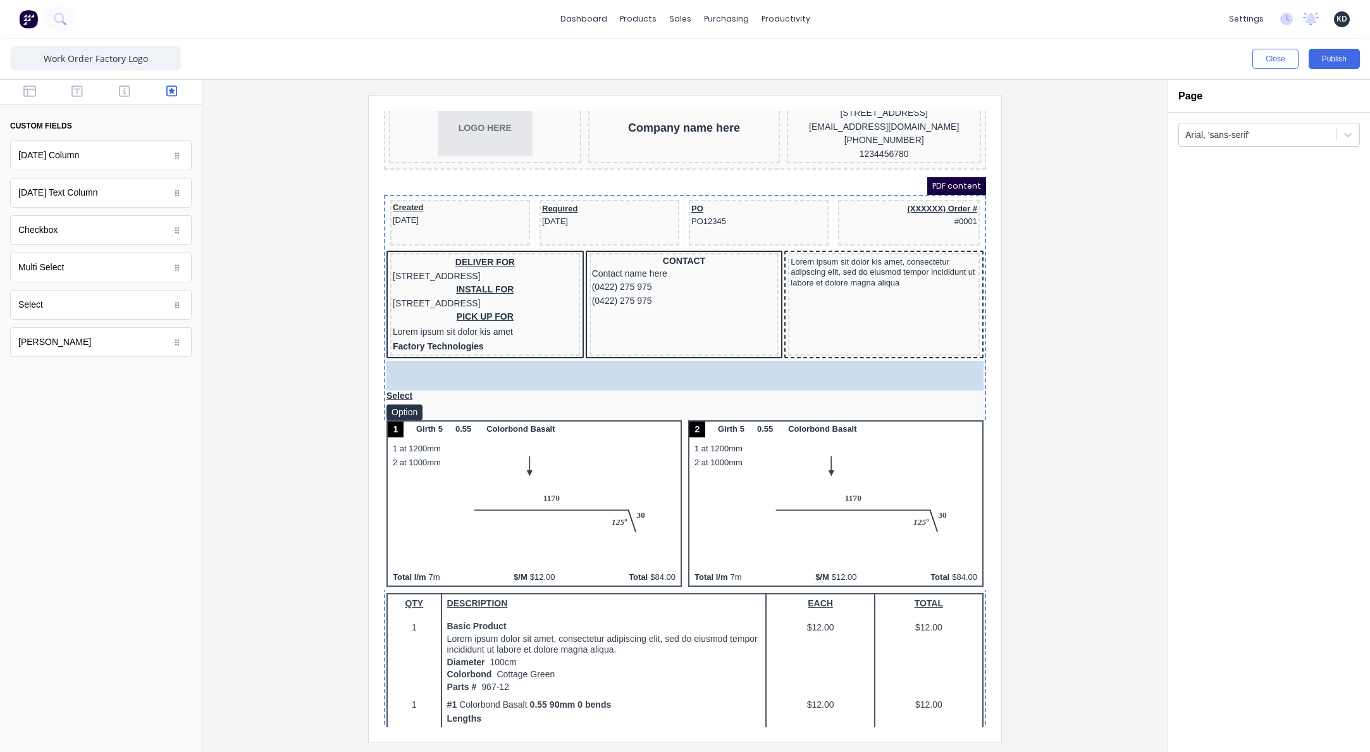
drag, startPoint x: 57, startPoint y: 268, endPoint x: 516, endPoint y: 429, distance: 486.2
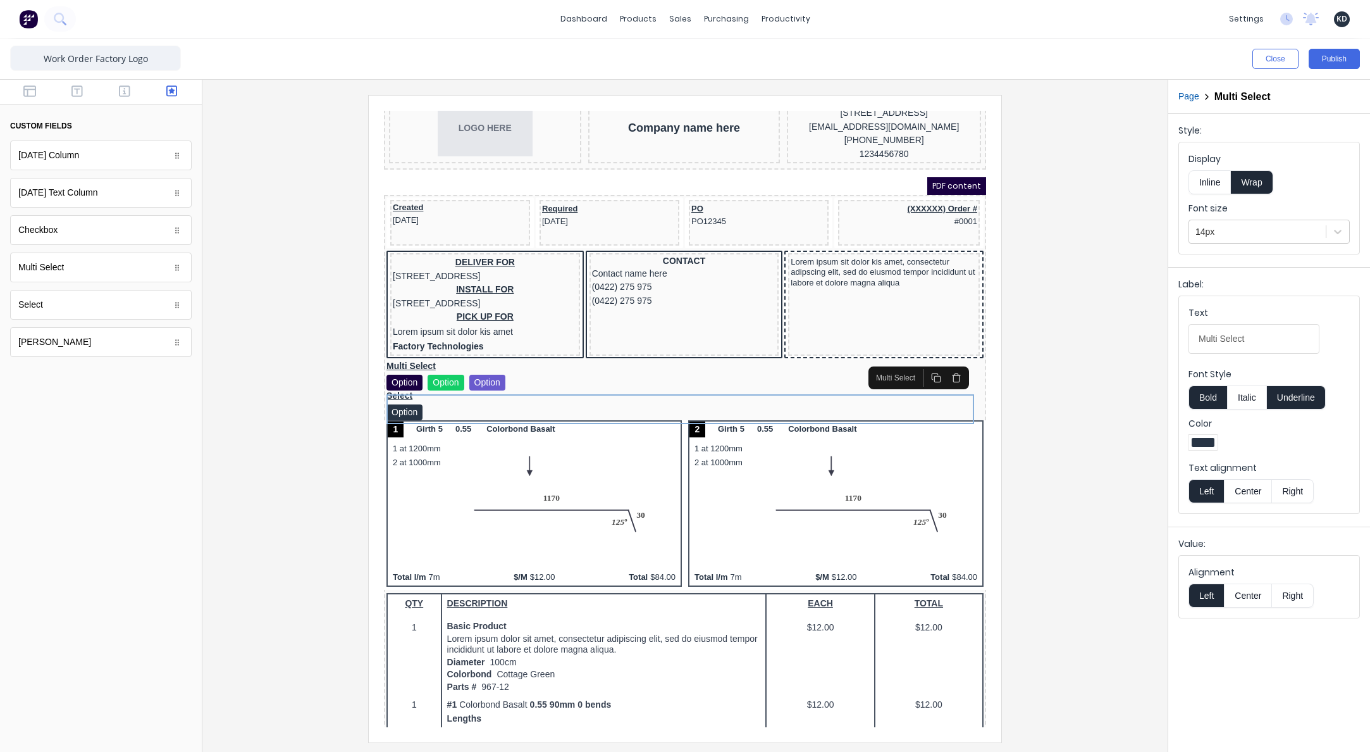
click at [1149, 382] on div at bounding box center [685, 418] width 945 height 647
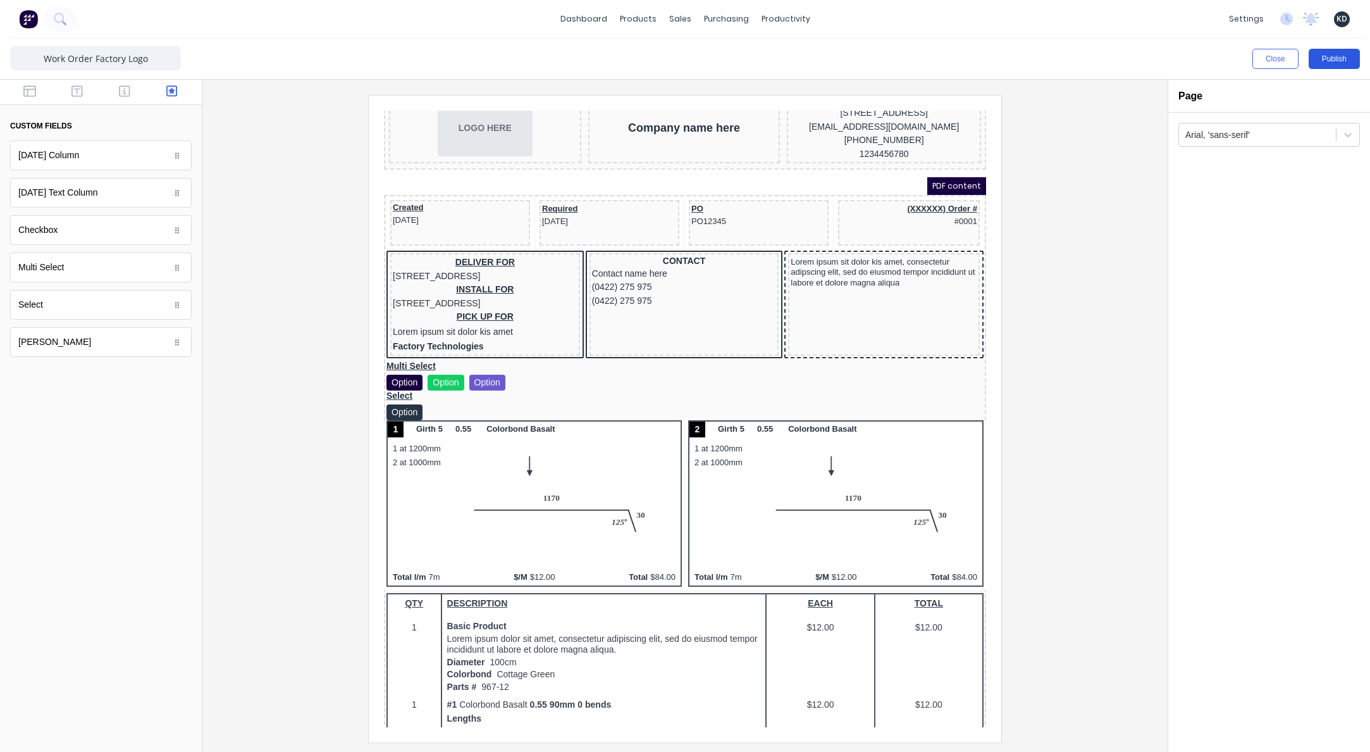
click at [1346, 60] on button "Publish" at bounding box center [1334, 59] width 51 height 20
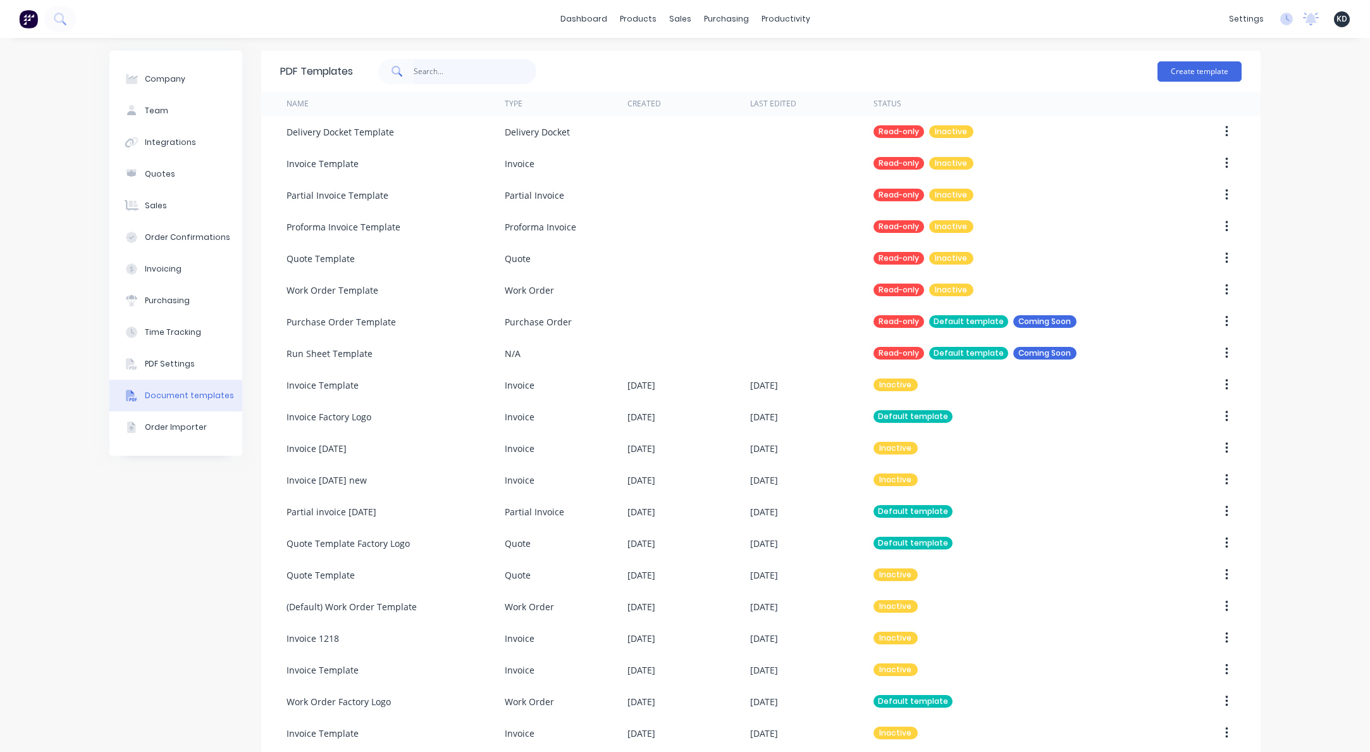
click at [471, 64] on input "text" at bounding box center [475, 71] width 123 height 25
type input "delivery docket"
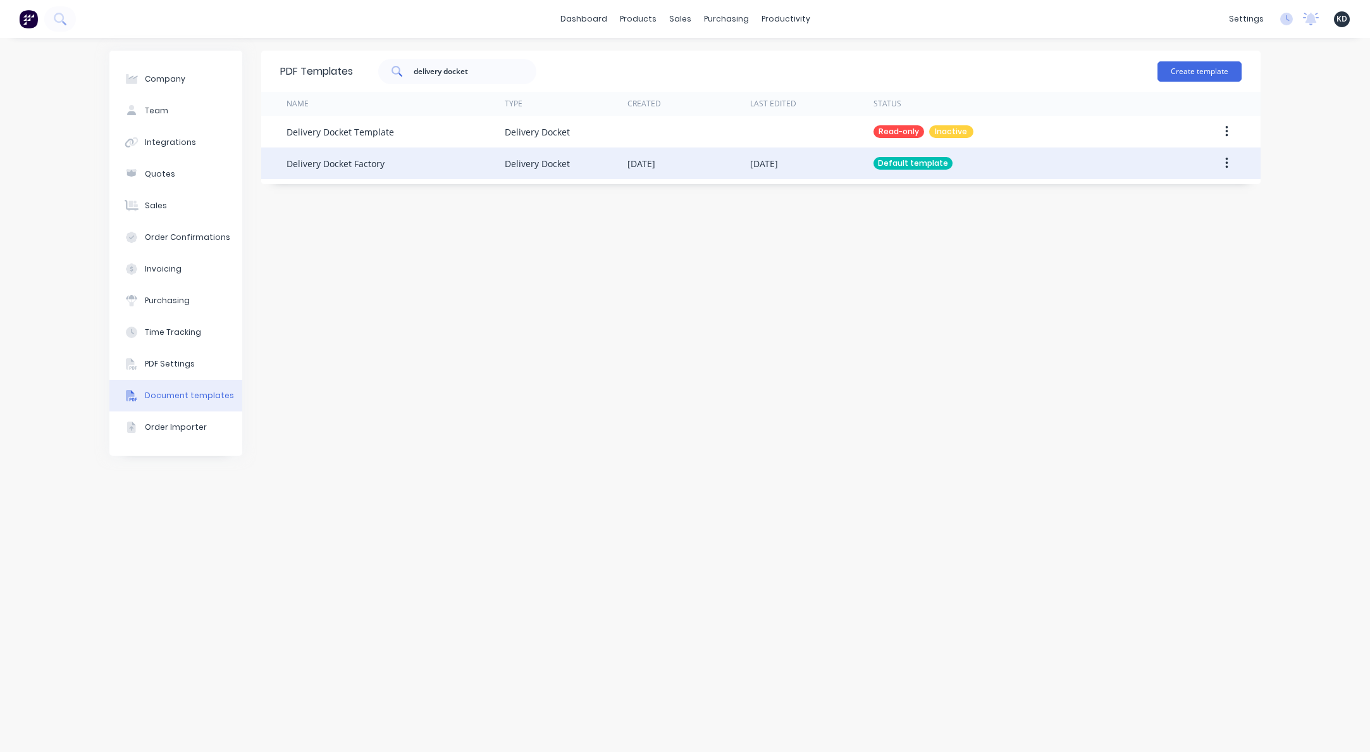
click at [1232, 170] on button "button" at bounding box center [1227, 163] width 30 height 23
click at [1218, 194] on div "Edit" at bounding box center [1181, 196] width 97 height 18
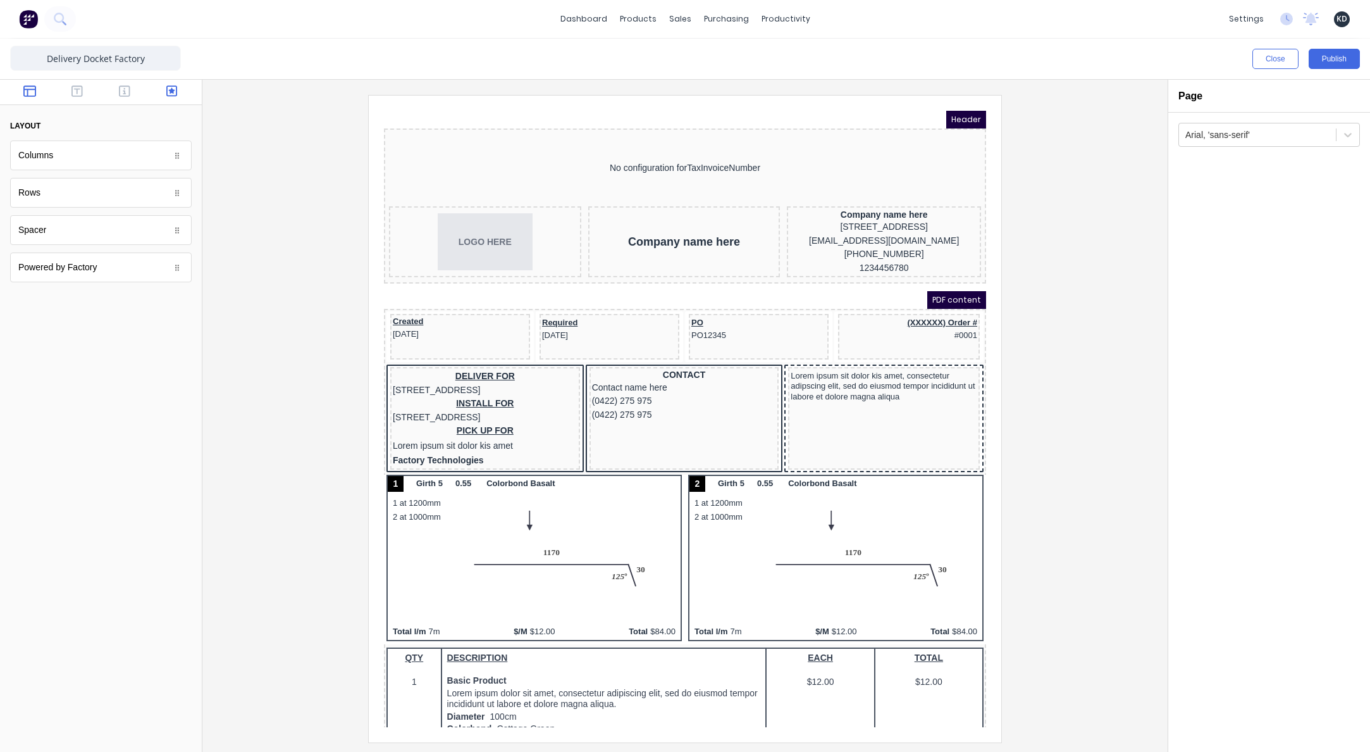
click at [177, 87] on button "button" at bounding box center [172, 92] width 40 height 15
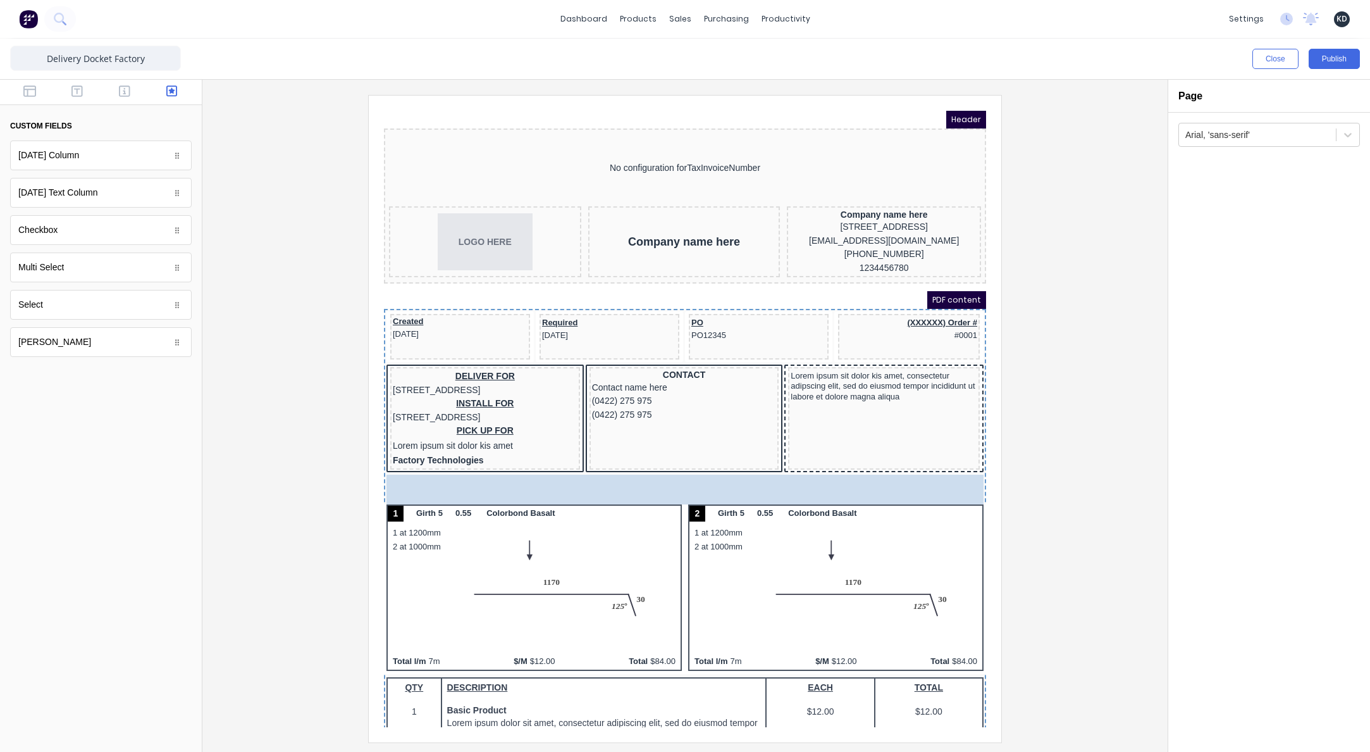
drag, startPoint x: 108, startPoint y: 309, endPoint x: 97, endPoint y: 407, distance: 99.2
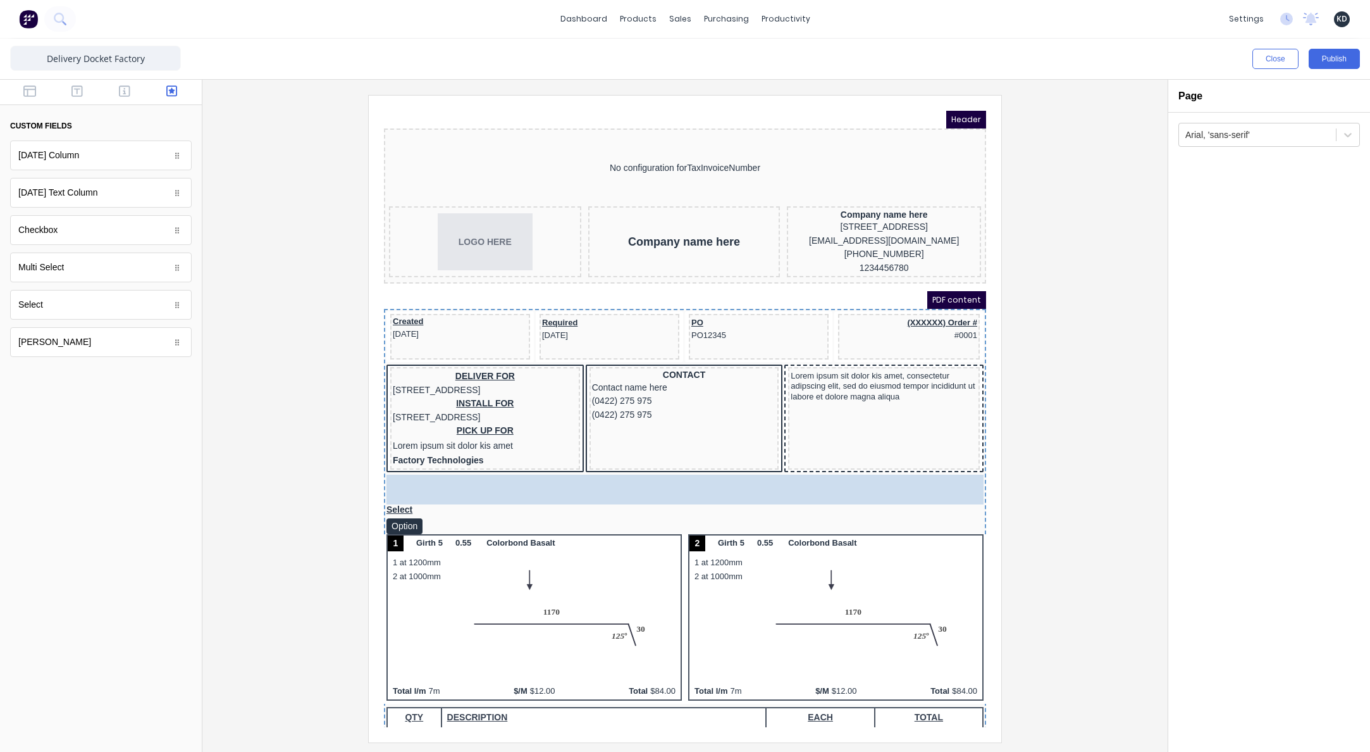
drag, startPoint x: 74, startPoint y: 307, endPoint x: 512, endPoint y: 514, distance: 484.7
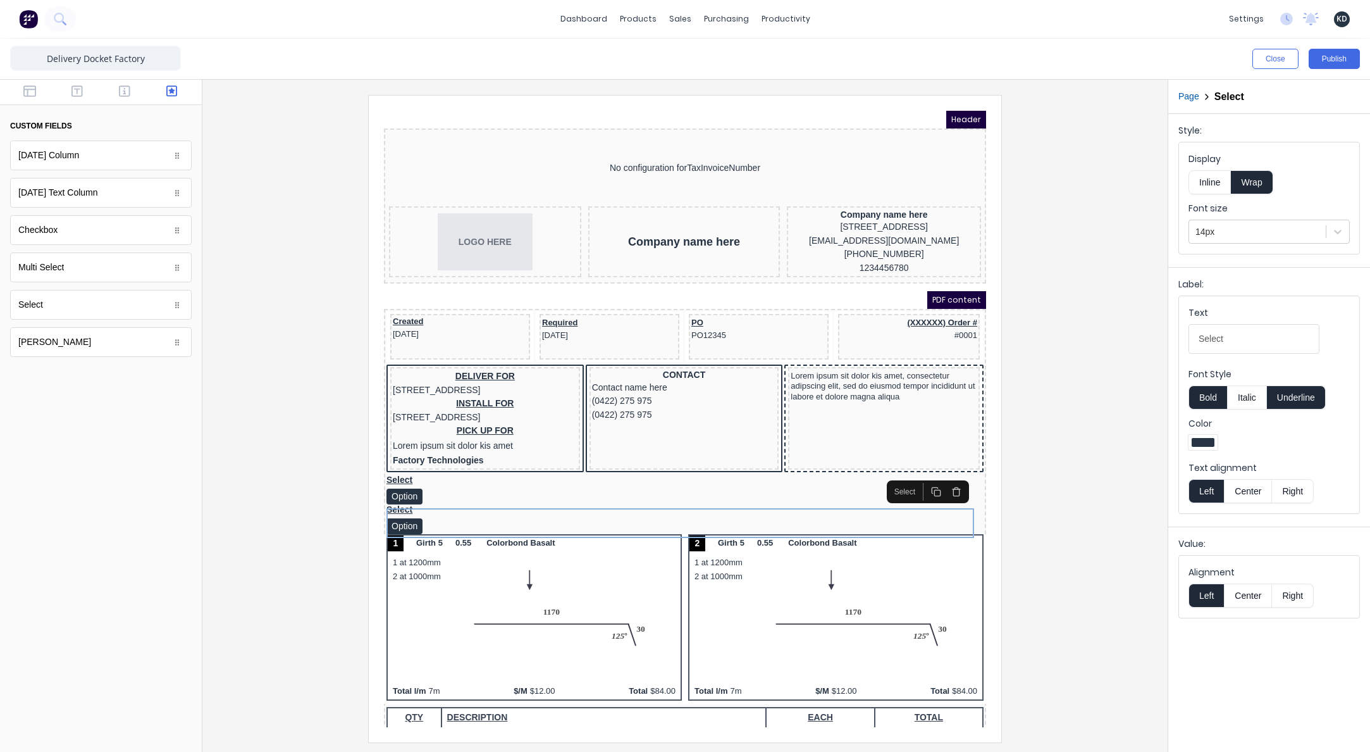
click at [1032, 257] on div at bounding box center [685, 418] width 945 height 647
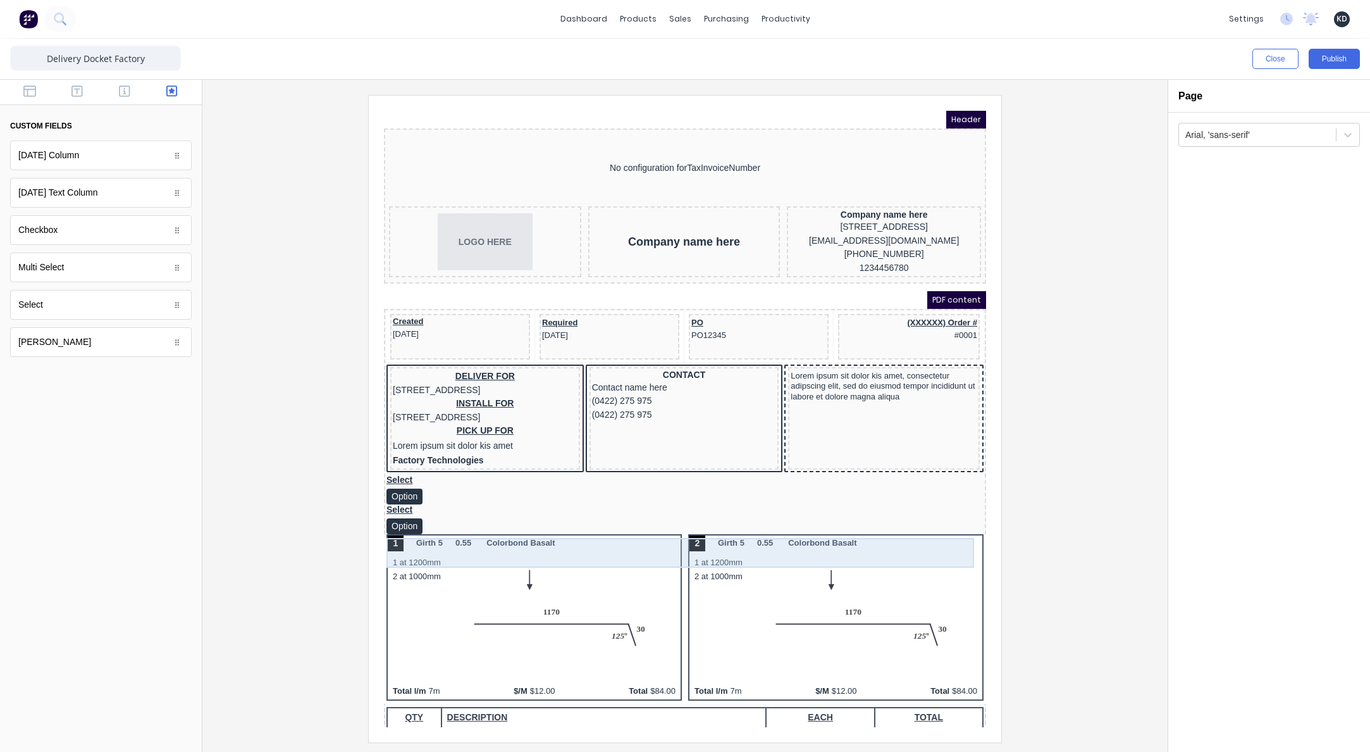
click at [851, 519] on div "Select Option" at bounding box center [669, 504] width 597 height 30
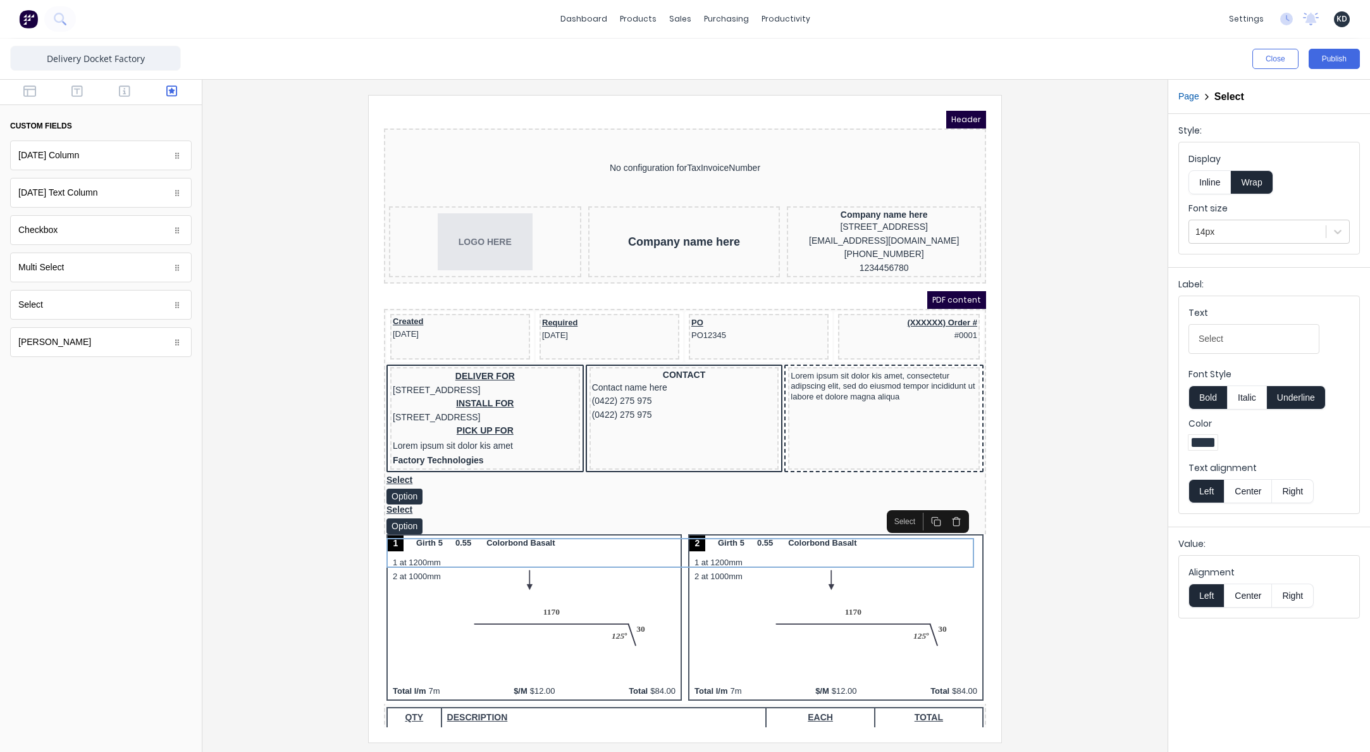
click at [939, 508] on icon "button" at bounding box center [941, 506] width 10 height 10
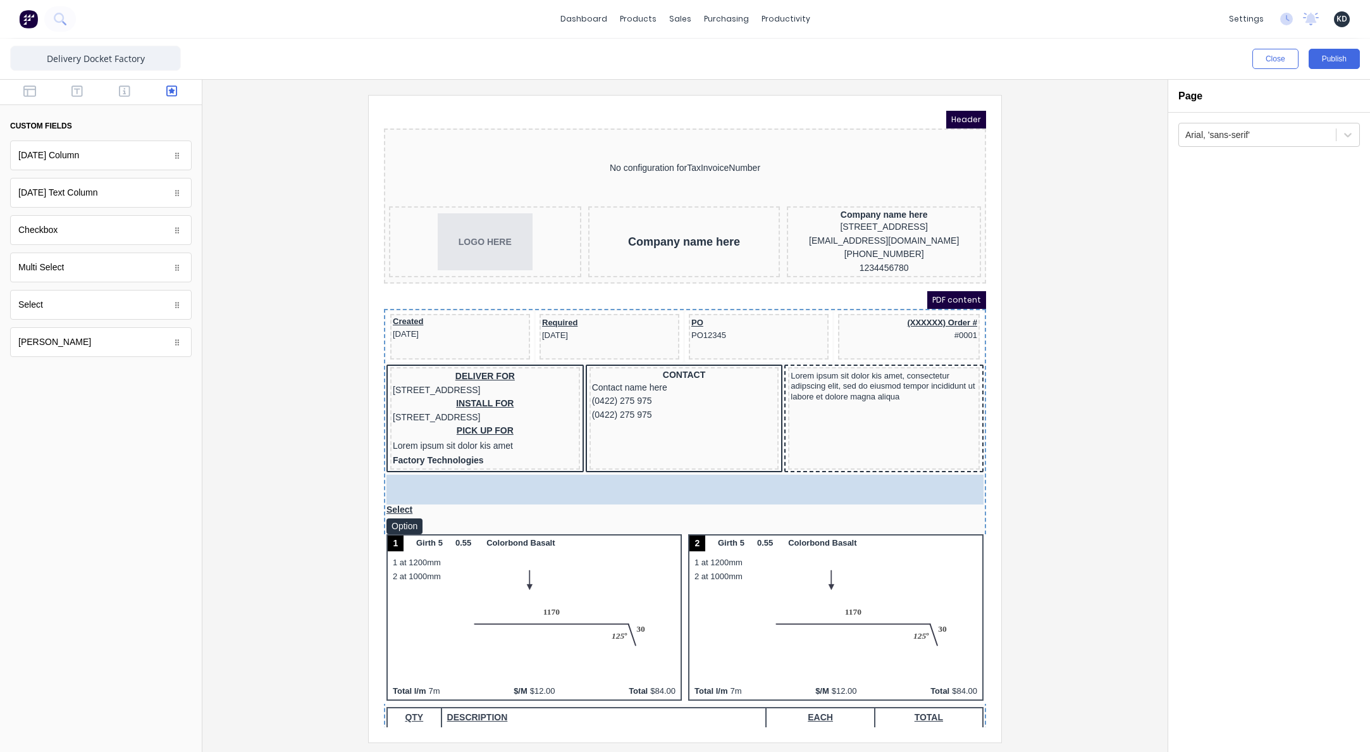
drag, startPoint x: 109, startPoint y: 291, endPoint x: 475, endPoint y: 352, distance: 370.8
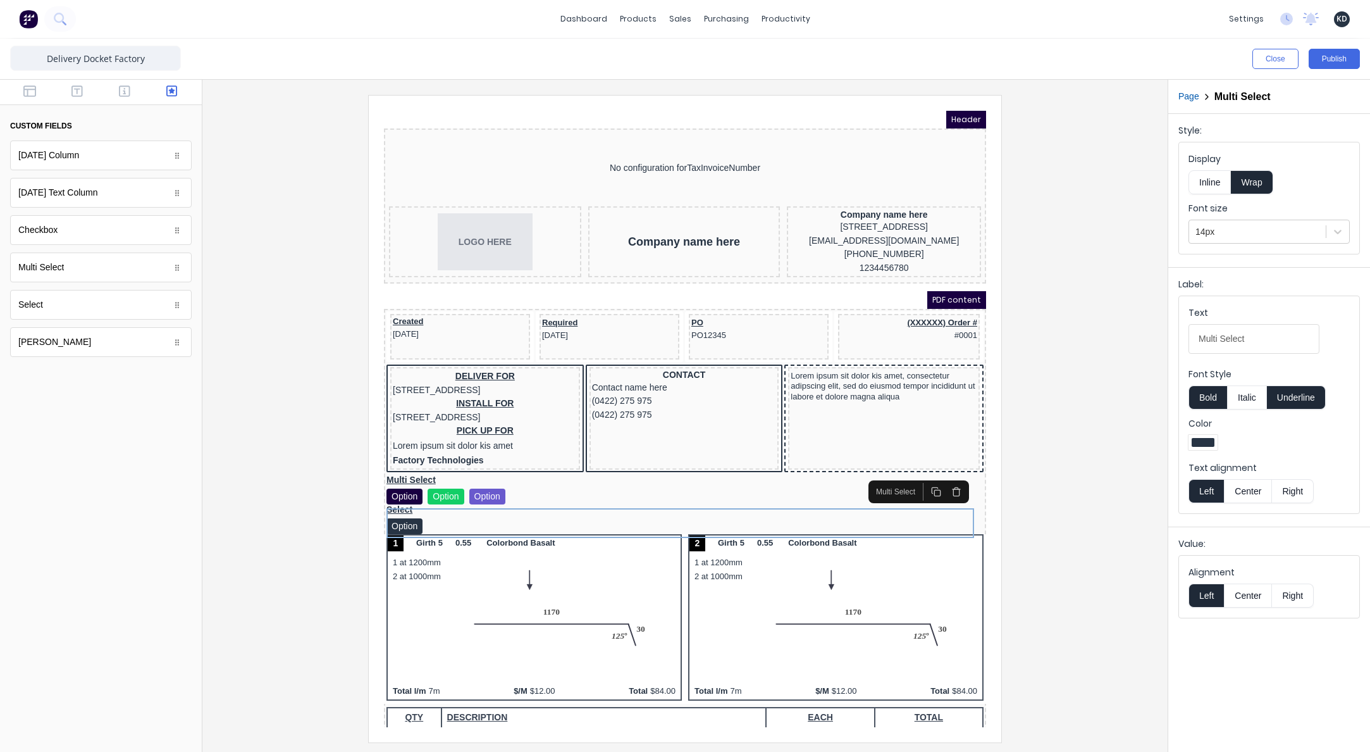
click at [1045, 331] on div at bounding box center [685, 418] width 945 height 647
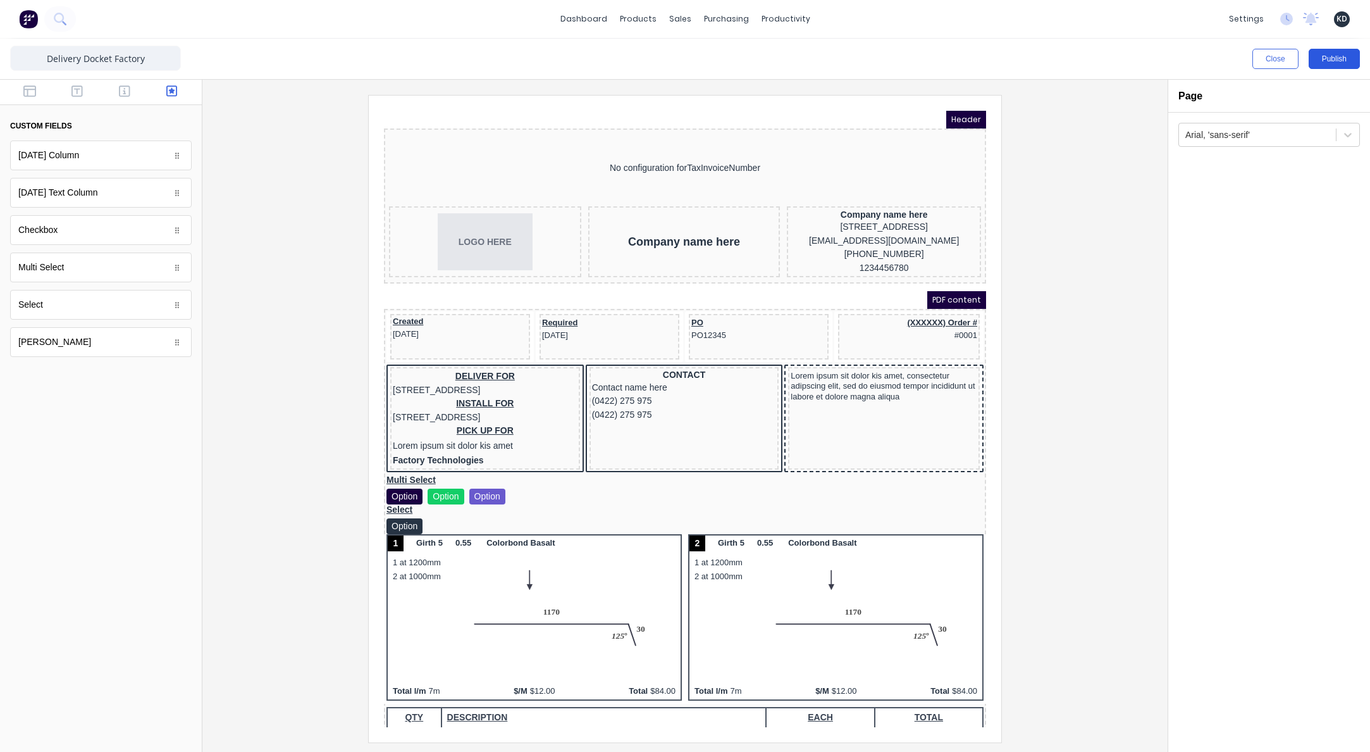
click at [1324, 59] on button "Publish" at bounding box center [1334, 59] width 51 height 20
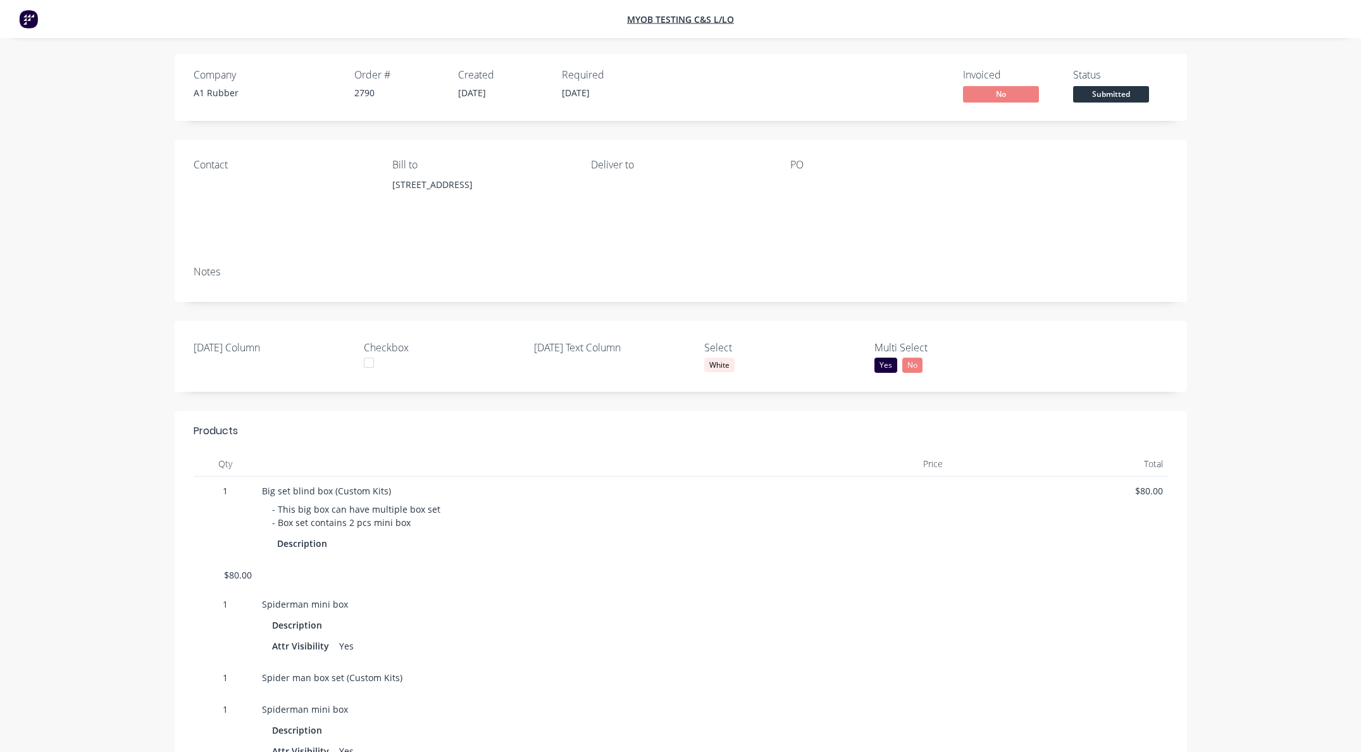
click at [1264, 313] on div "Company A1 Rubber Order # 2790 Created 26/08/25 Required 26/08/25 Invoiced No S…" at bounding box center [680, 580] width 1361 height 1160
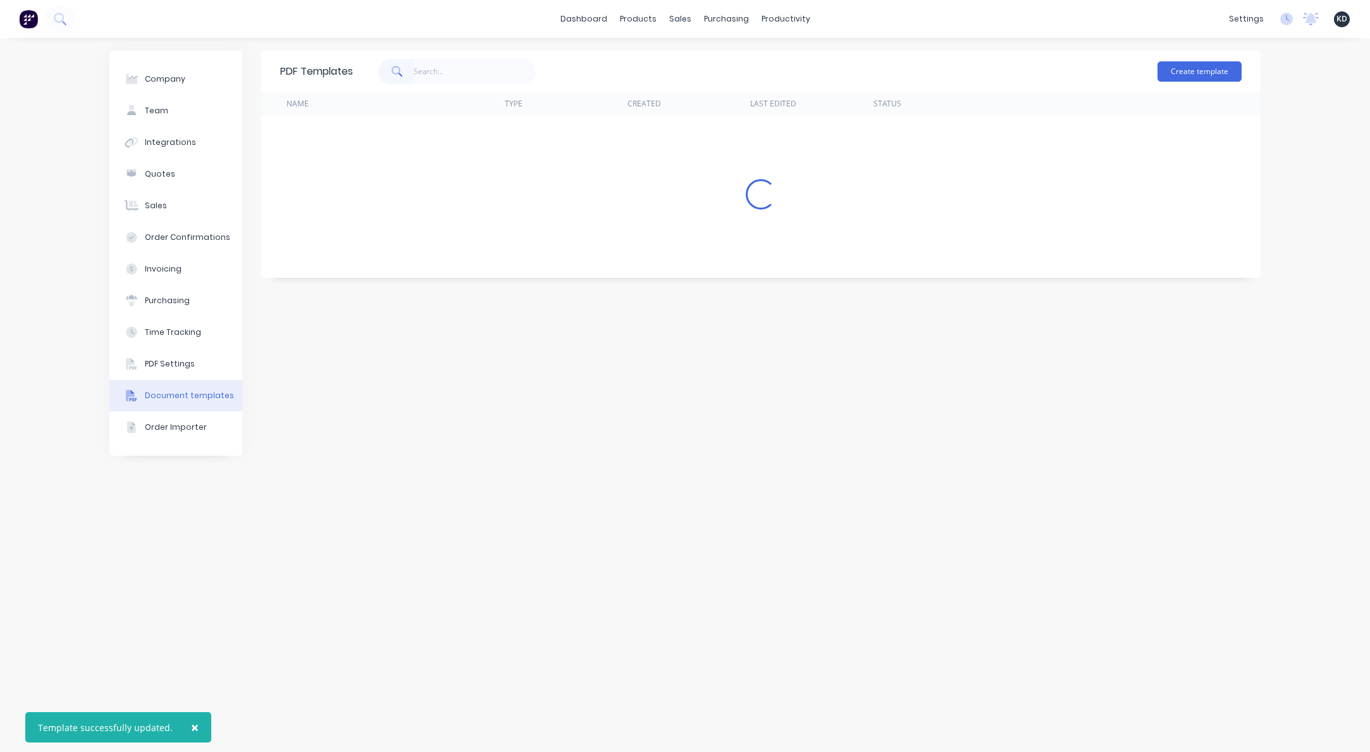
click at [443, 67] on input "text" at bounding box center [475, 71] width 123 height 25
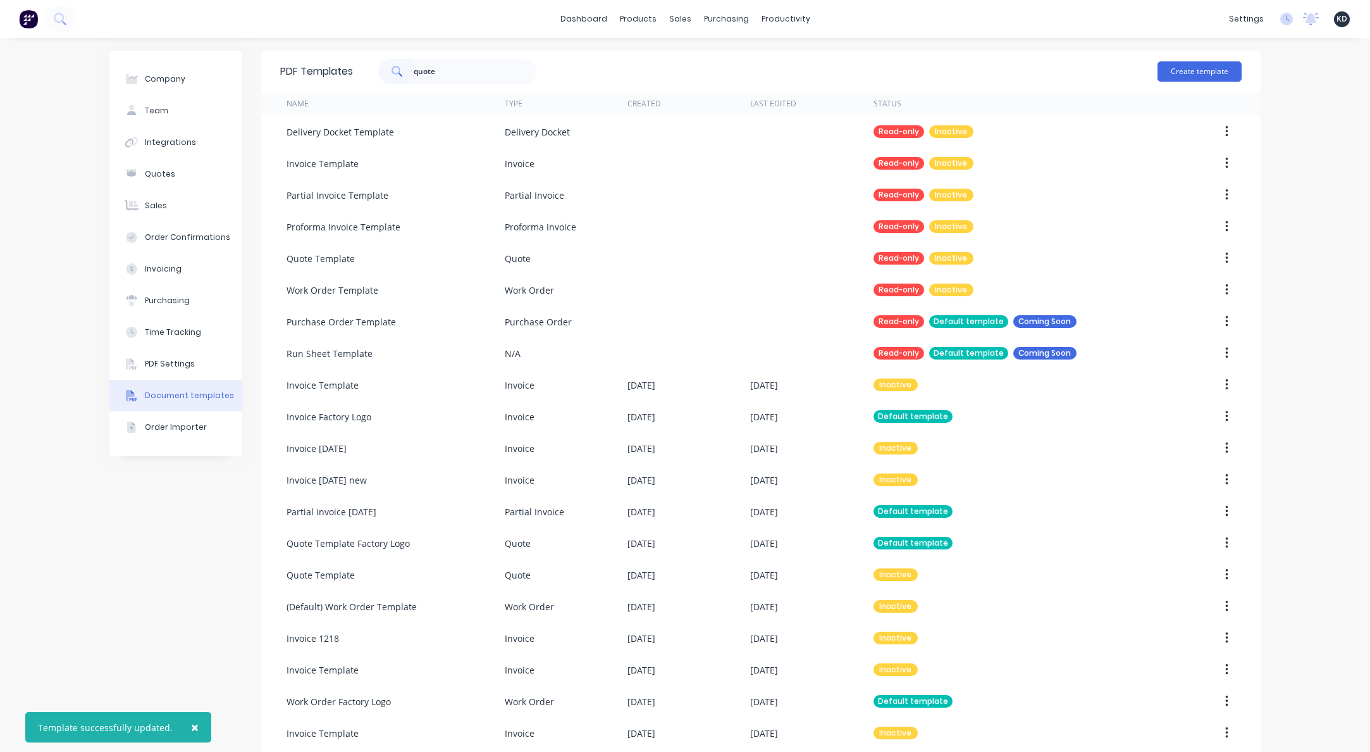
type input "quote"
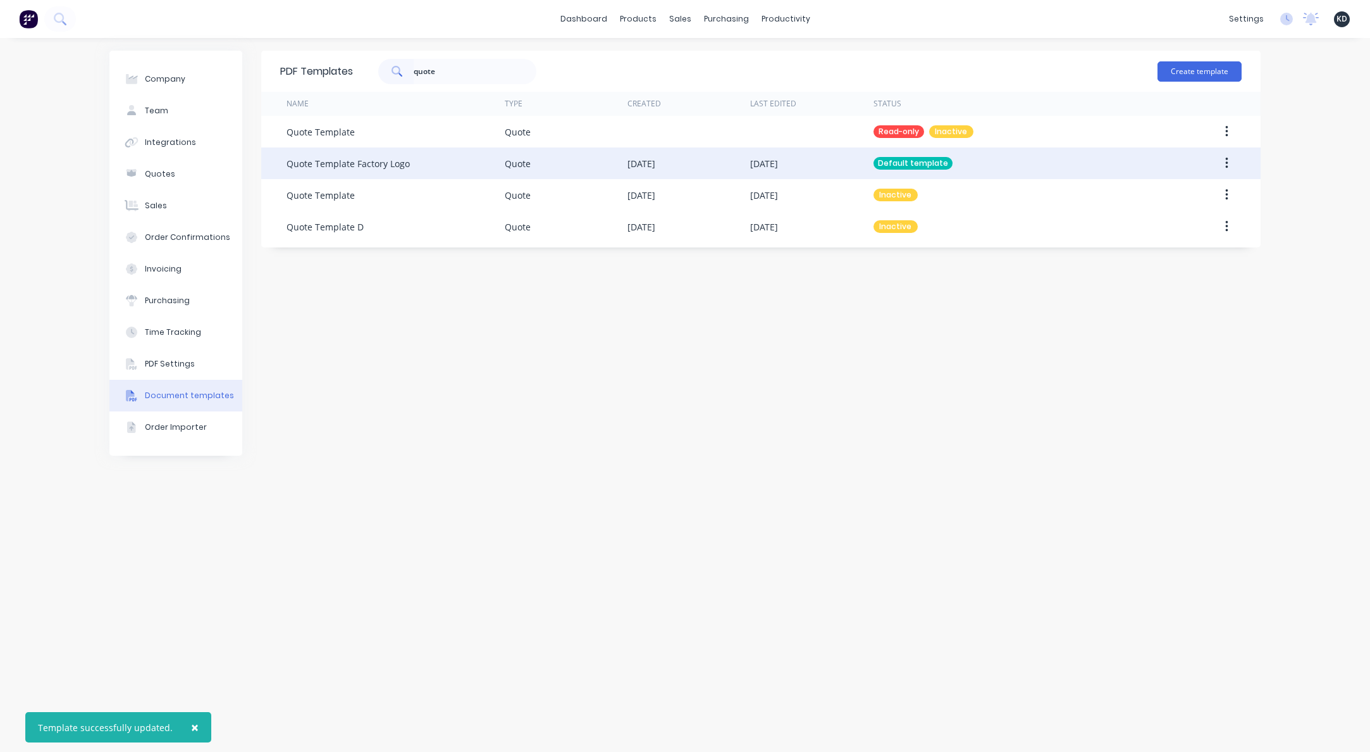
click at [1224, 168] on button "button" at bounding box center [1227, 163] width 30 height 23
click at [1277, 220] on div "Company Team Integrations Quotes Sales Order Confirmations Invoicing Purchasing…" at bounding box center [685, 395] width 1370 height 714
click at [1227, 162] on icon "button" at bounding box center [1226, 163] width 3 height 11
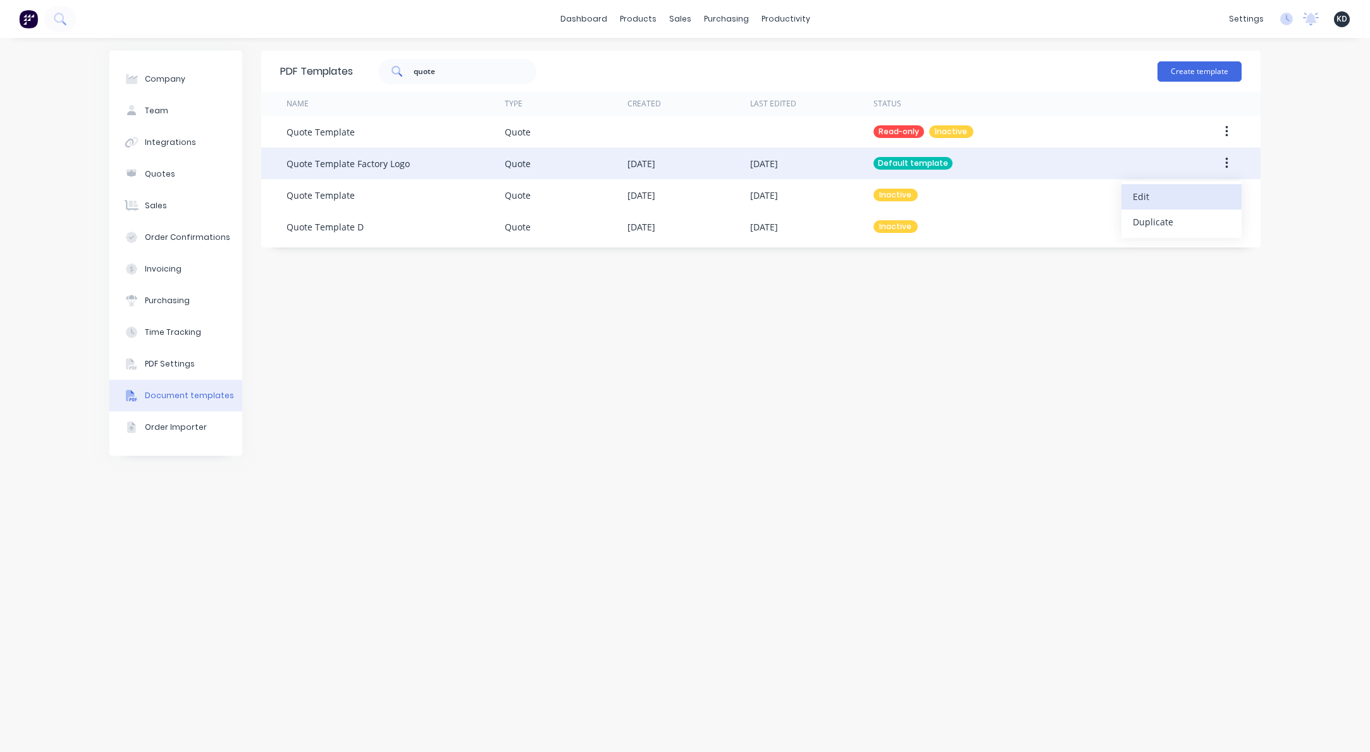
click at [1211, 192] on div "Edit" at bounding box center [1181, 196] width 97 height 18
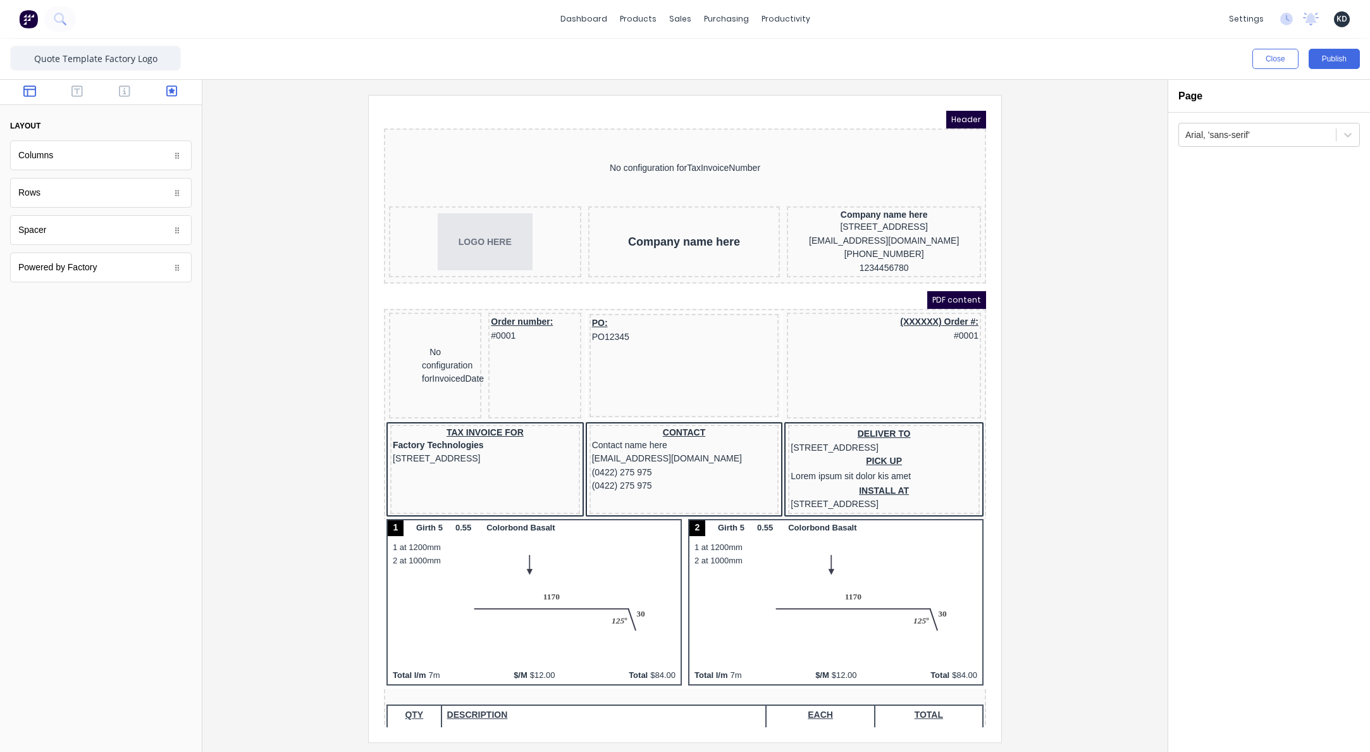
click at [161, 88] on button "button" at bounding box center [172, 92] width 40 height 15
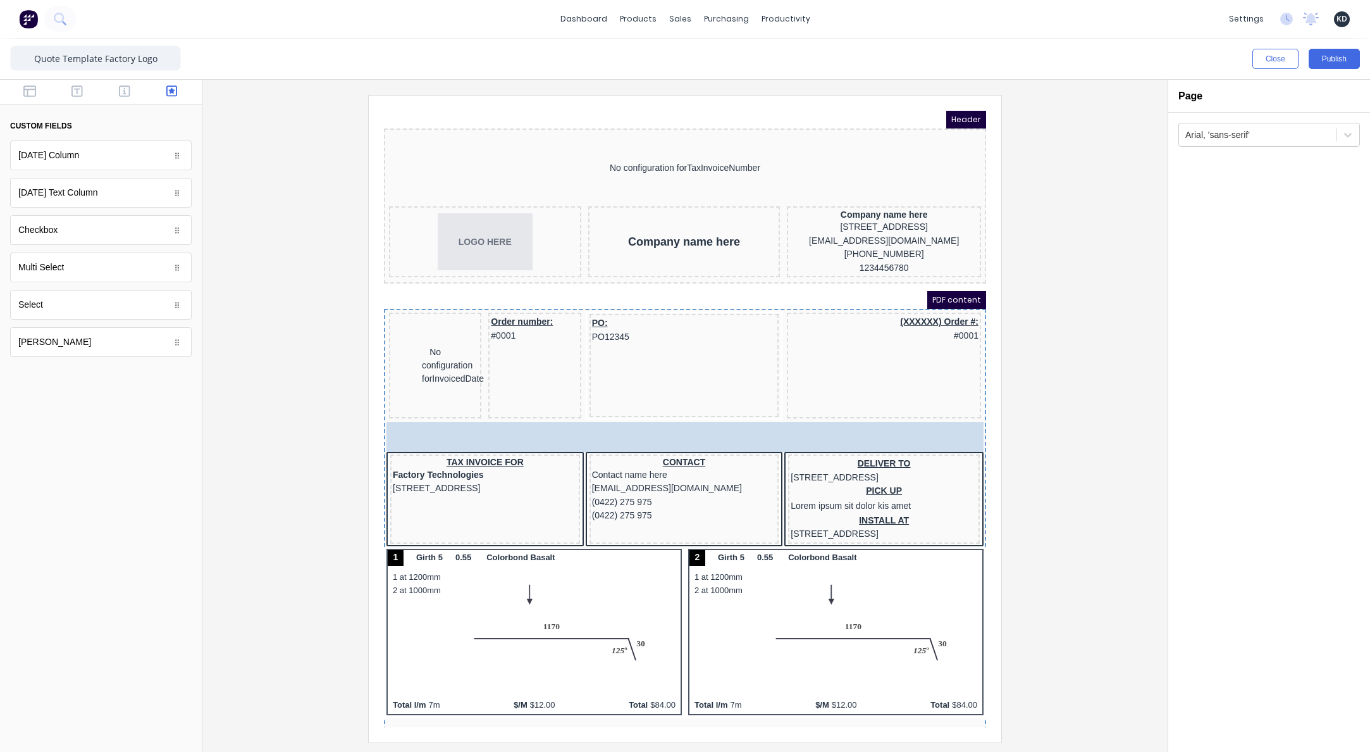
drag, startPoint x: 64, startPoint y: 307, endPoint x: 533, endPoint y: 461, distance: 493.9
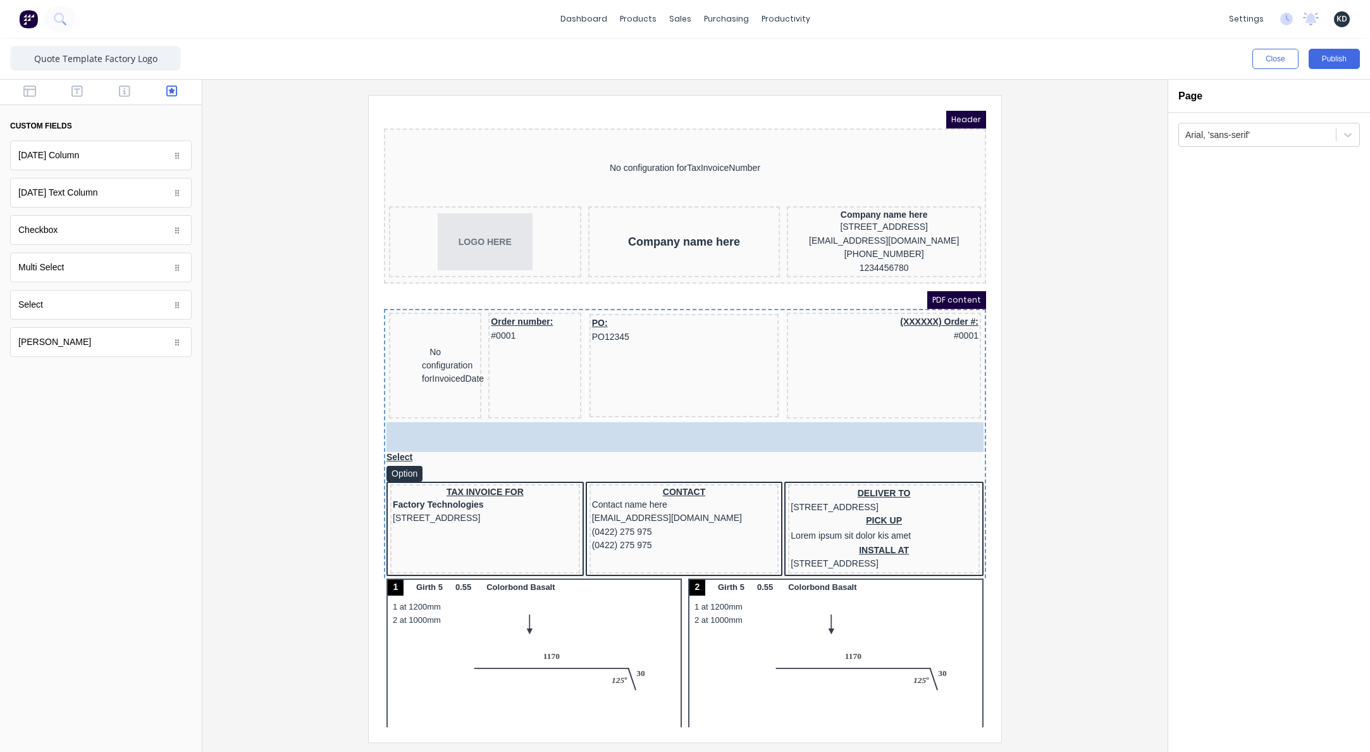
drag, startPoint x: 78, startPoint y: 266, endPoint x: 552, endPoint y: 474, distance: 517.3
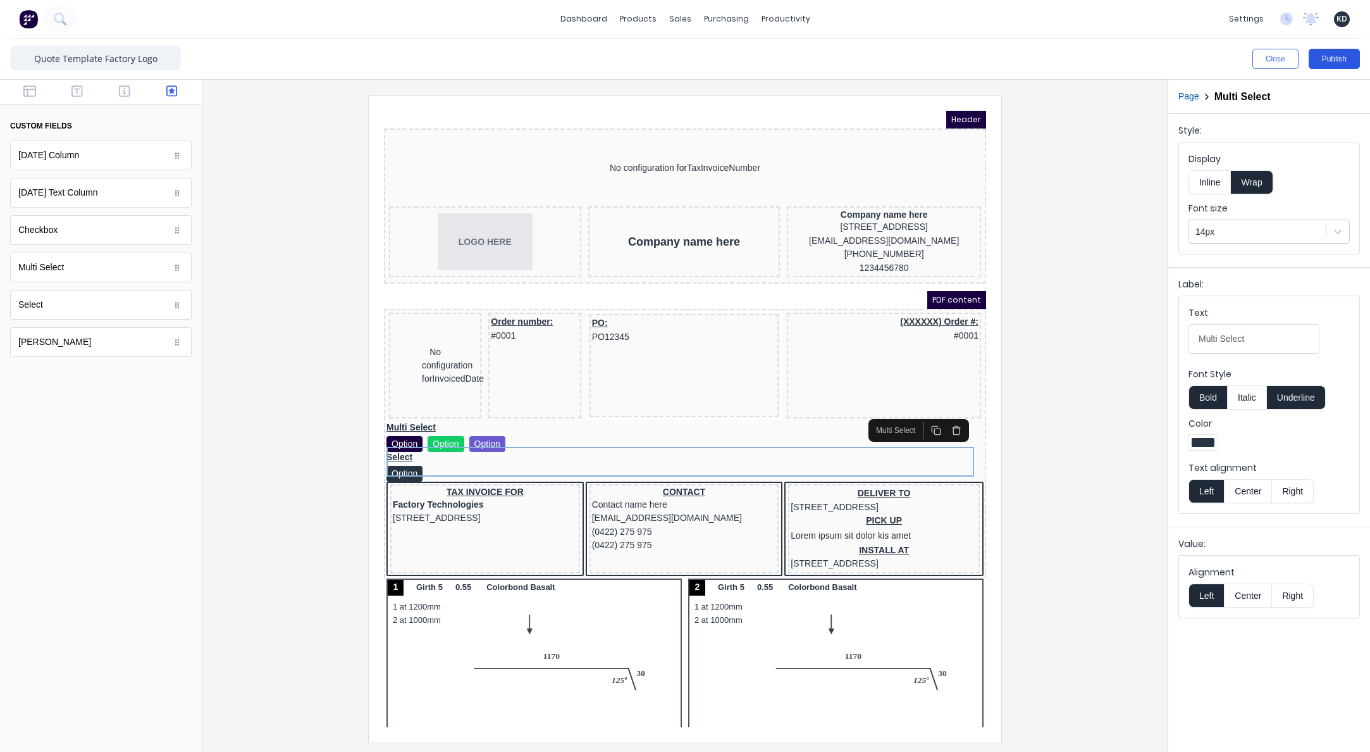
click at [1337, 59] on button "Publish" at bounding box center [1334, 59] width 51 height 20
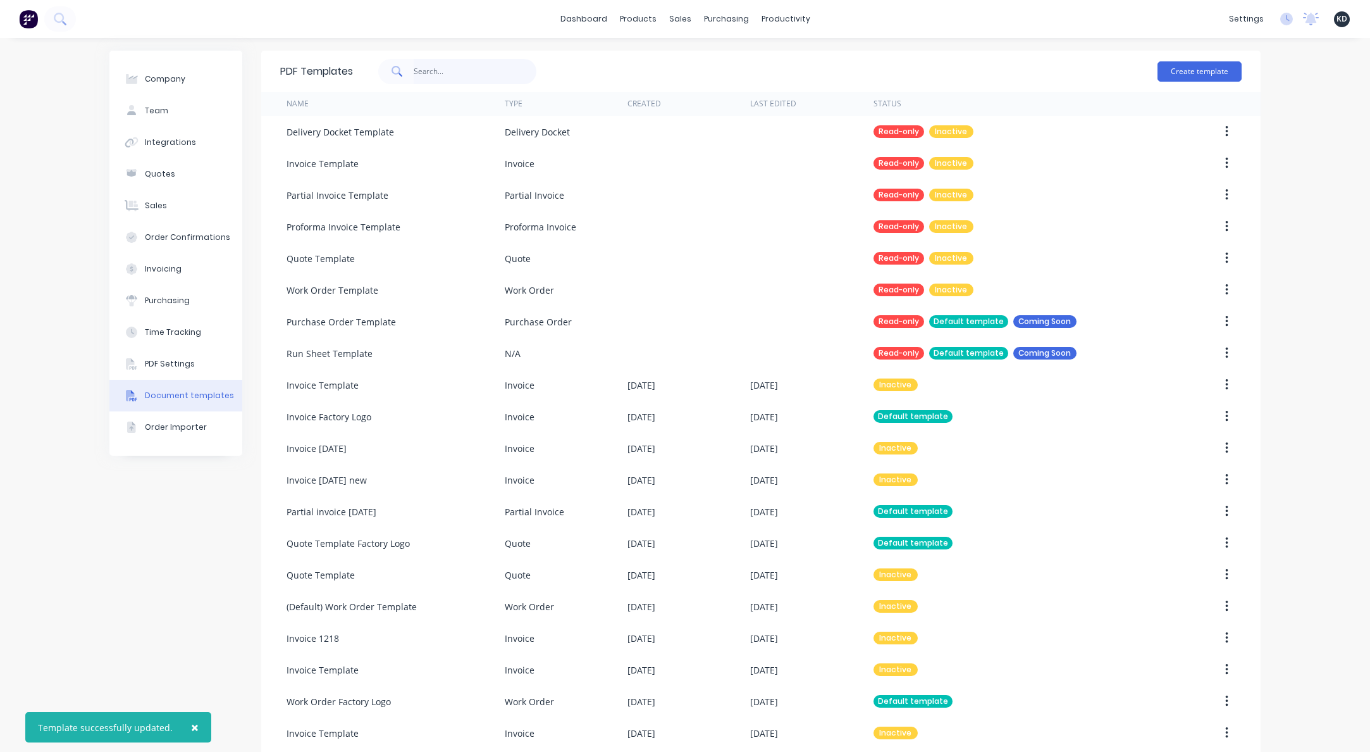
click at [440, 68] on input "text" at bounding box center [475, 71] width 123 height 25
type input "proforma"
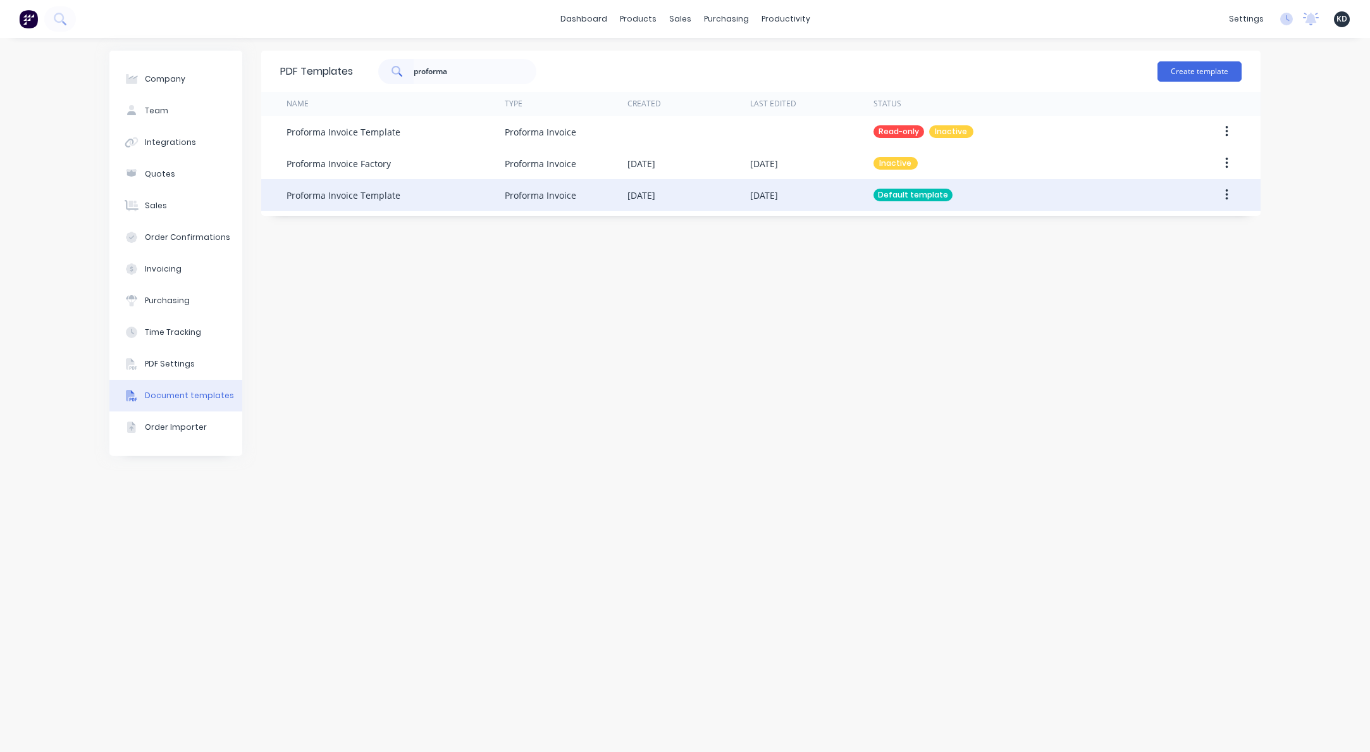
click at [1225, 199] on icon "button" at bounding box center [1226, 195] width 3 height 14
click at [1218, 227] on div "Edit" at bounding box center [1181, 228] width 97 height 18
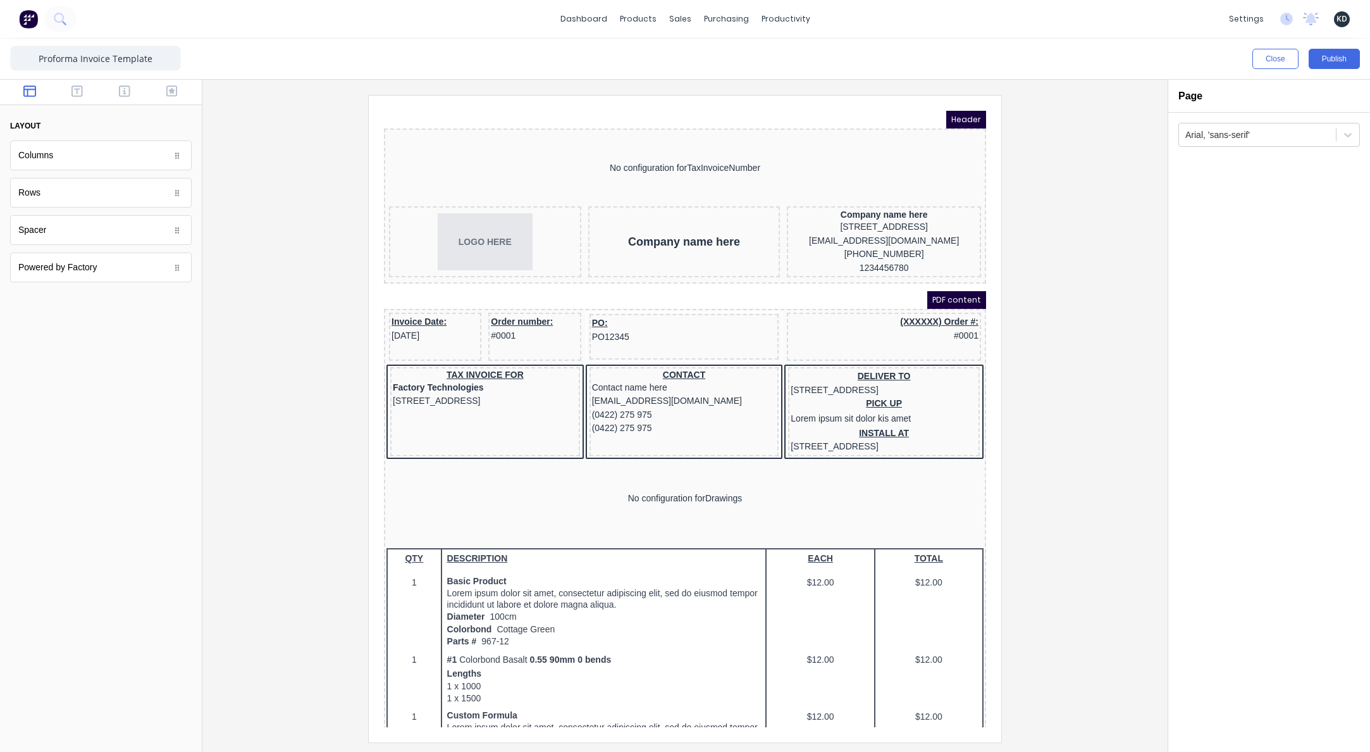
click at [149, 102] on div at bounding box center [101, 92] width 202 height 25
click at [163, 92] on button "button" at bounding box center [172, 92] width 40 height 15
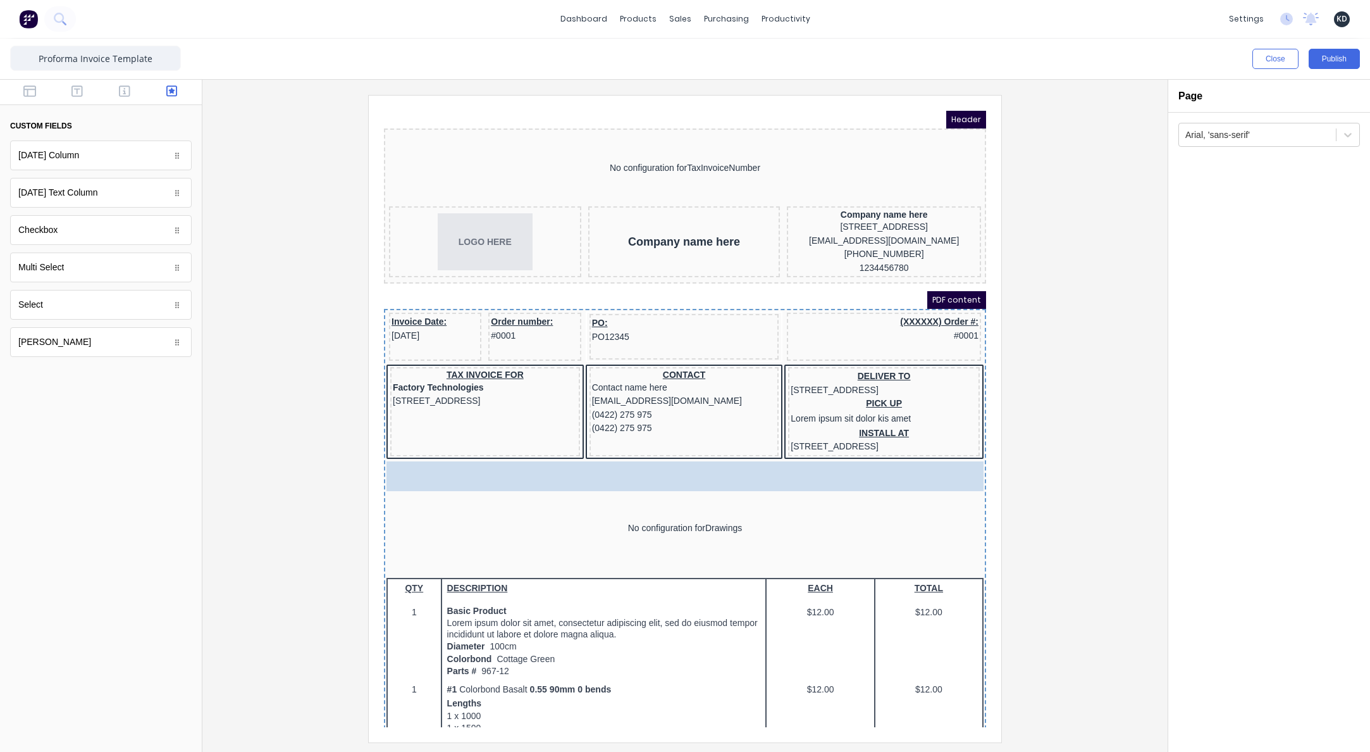
drag, startPoint x: 108, startPoint y: 314, endPoint x: 523, endPoint y: 520, distance: 463.4
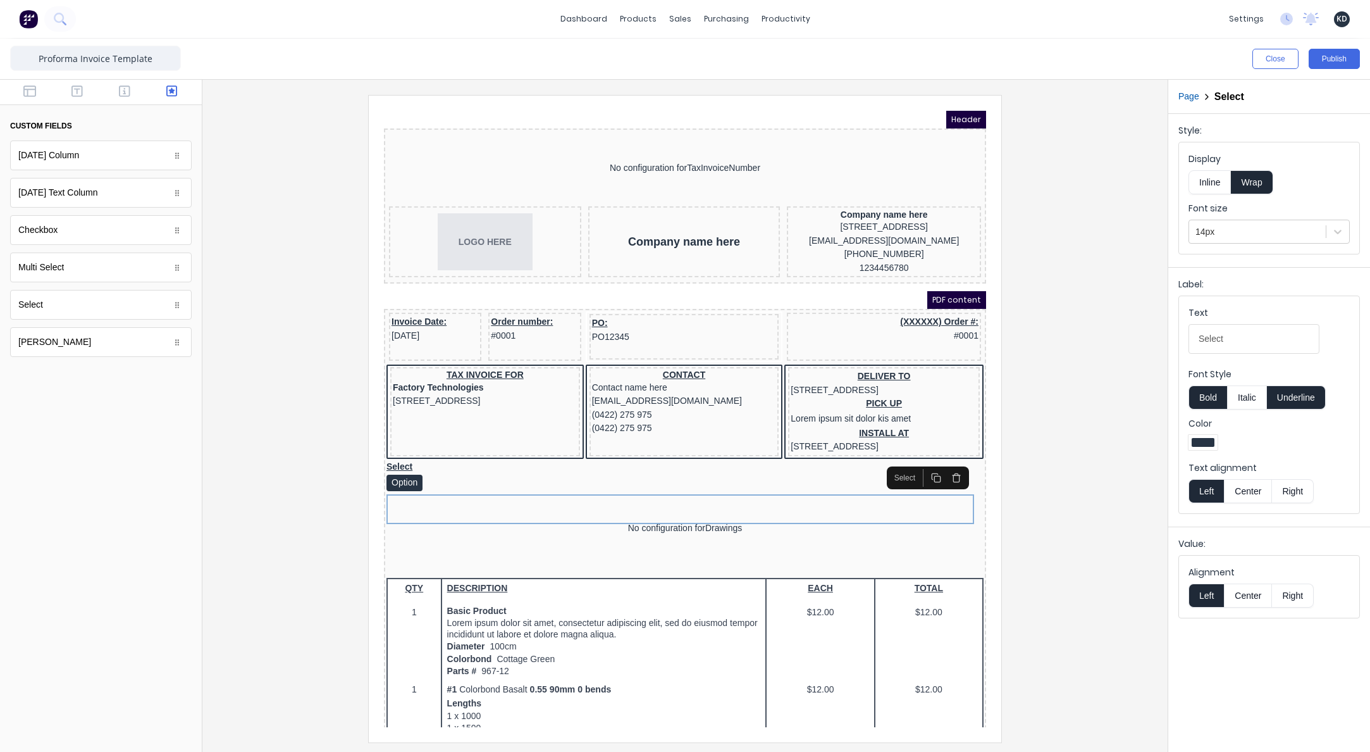
click at [316, 455] on div at bounding box center [685, 418] width 945 height 647
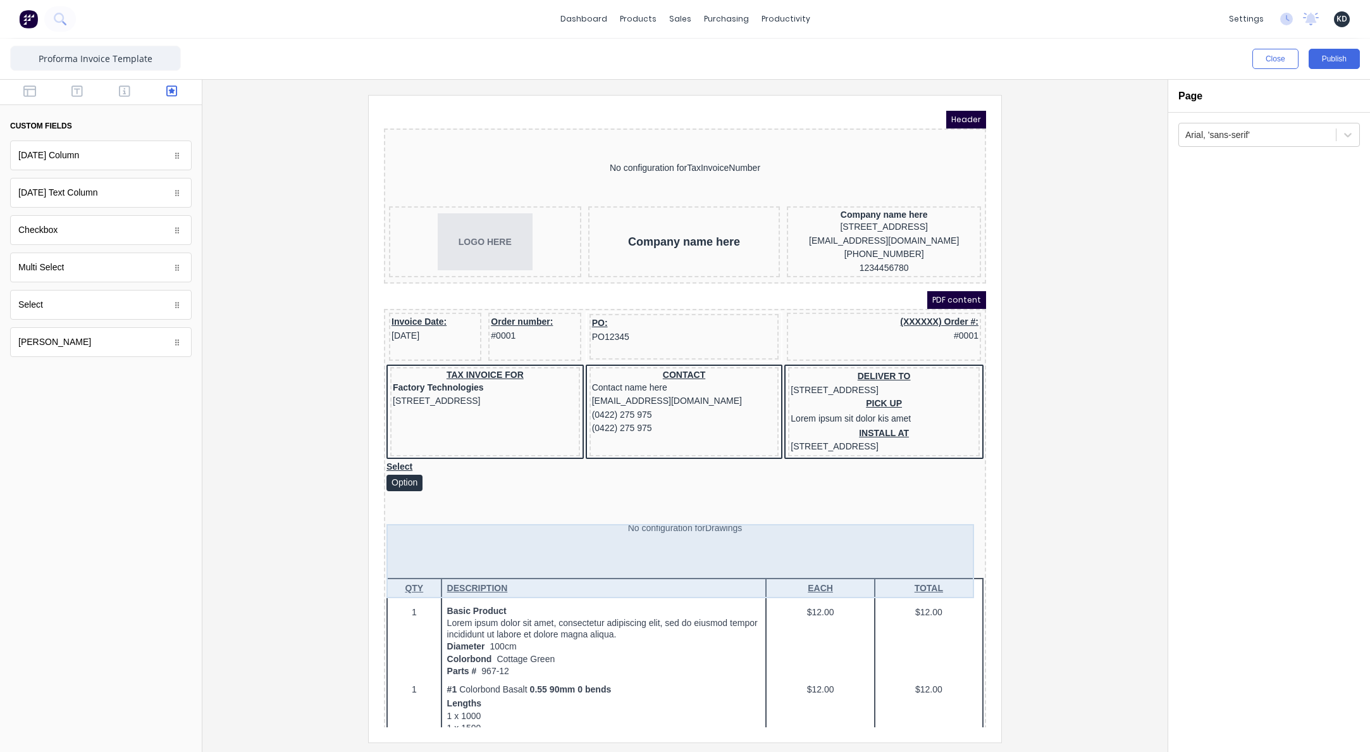
click at [556, 532] on div "No configuration for Drawings" at bounding box center [669, 513] width 597 height 74
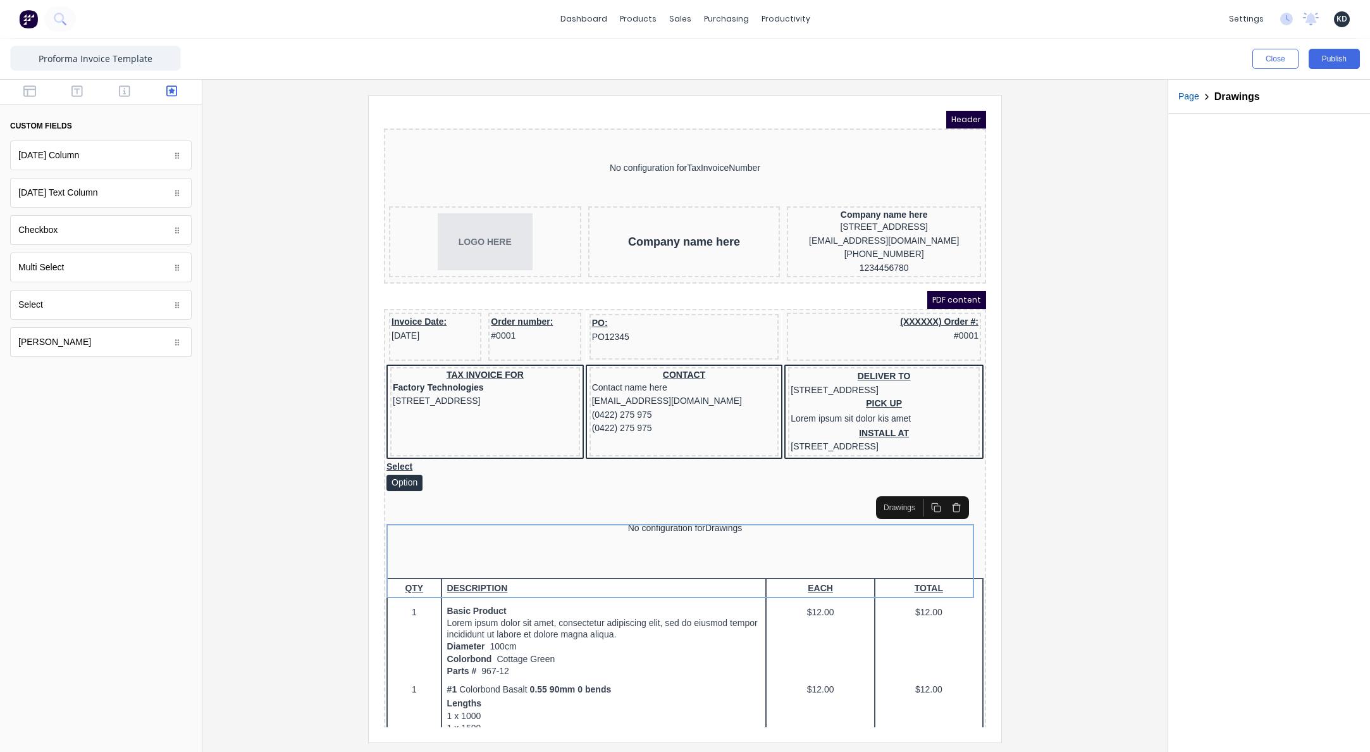
click at [258, 368] on div at bounding box center [685, 418] width 945 height 647
click at [281, 414] on div at bounding box center [685, 418] width 945 height 647
click at [313, 583] on div at bounding box center [685, 418] width 945 height 647
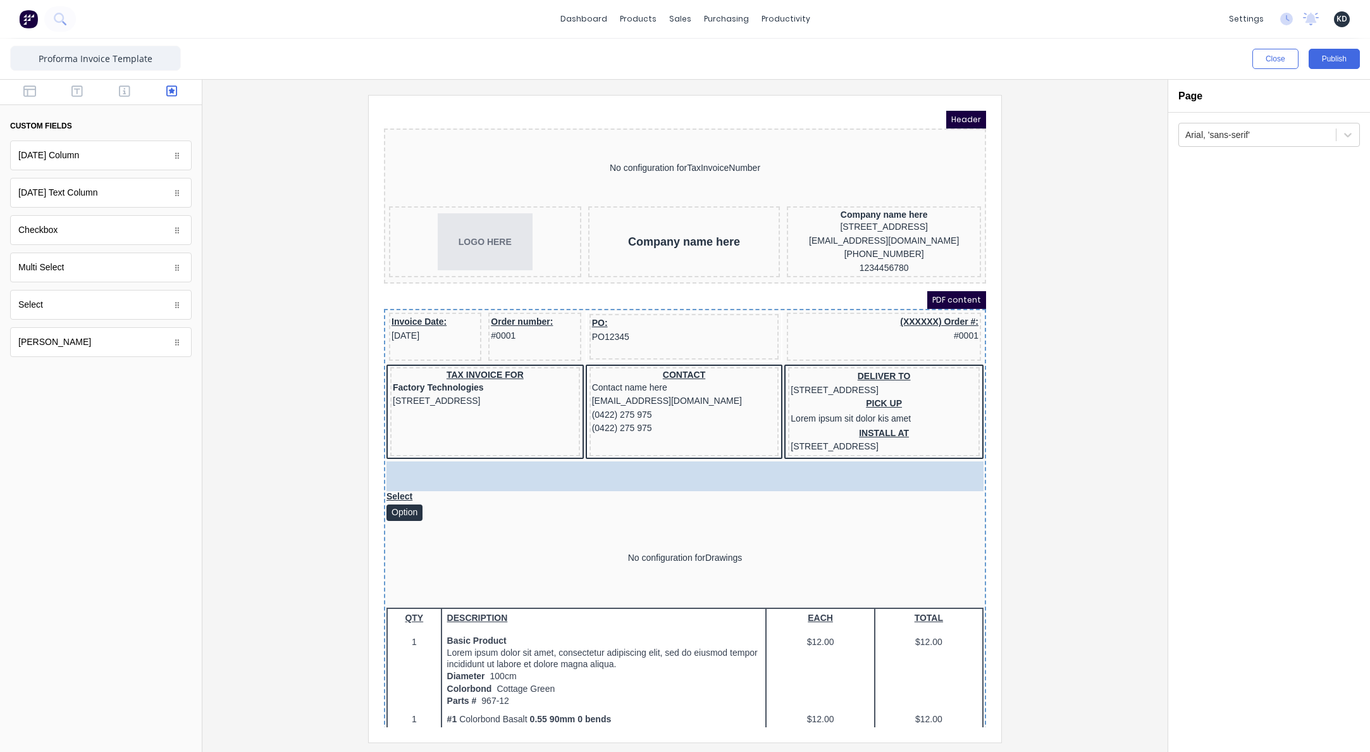
drag, startPoint x: 71, startPoint y: 274, endPoint x: 540, endPoint y: 529, distance: 533.0
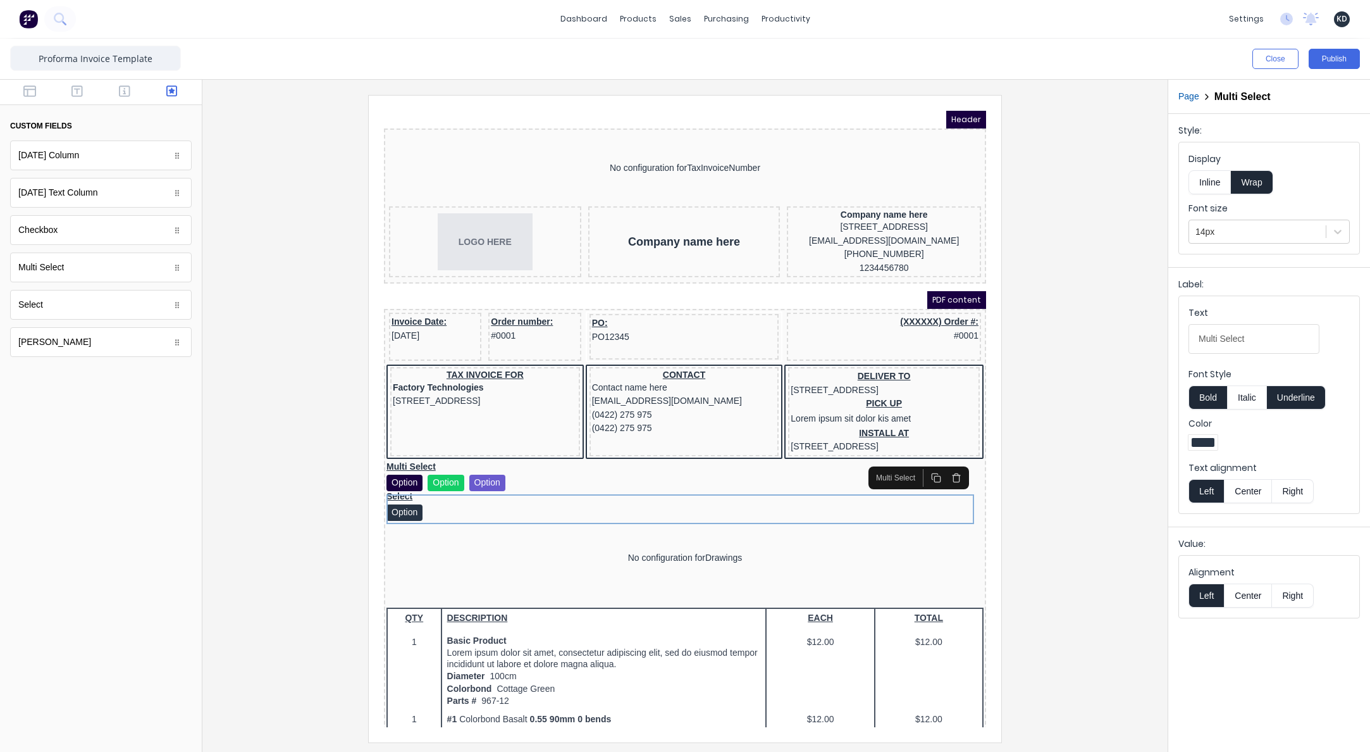
click at [1075, 409] on div at bounding box center [685, 418] width 945 height 647
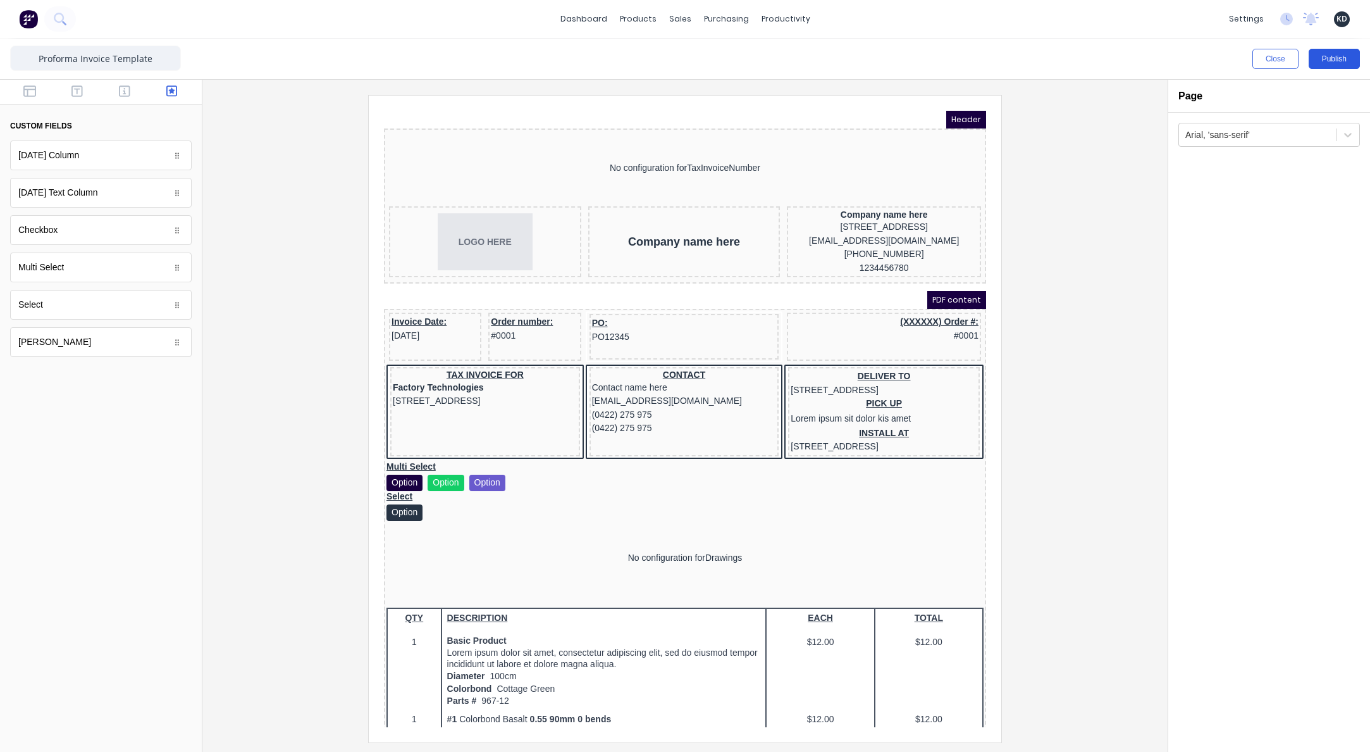
click at [1332, 65] on button "Publish" at bounding box center [1334, 59] width 51 height 20
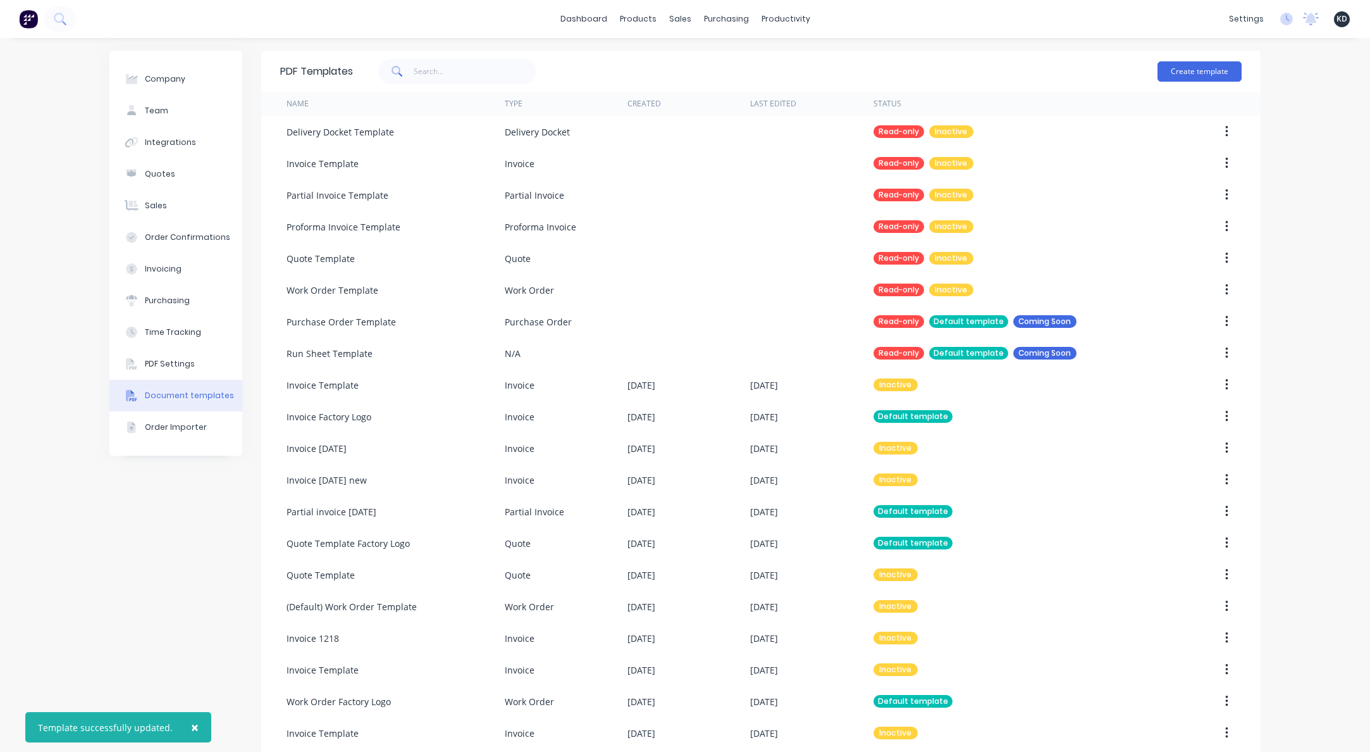
click at [165, 576] on div "Company Team Integrations Quotes Sales Order Confirmations Invoicing Purchasing…" at bounding box center [175, 529] width 133 height 956
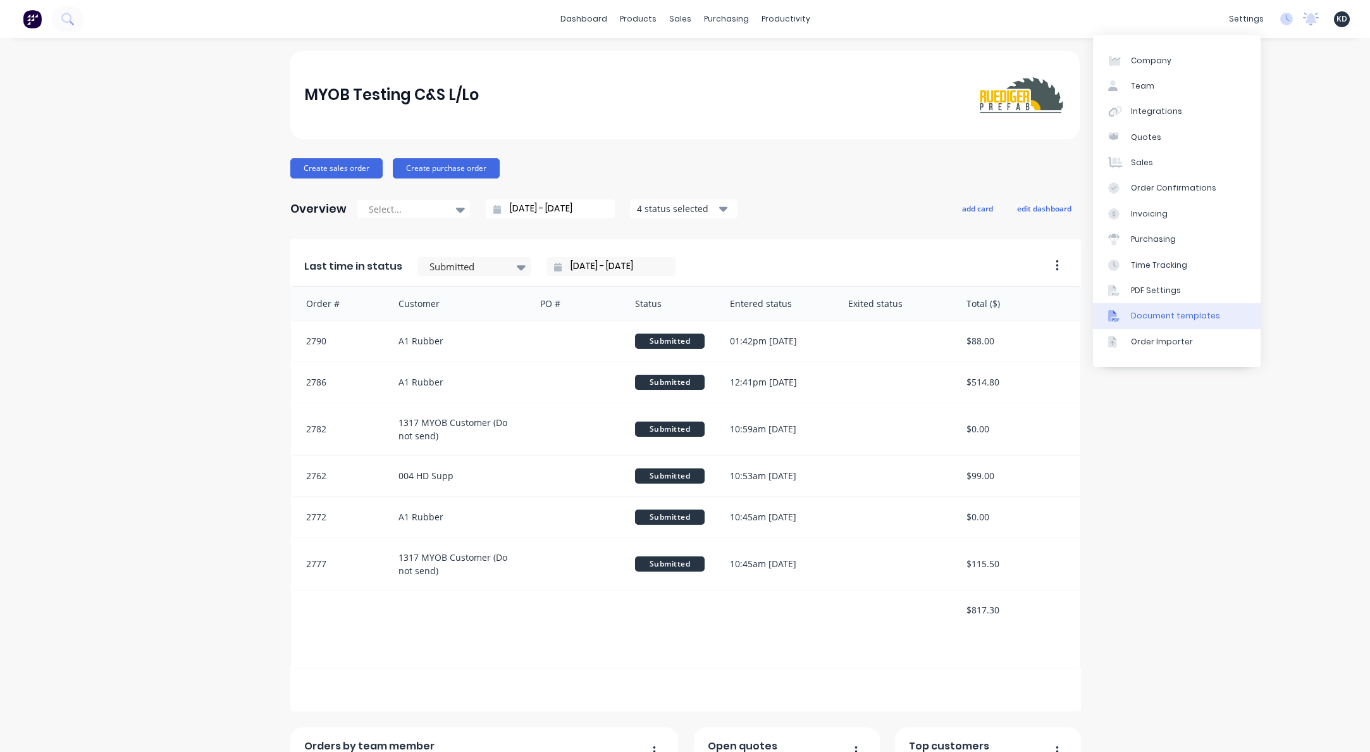
click at [1212, 313] on link "Document templates" at bounding box center [1177, 315] width 168 height 25
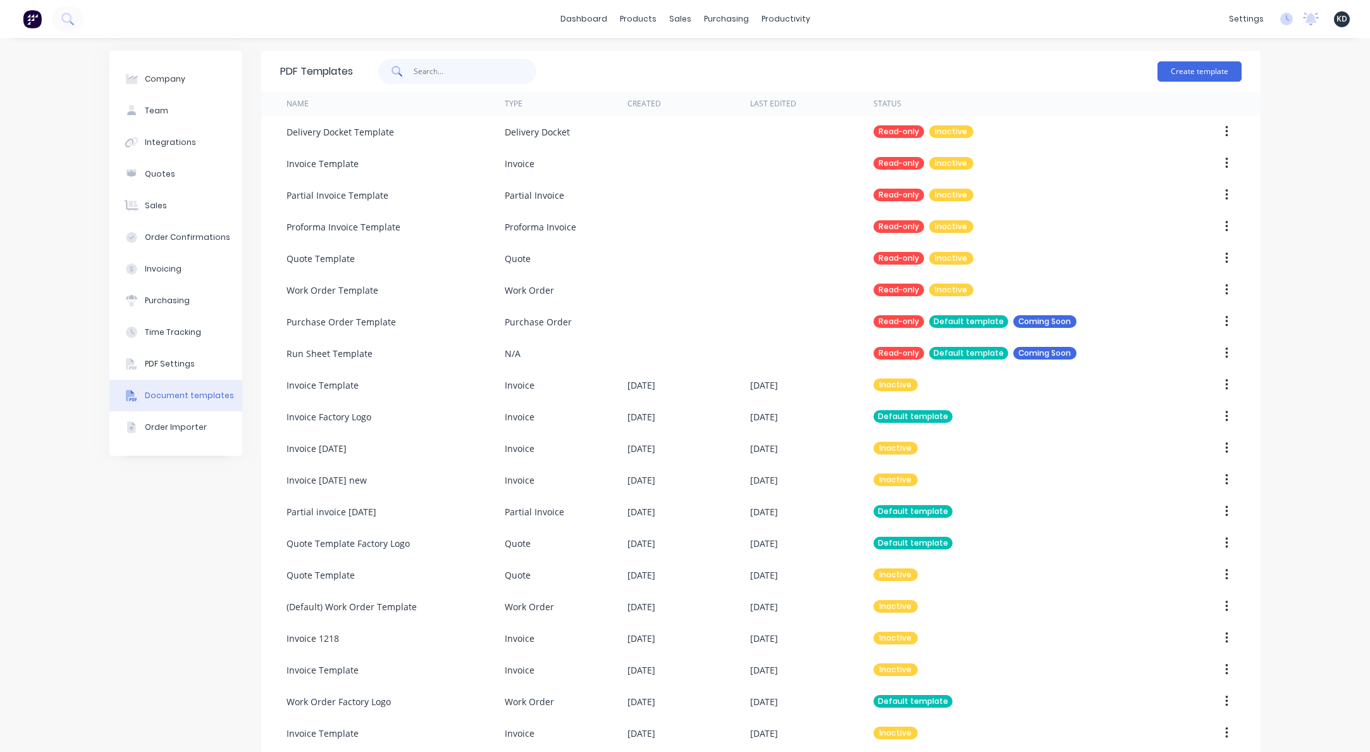
click at [486, 66] on input "text" at bounding box center [475, 71] width 123 height 25
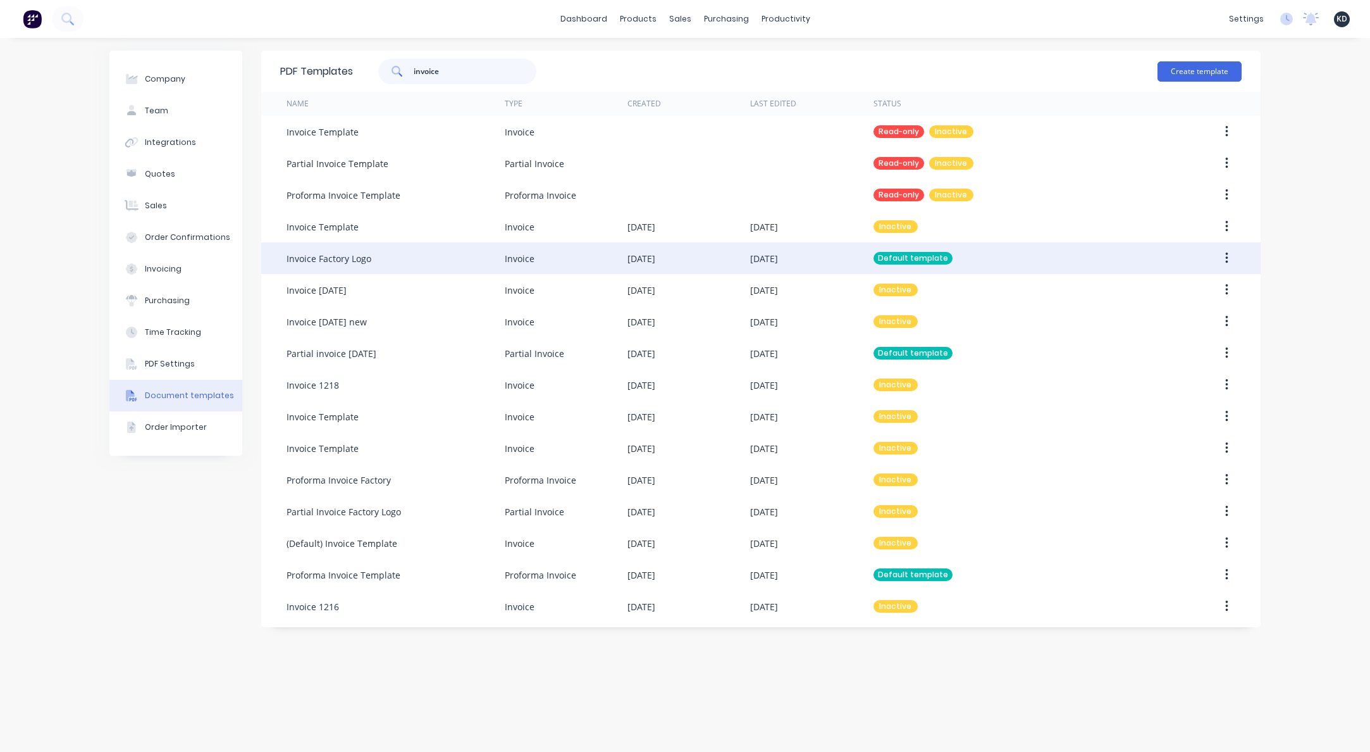
type input "invoice"
click at [1228, 259] on icon "button" at bounding box center [1226, 258] width 3 height 14
click at [1216, 283] on div "Edit" at bounding box center [1181, 291] width 97 height 18
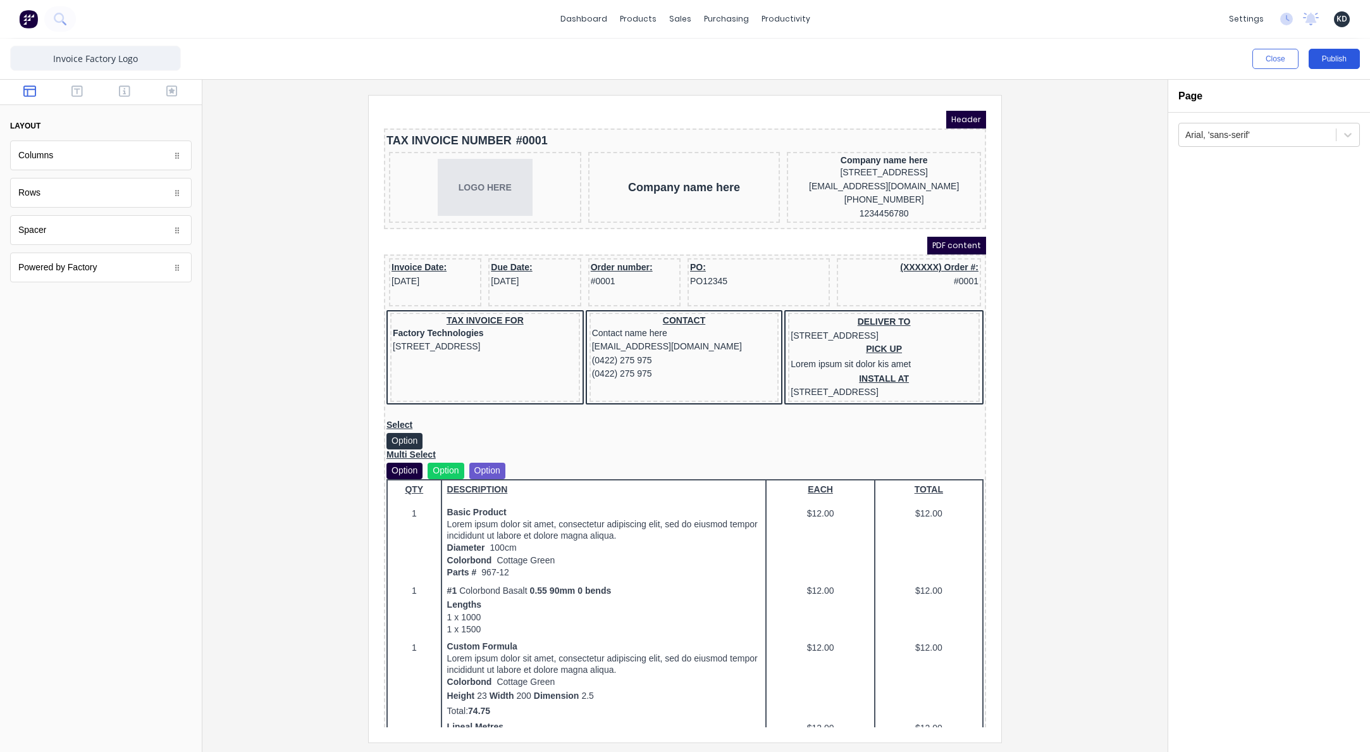
click at [1326, 58] on button "Publish" at bounding box center [1334, 59] width 51 height 20
